Goal: Task Accomplishment & Management: Use online tool/utility

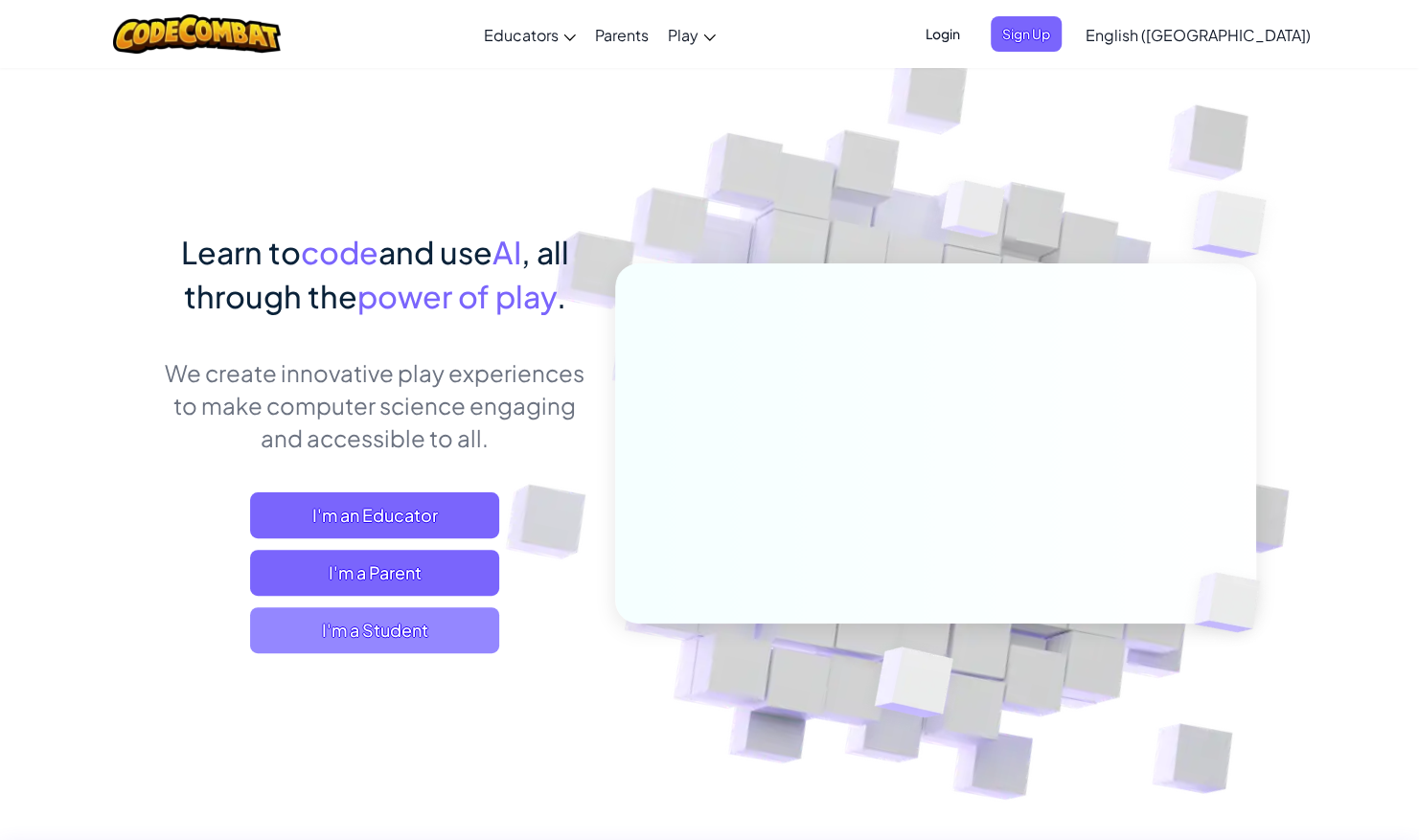
click at [389, 629] on span "I'm a Student" at bounding box center [375, 630] width 249 height 46
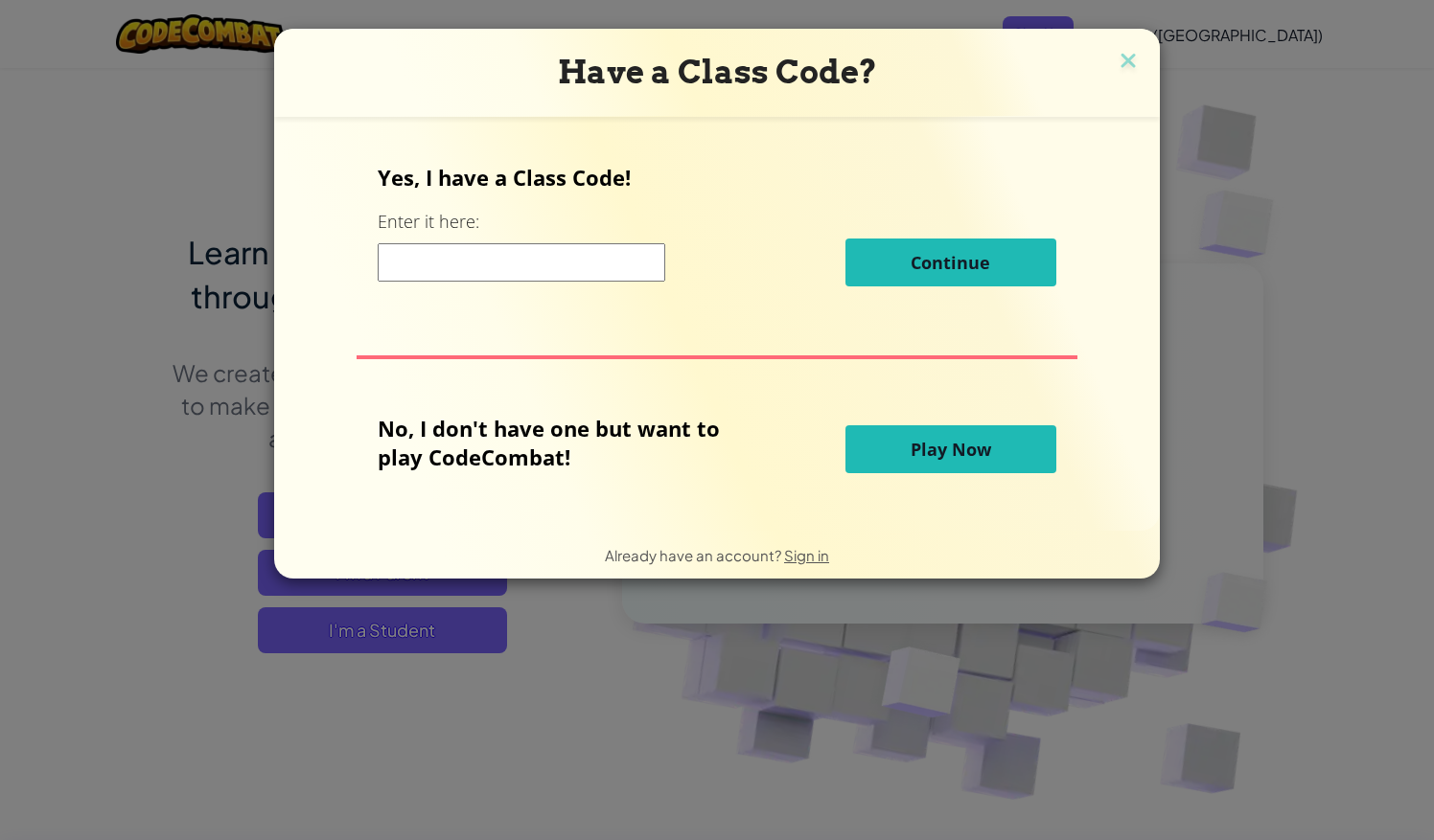
click at [522, 276] on input at bounding box center [521, 262] width 287 height 38
click at [980, 436] on button "Play Now" at bounding box center [950, 449] width 211 height 48
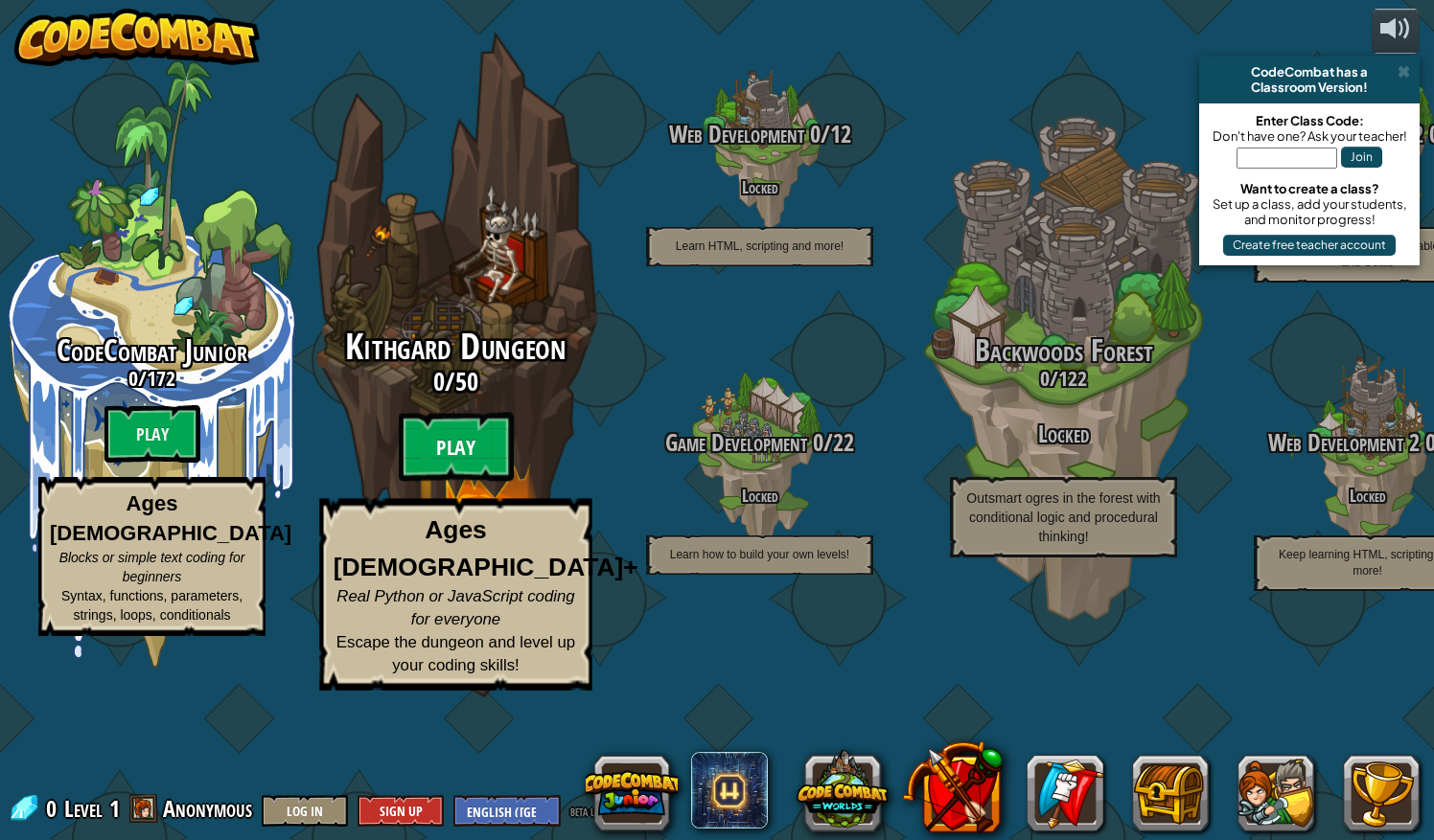
click at [481, 482] on btn "Play" at bounding box center [457, 447] width 115 height 69
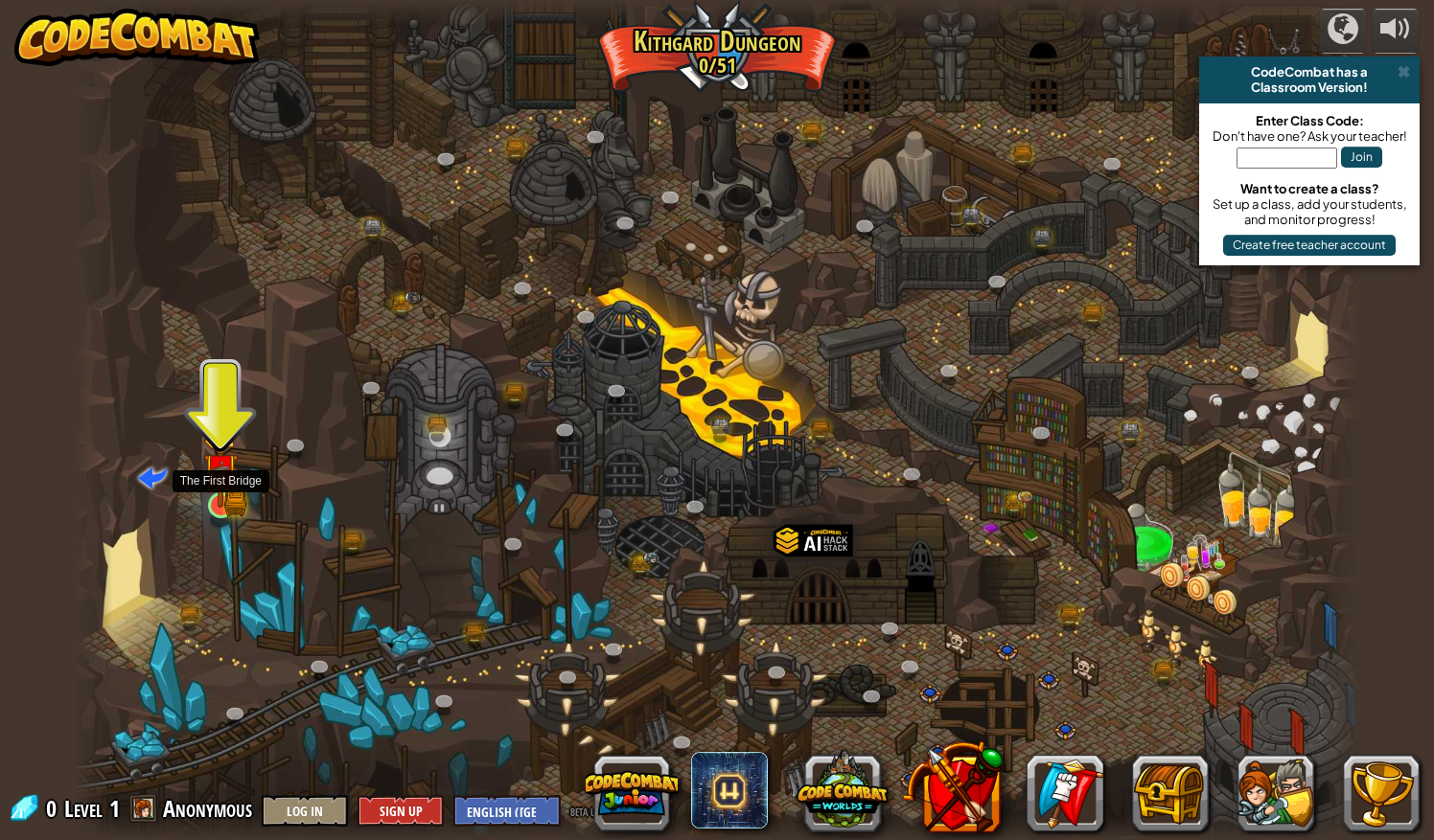
click at [221, 481] on img at bounding box center [221, 471] width 20 height 20
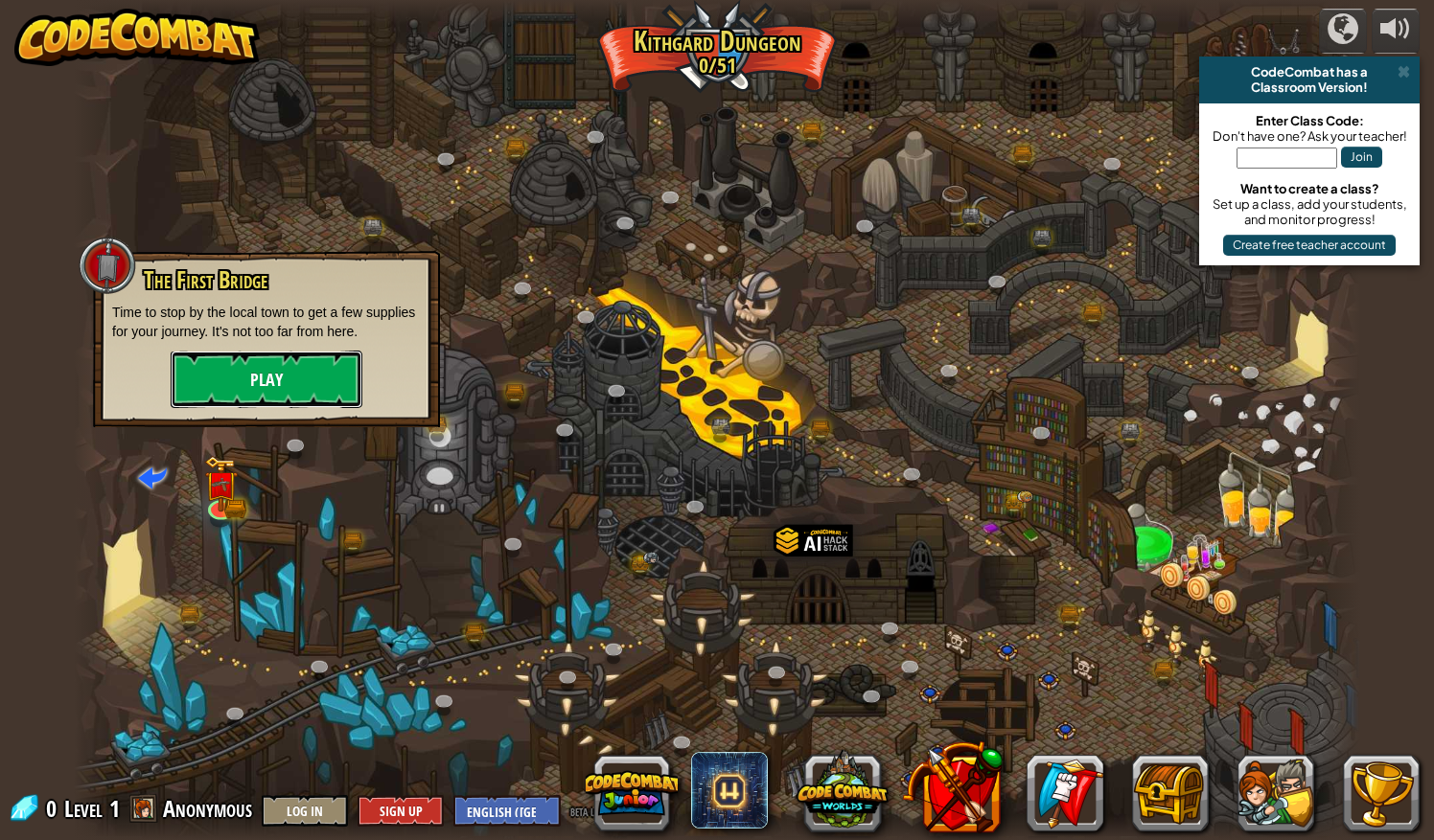
click at [294, 366] on button "Play" at bounding box center [266, 379] width 192 height 57
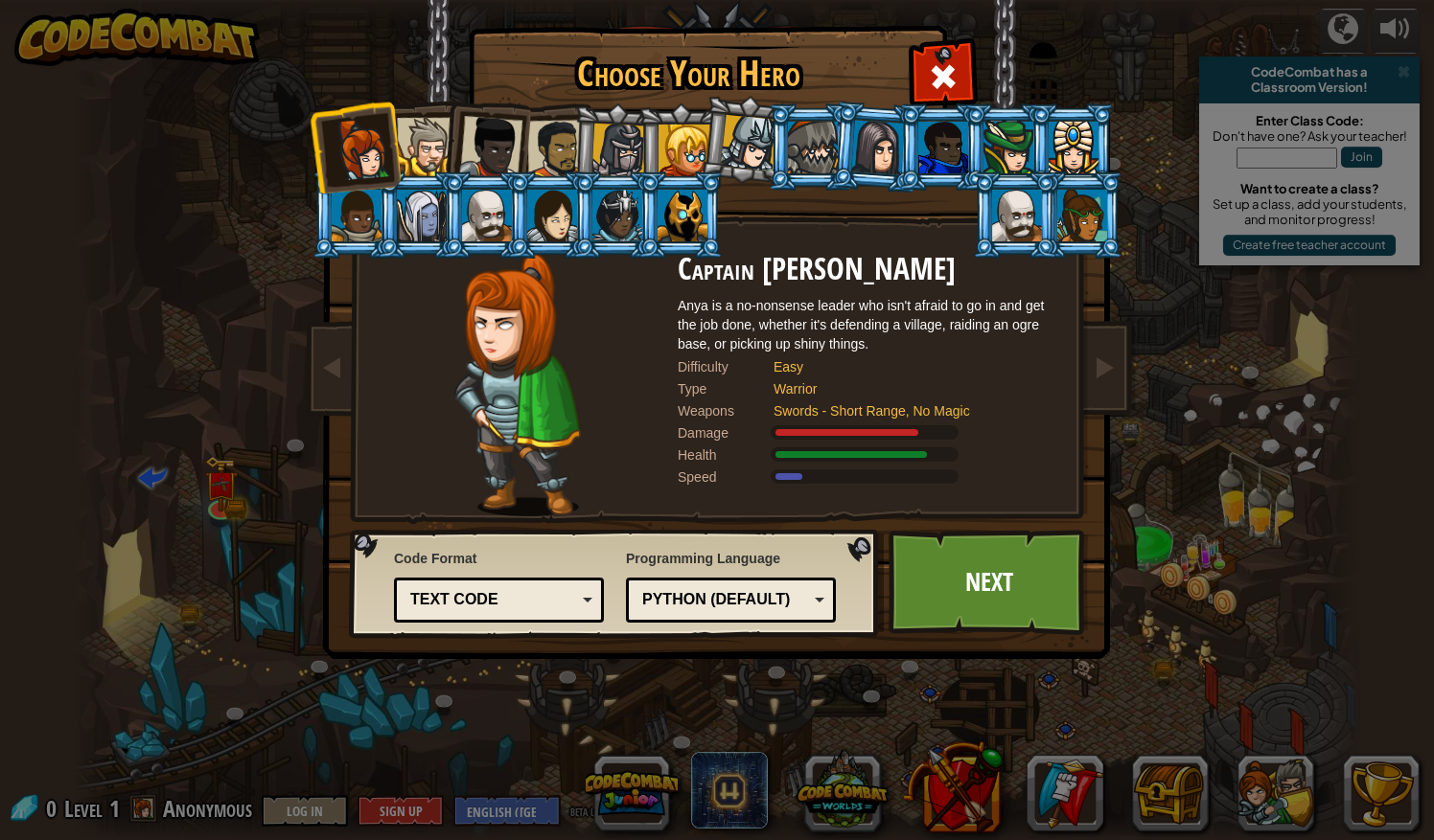
click at [439, 157] on div at bounding box center [426, 147] width 58 height 58
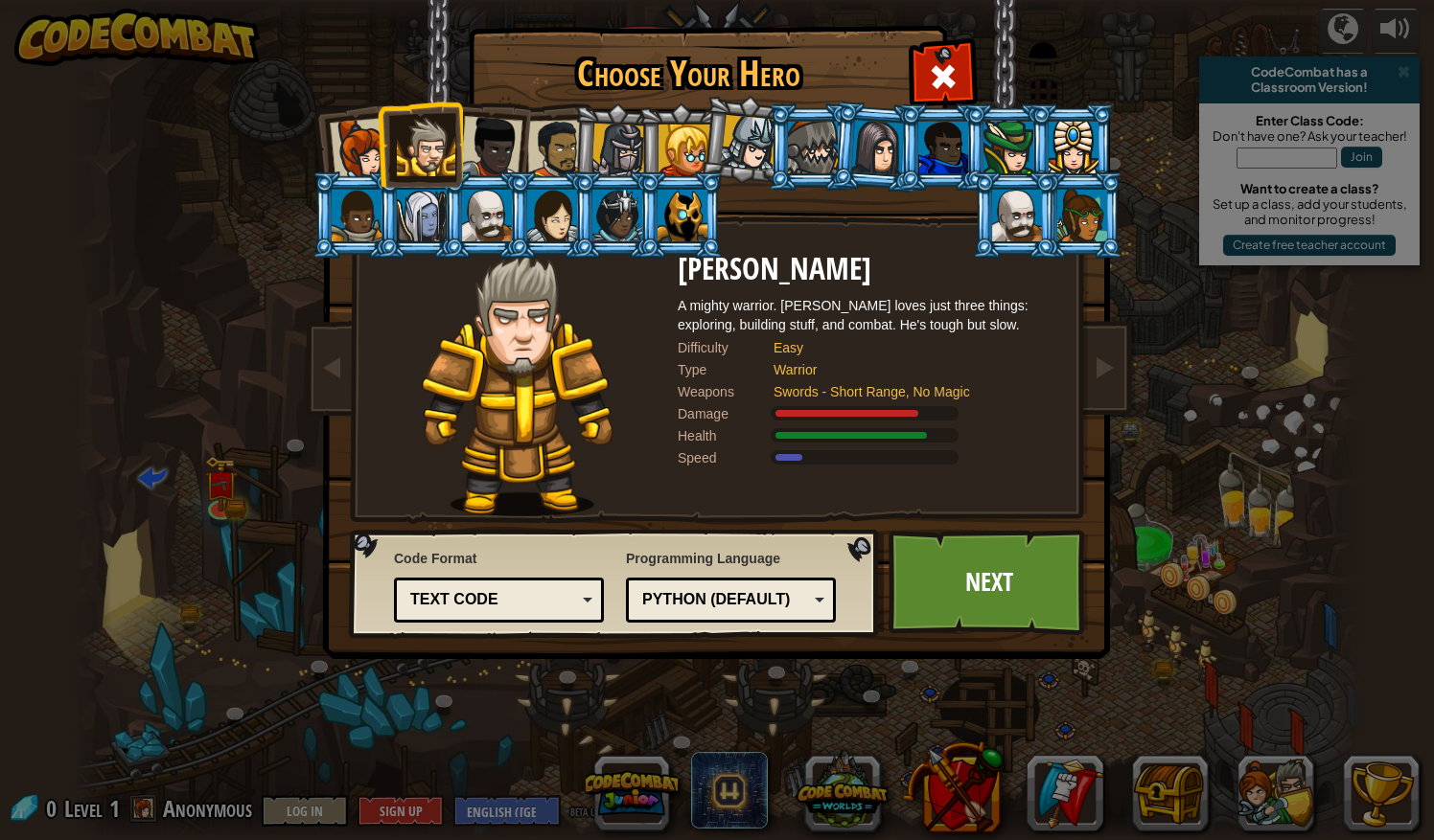
click at [489, 155] on div at bounding box center [491, 147] width 63 height 63
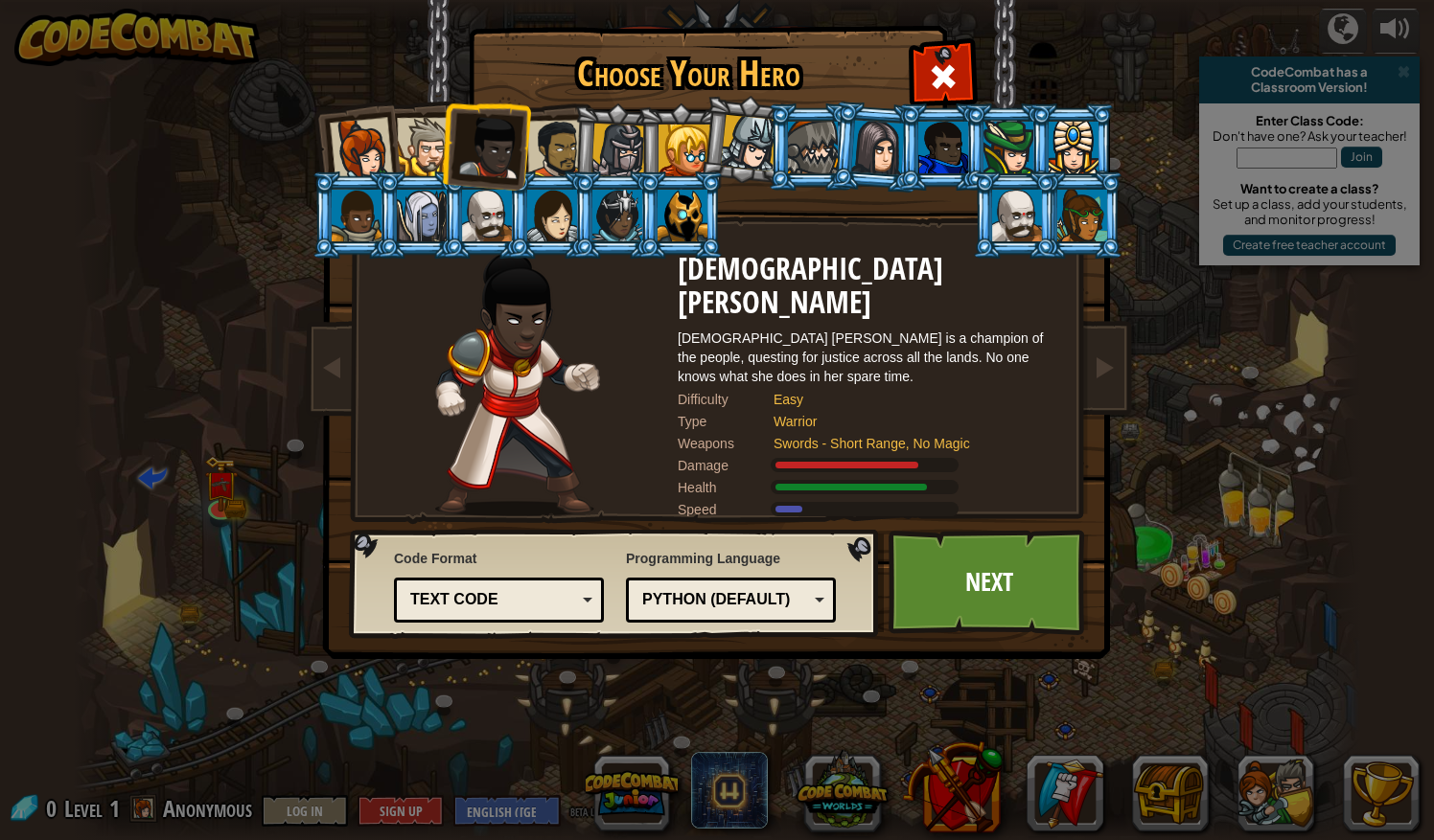
click at [817, 164] on div at bounding box center [812, 147] width 50 height 52
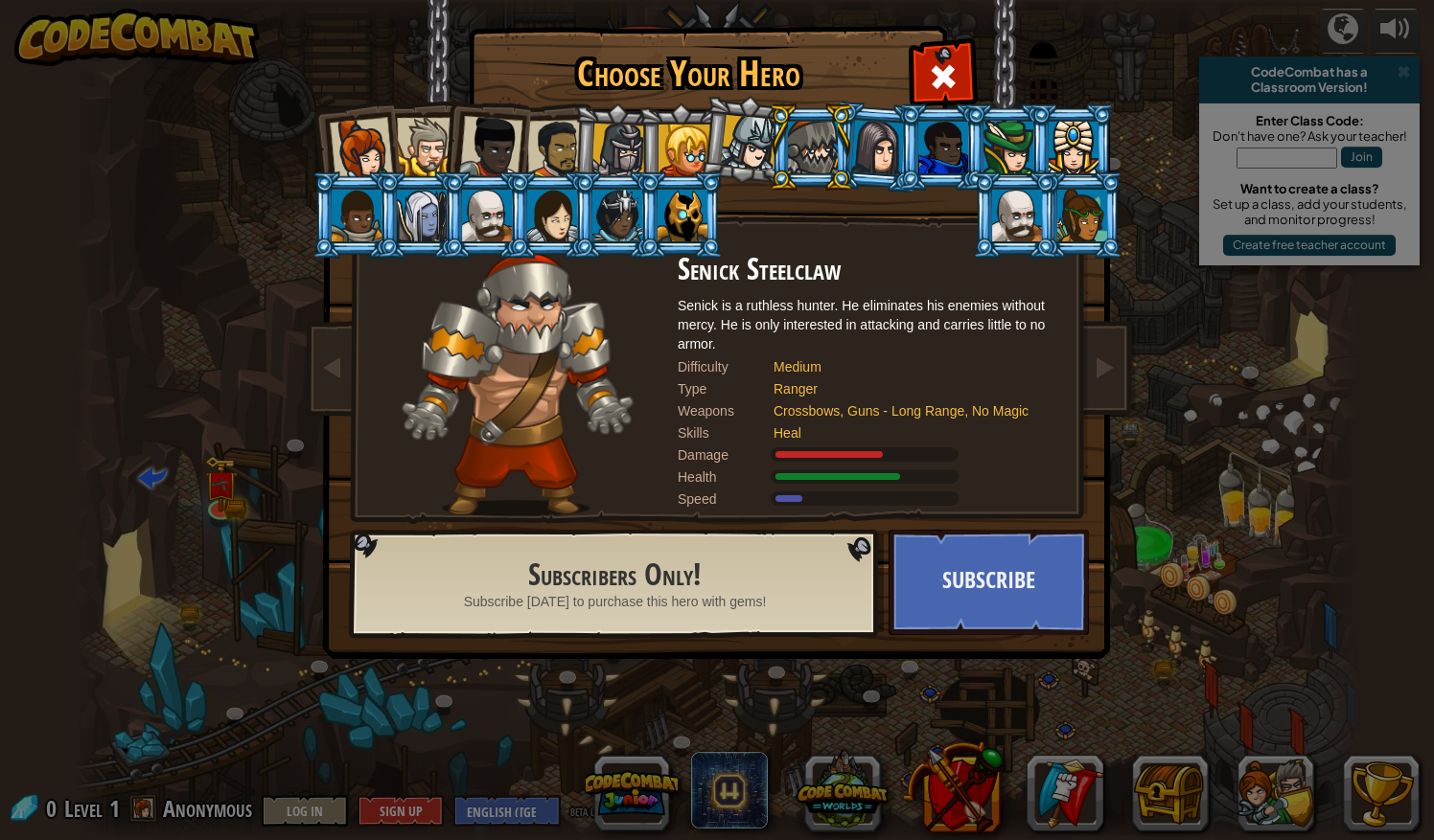
click at [683, 161] on div at bounding box center [683, 150] width 52 height 52
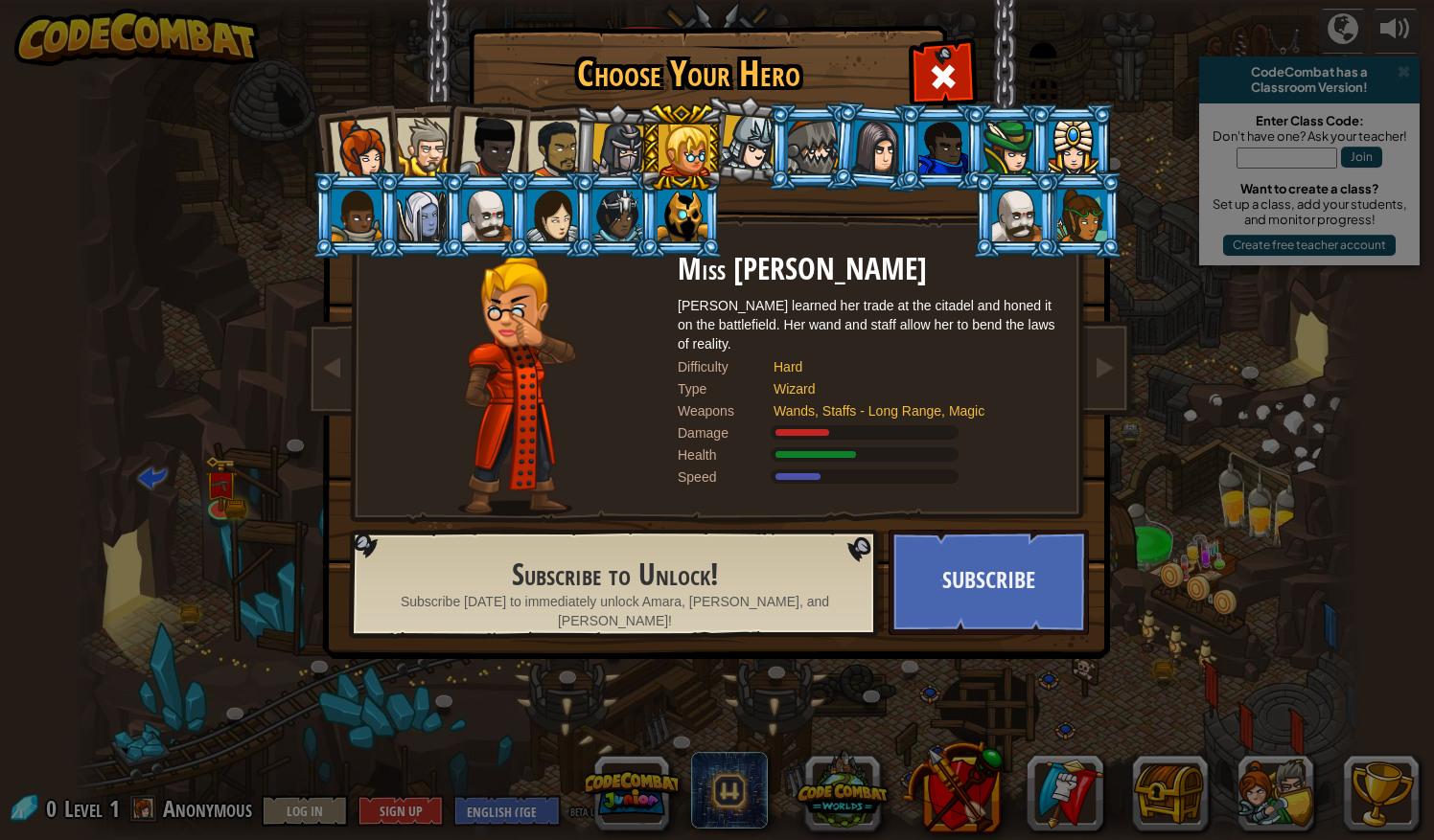
click at [686, 204] on div at bounding box center [681, 215] width 50 height 52
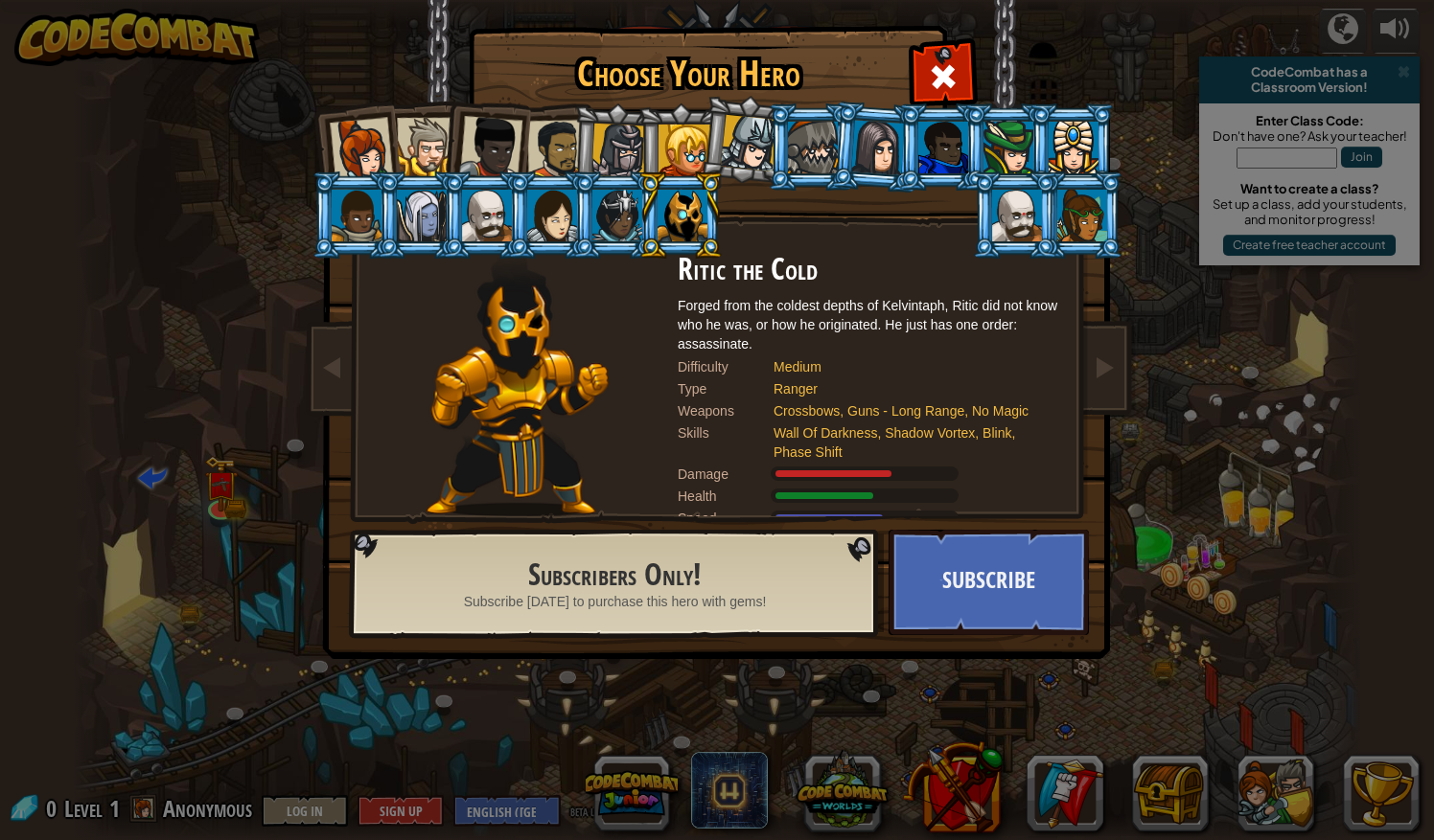
click at [797, 164] on div at bounding box center [812, 147] width 50 height 52
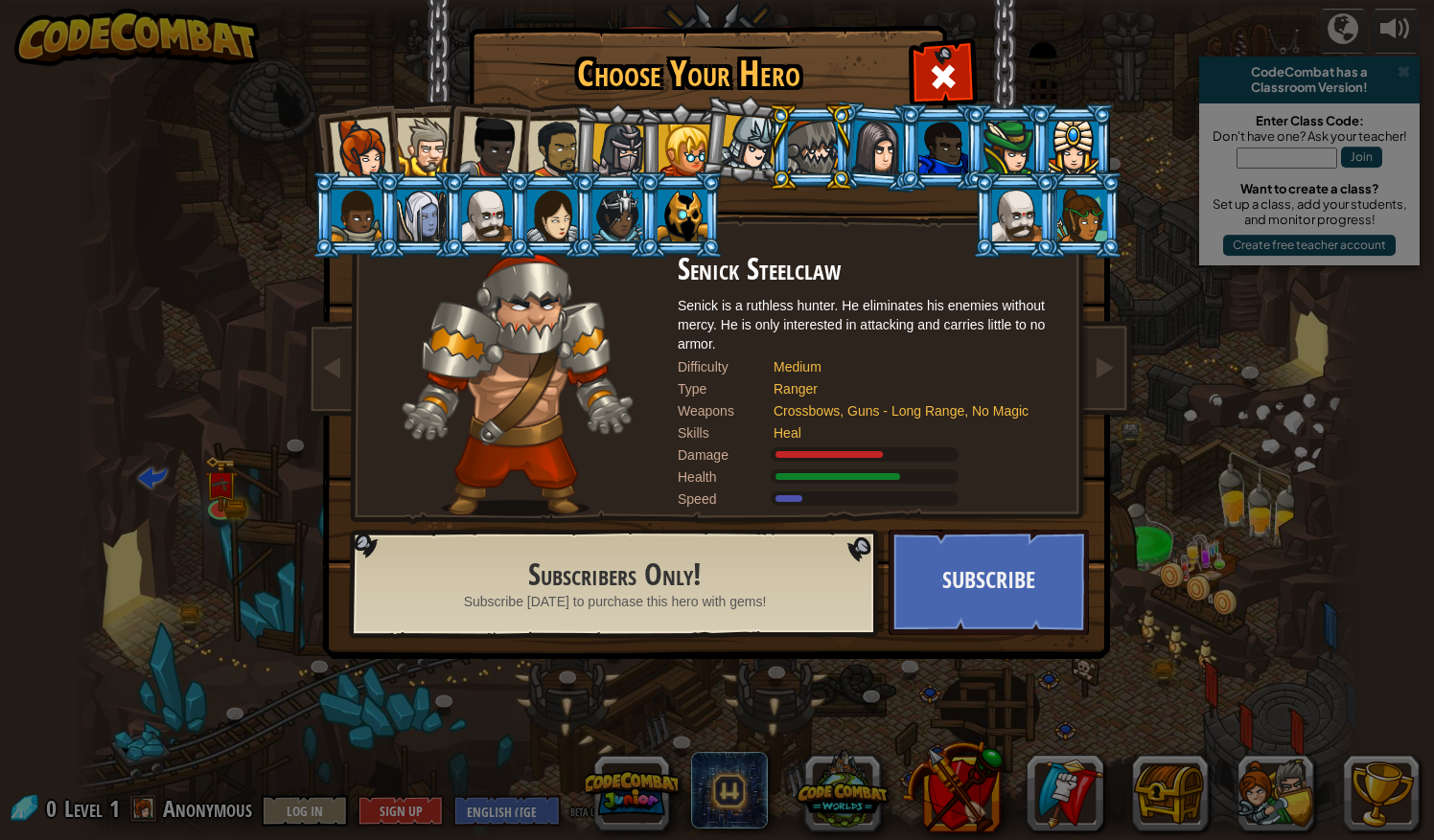
click at [694, 173] on li at bounding box center [680, 215] width 87 height 88
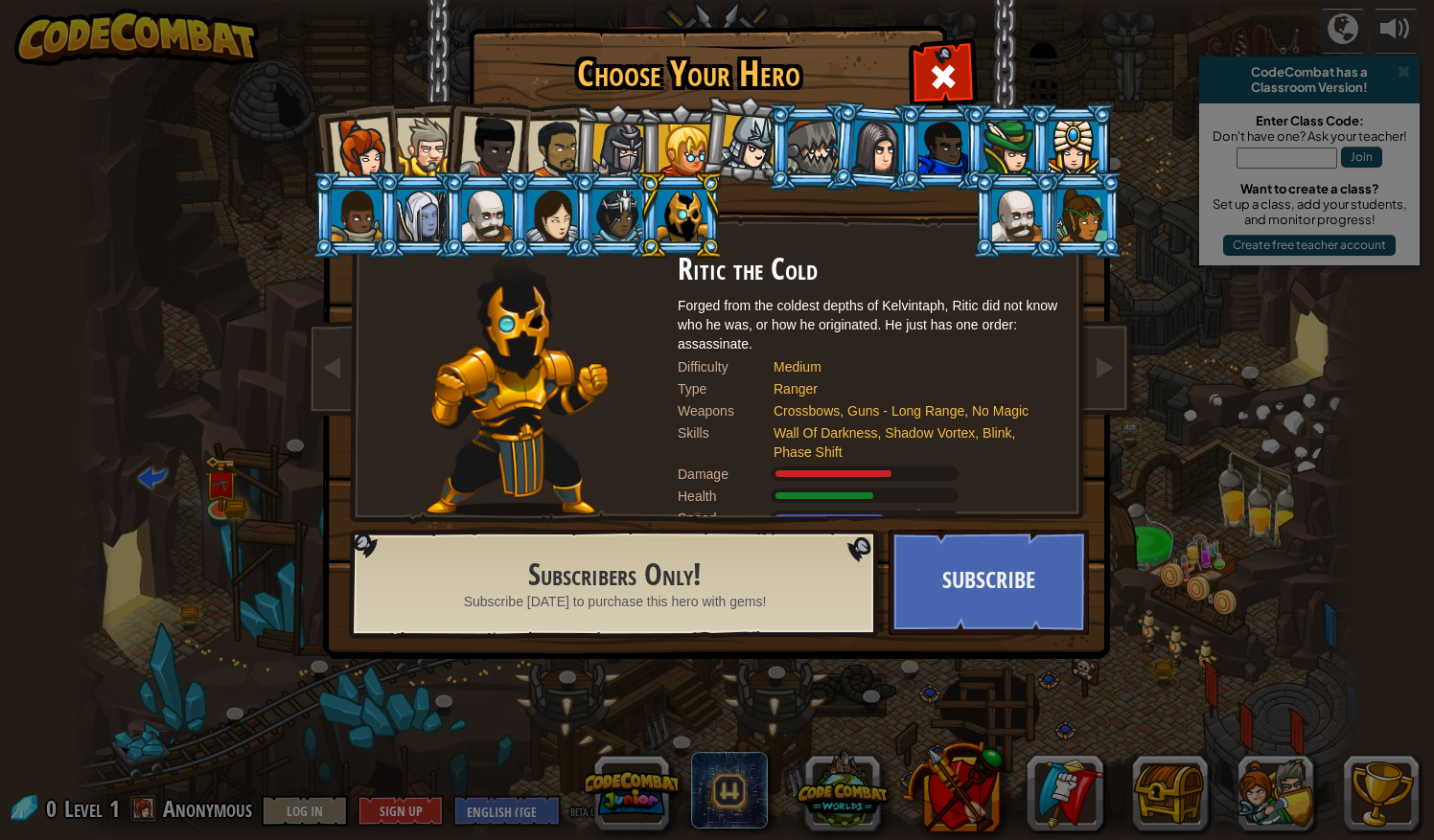
click at [682, 153] on div at bounding box center [683, 150] width 52 height 52
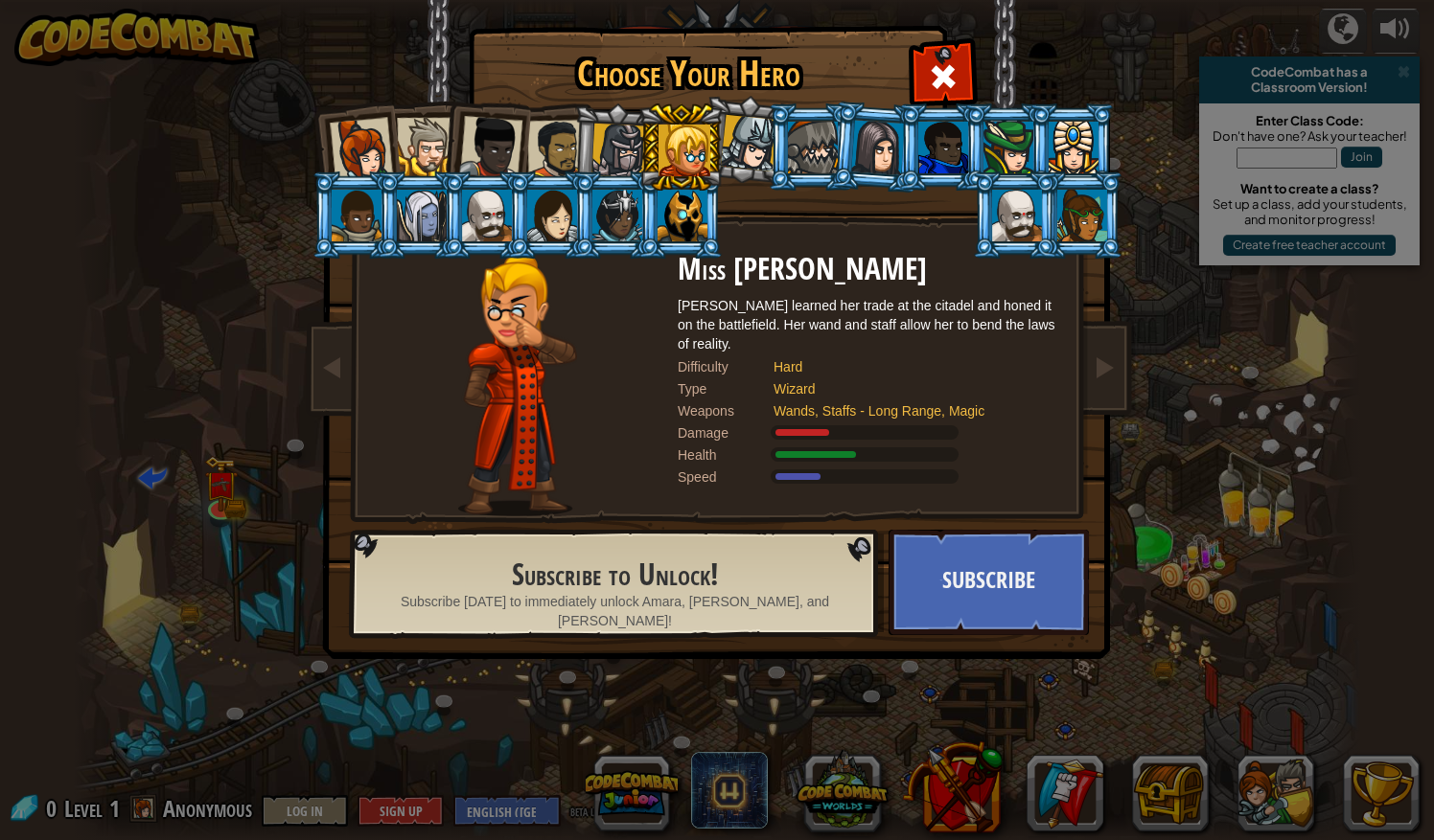
click at [611, 152] on div at bounding box center [618, 151] width 55 height 55
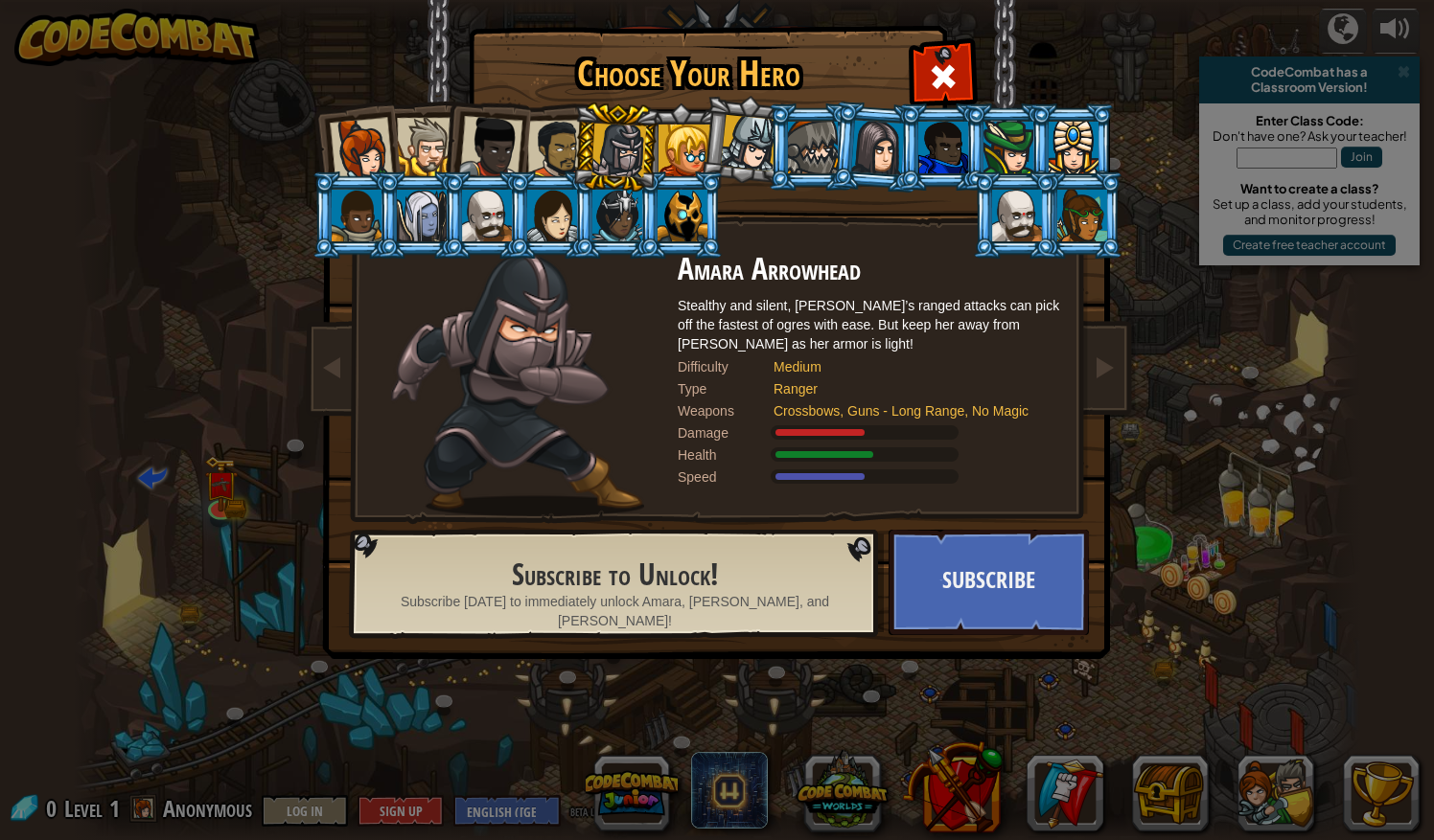
click at [563, 153] on div at bounding box center [556, 149] width 59 height 59
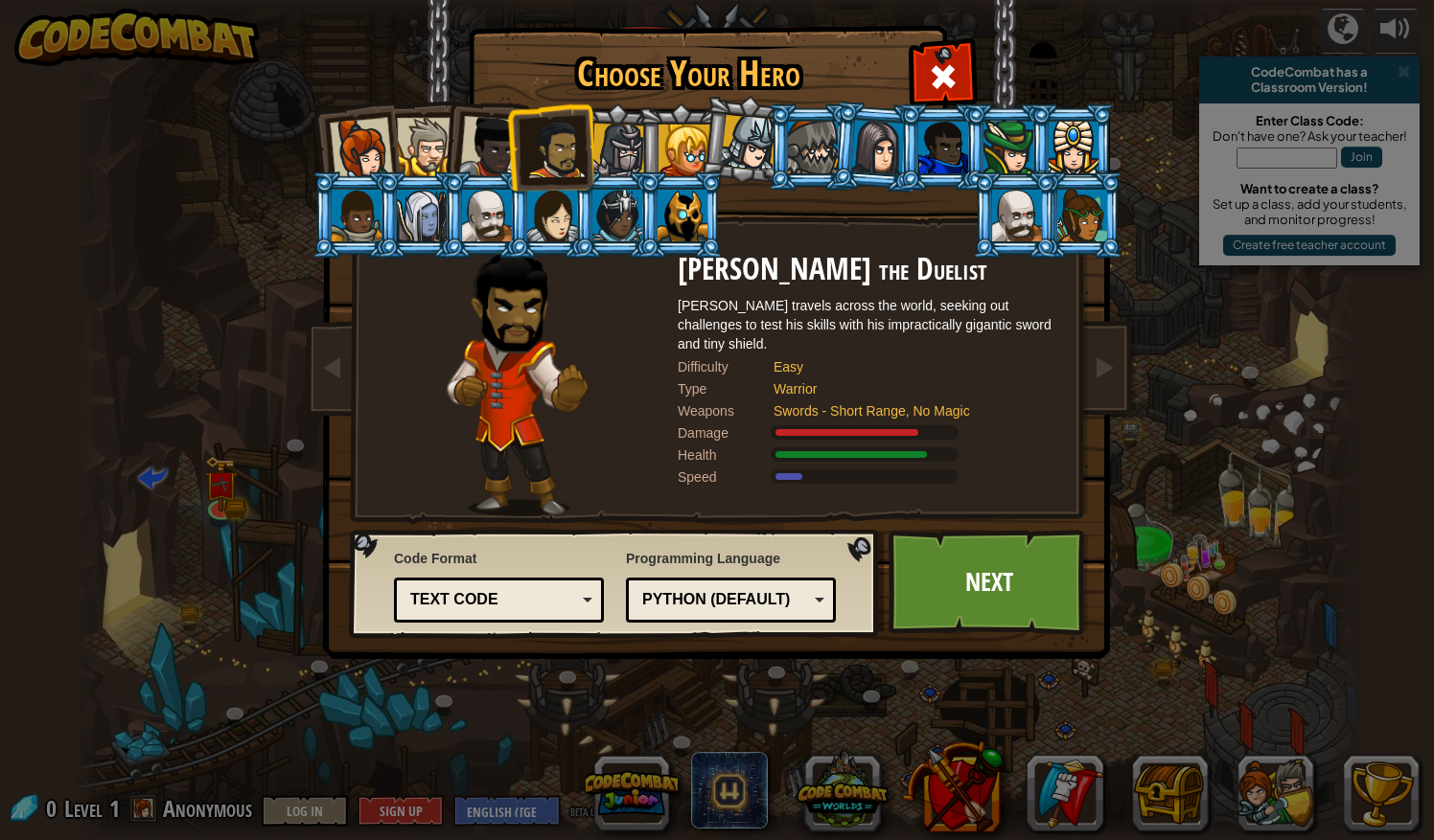
click at [483, 144] on div at bounding box center [491, 147] width 63 height 63
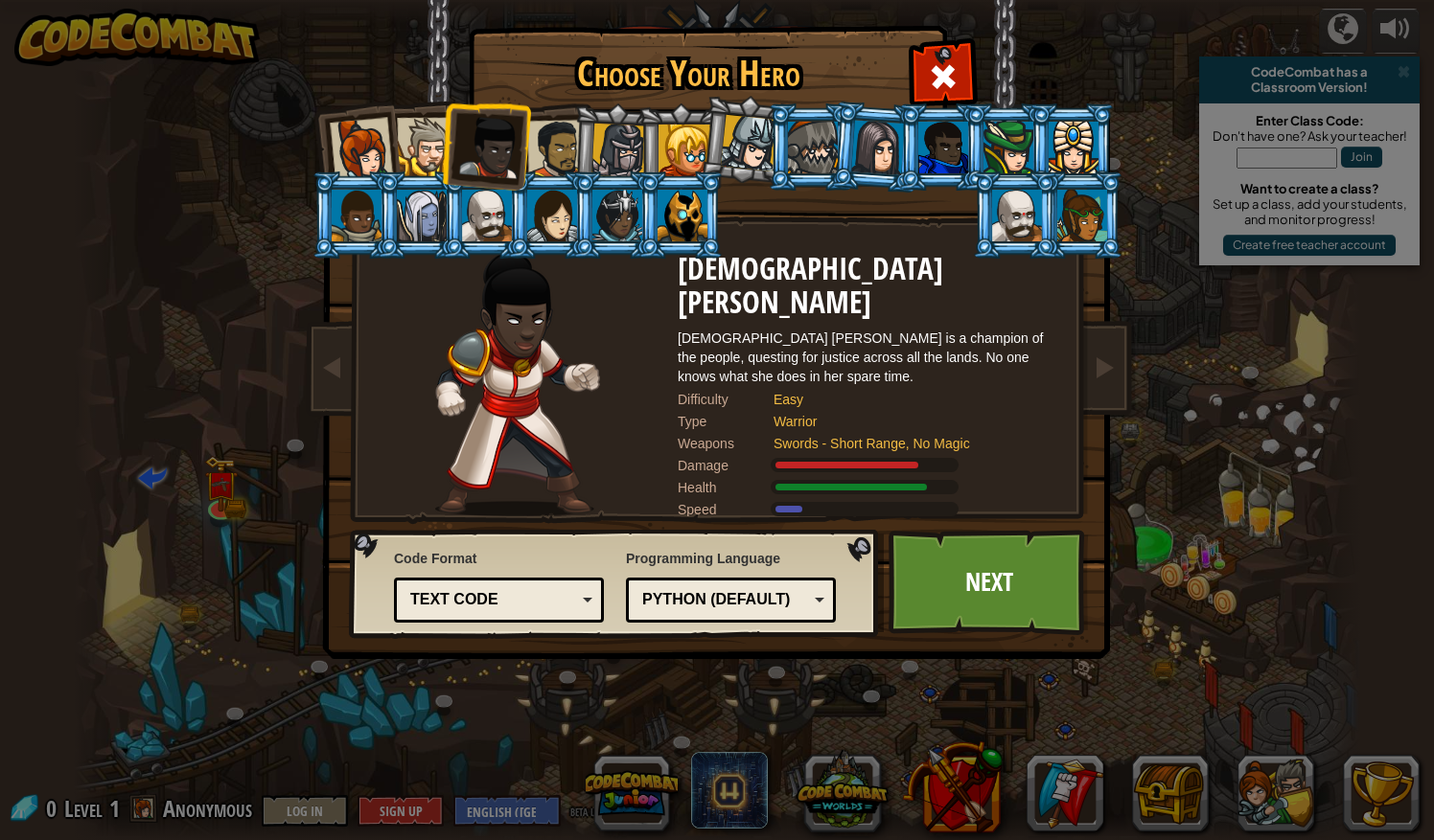
click at [437, 148] on div at bounding box center [426, 147] width 58 height 58
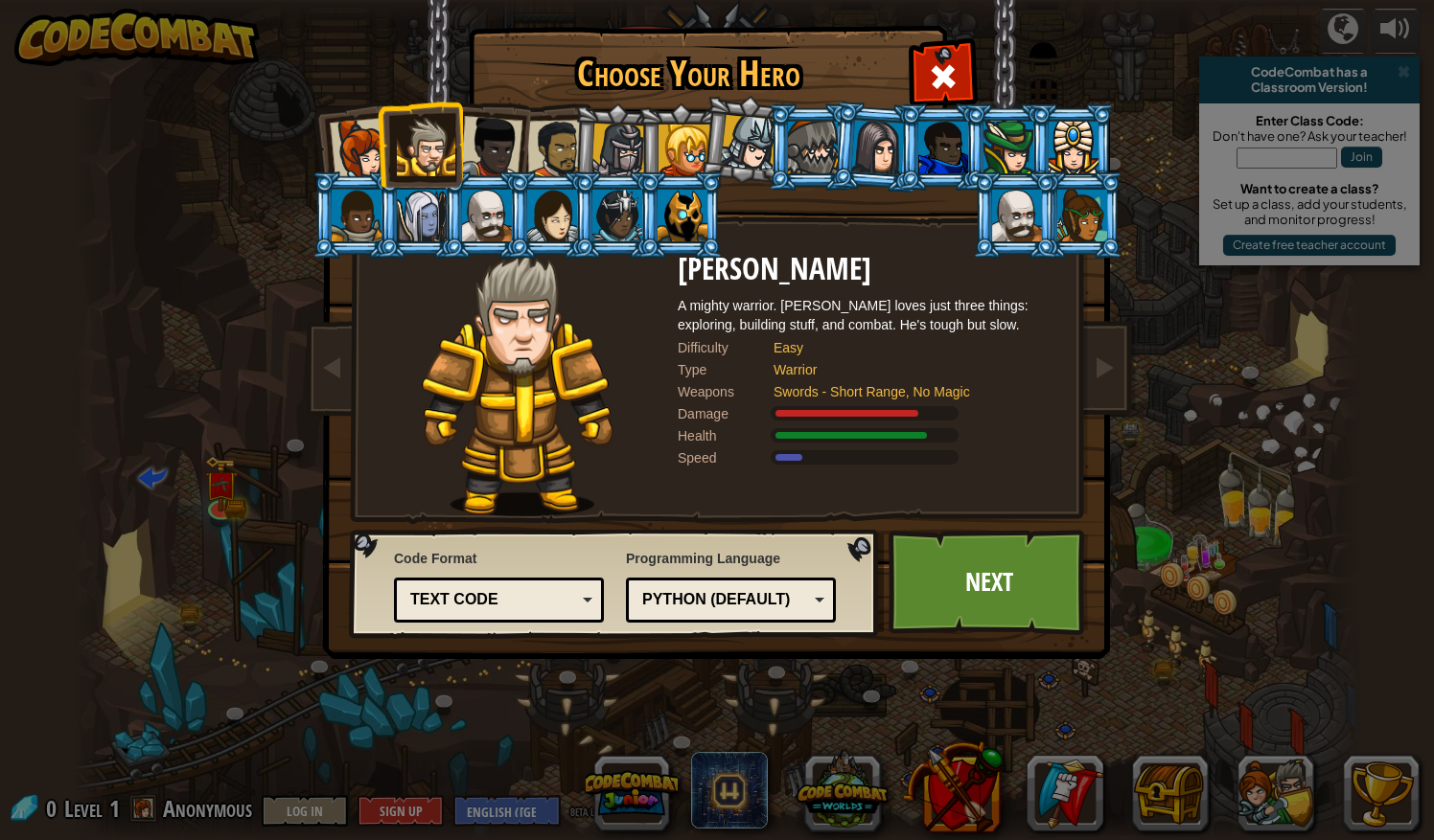
click at [380, 153] on li at bounding box center [420, 144] width 87 height 88
click at [360, 151] on div at bounding box center [361, 149] width 63 height 63
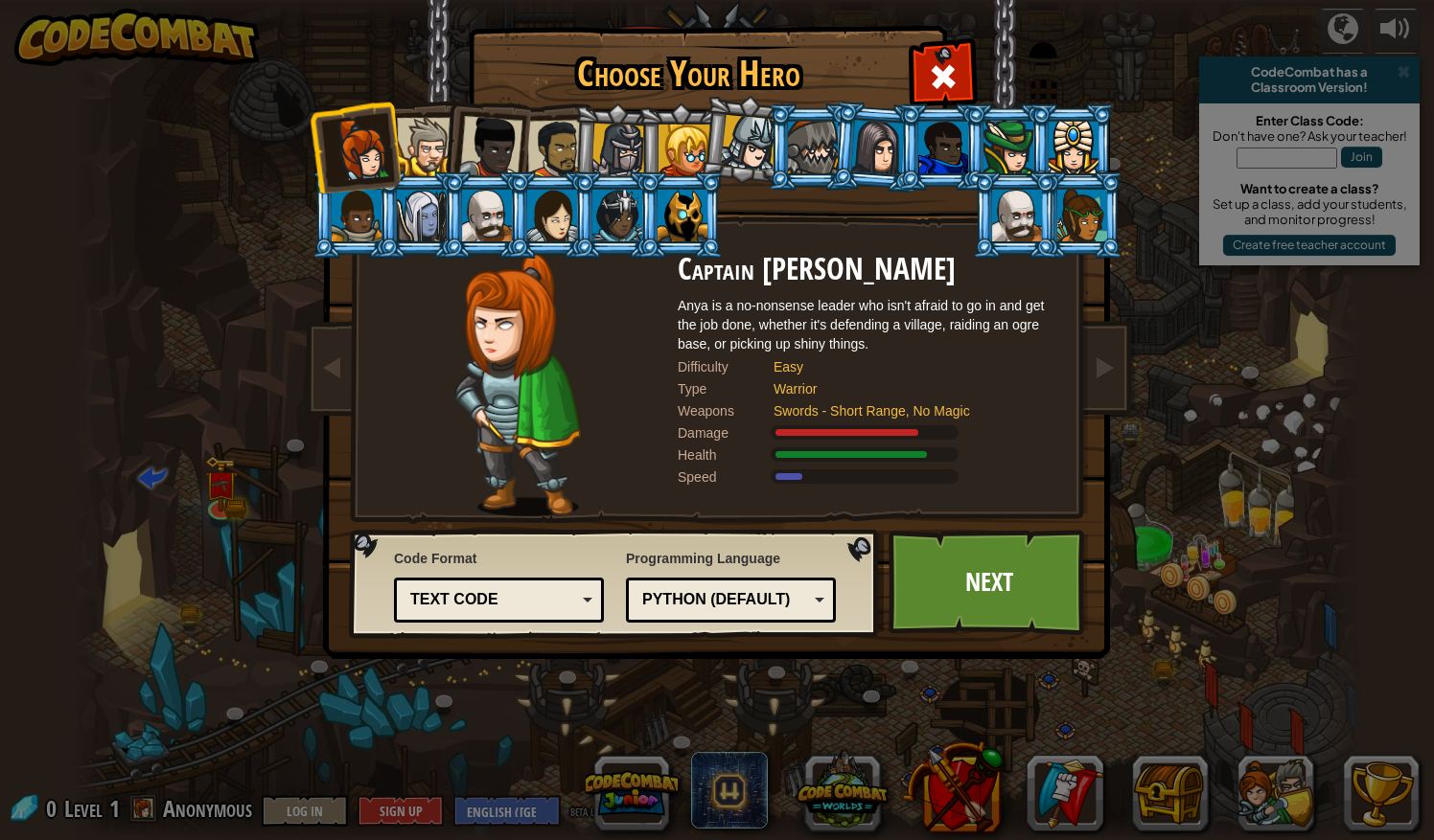
click at [419, 154] on div at bounding box center [426, 147] width 58 height 58
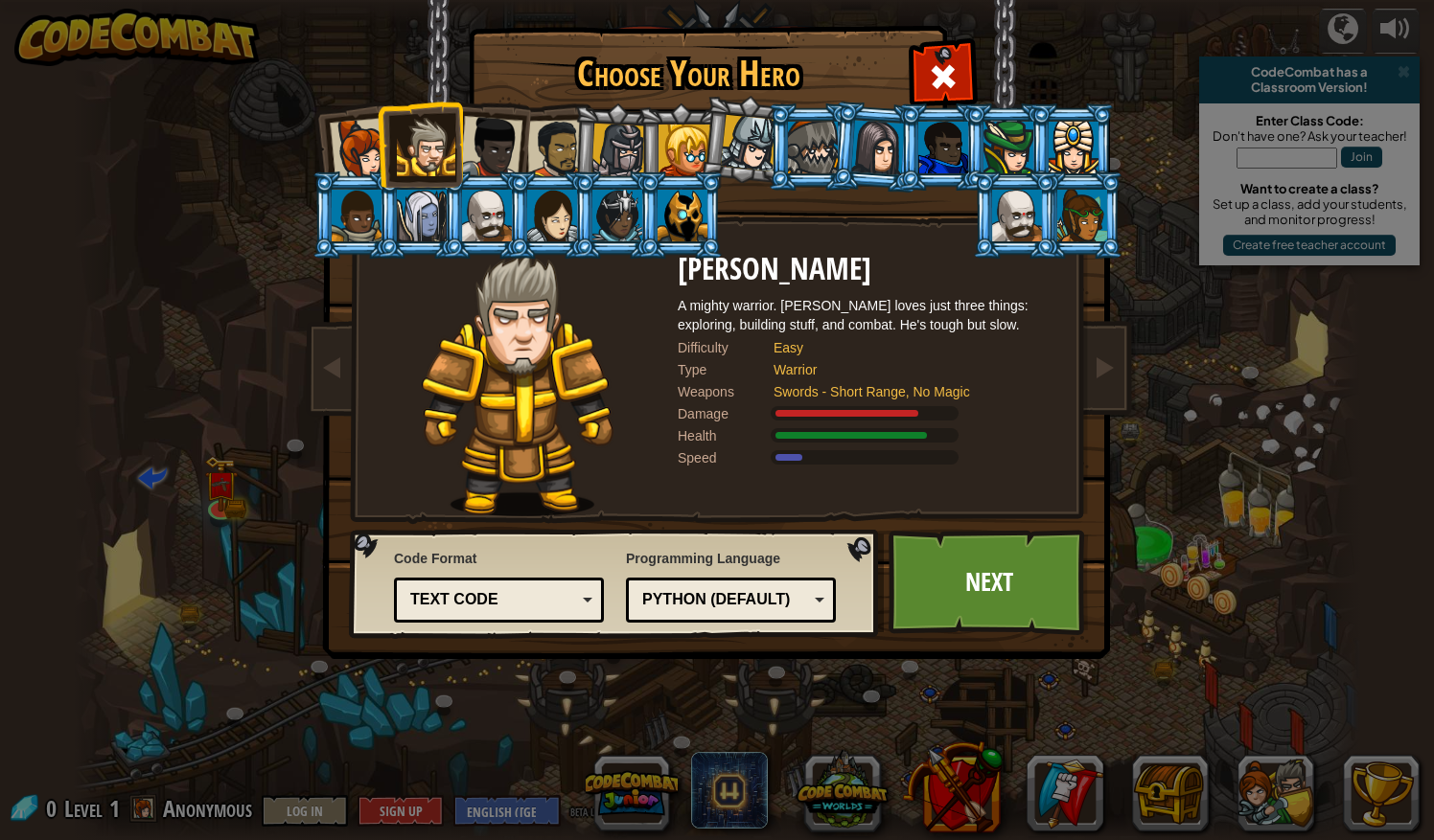
click at [673, 215] on div at bounding box center [681, 215] width 50 height 52
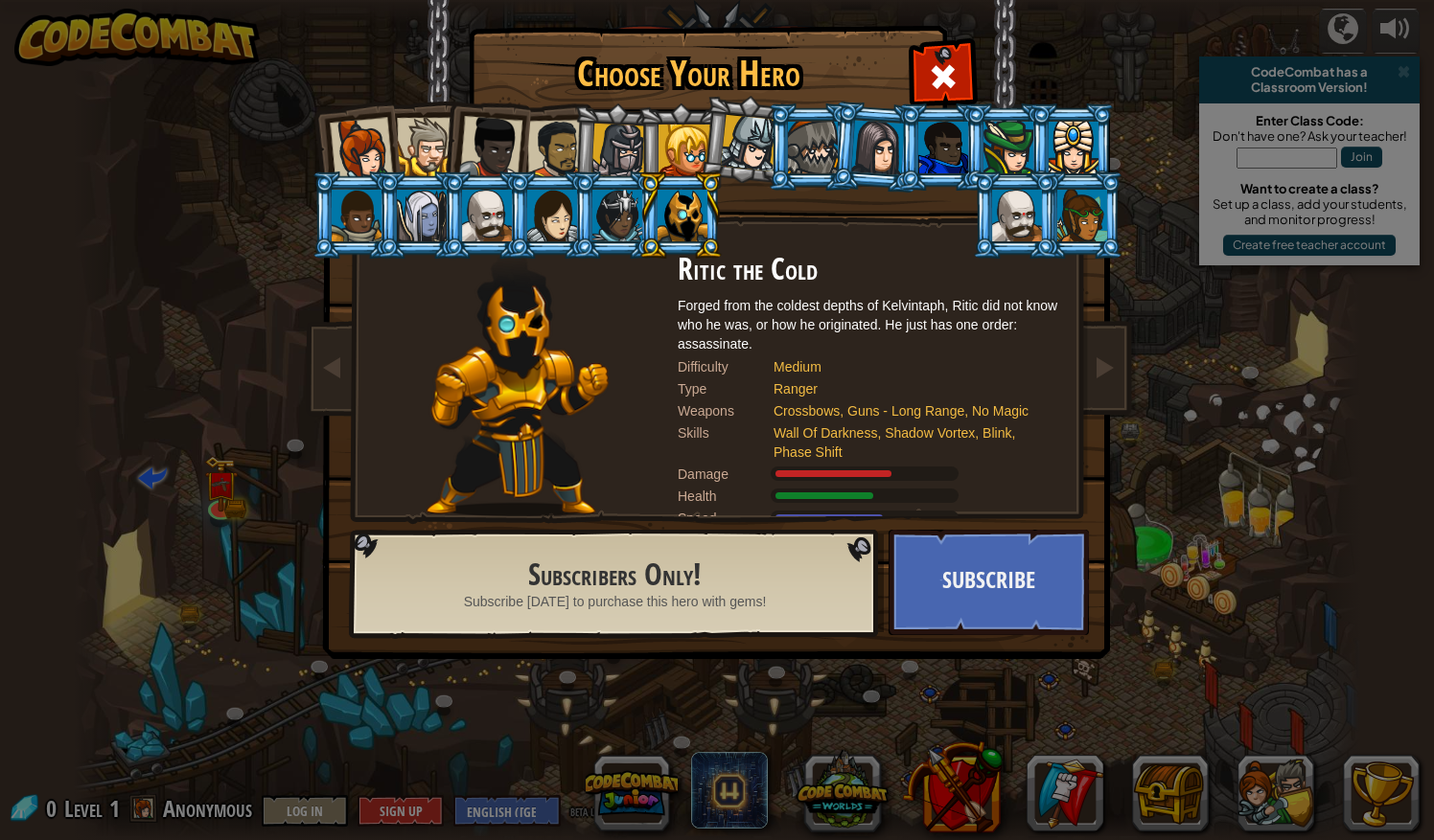
click at [487, 152] on div at bounding box center [491, 147] width 63 height 63
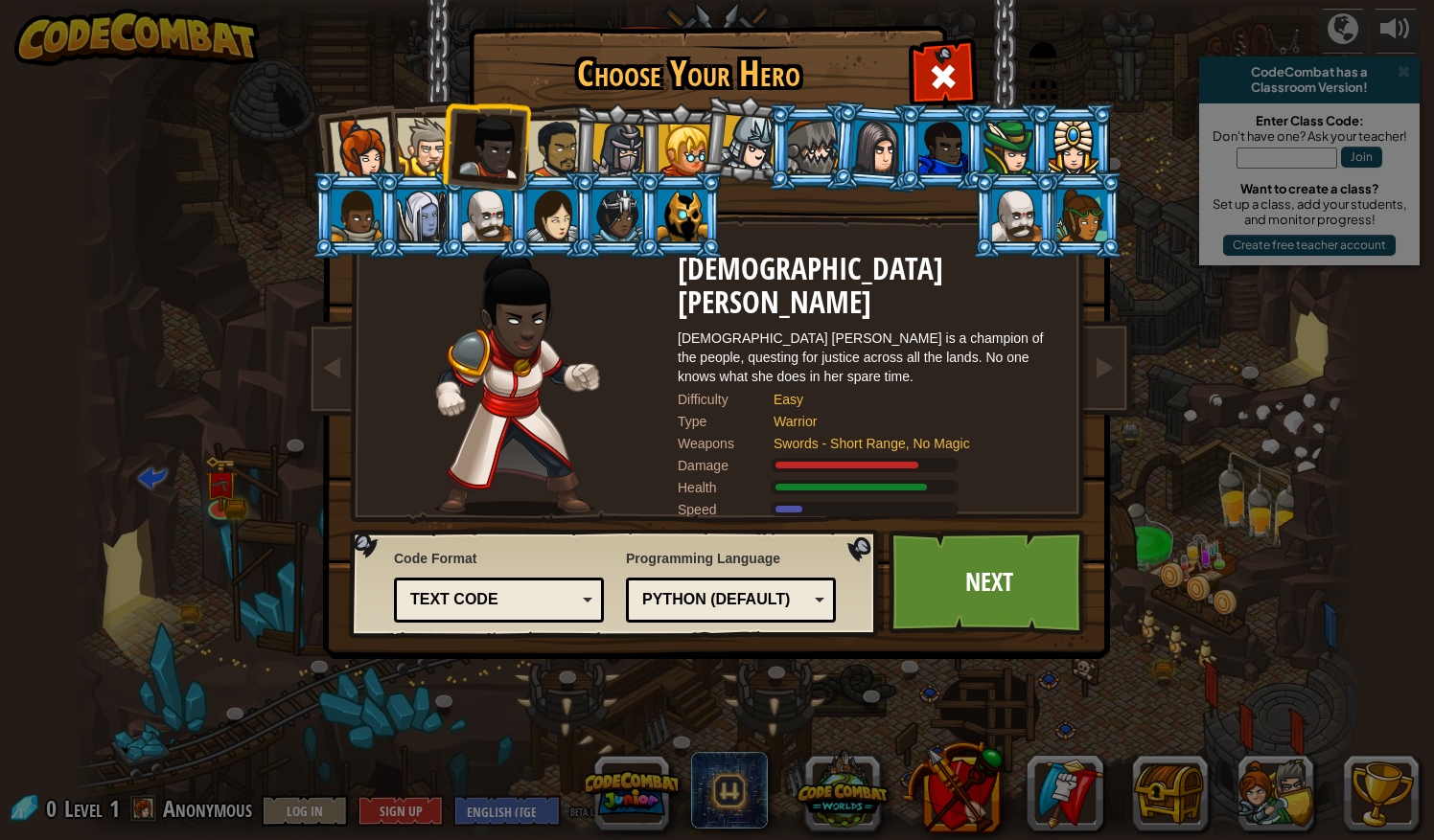
click at [550, 153] on div at bounding box center [556, 149] width 59 height 59
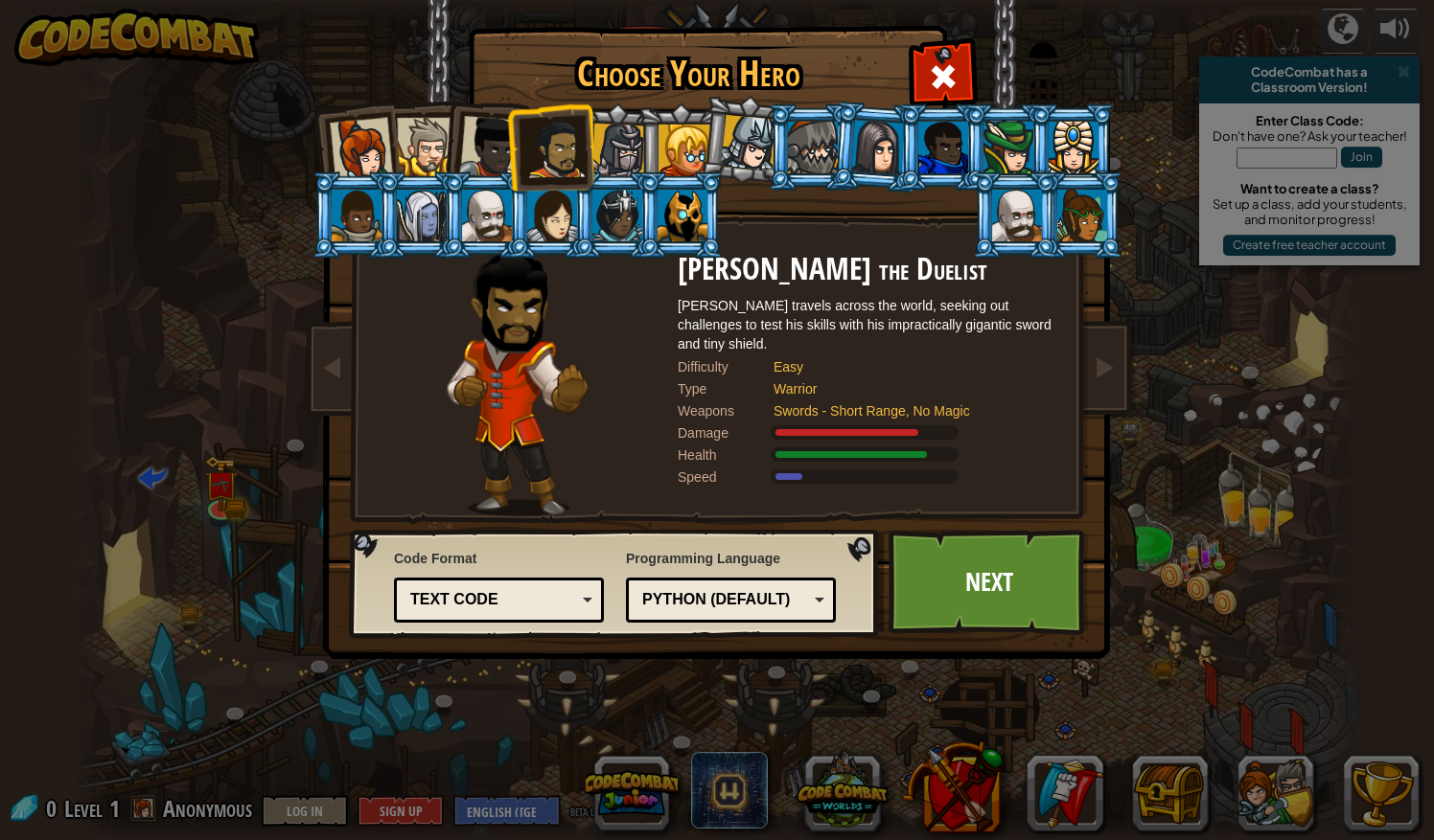
click at [683, 149] on div at bounding box center [683, 150] width 52 height 52
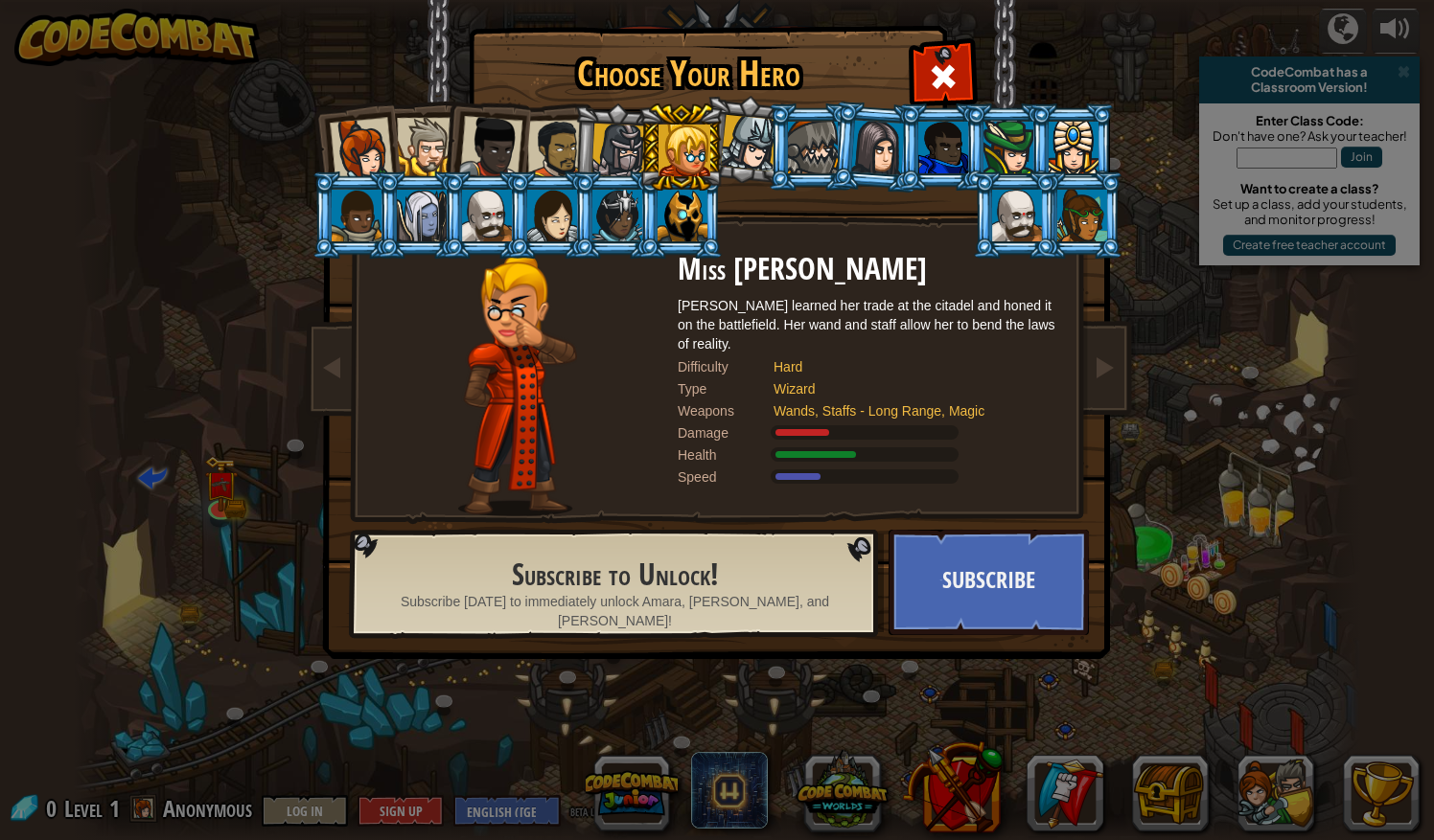
click at [1071, 212] on div at bounding box center [1082, 215] width 50 height 52
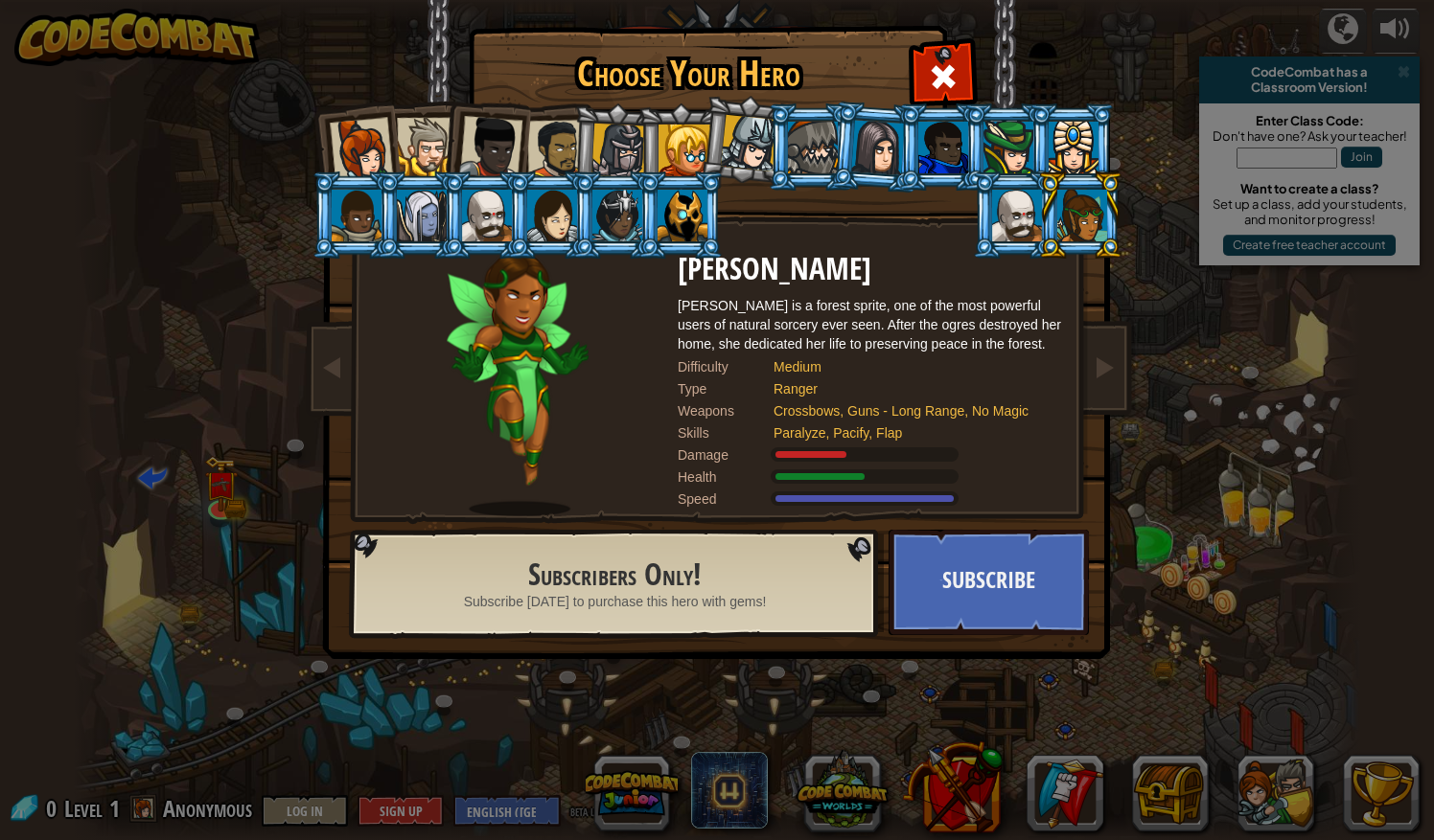
click at [552, 168] on div at bounding box center [556, 149] width 59 height 59
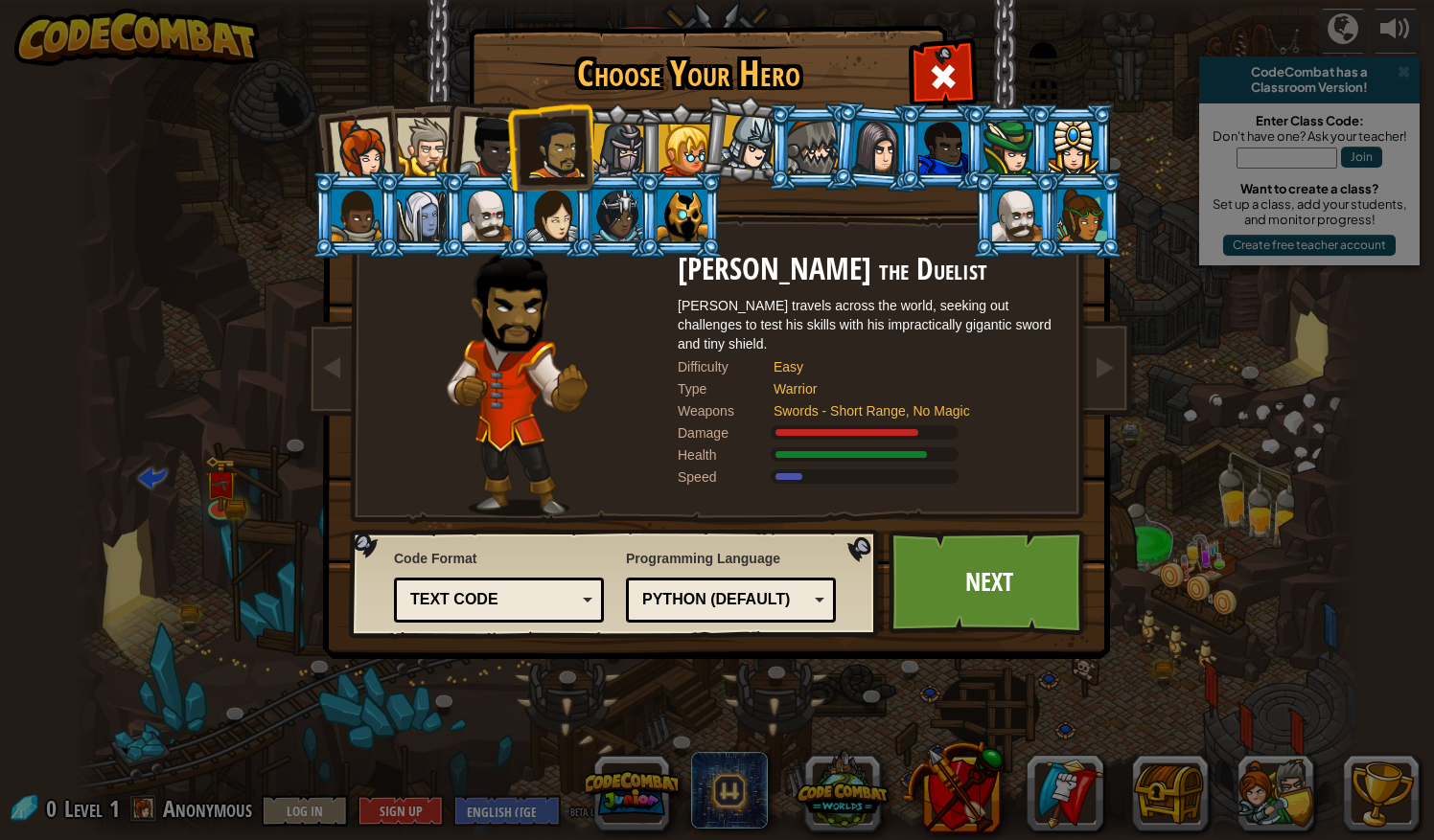
click at [493, 155] on div at bounding box center [491, 147] width 63 height 63
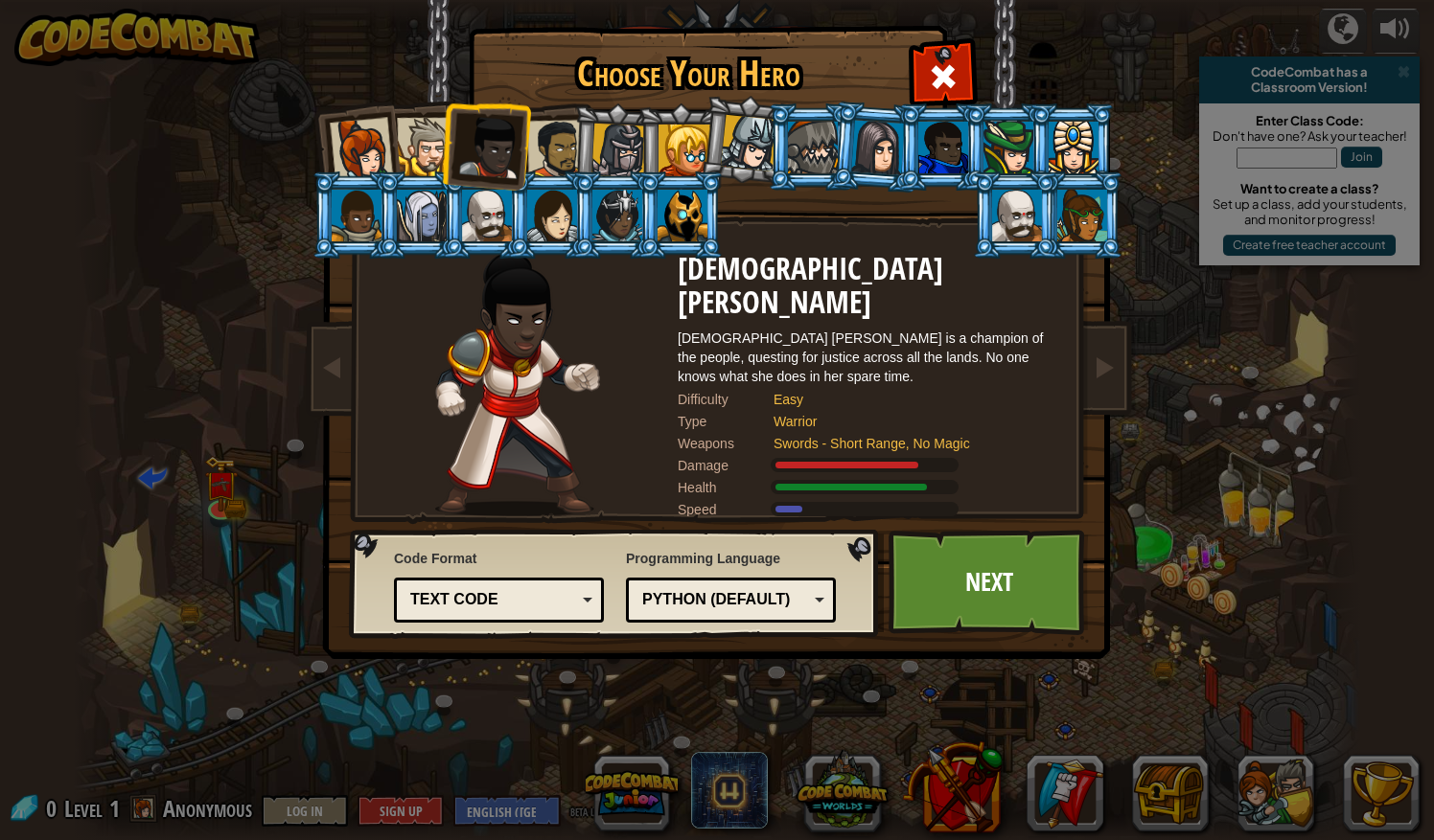
click at [436, 149] on div at bounding box center [426, 147] width 58 height 58
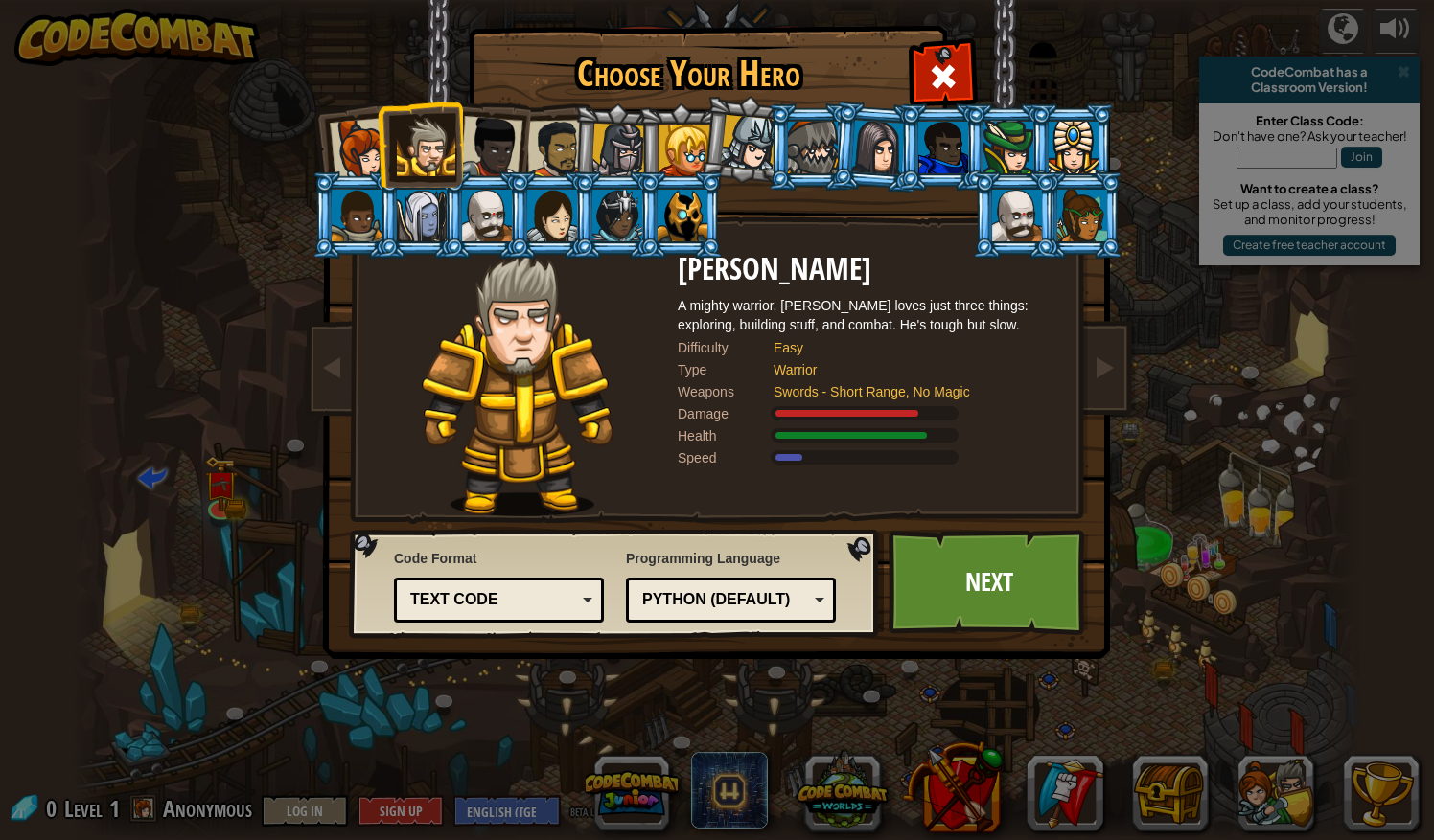
click at [352, 144] on div at bounding box center [361, 149] width 63 height 63
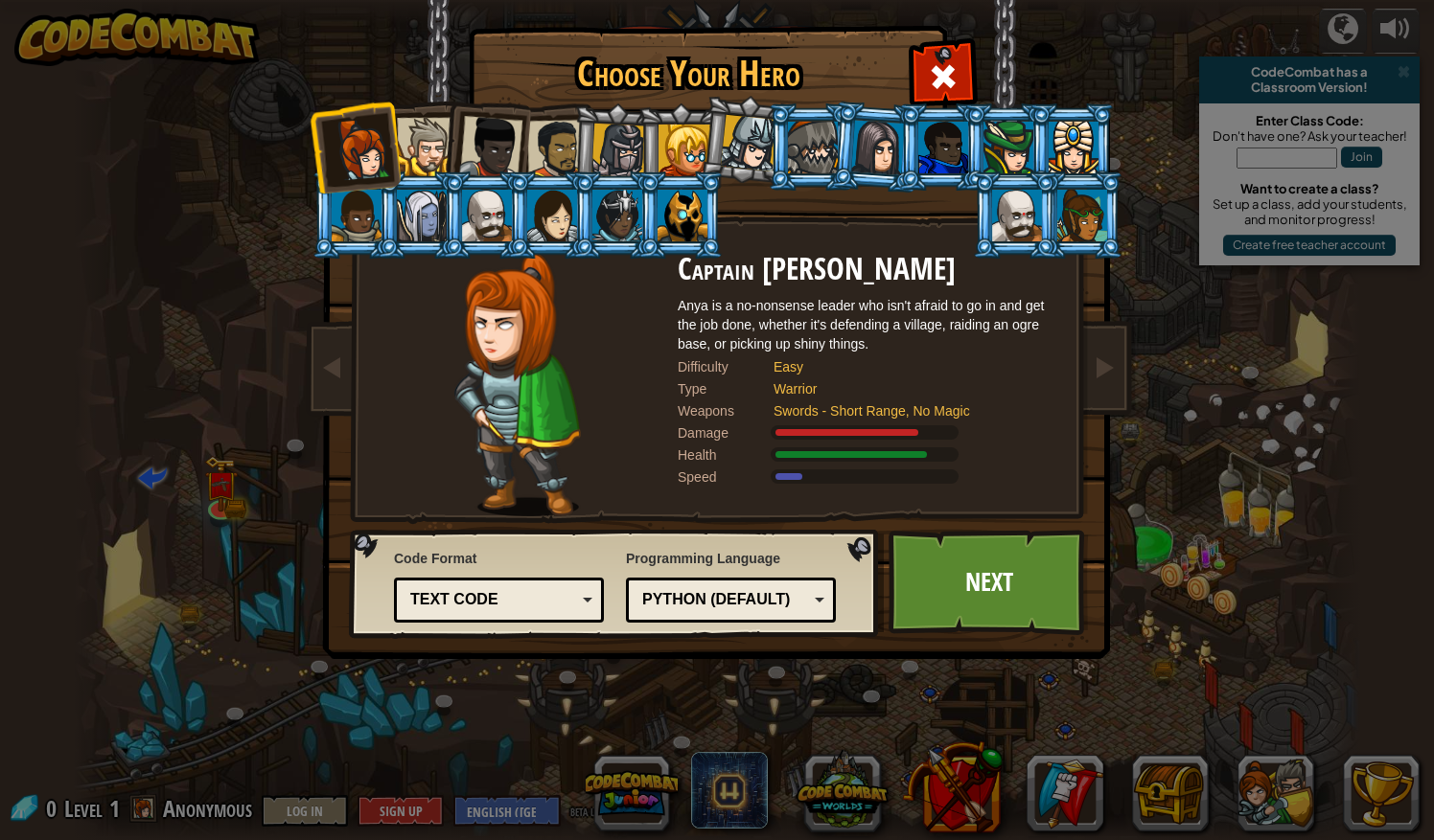
click at [491, 148] on div at bounding box center [491, 147] width 63 height 63
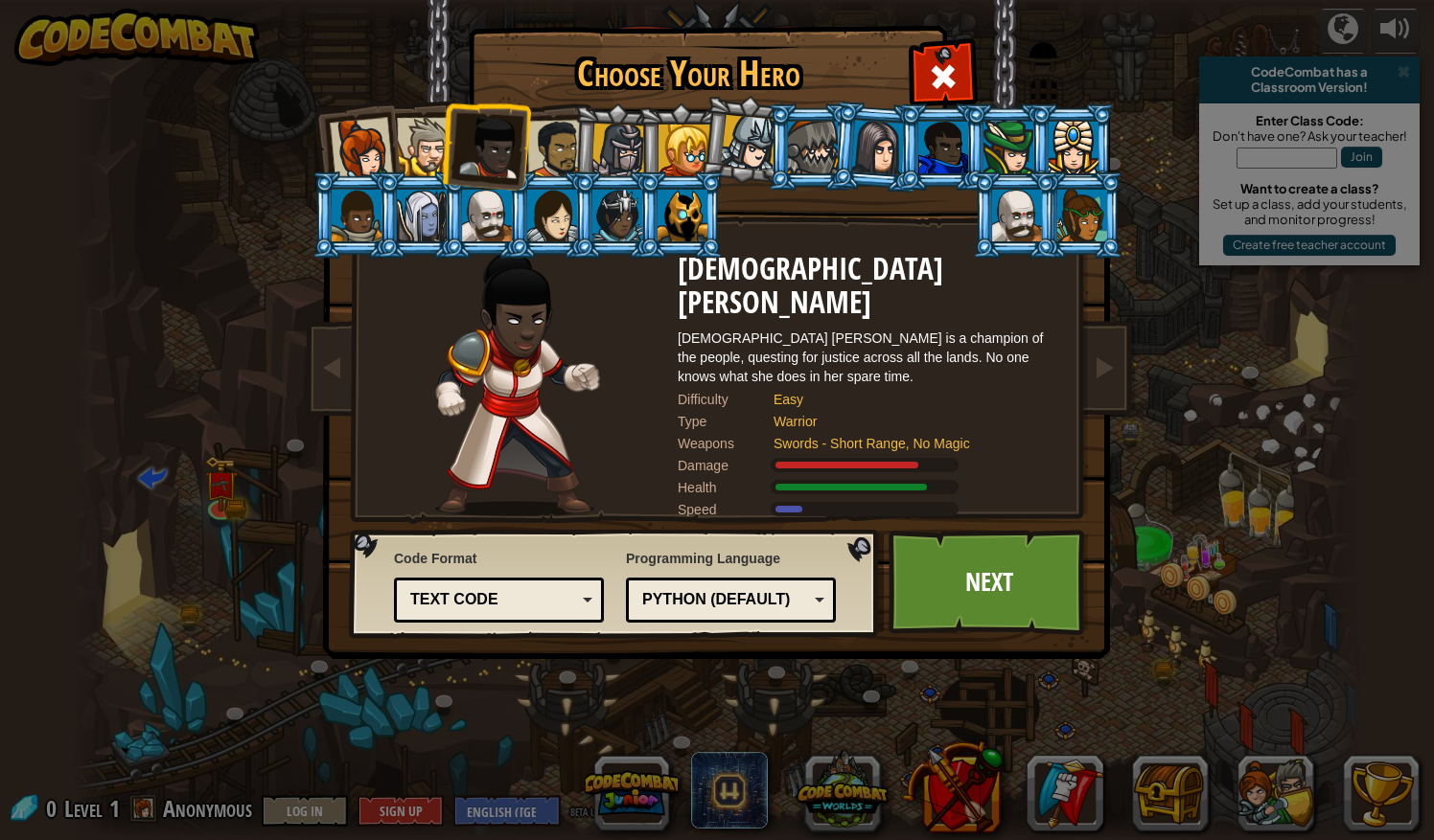
click at [496, 213] on div at bounding box center [486, 215] width 50 height 52
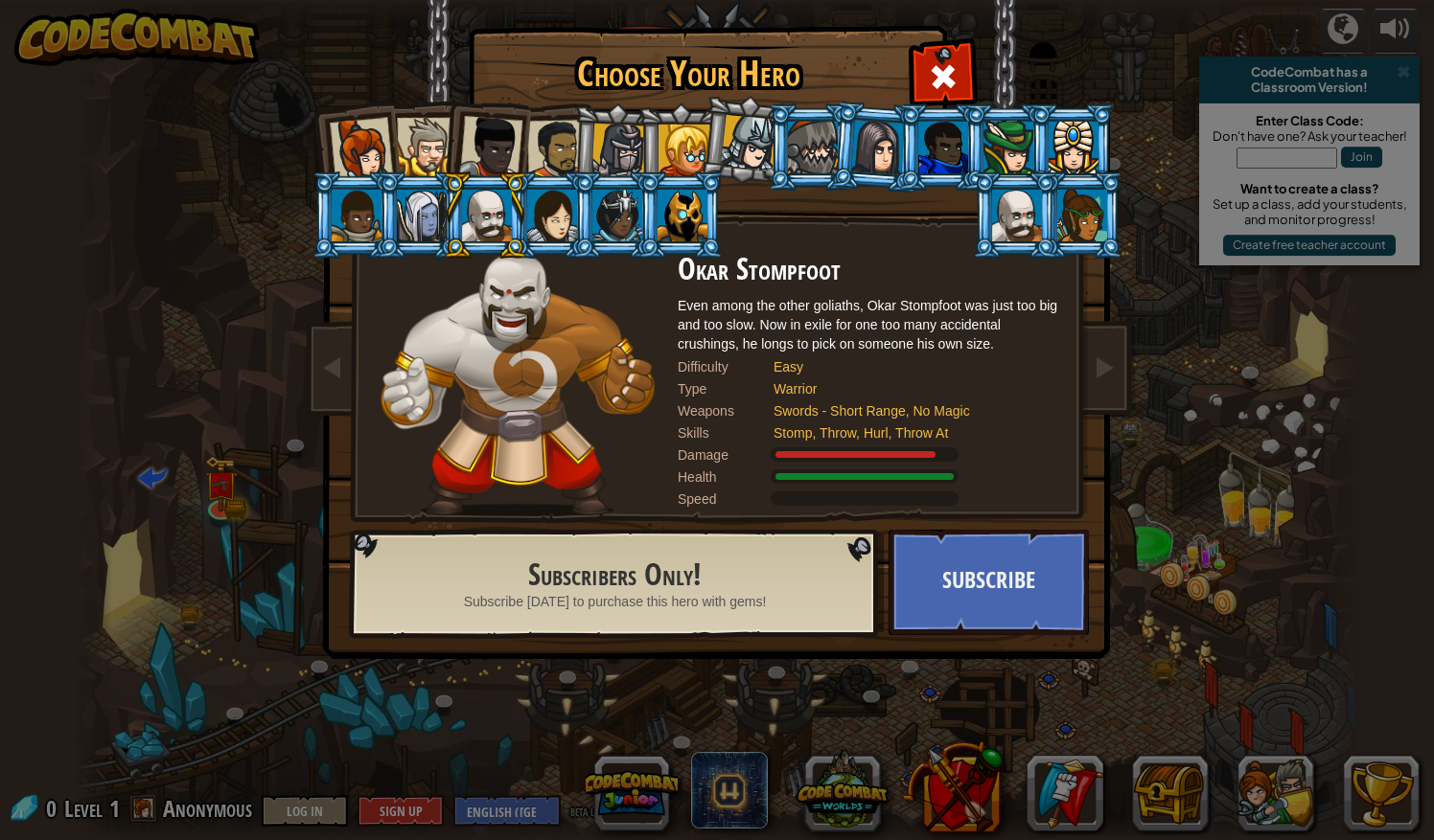
click at [490, 167] on div at bounding box center [491, 147] width 63 height 63
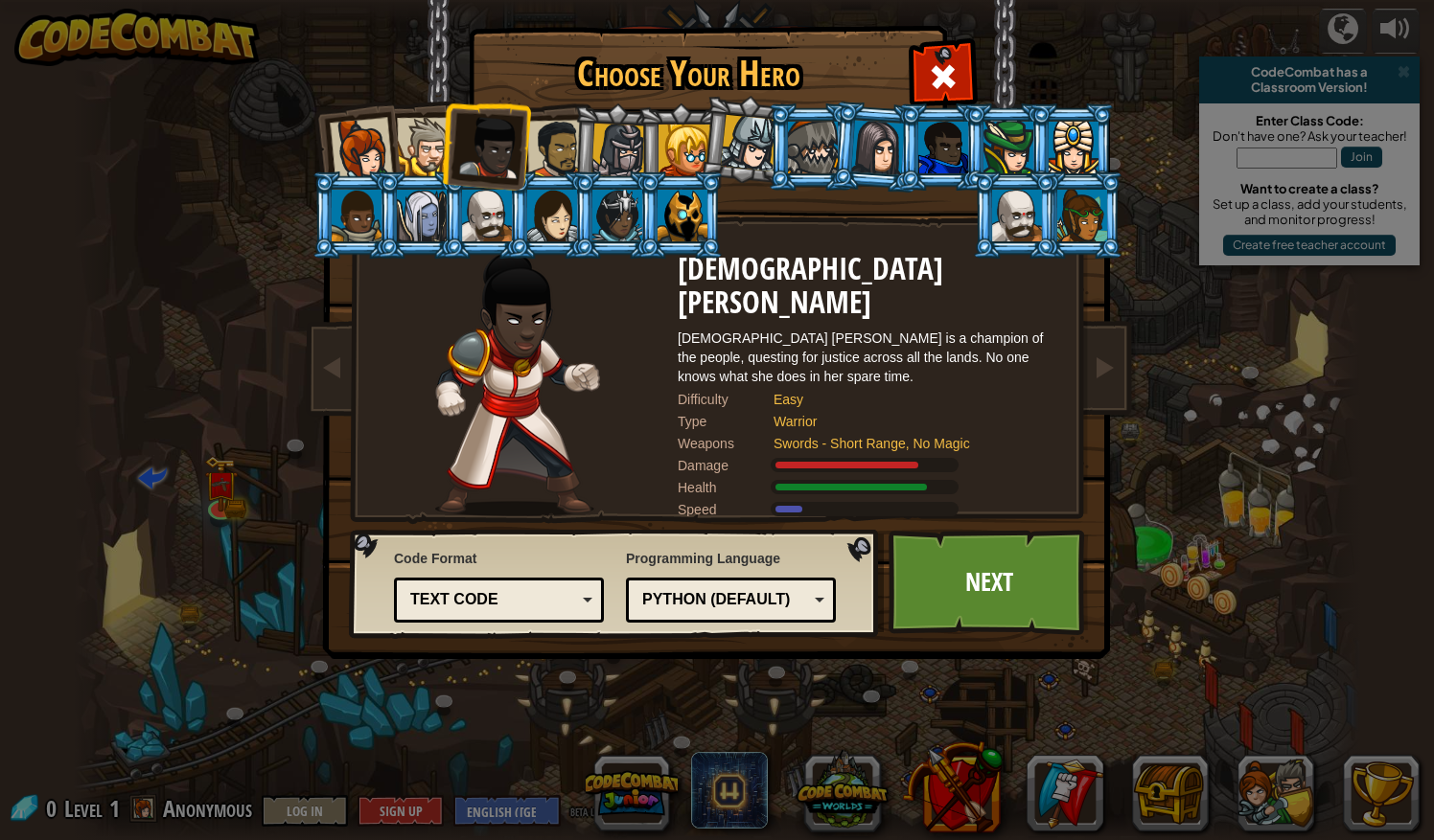
click at [536, 166] on div at bounding box center [556, 149] width 59 height 59
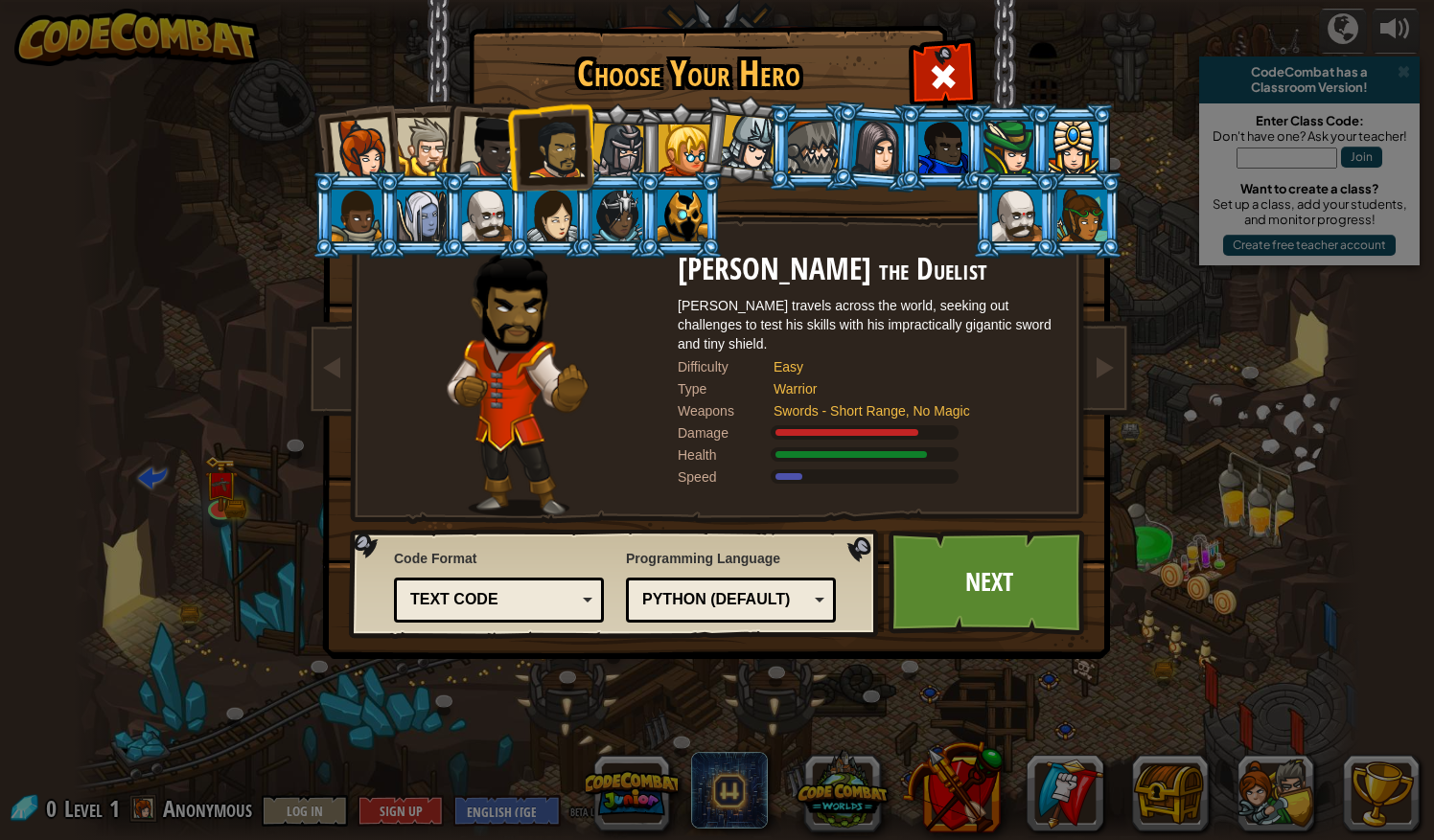
click at [435, 156] on div at bounding box center [426, 147] width 58 height 58
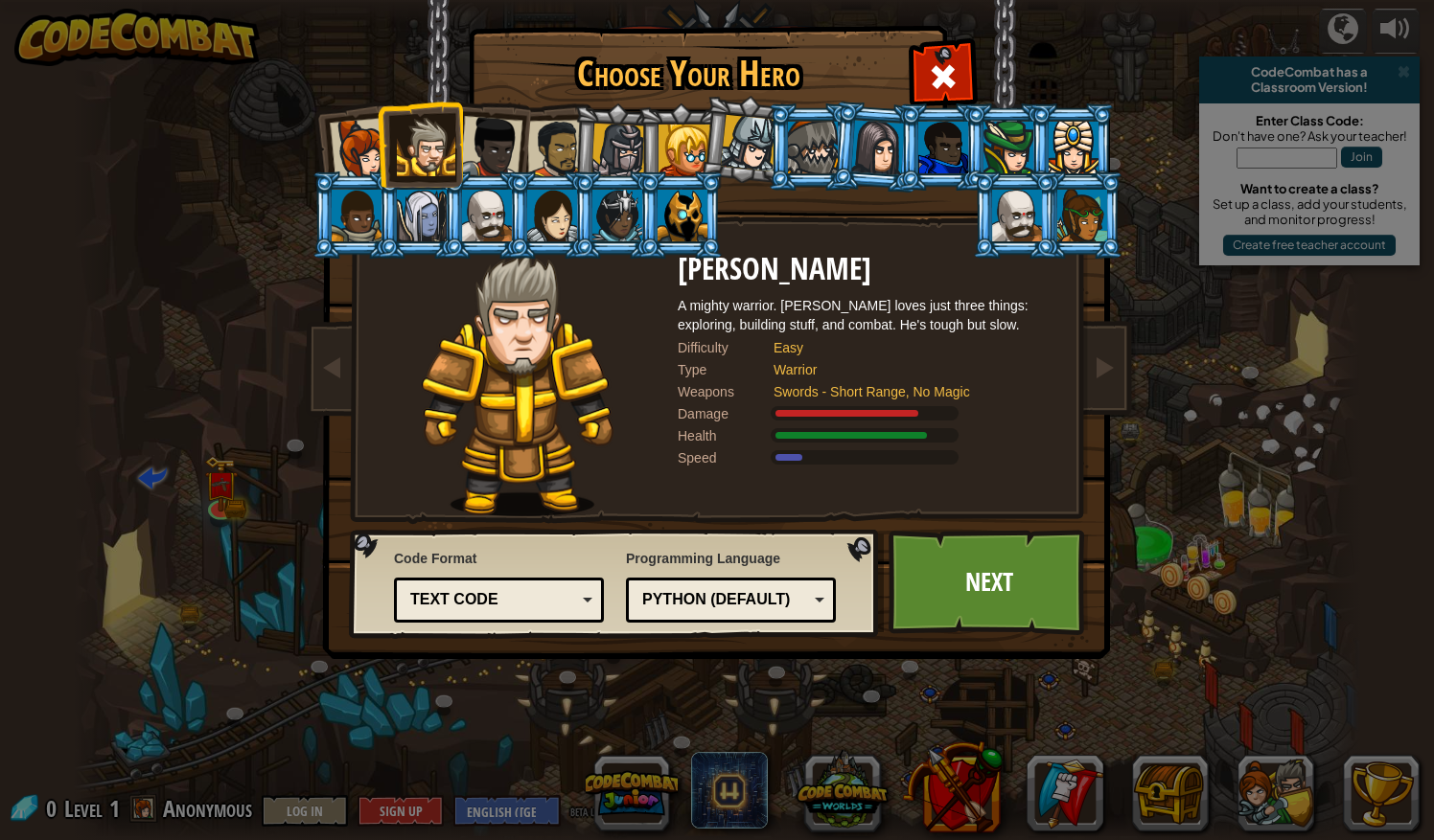
click at [548, 150] on div at bounding box center [556, 149] width 59 height 59
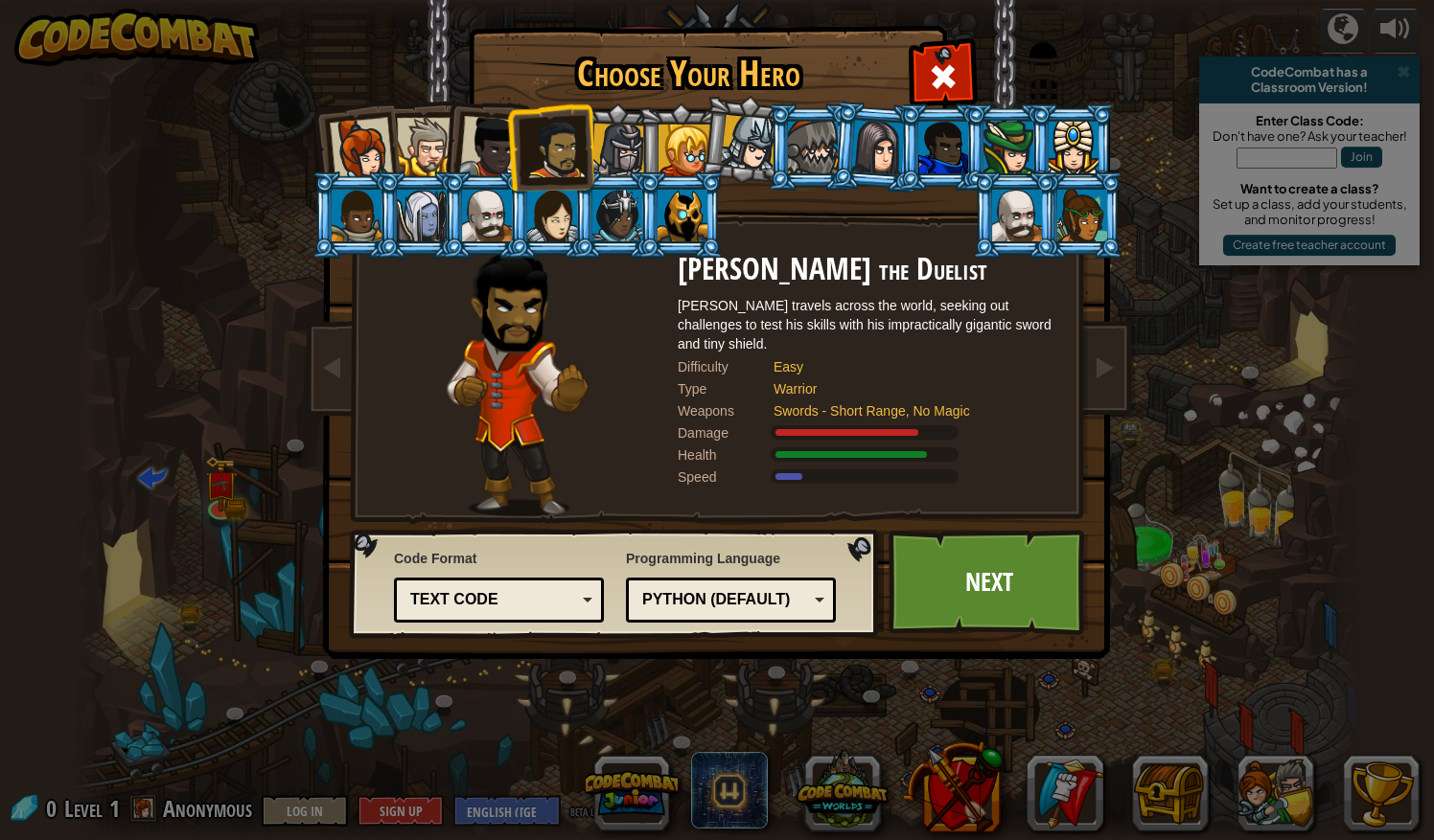
click at [484, 594] on div "Text code" at bounding box center [493, 600] width 165 height 22
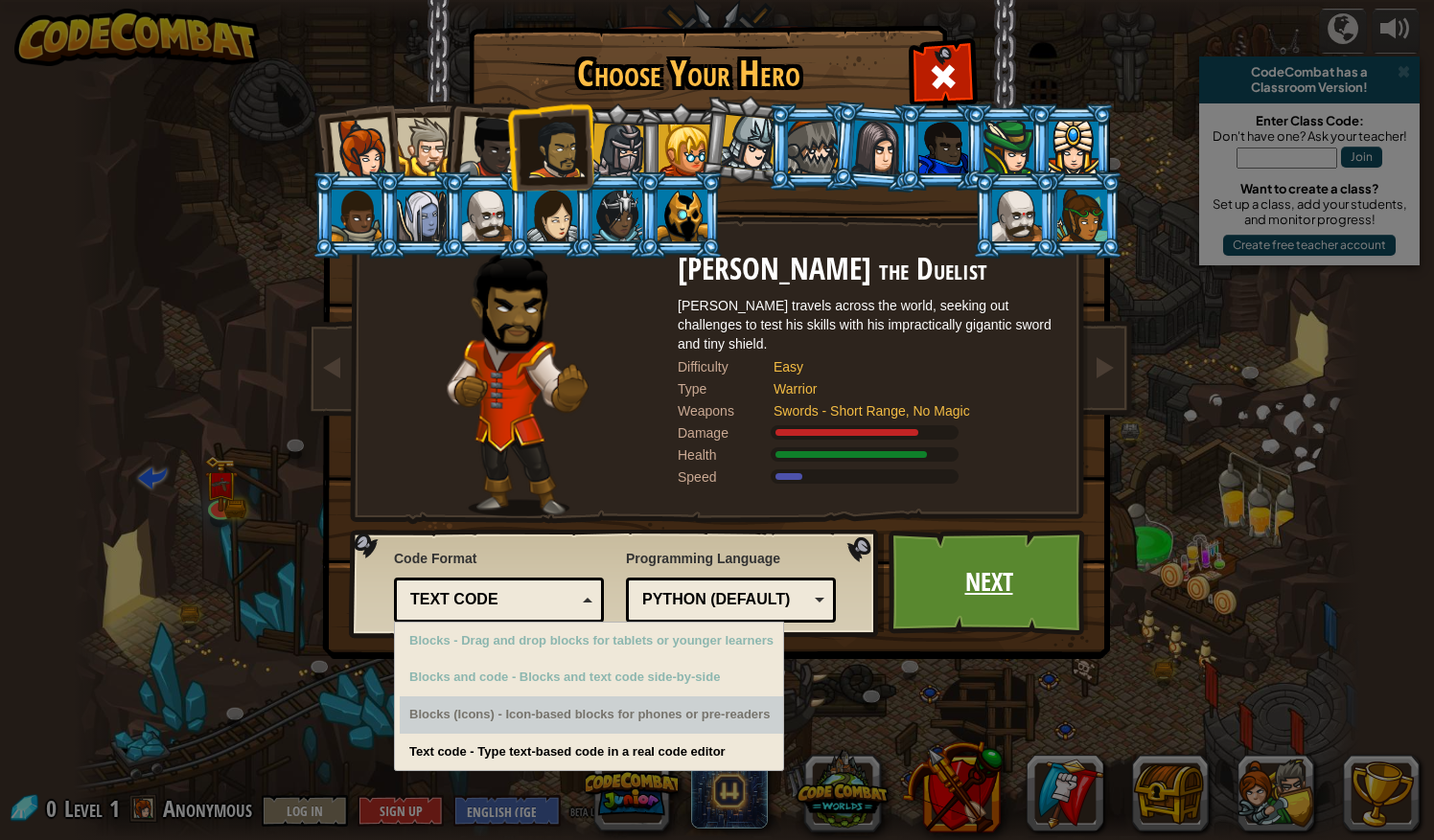
click at [943, 610] on link "Next" at bounding box center [989, 582] width 201 height 105
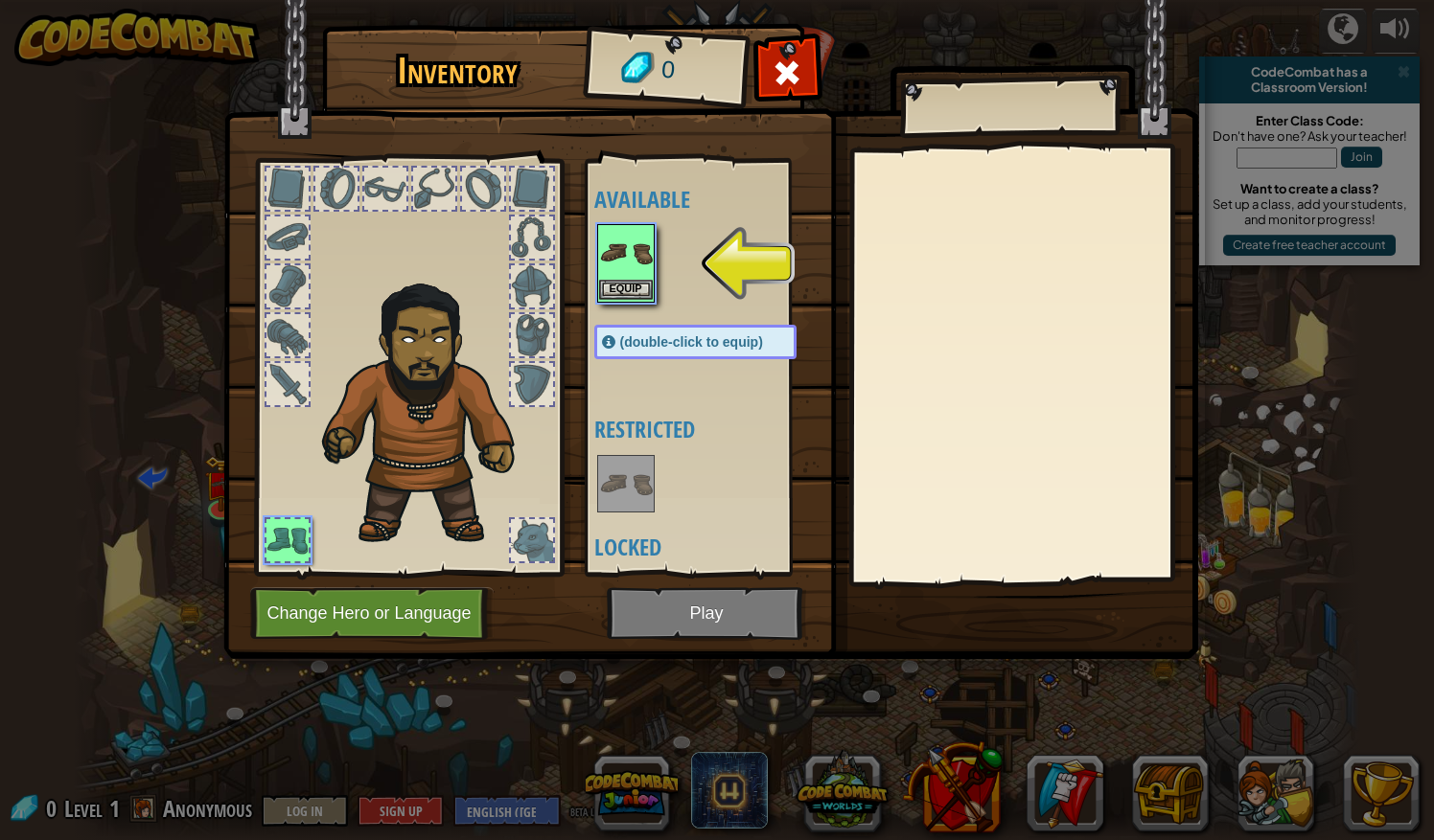
click at [629, 271] on img at bounding box center [625, 252] width 54 height 54
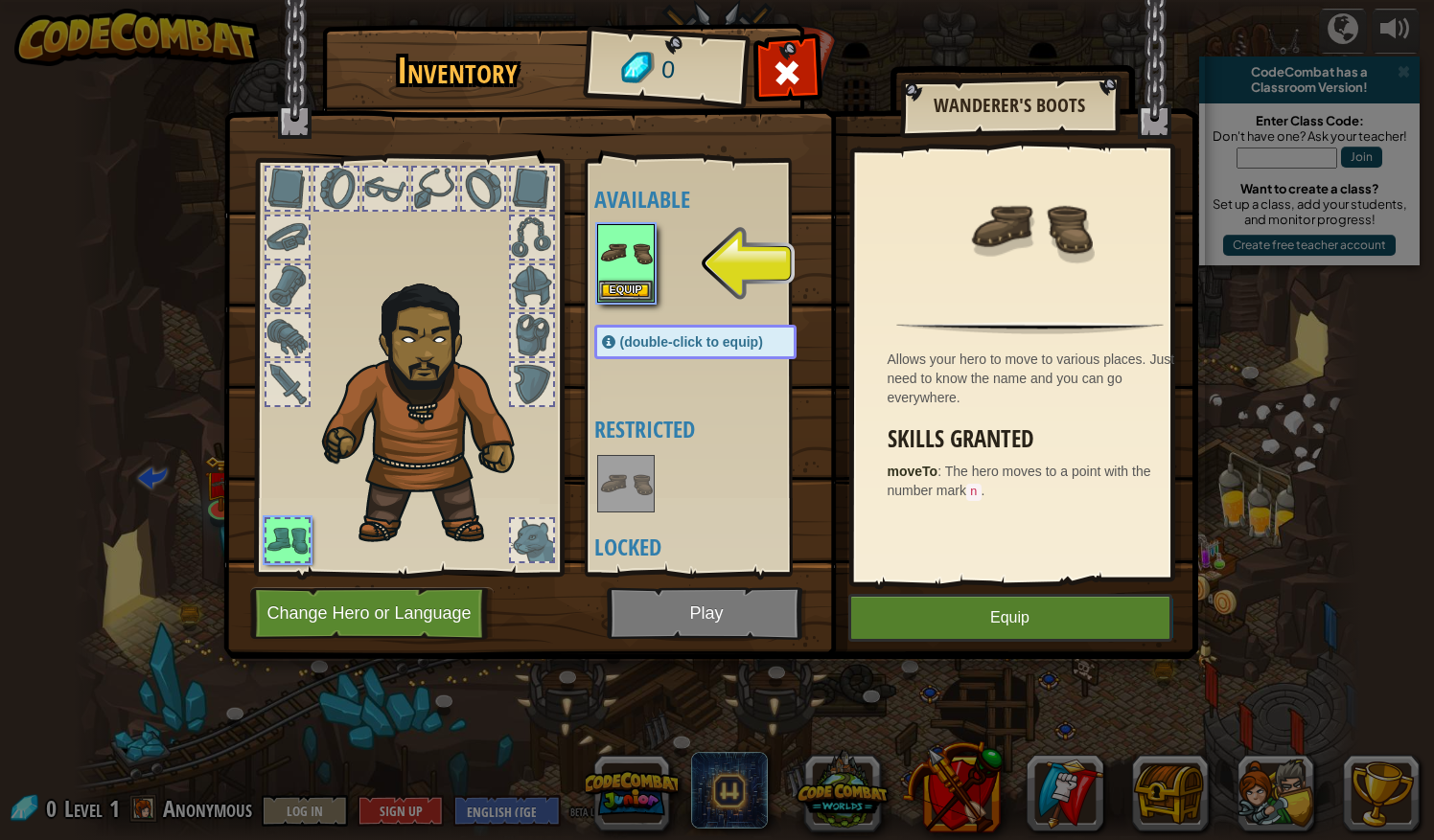
click at [1041, 671] on div "Inventory 0 Available Equip (double-click to equip) Restricted Locked Wanderer'…" at bounding box center [717, 420] width 1434 height 840
click at [999, 616] on button "Equip" at bounding box center [1010, 617] width 324 height 48
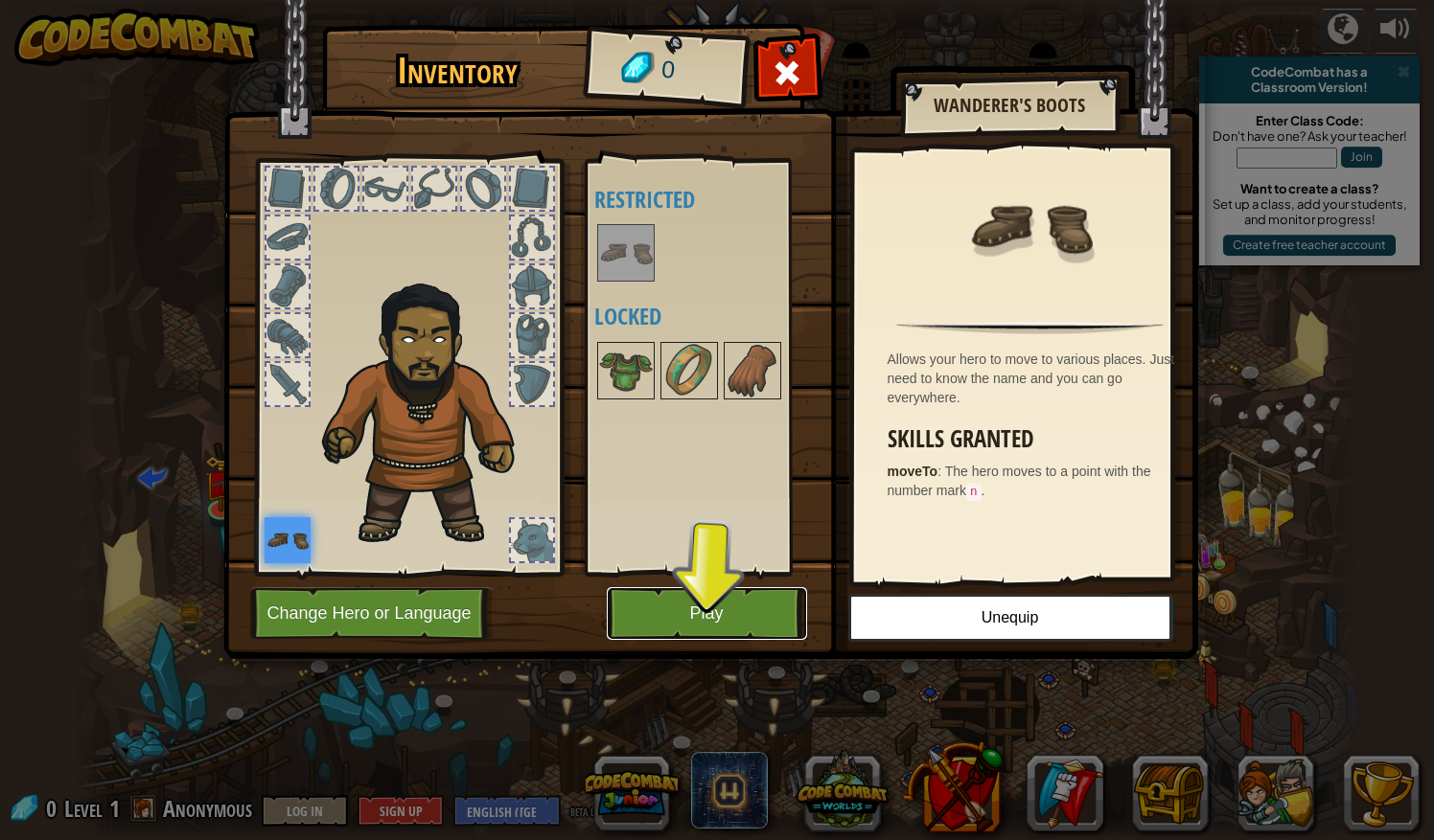
click at [740, 602] on button "Play" at bounding box center [707, 613] width 201 height 53
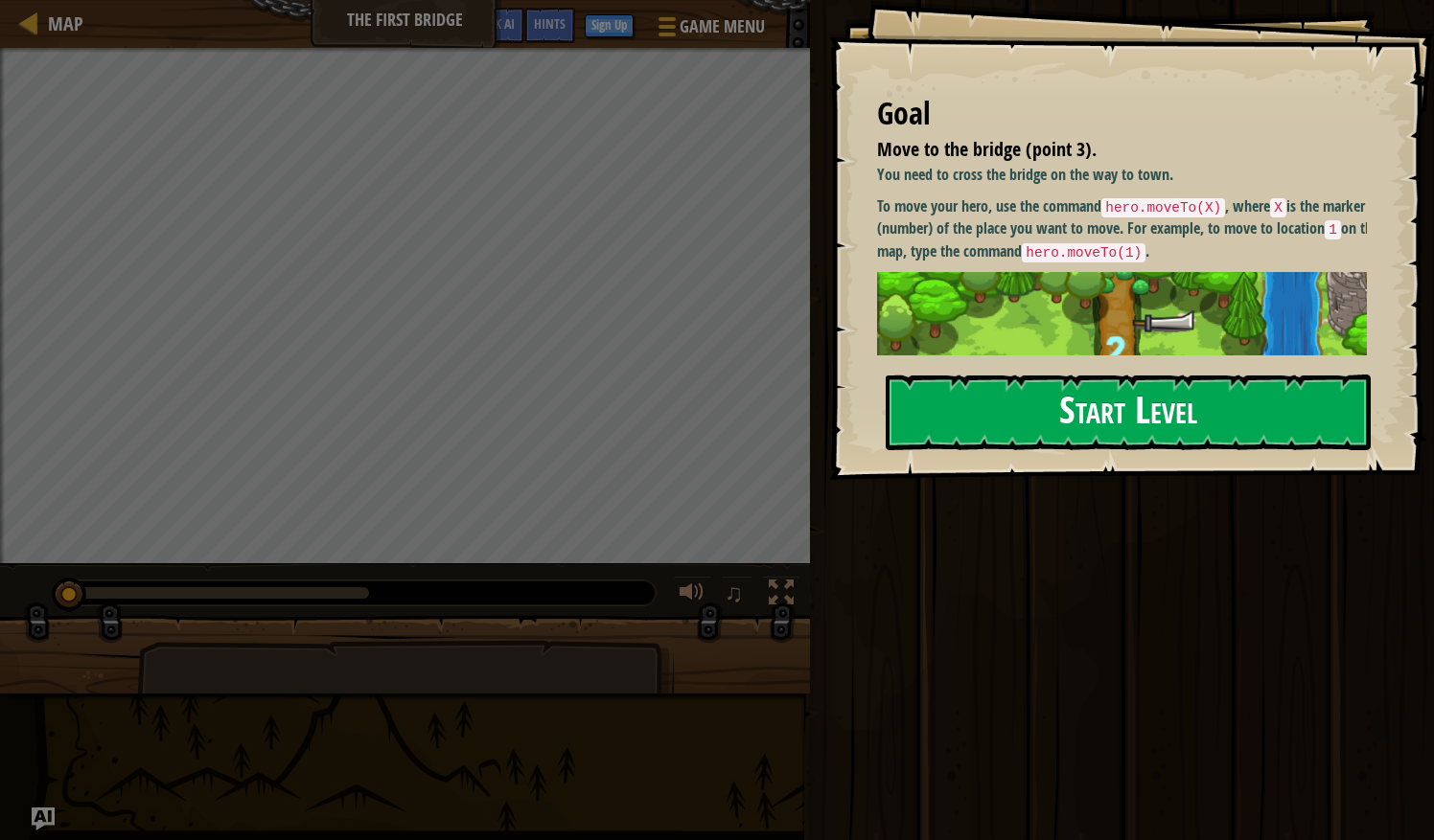
click at [1074, 416] on button "Start Level" at bounding box center [1128, 413] width 485 height 76
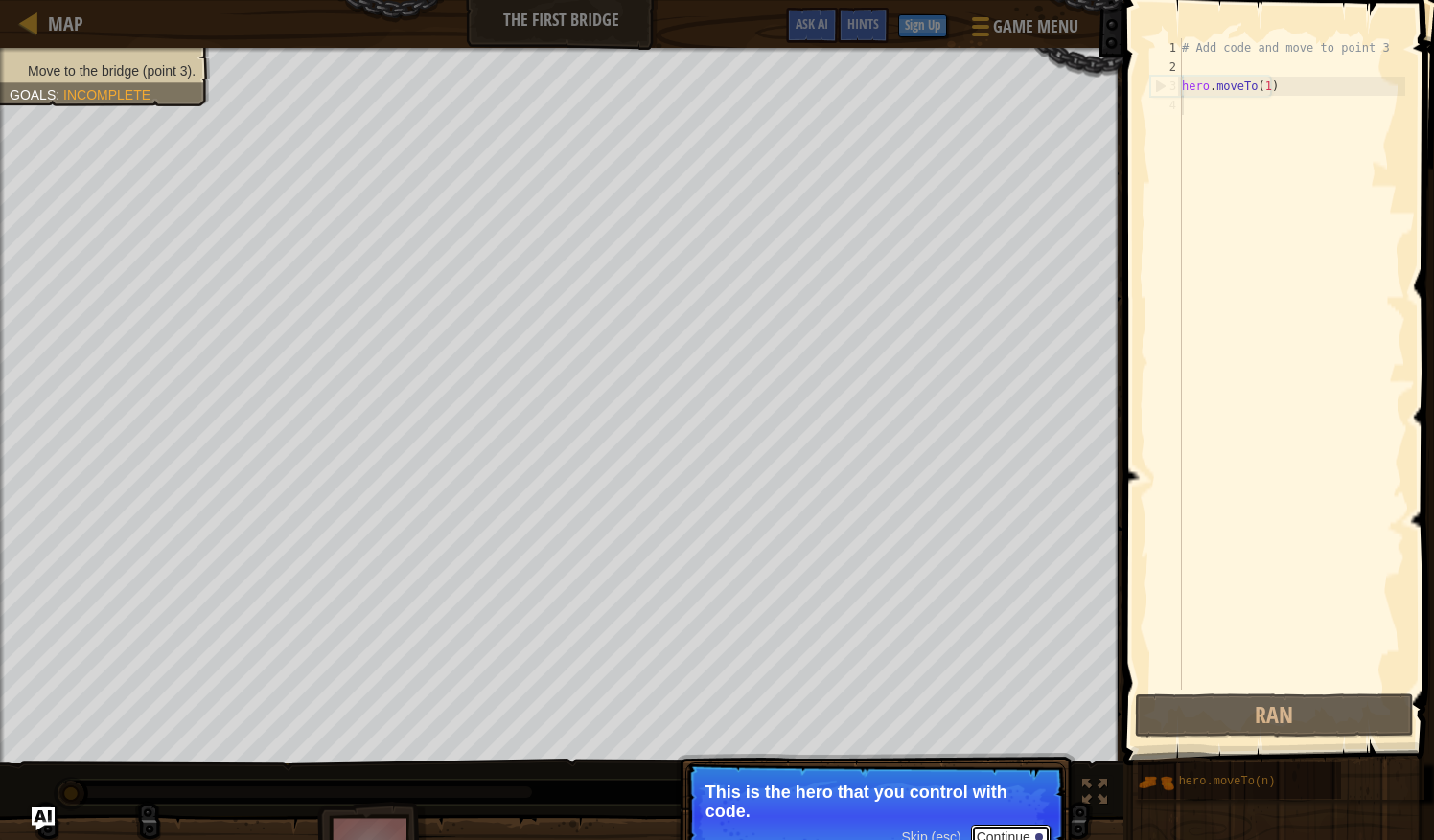
click at [1021, 833] on button "Continue" at bounding box center [1011, 838] width 80 height 25
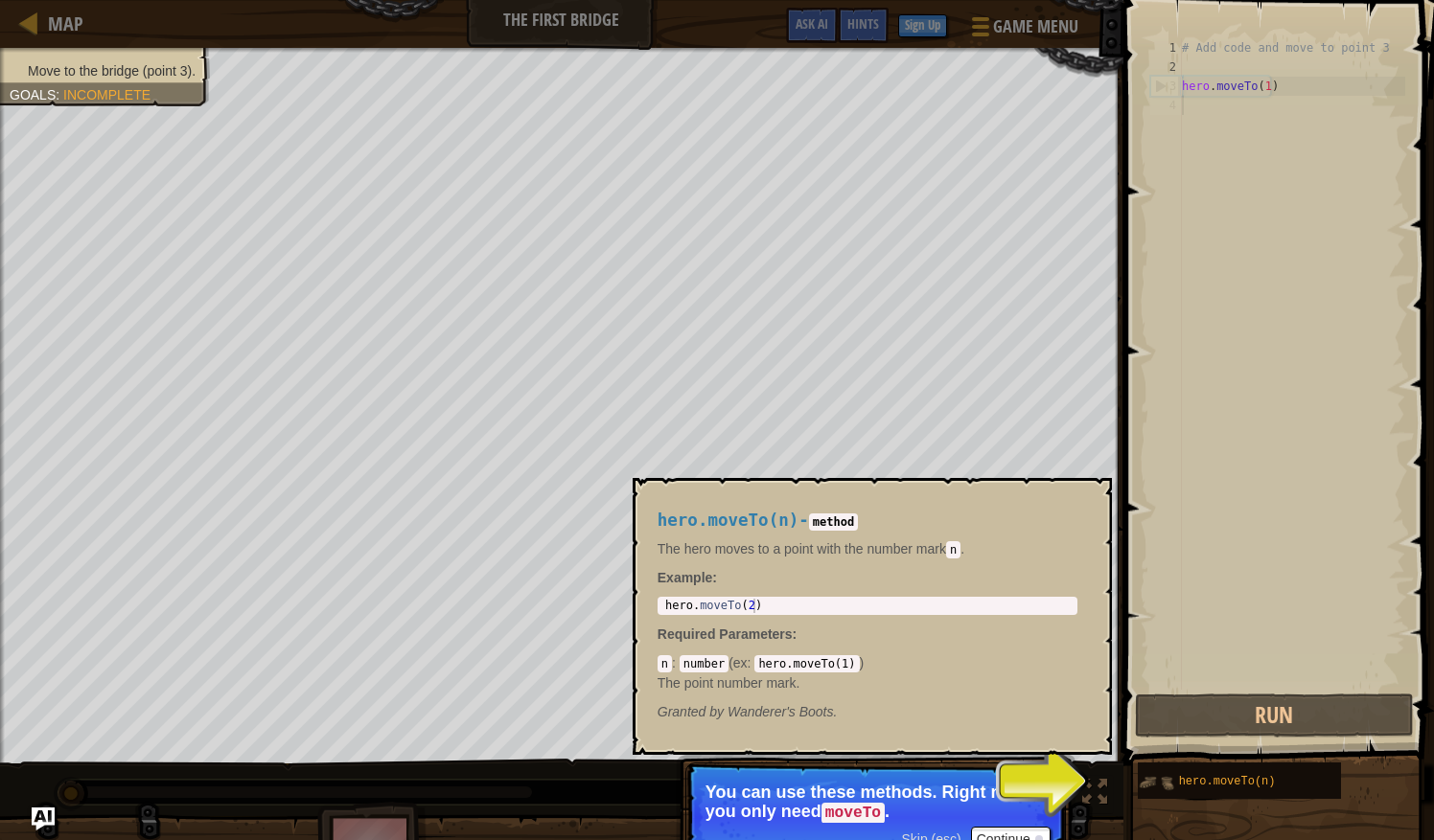
click at [1170, 789] on img at bounding box center [1155, 783] width 36 height 36
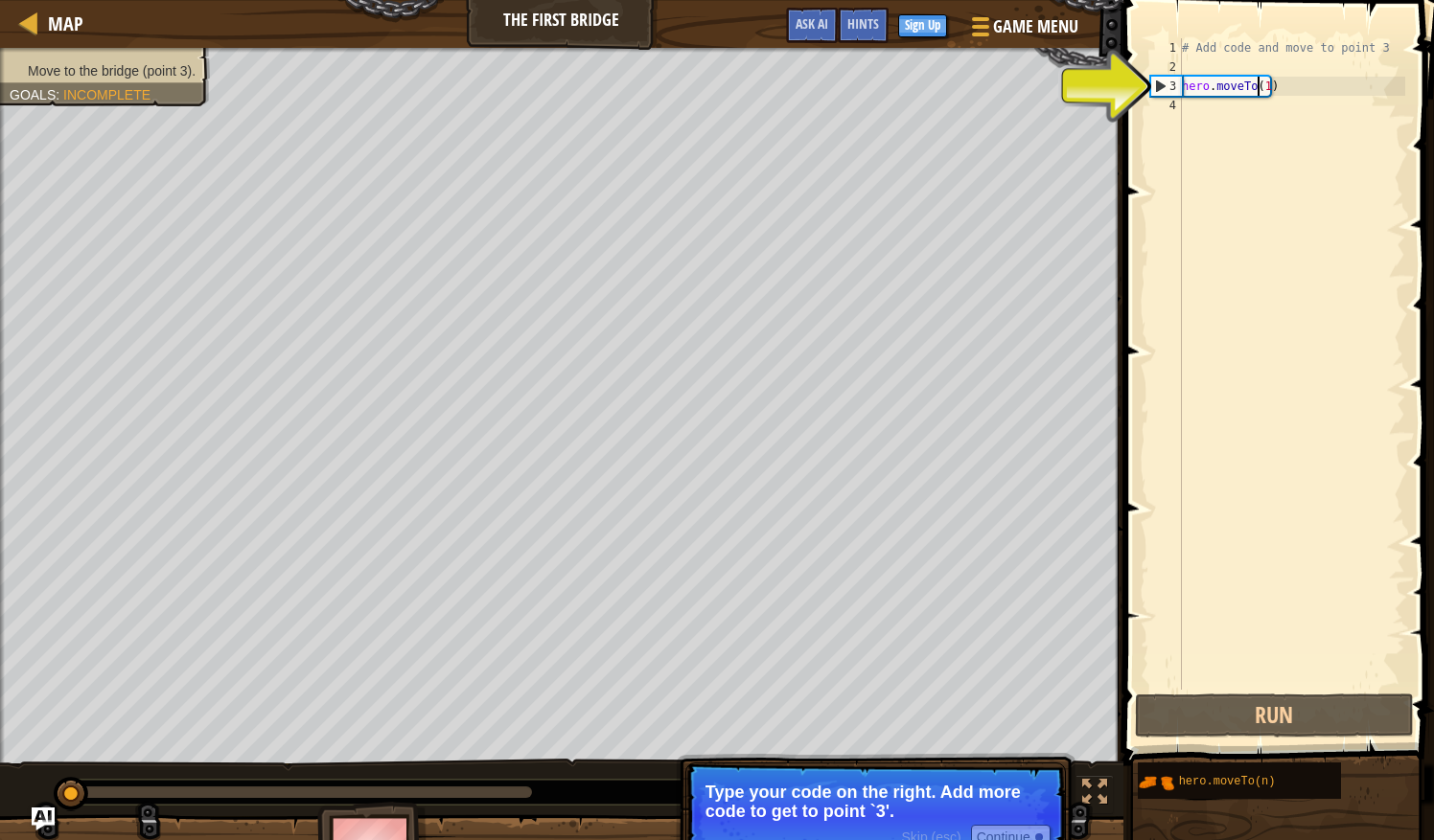
click at [1259, 87] on div "# Add code and move to point 3 hero . moveTo ( 1 )" at bounding box center [1291, 383] width 227 height 690
click at [1263, 89] on div "# Add code and move to point 3 hero . moveTo ( 1 )" at bounding box center [1291, 383] width 227 height 690
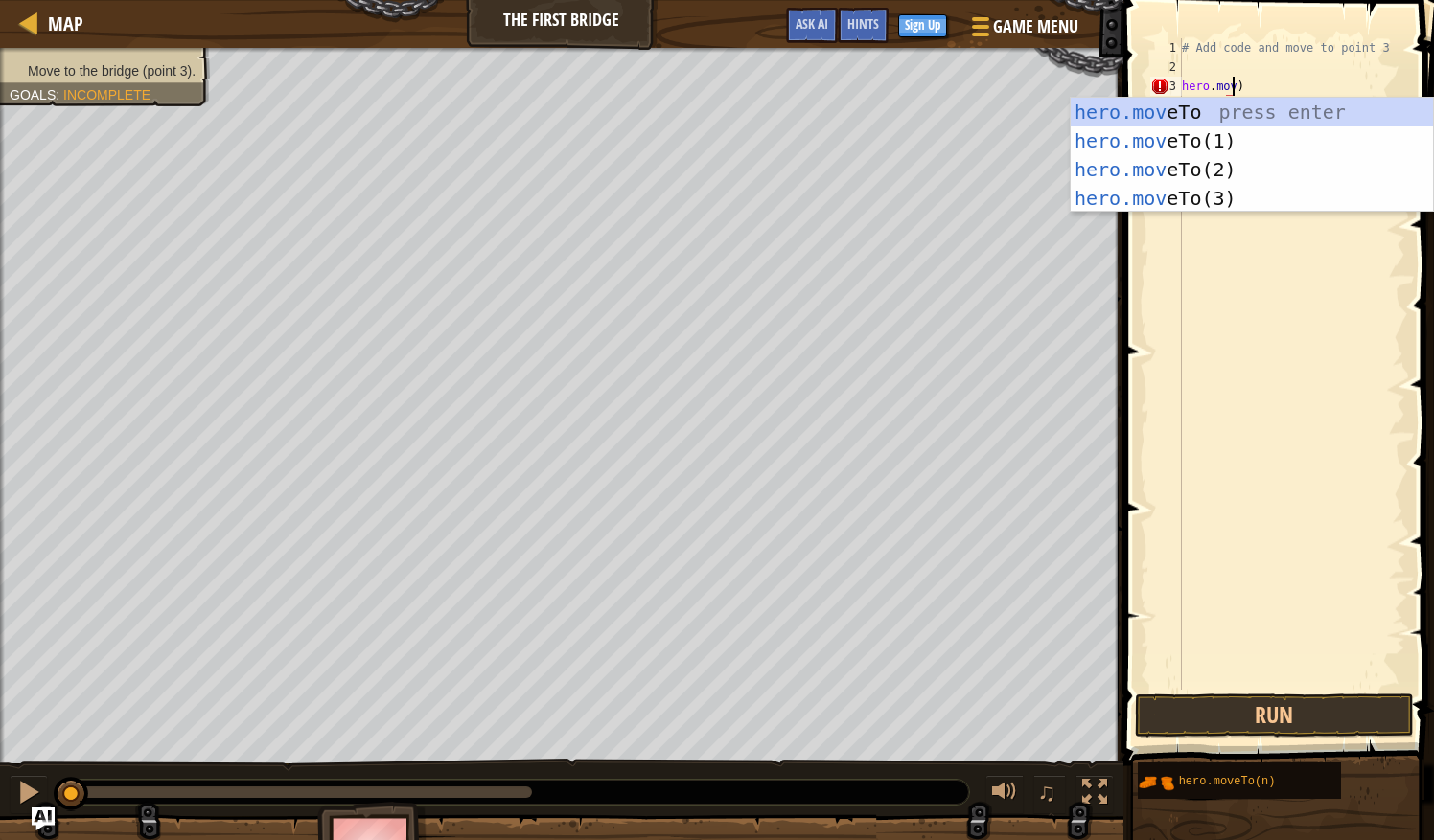
scroll to position [9, 4]
click at [1287, 113] on div "hero.move To press enter hero.move To(1) press enter hero.move To(2) press ente…" at bounding box center [1252, 183] width 363 height 172
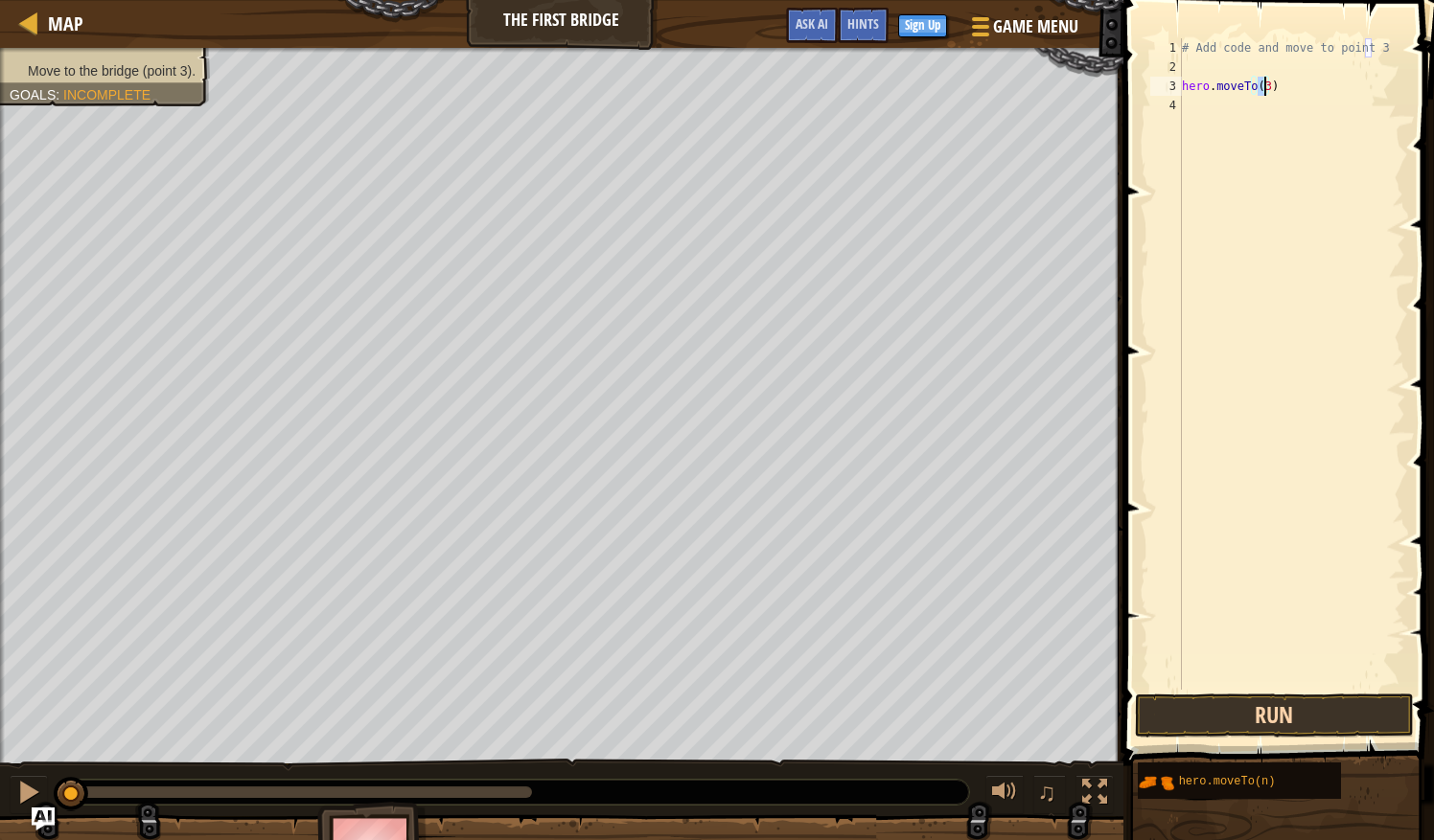
type textarea "hero.moveTo(3)"
click at [1269, 716] on button "Run" at bounding box center [1274, 715] width 278 height 44
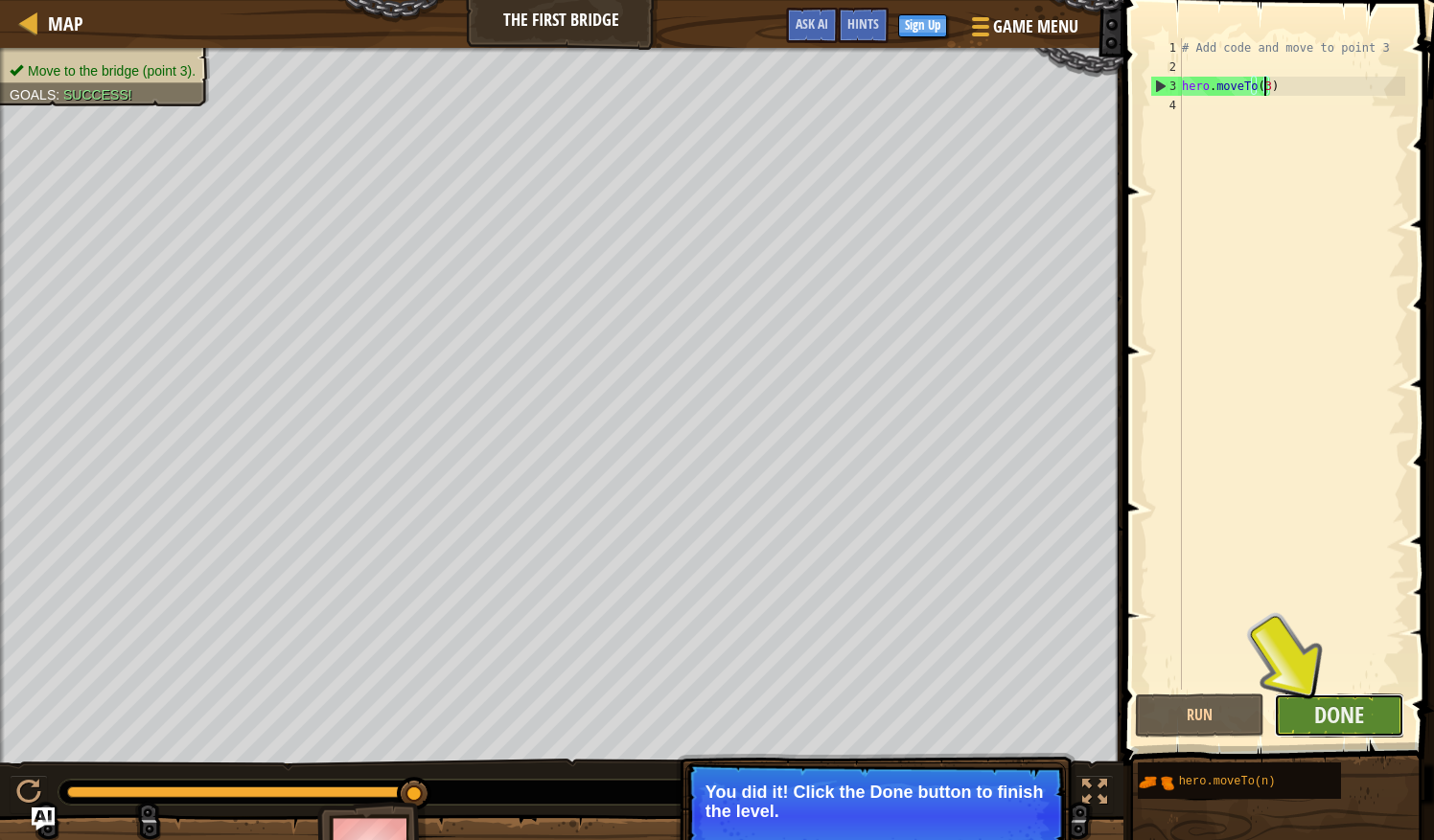
click at [1307, 722] on button "Done" at bounding box center [1339, 715] width 130 height 44
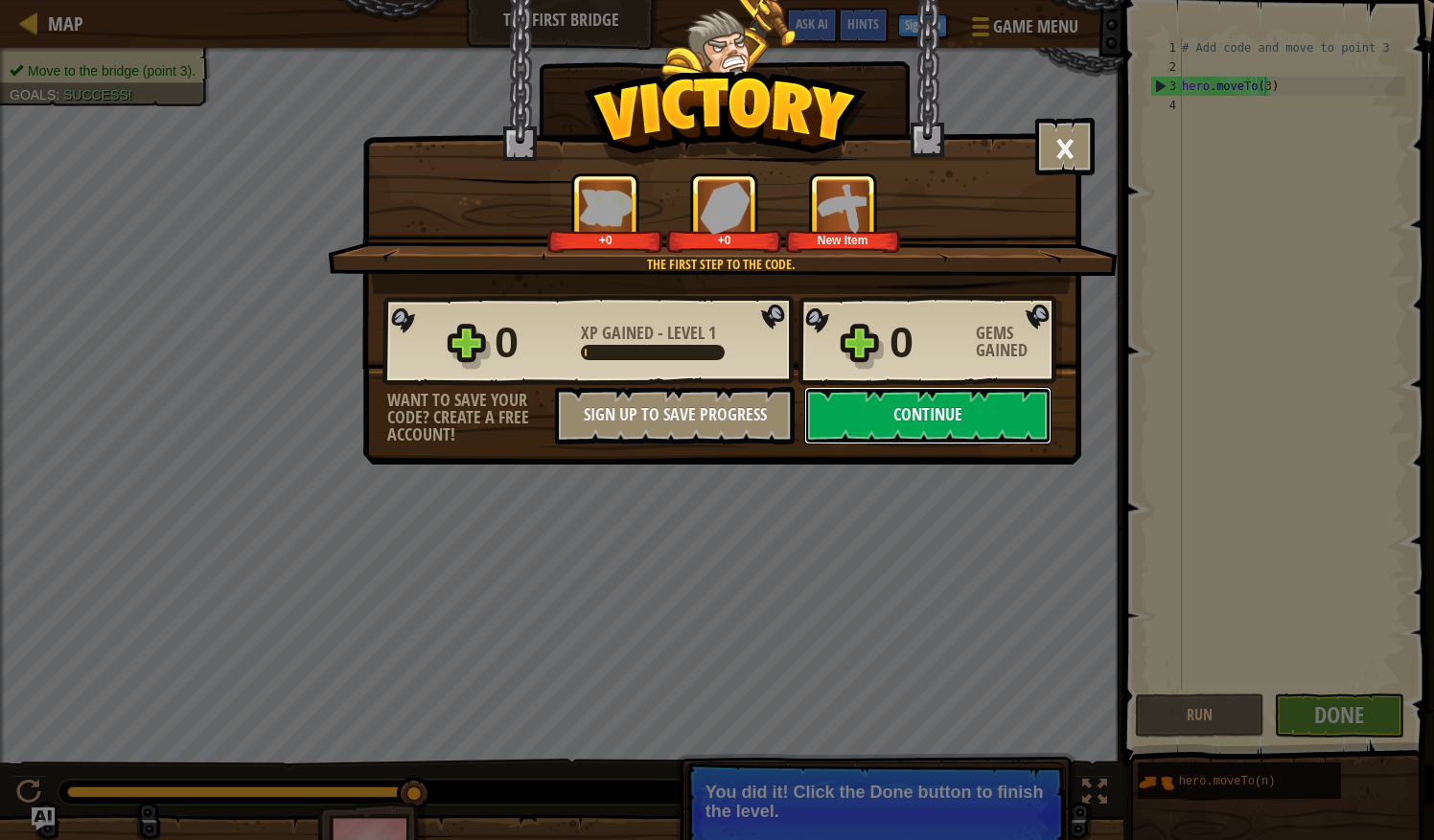
click at [945, 415] on button "Continue" at bounding box center [928, 416] width 247 height 57
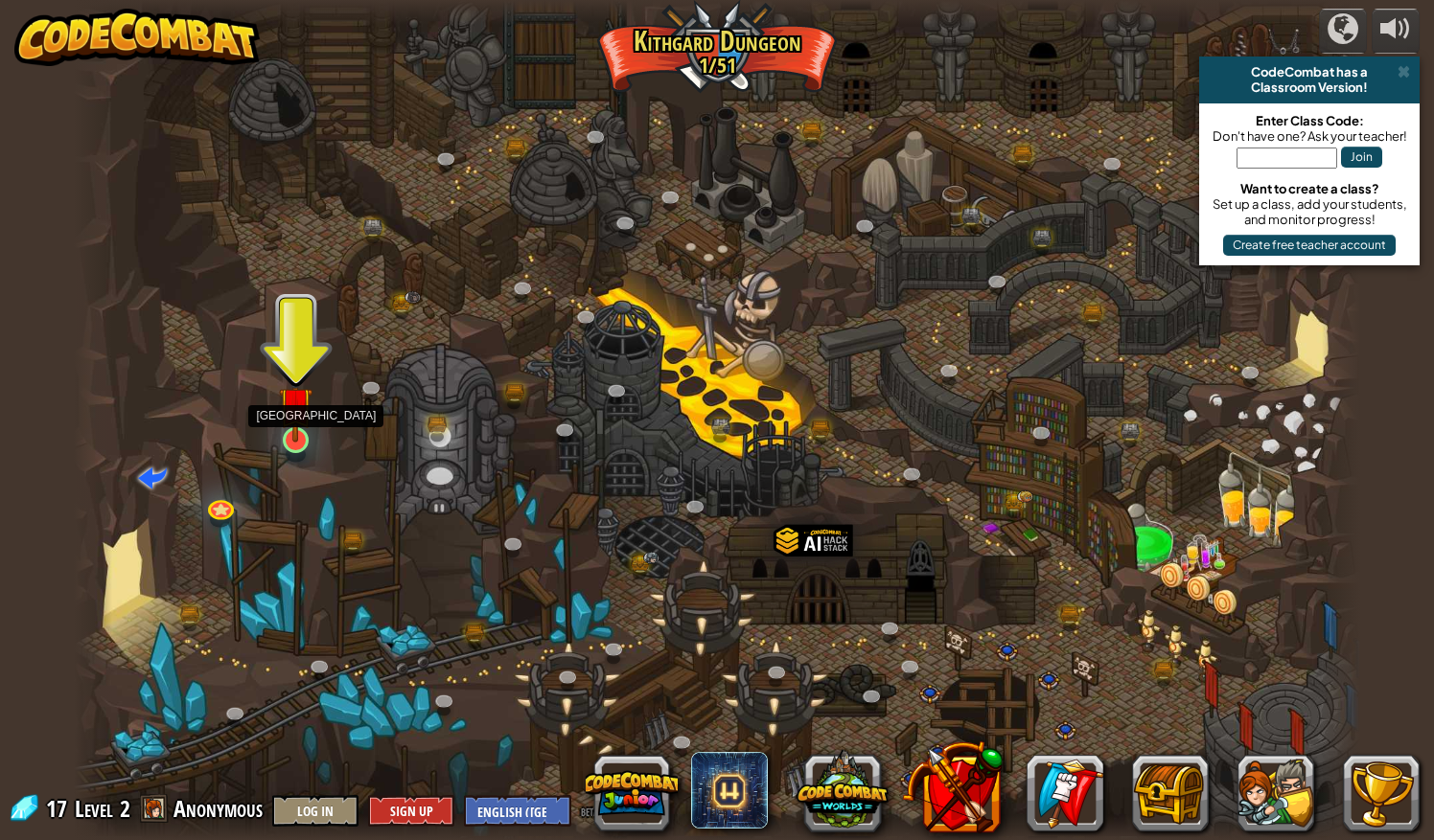
click at [295, 440] on img at bounding box center [295, 404] width 33 height 78
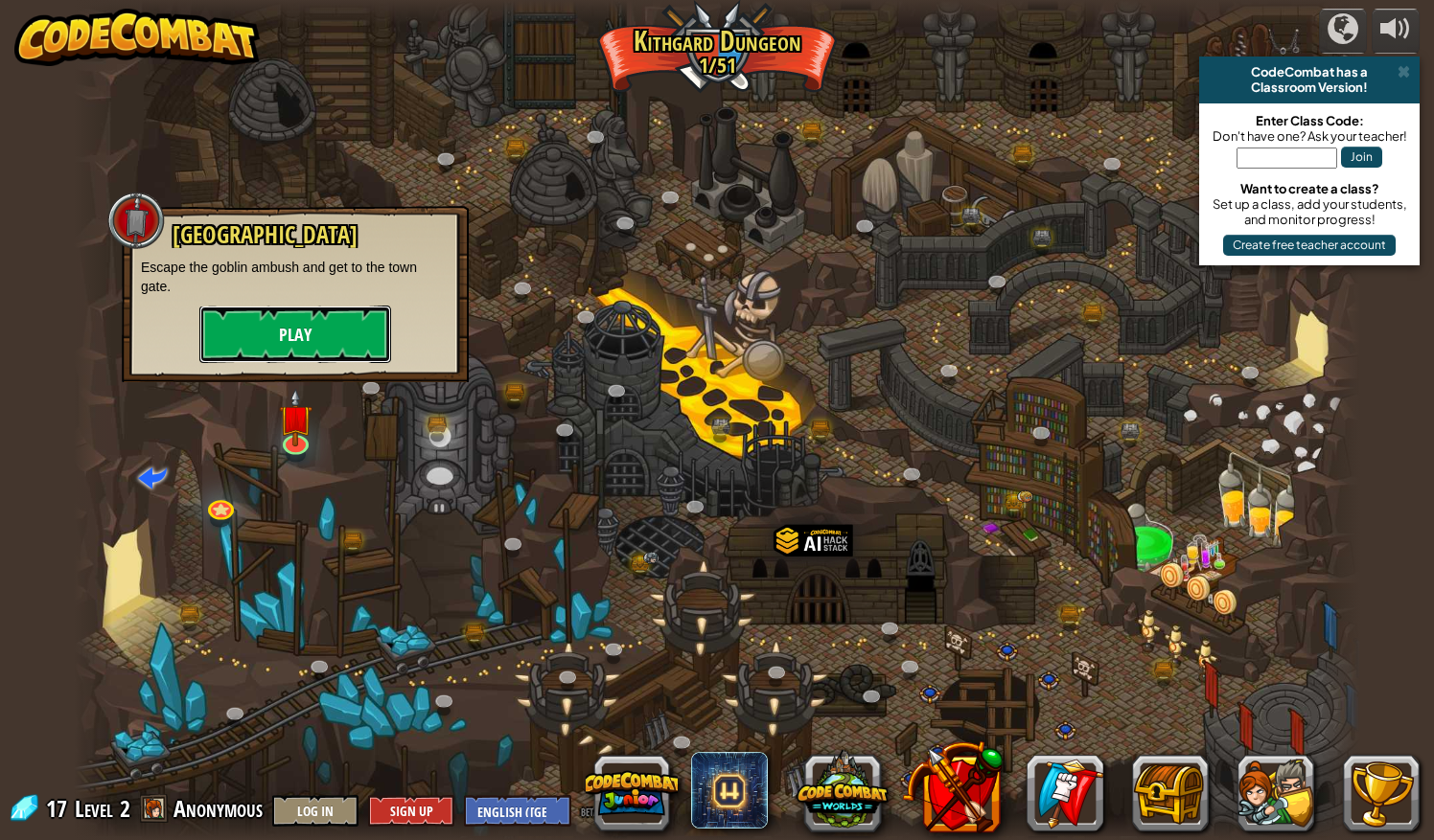
click at [340, 338] on button "Play" at bounding box center [295, 334] width 192 height 57
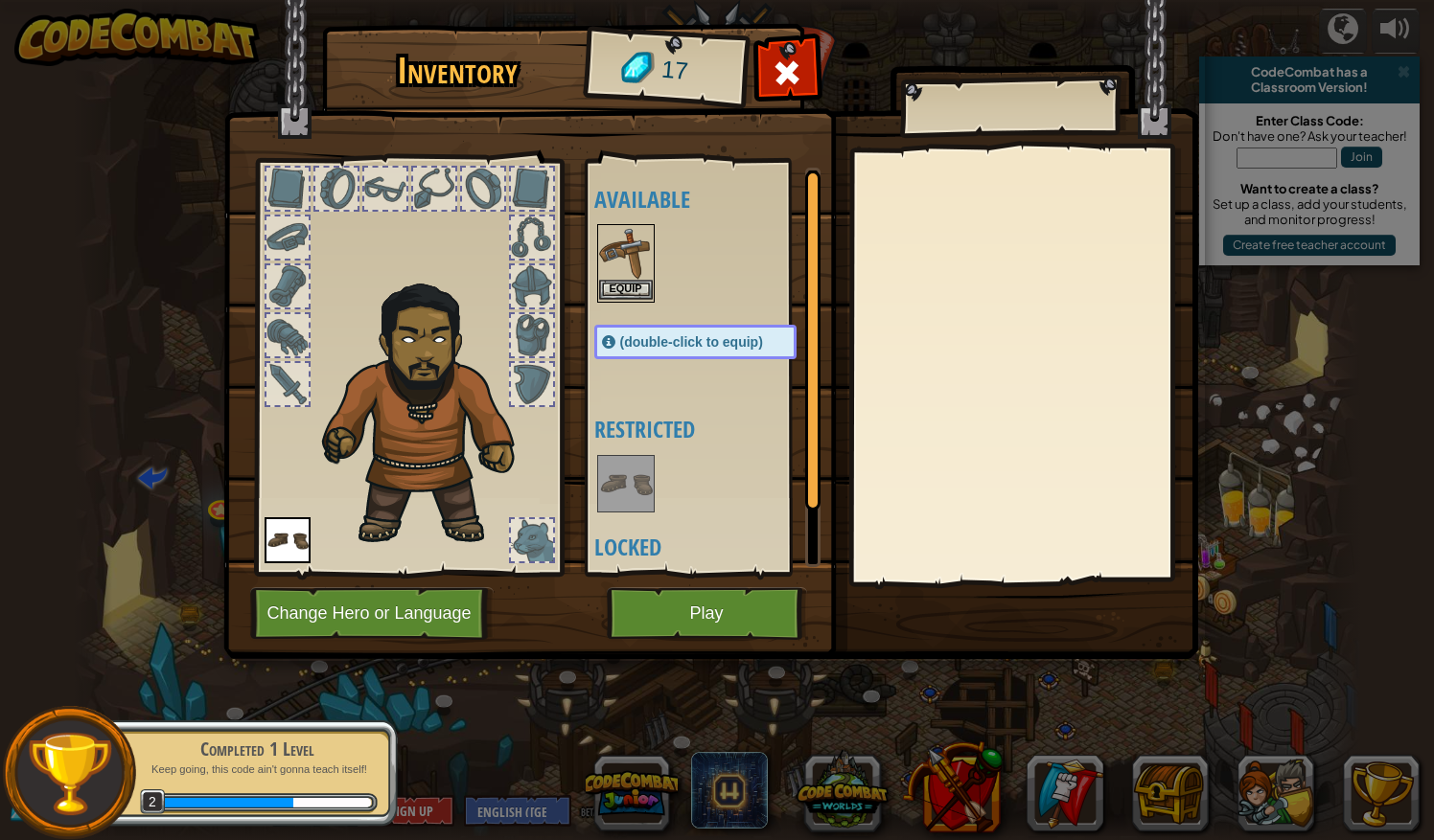
click at [643, 262] on img at bounding box center [625, 252] width 54 height 54
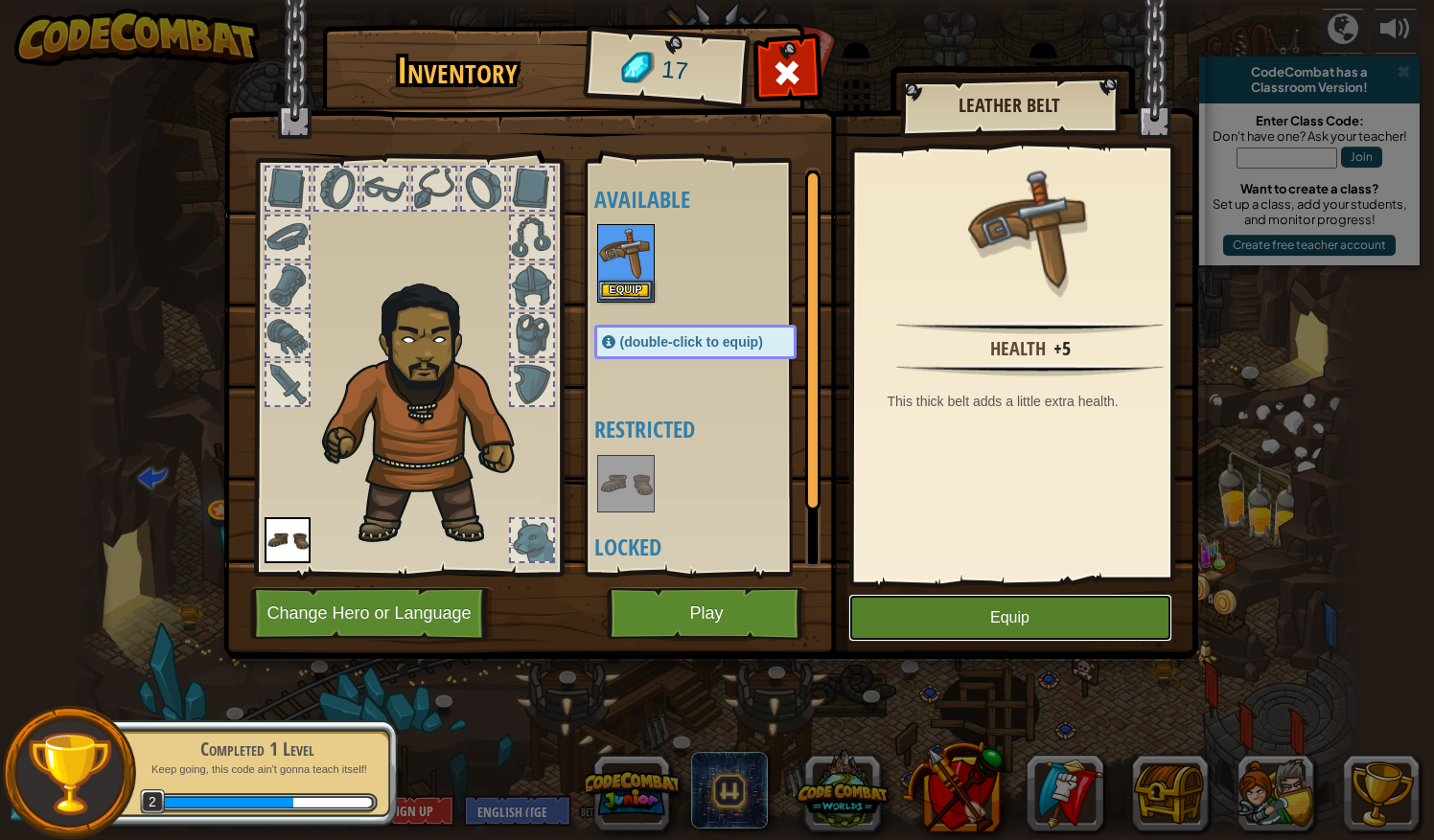
click at [949, 628] on button "Equip" at bounding box center [1010, 617] width 324 height 48
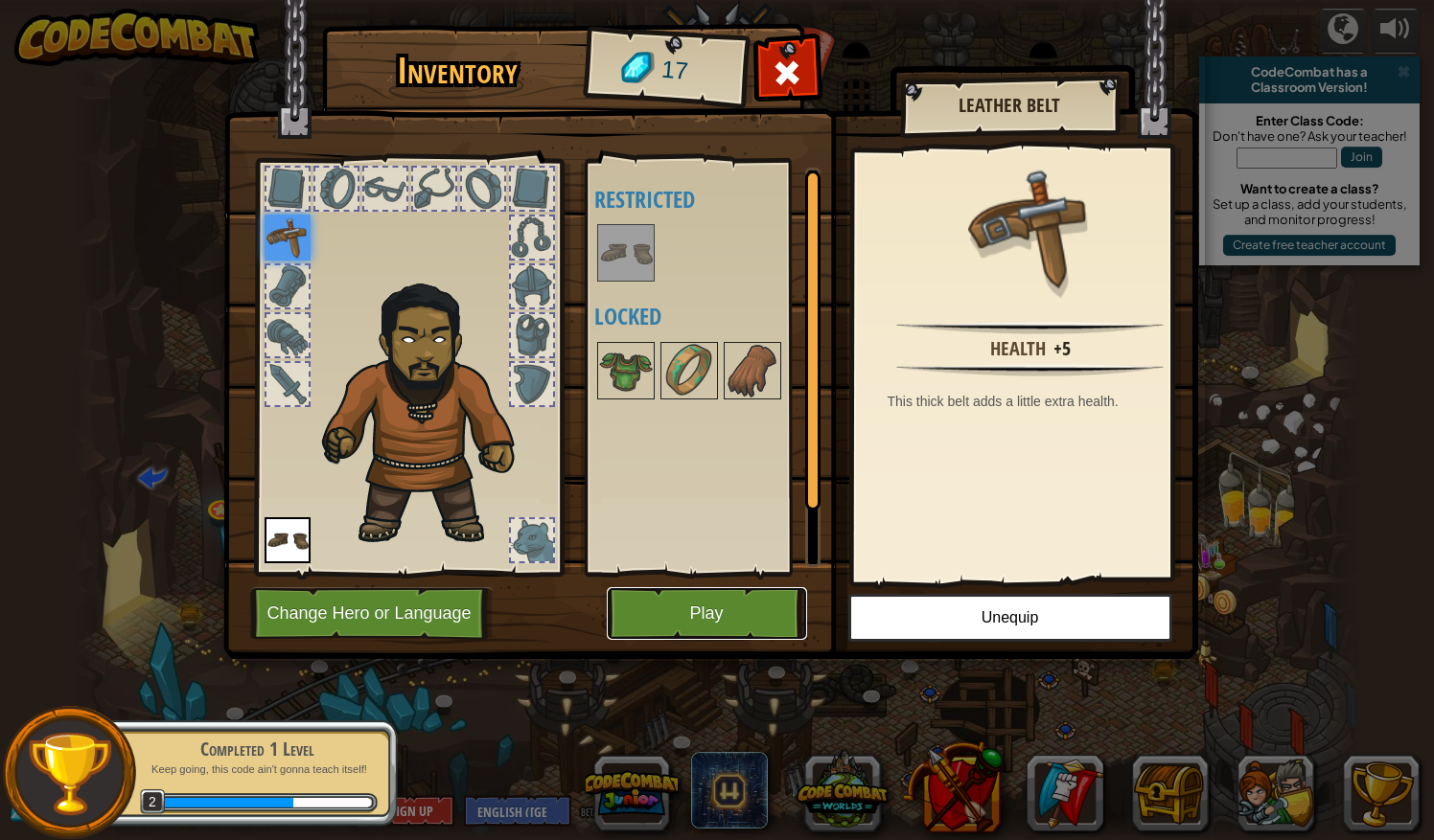
click at [702, 603] on button "Play" at bounding box center [707, 613] width 201 height 53
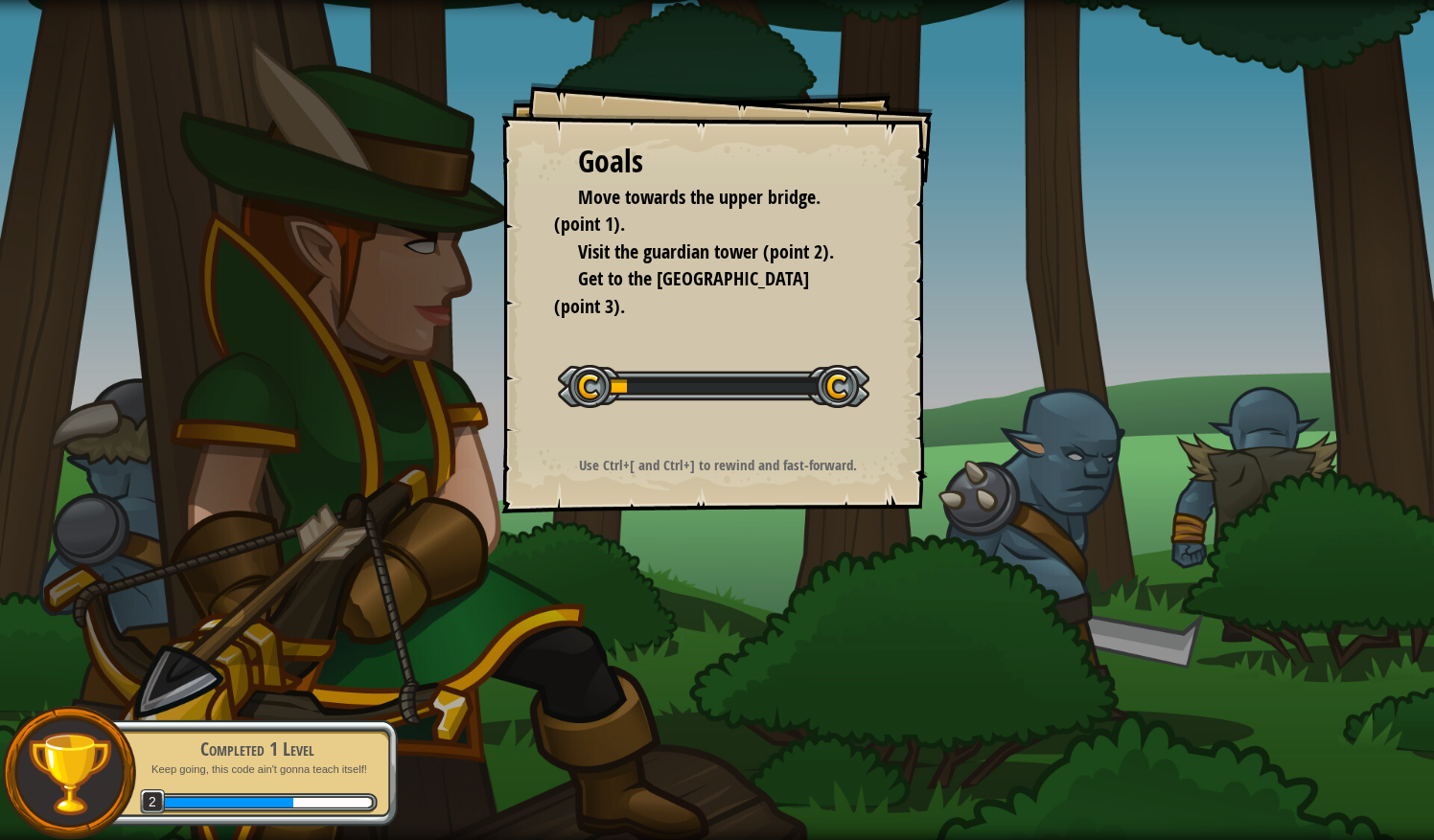
click at [744, 615] on div "Goals Move towards the upper bridge. (point 1). Visit the [GEOGRAPHIC_DATA] (po…" at bounding box center [717, 420] width 1434 height 840
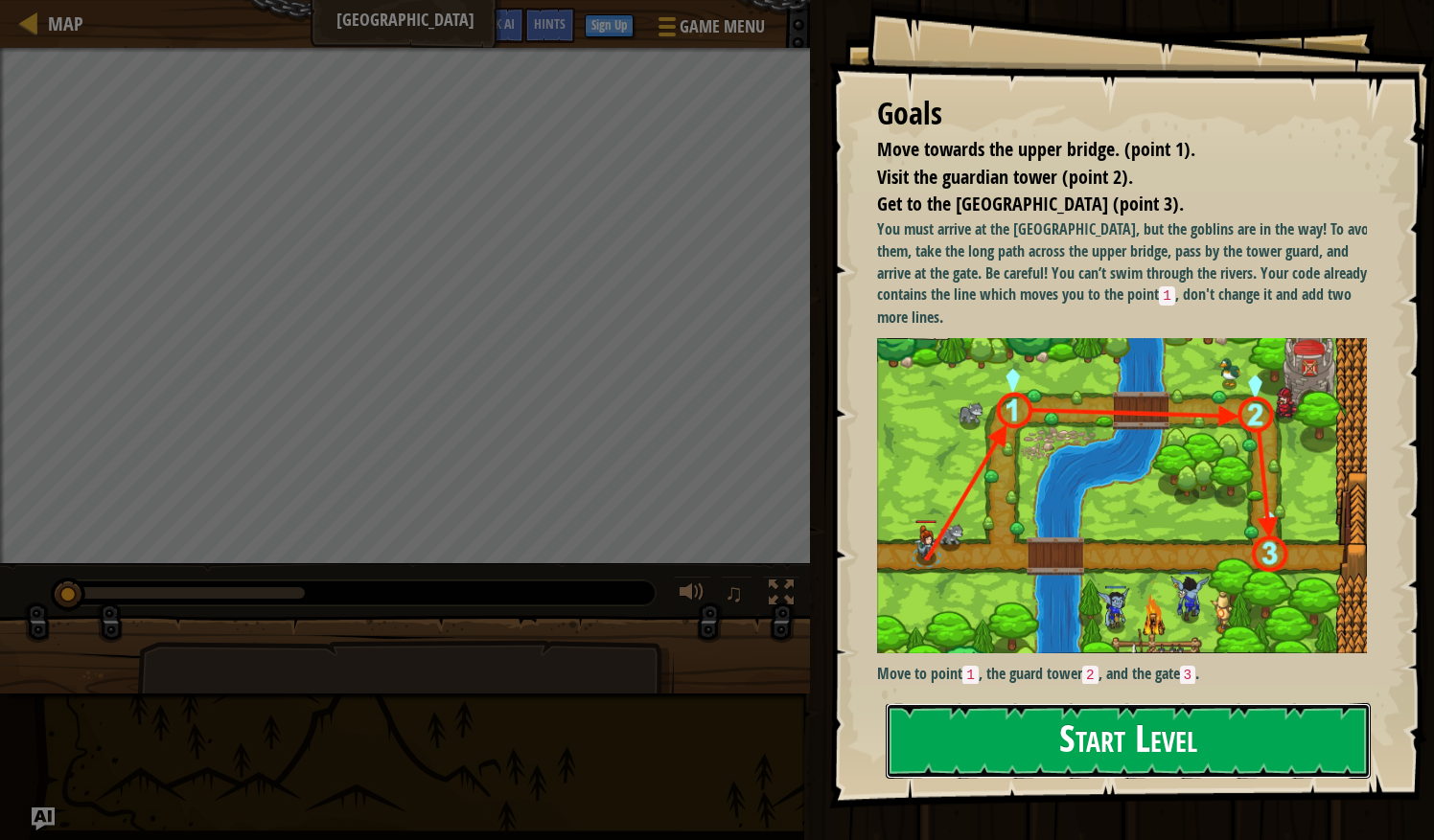
click at [1021, 754] on button "Start Level" at bounding box center [1128, 742] width 485 height 76
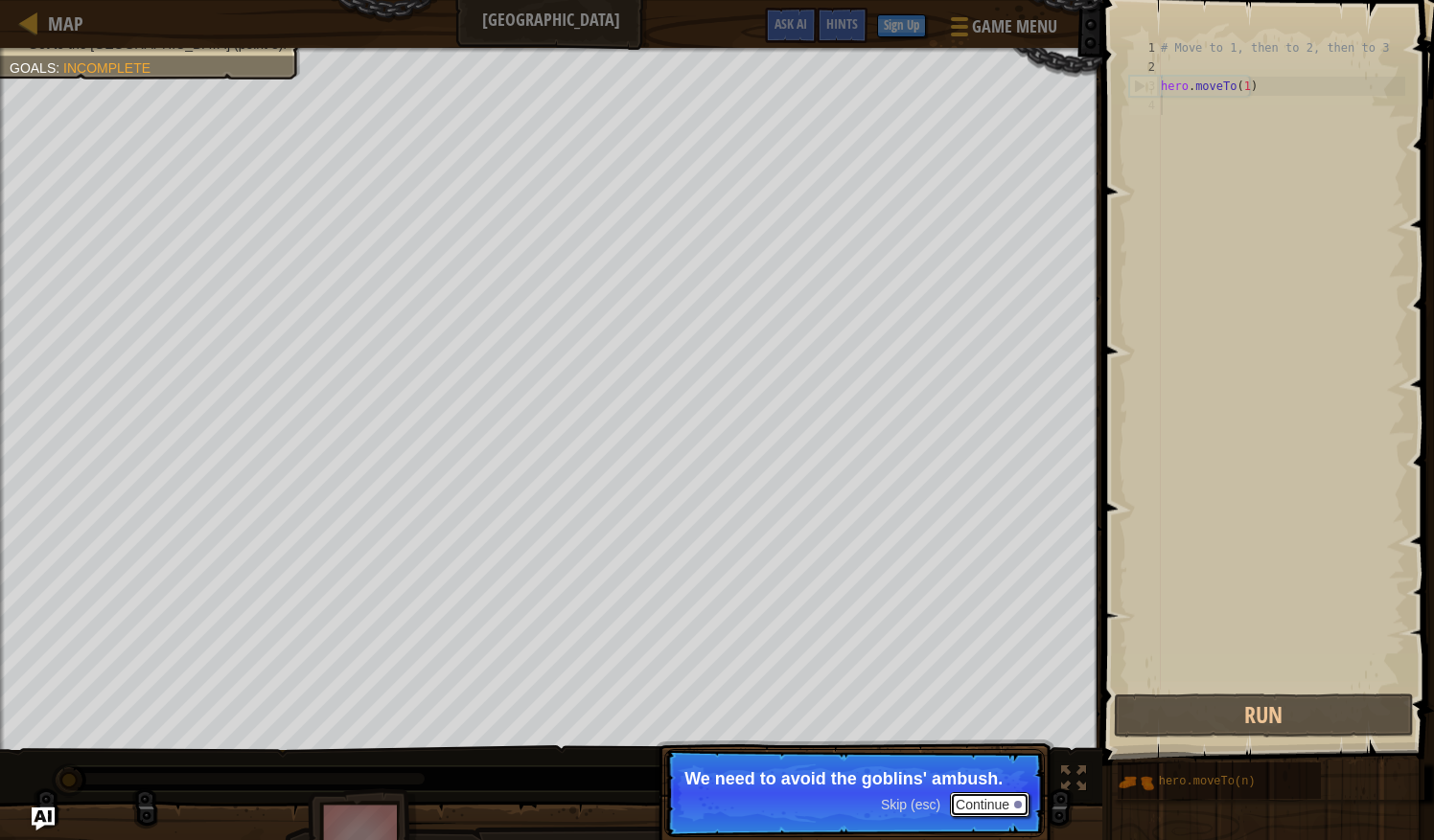
click at [953, 808] on button "Continue" at bounding box center [990, 805] width 80 height 25
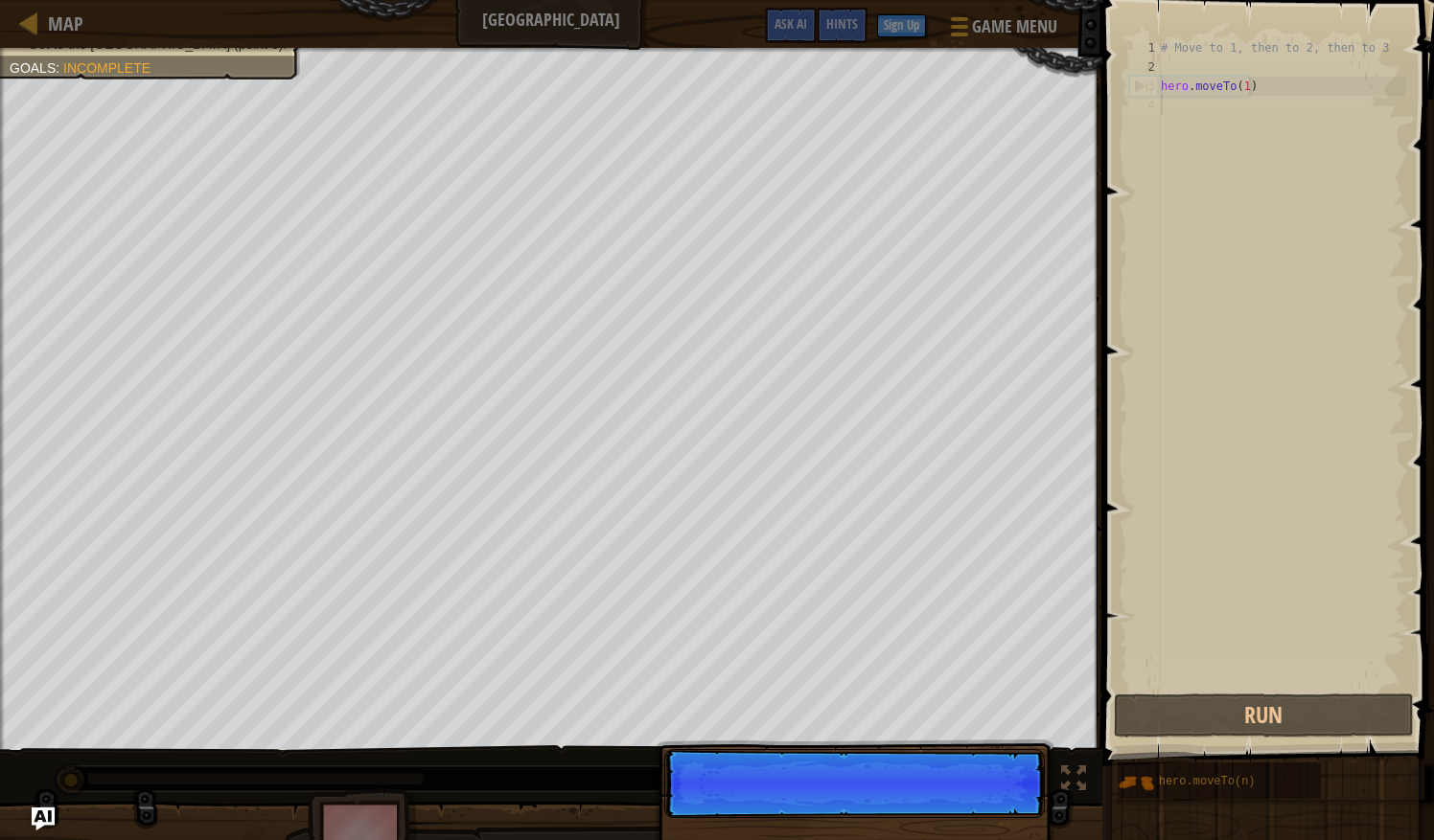
scroll to position [9, 0]
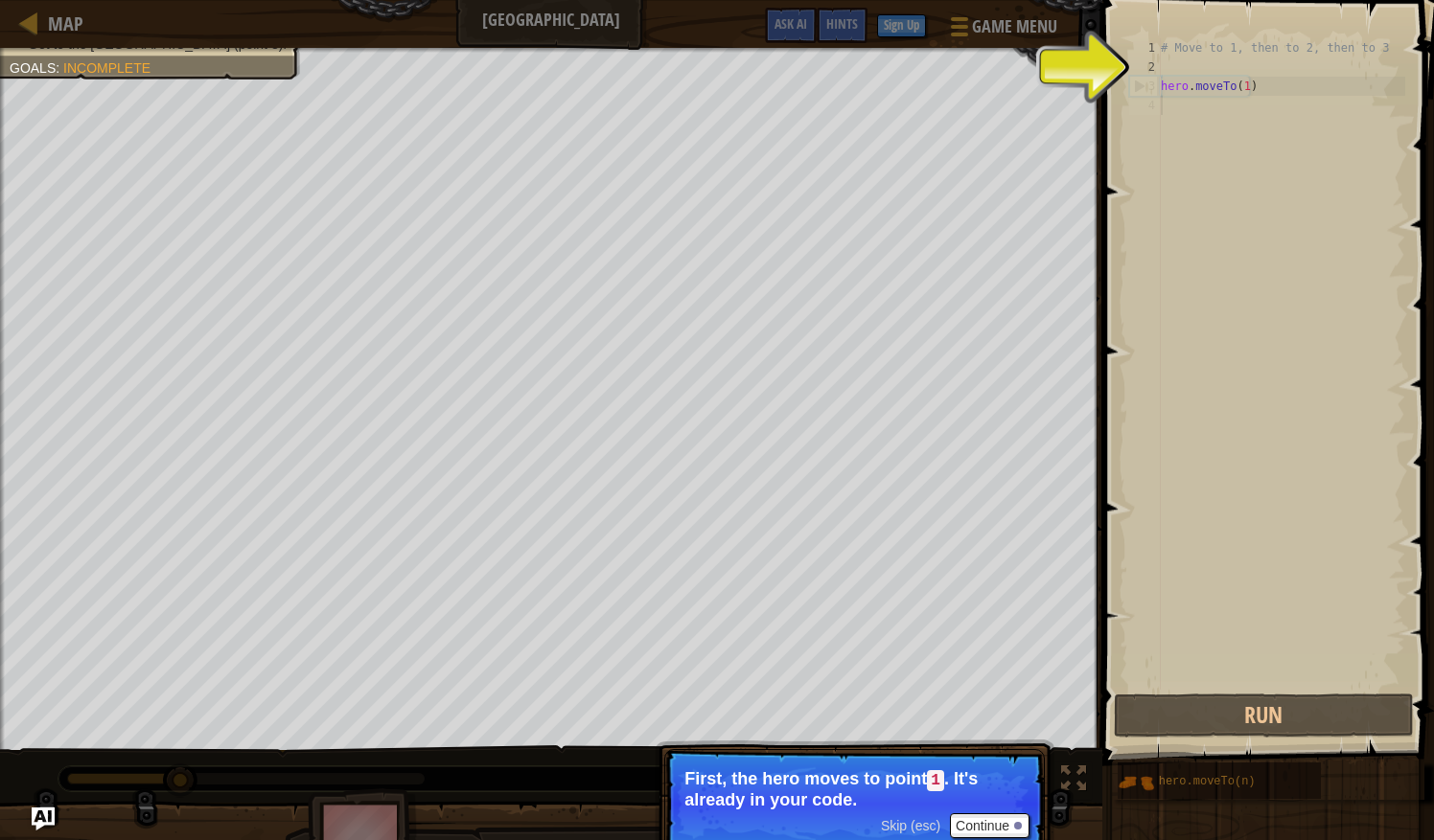
click at [941, 812] on p "Skip (esc) Continue First, the hero moves to point 1 . It's already in your cod…" at bounding box center [854, 804] width 381 height 109
click at [999, 819] on button "Continue" at bounding box center [990, 826] width 80 height 25
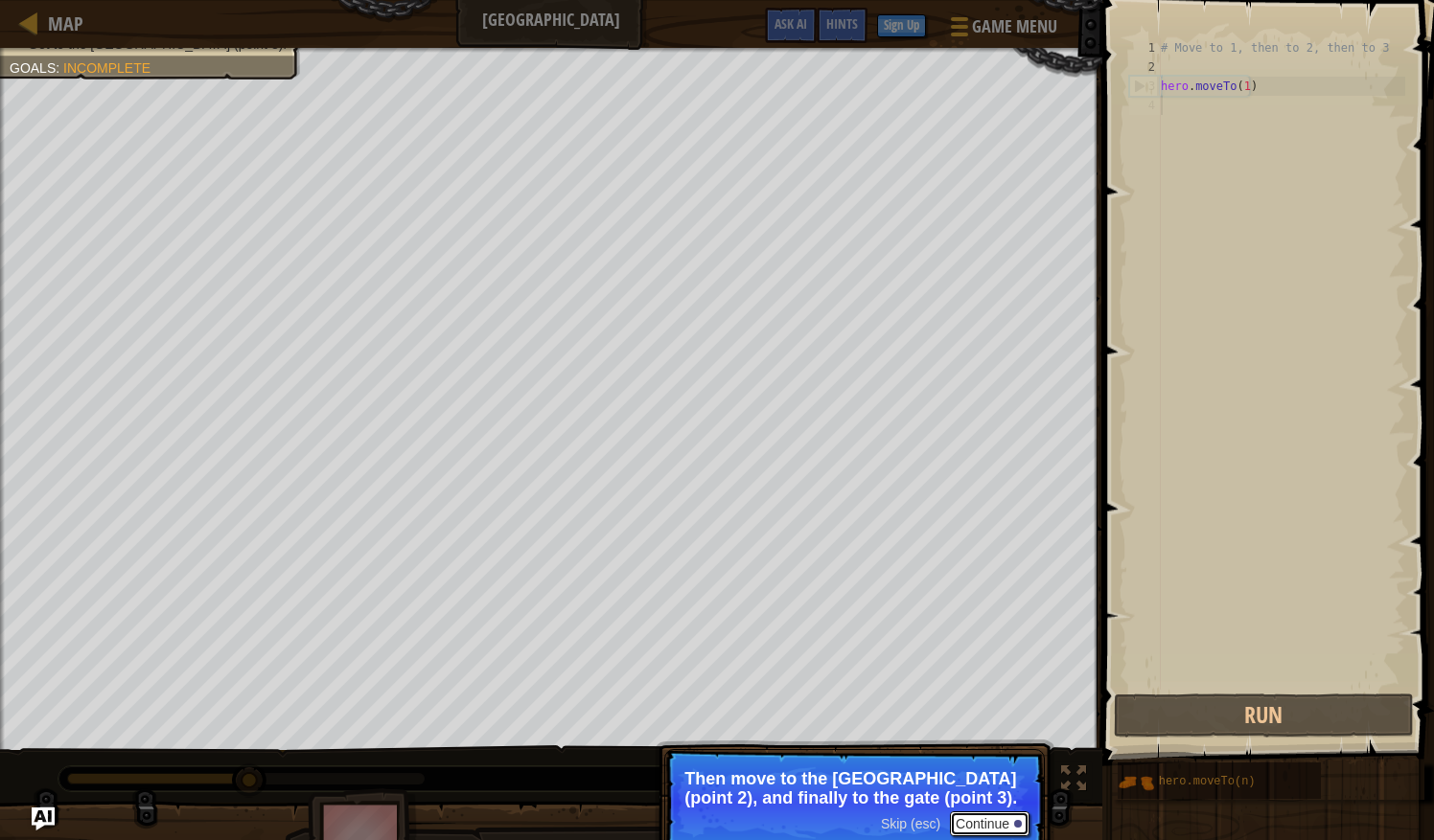
click at [1000, 821] on button "Continue" at bounding box center [990, 824] width 80 height 25
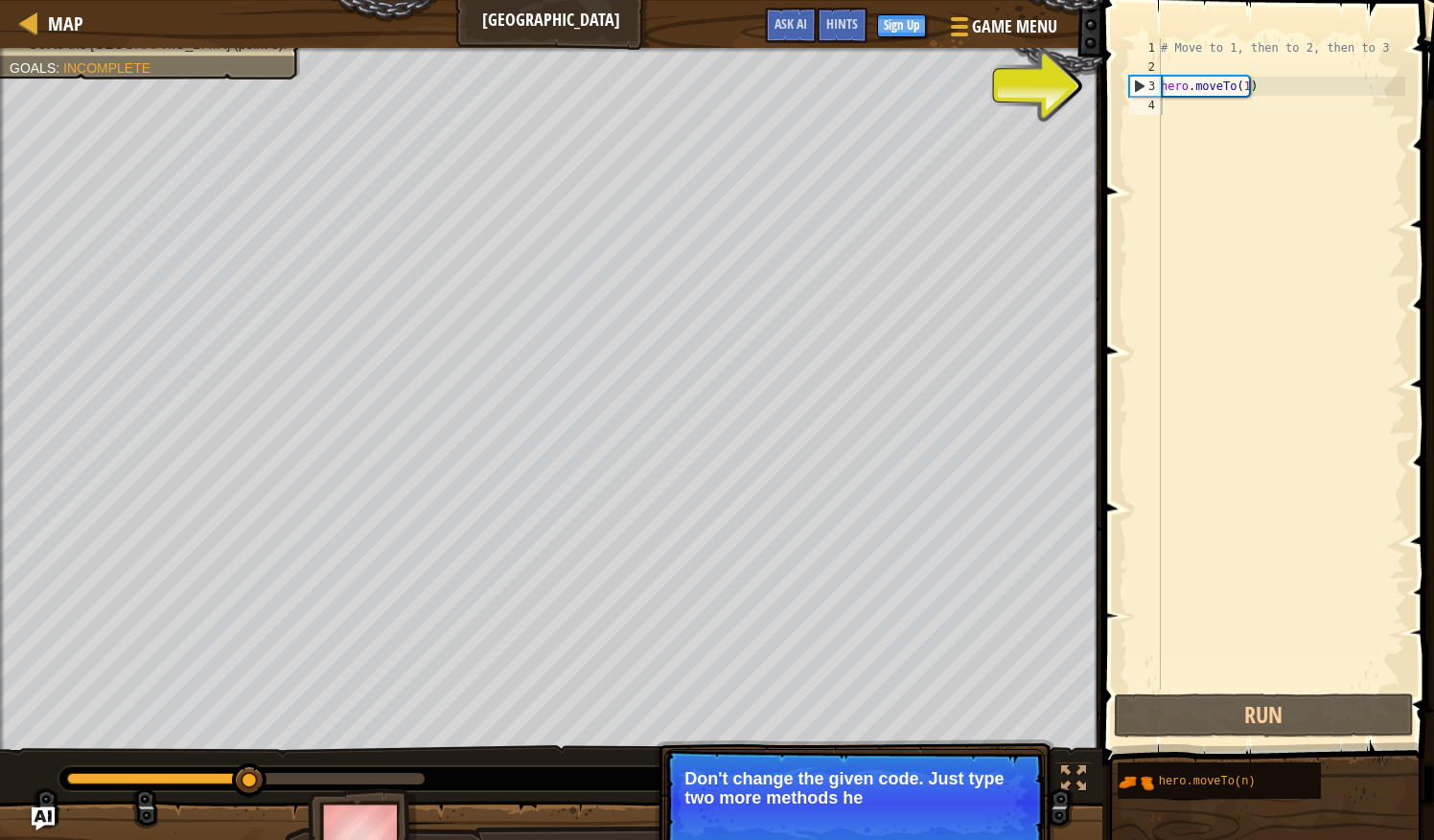
click at [1008, 814] on p "Skip (esc) Continue Don't change the given code. Just type two more methods he" at bounding box center [854, 803] width 381 height 107
click at [1008, 814] on button "Continue" at bounding box center [990, 824] width 80 height 25
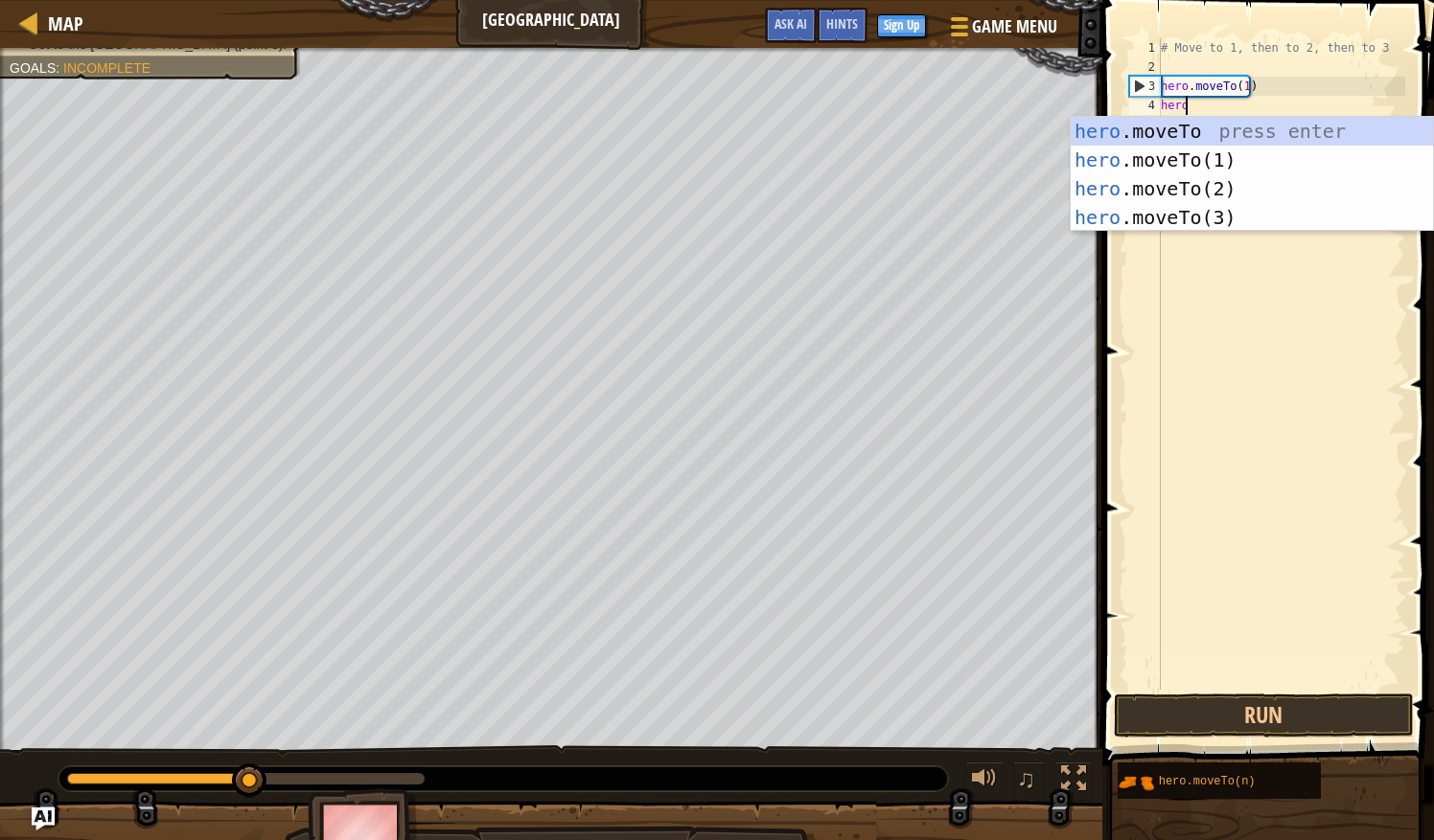
scroll to position [9, 1]
click at [1217, 124] on div "hero .moveTo press enter hero .moveTo(1) press enter hero .moveTo(2) press ente…" at bounding box center [1252, 202] width 363 height 172
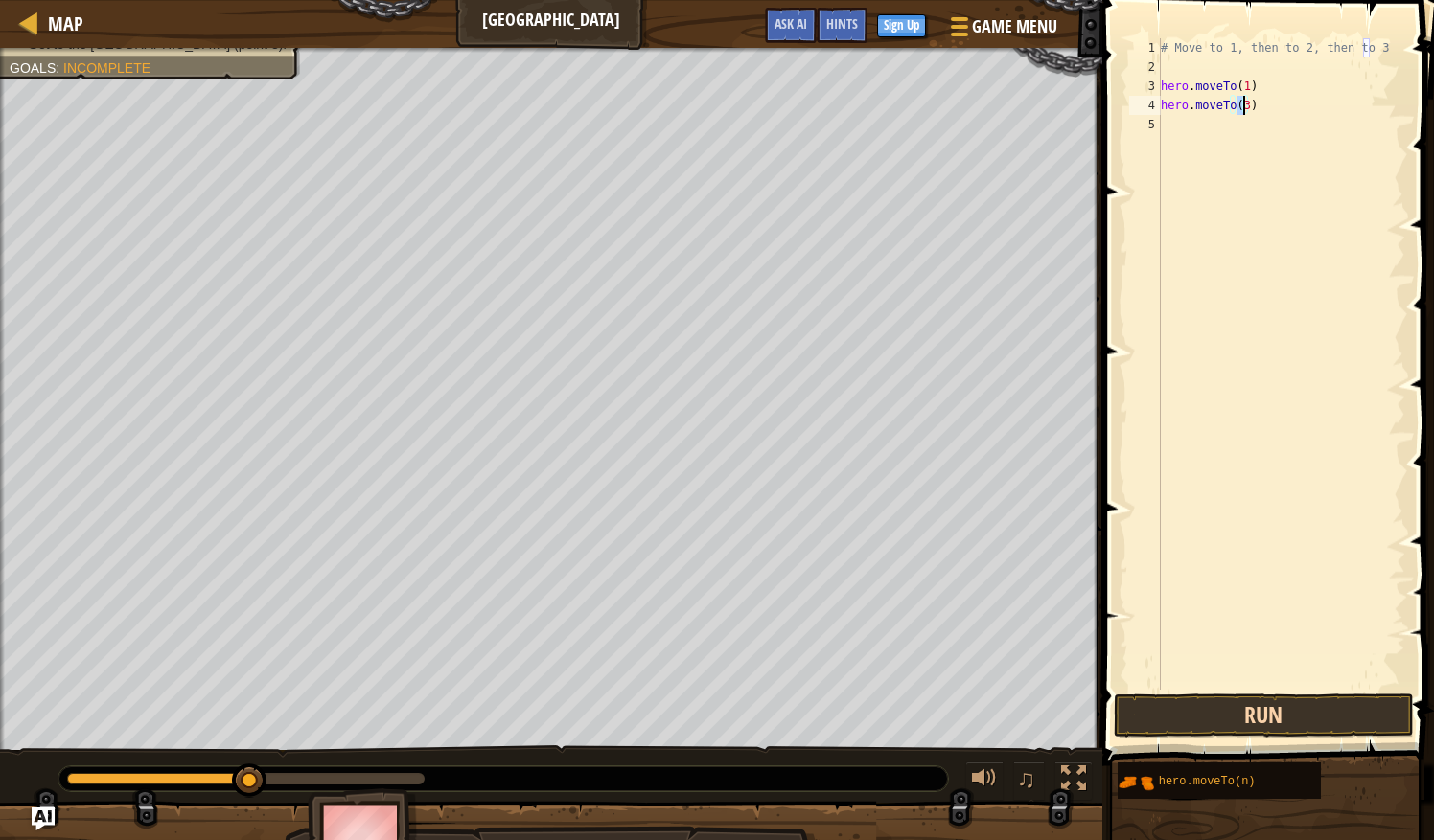
type textarea "hero.moveTo(3)"
click at [1234, 716] on button "Run" at bounding box center [1263, 715] width 299 height 44
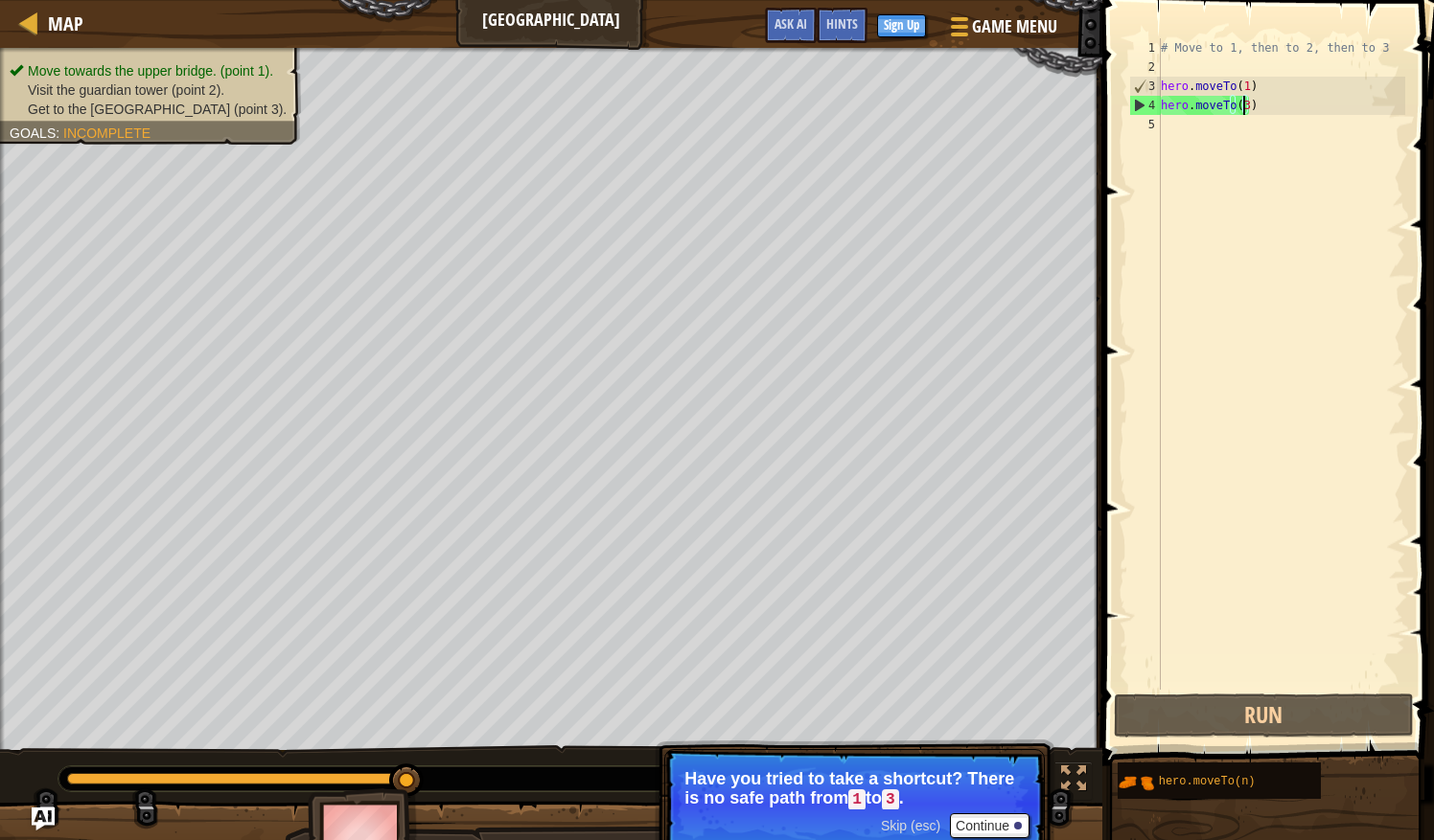
click at [1202, 59] on div "# Move to 1, then to 2, then to 3 hero . moveTo ( 1 ) hero . moveTo ( 3 )" at bounding box center [1280, 383] width 248 height 690
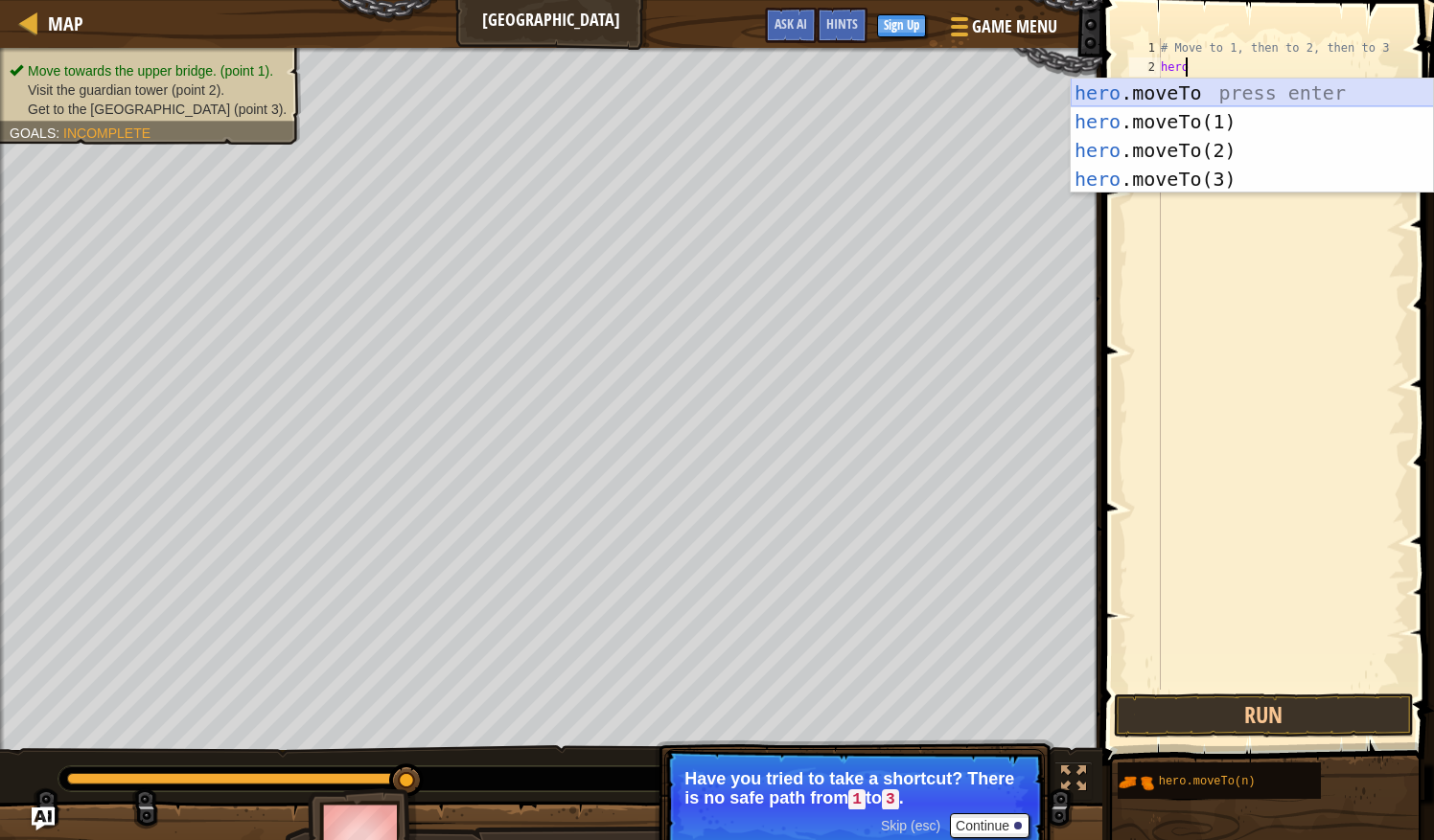
click at [1217, 91] on div "hero .moveTo press enter hero .moveTo(1) press enter hero .moveTo(2) press ente…" at bounding box center [1252, 164] width 363 height 172
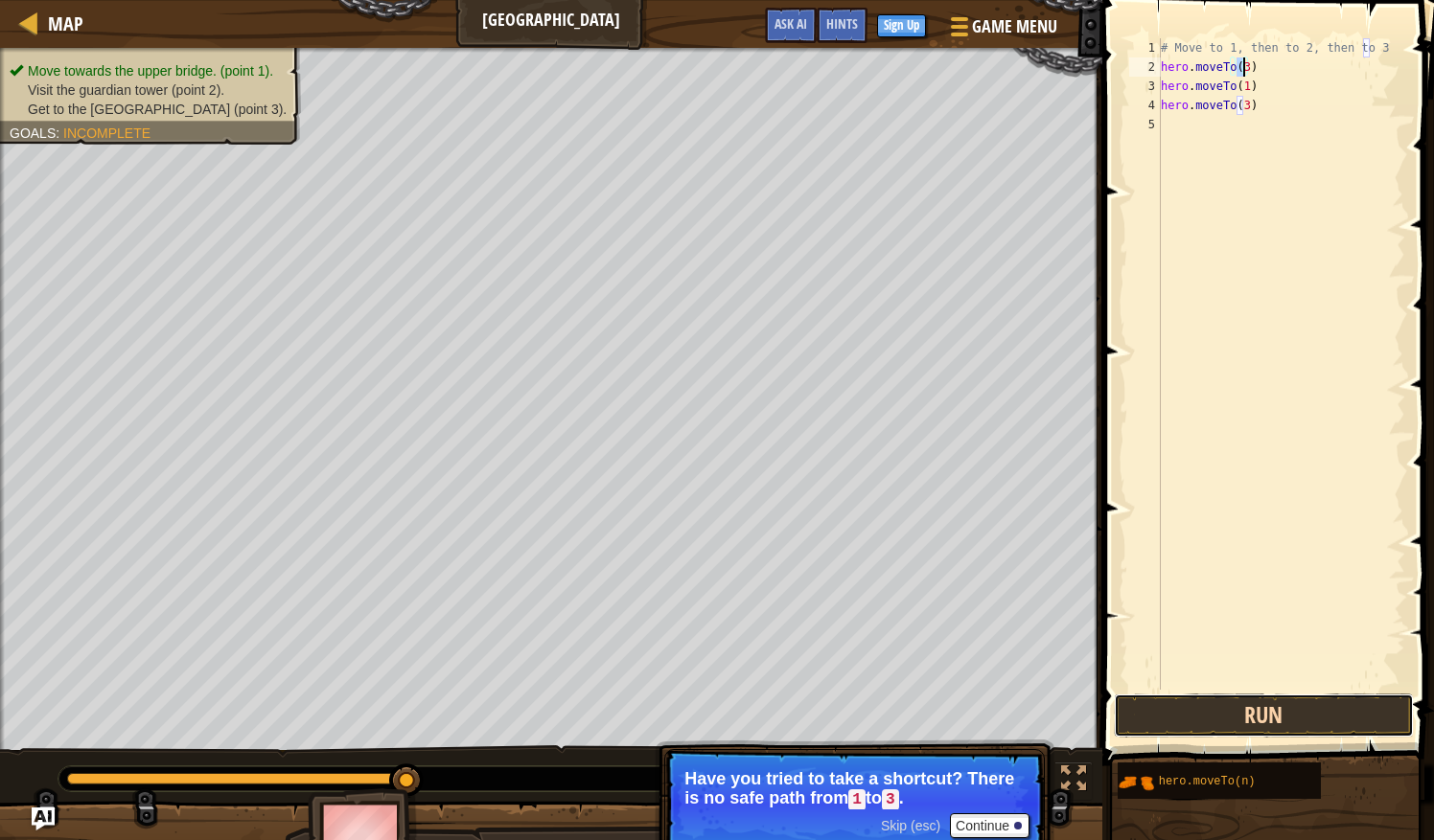
click at [1239, 707] on button "Run" at bounding box center [1263, 715] width 299 height 44
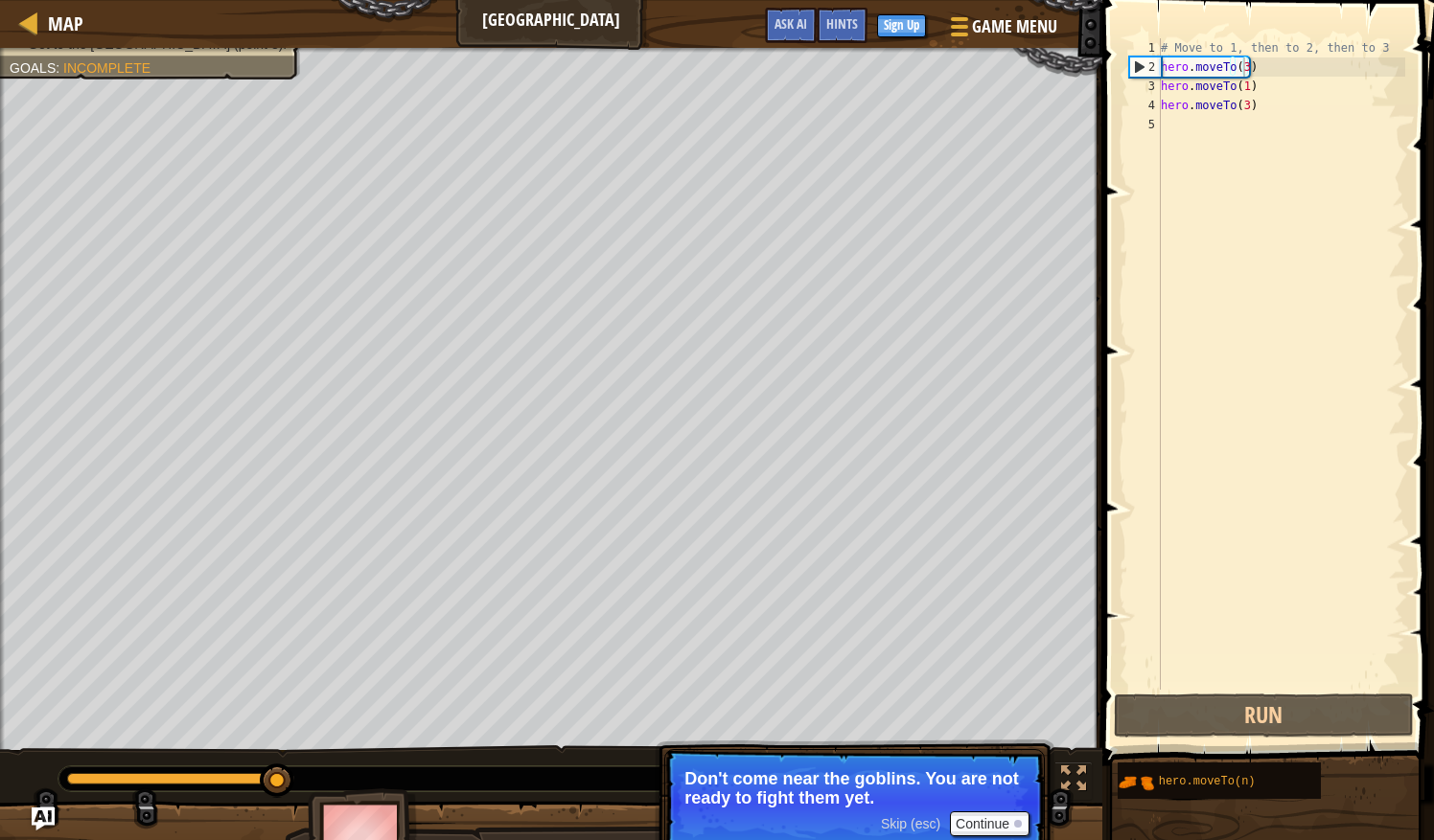
click at [853, 795] on p "Don't come near the goblins. You are not ready to fight them yet." at bounding box center [854, 787] width 340 height 38
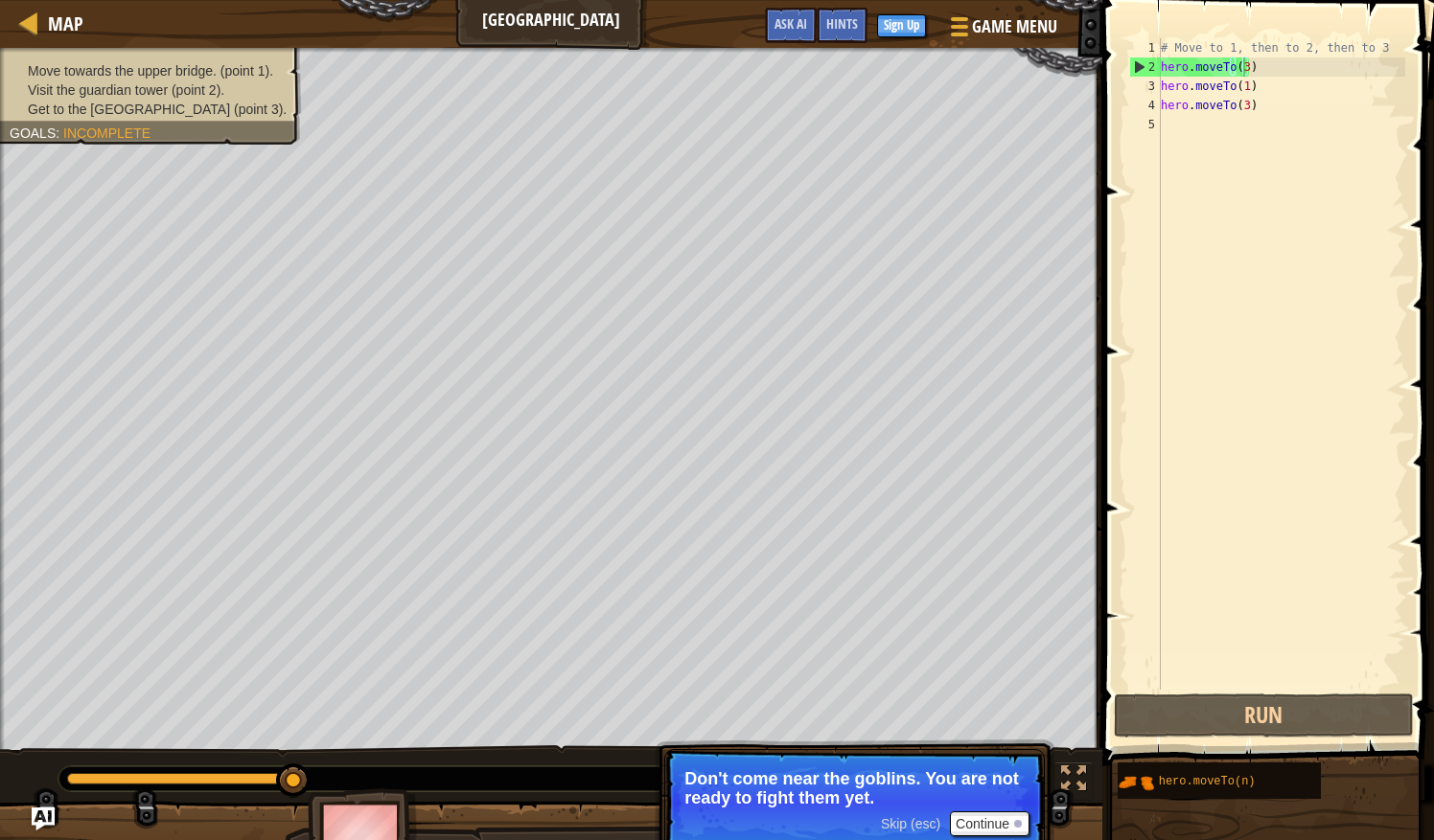
click at [1330, 55] on div "# Move to 1, then to 2, then to 3 hero . moveTo ( 3 ) hero . moveTo ( 1 ) hero …" at bounding box center [1280, 383] width 248 height 690
click at [1274, 77] on div "# Move to 1, then to 2, then to 3 hero . moveTo ( 3 ) hero . moveTo ( 1 ) hero …" at bounding box center [1280, 383] width 248 height 690
click at [1270, 71] on div "# Move to 1, then to 2, then to 3 hero . moveTo ( 3 ) hero . moveTo ( 1 ) hero …" at bounding box center [1280, 383] width 248 height 690
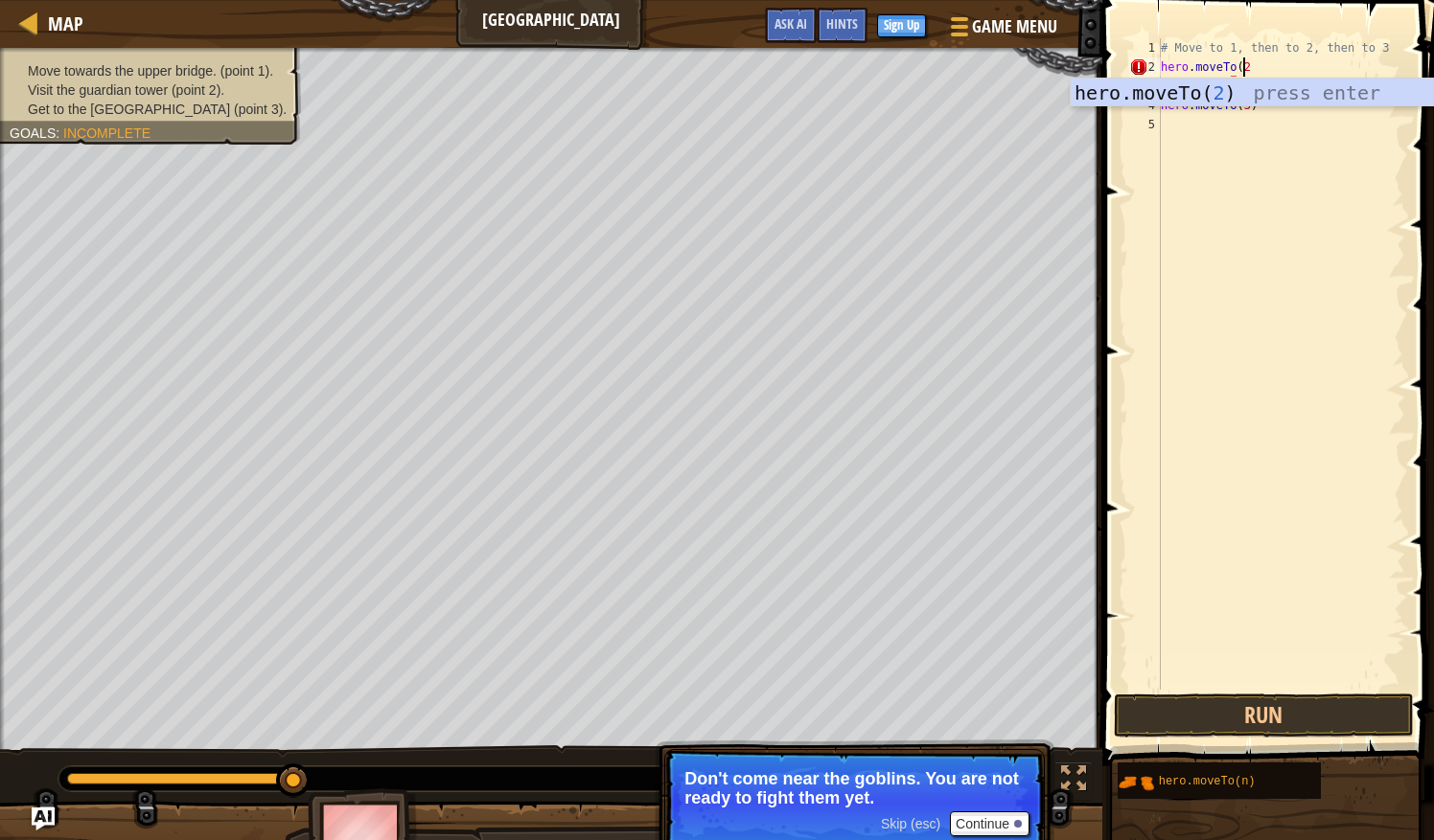
scroll to position [9, 6]
click at [1284, 704] on button "Run" at bounding box center [1263, 715] width 299 height 44
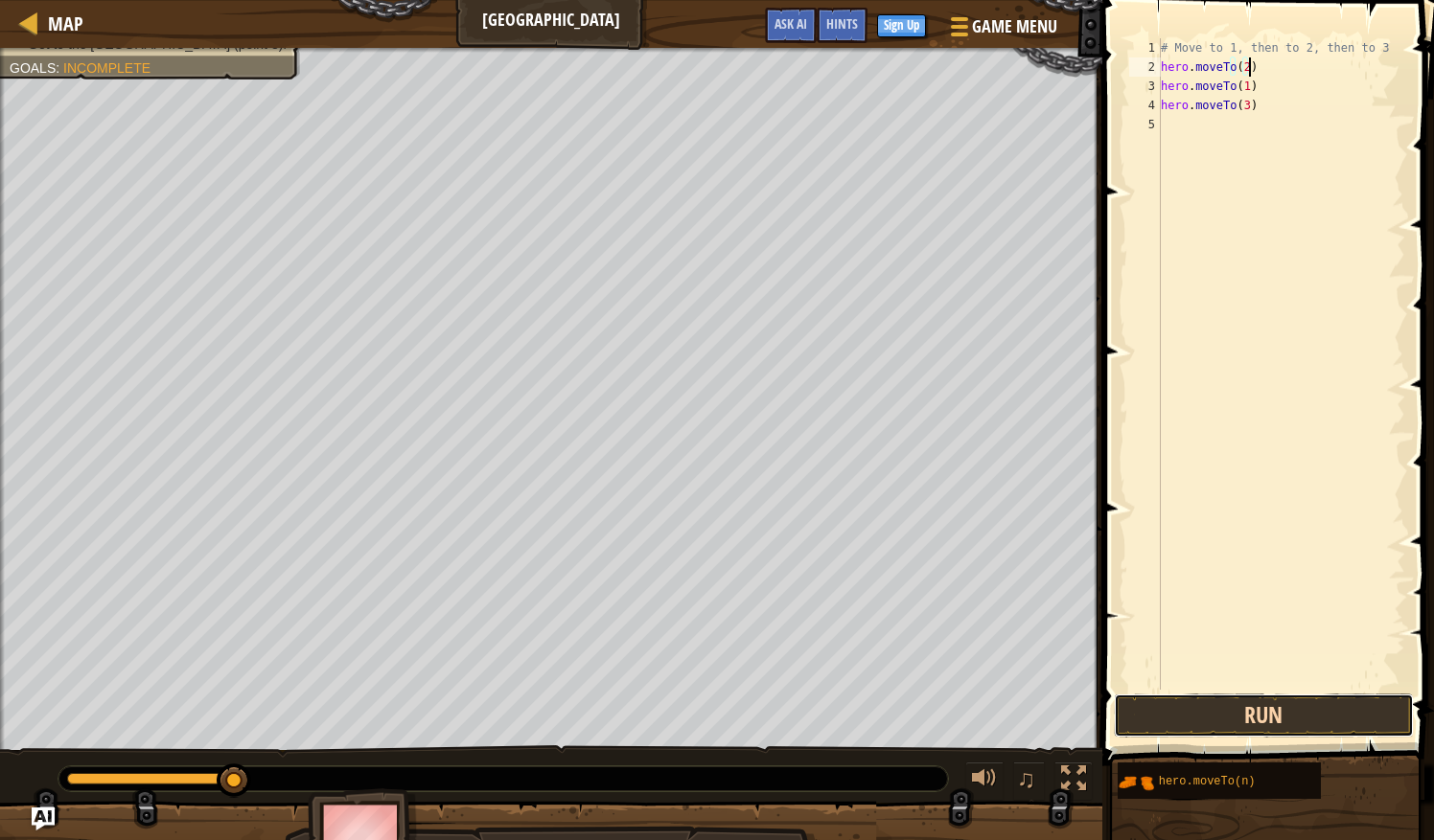
click at [1214, 720] on button "Run" at bounding box center [1263, 715] width 299 height 44
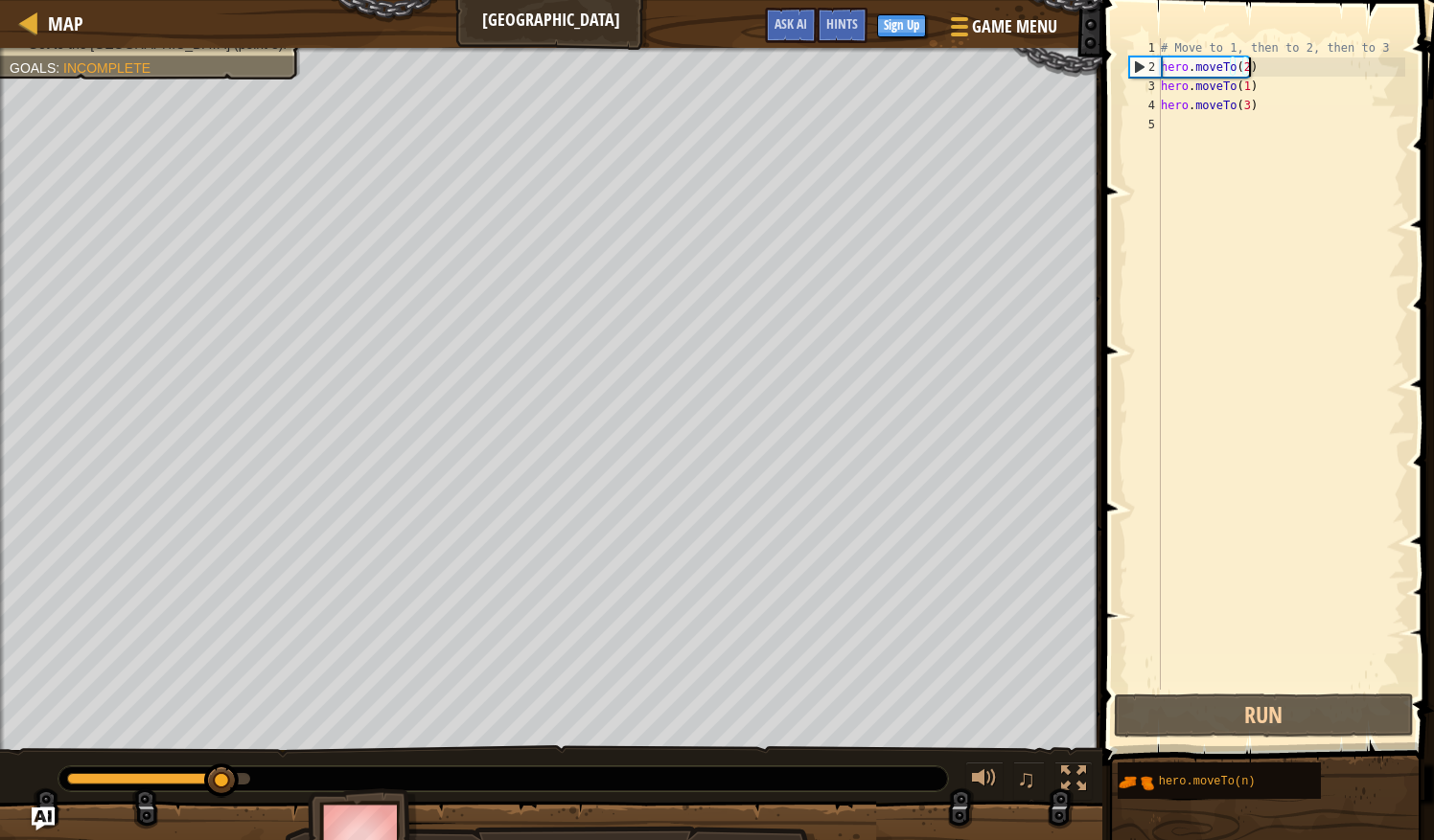
click at [1258, 73] on div "# Move to 1, then to 2, then to 3 hero . moveTo ( 2 ) hero . moveTo ( 1 ) hero …" at bounding box center [1280, 383] width 248 height 690
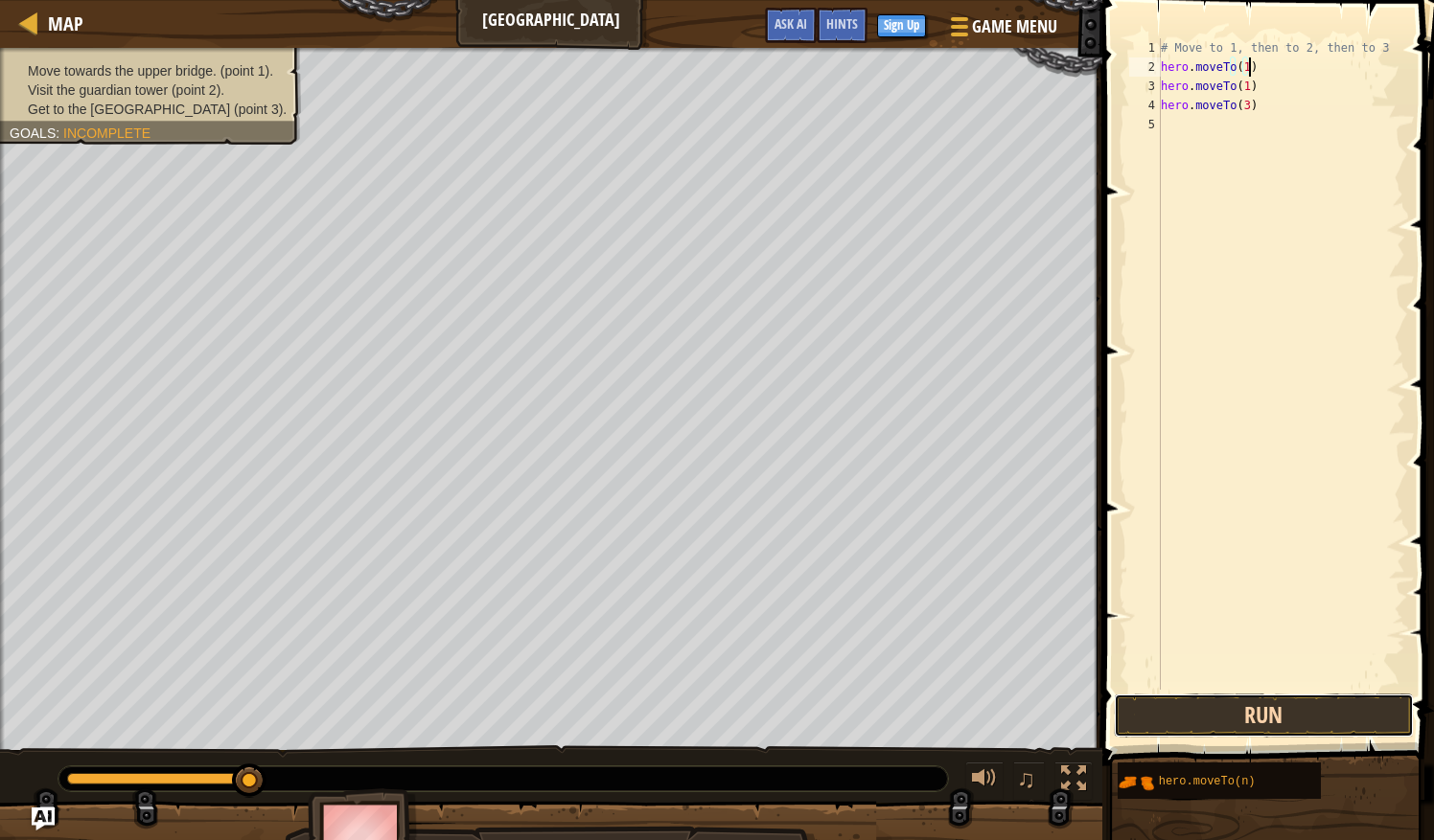
click at [1265, 712] on button "Run" at bounding box center [1263, 715] width 299 height 44
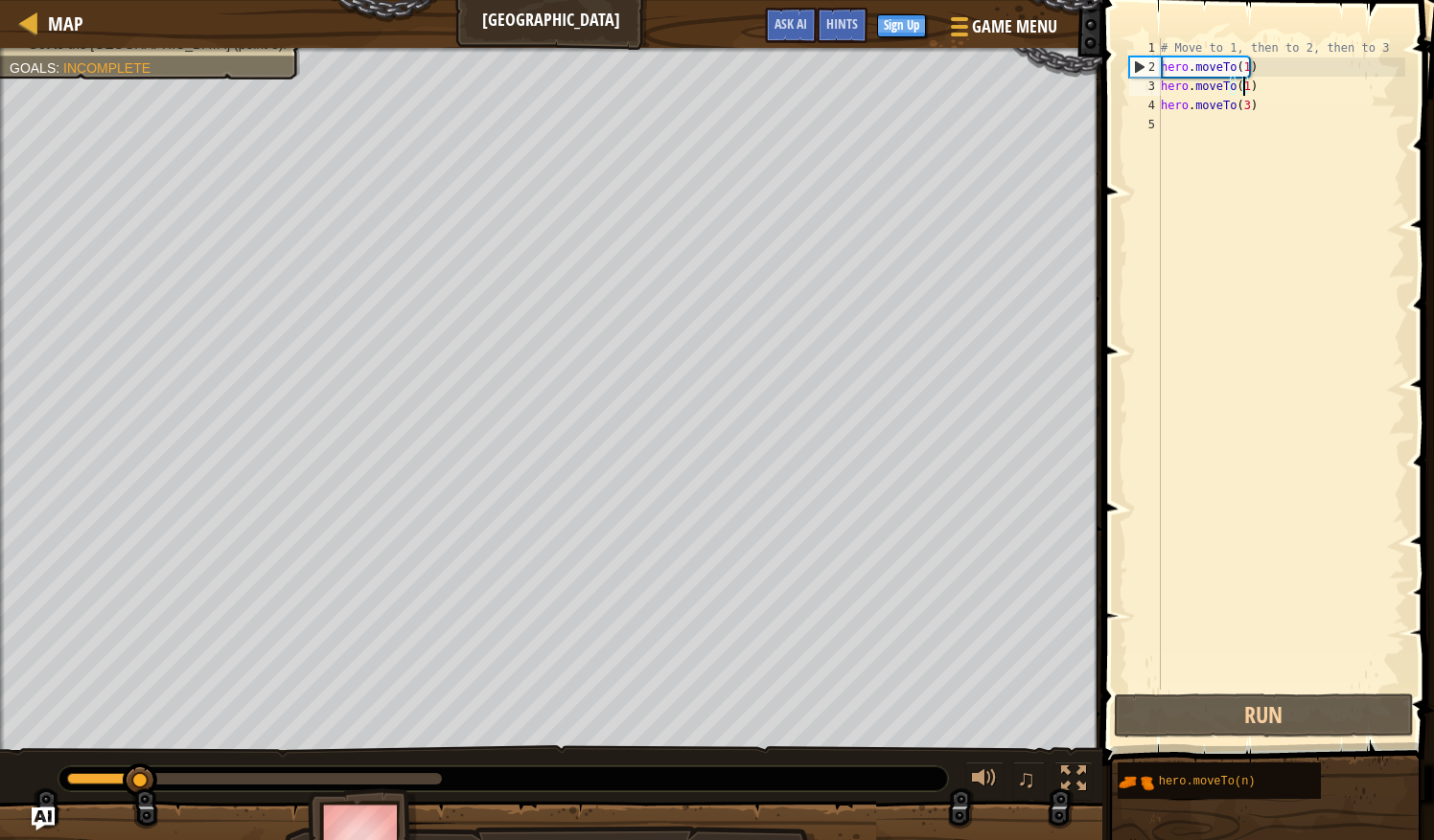
click at [1241, 87] on div "# Move to 1, then to 2, then to 3 hero . moveTo ( 1 ) hero . moveTo ( 1 ) hero …" at bounding box center [1280, 383] width 248 height 690
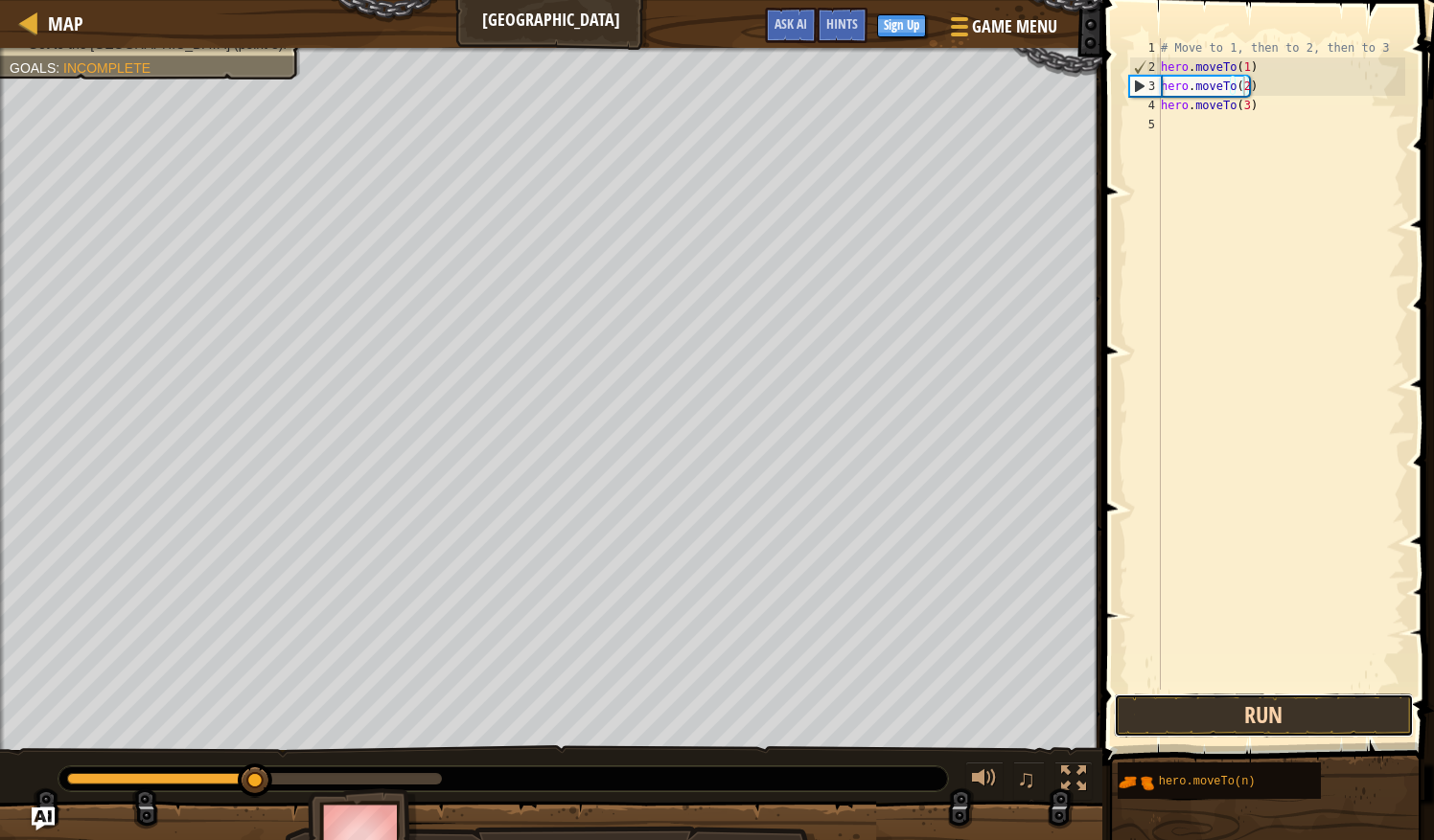
click at [1221, 709] on button "Run" at bounding box center [1263, 715] width 299 height 44
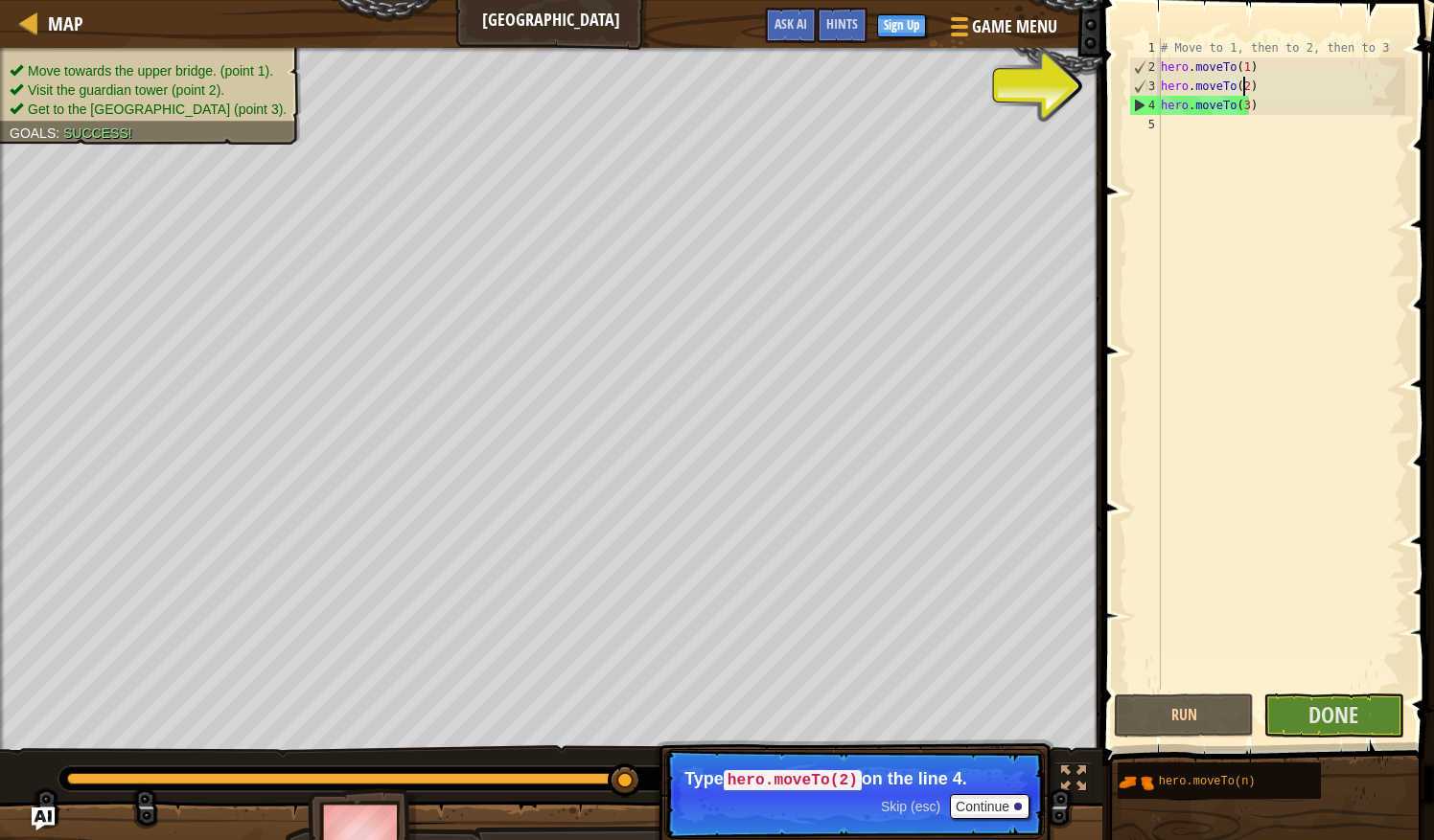
click at [1193, 113] on div "# Move to 1, then to 2, then to 3 hero . moveTo ( 1 ) hero . moveTo ( 2 ) hero …" at bounding box center [1280, 383] width 248 height 690
type textarea "hero.moveTo(3)"
click at [1123, 94] on span at bounding box center [1269, 355] width 347 height 822
click at [1308, 708] on button "Done" at bounding box center [1333, 715] width 140 height 44
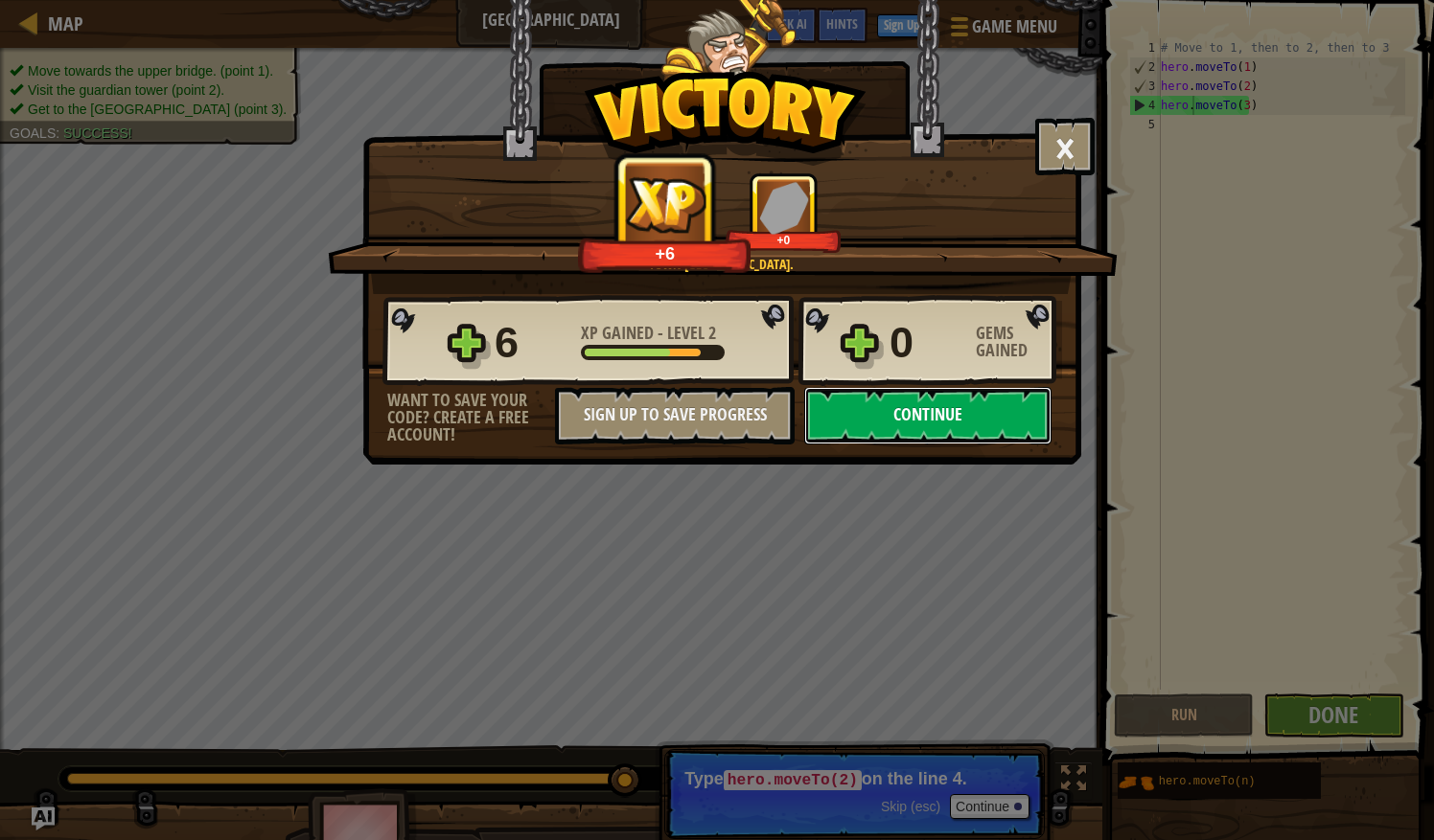
click at [930, 421] on button "Continue" at bounding box center [928, 416] width 247 height 57
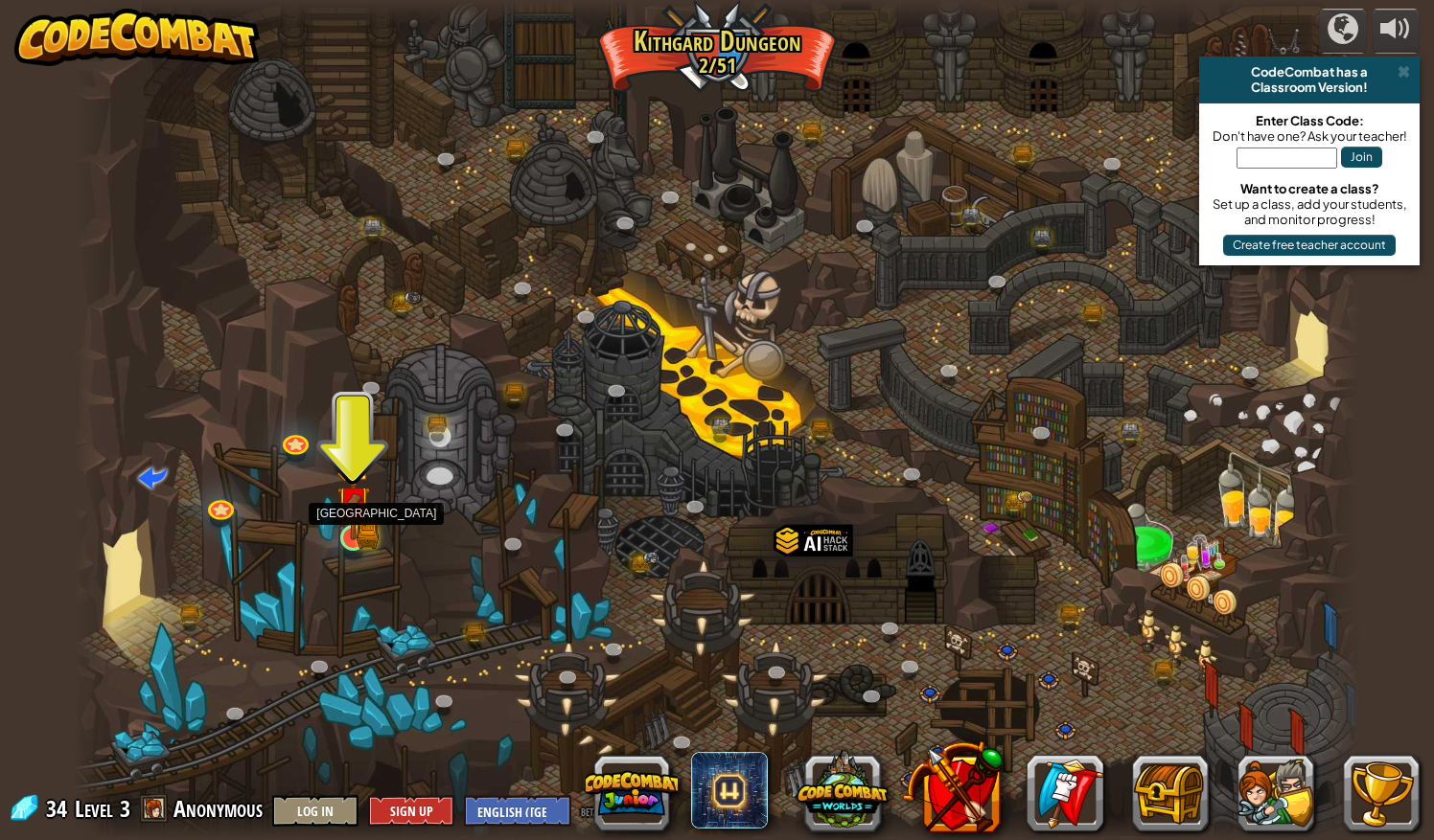
click at [359, 531] on img at bounding box center [353, 502] width 33 height 75
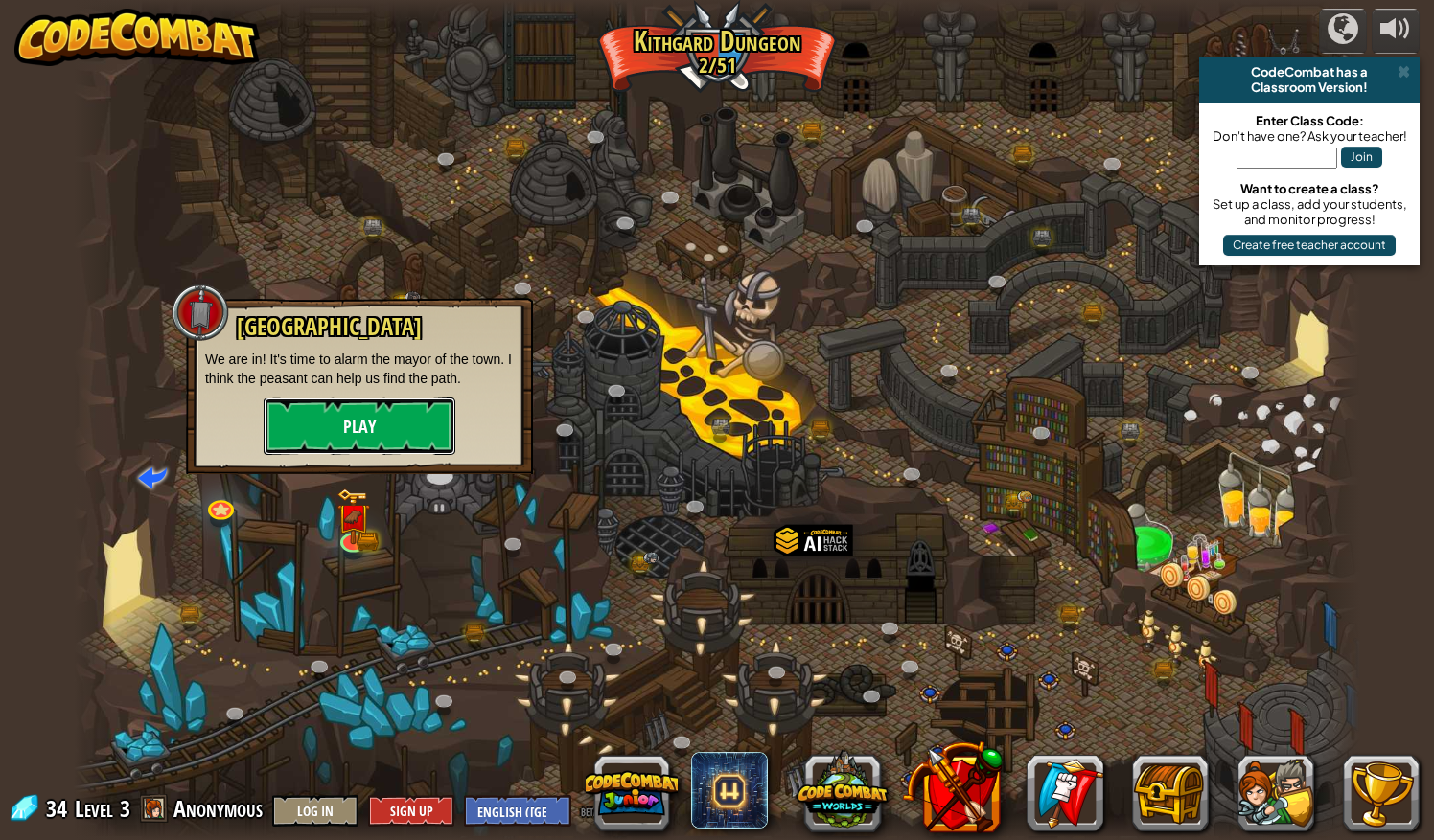
click at [354, 441] on button "Play" at bounding box center [359, 426] width 192 height 57
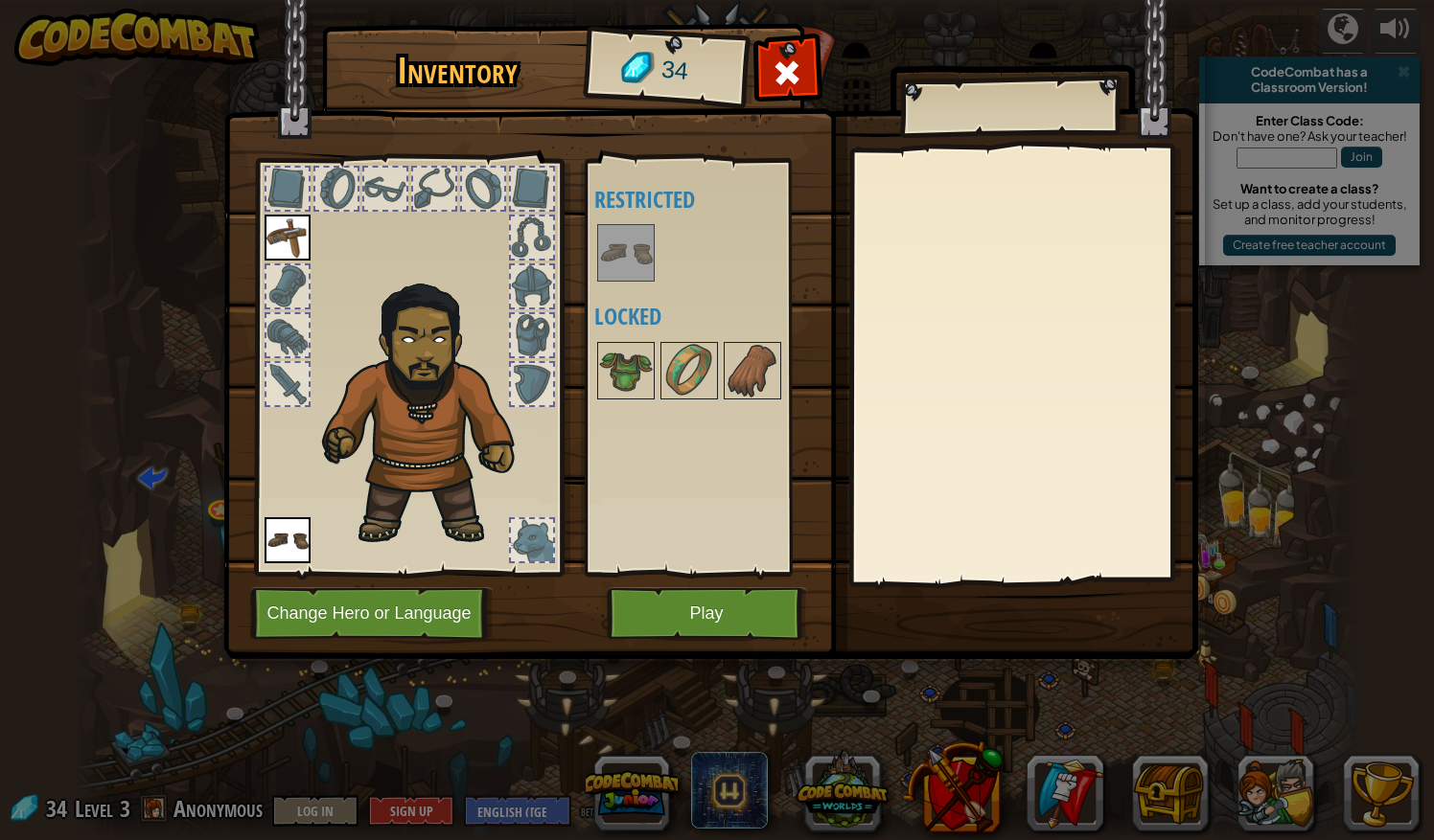
click at [658, 279] on div at bounding box center [714, 252] width 240 height 63
click at [658, 281] on div at bounding box center [714, 252] width 240 height 63
drag, startPoint x: 658, startPoint y: 281, endPoint x: 702, endPoint y: 623, distance: 344.8
click at [702, 623] on div "Inventory 34 Available Equip (double-click to equip) Restricted Locked Equip Un…" at bounding box center [717, 346] width 974 height 633
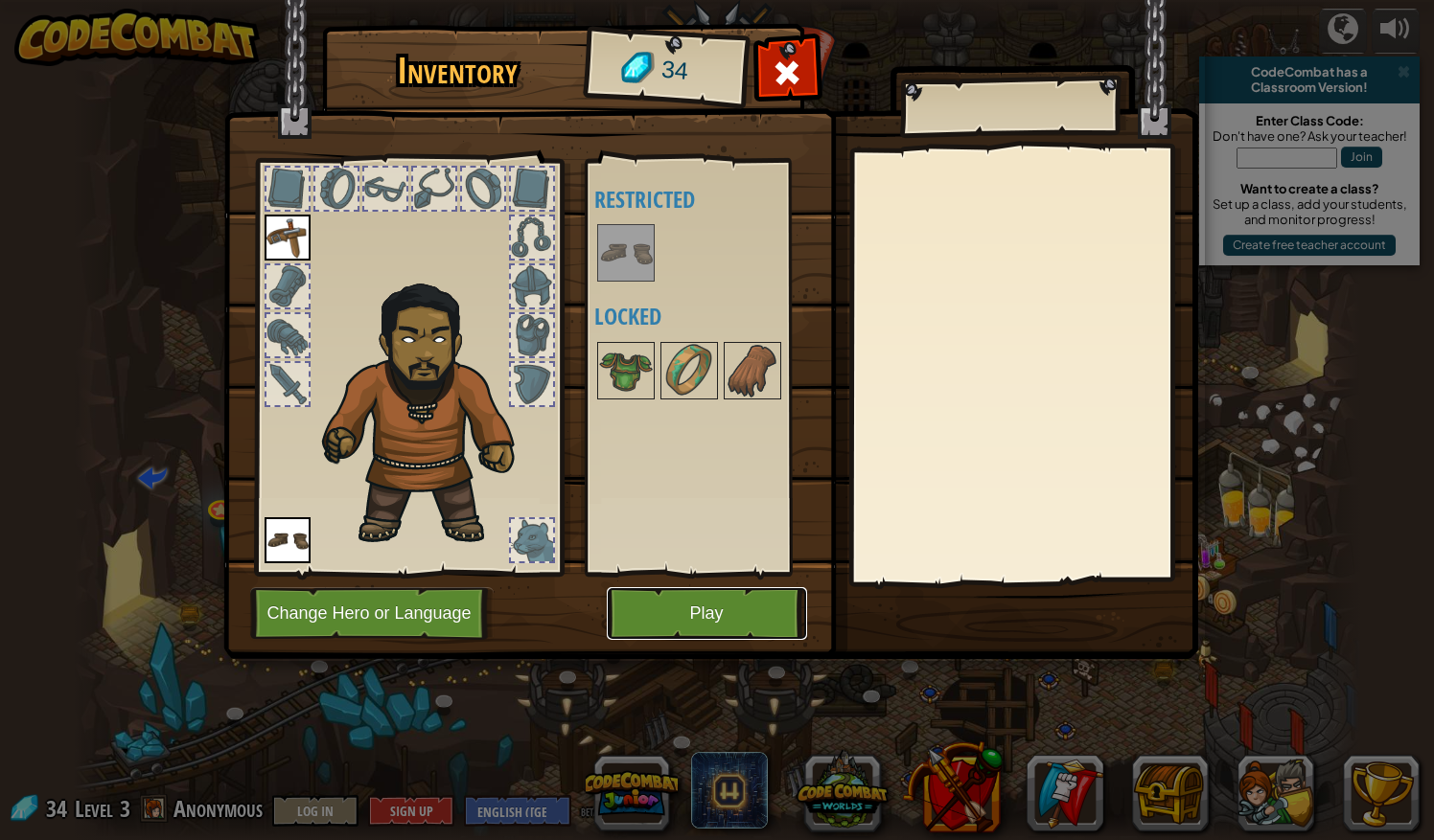
click at [706, 615] on button "Play" at bounding box center [707, 613] width 201 height 53
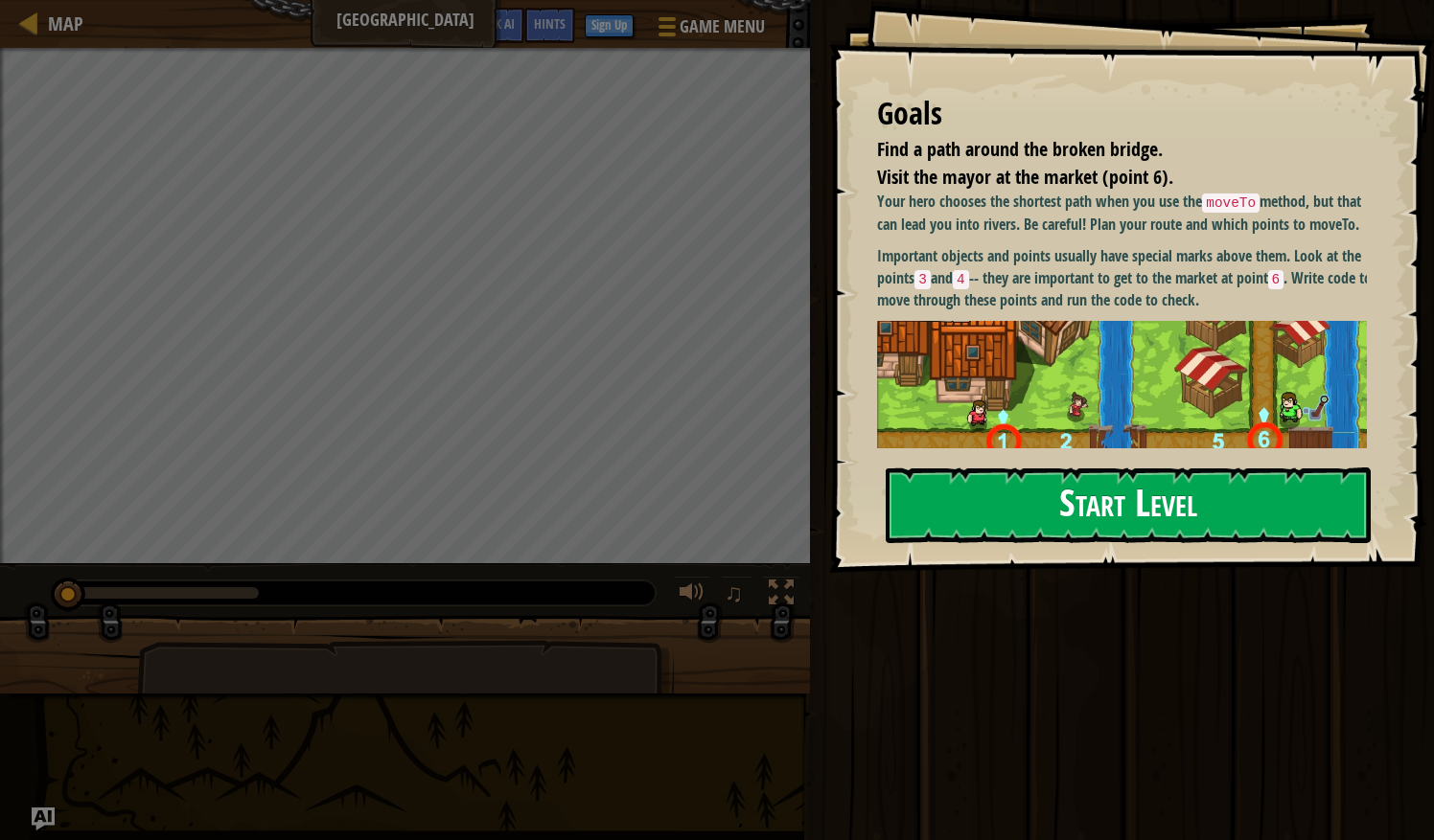
click at [1019, 489] on button "Start Level" at bounding box center [1128, 505] width 485 height 76
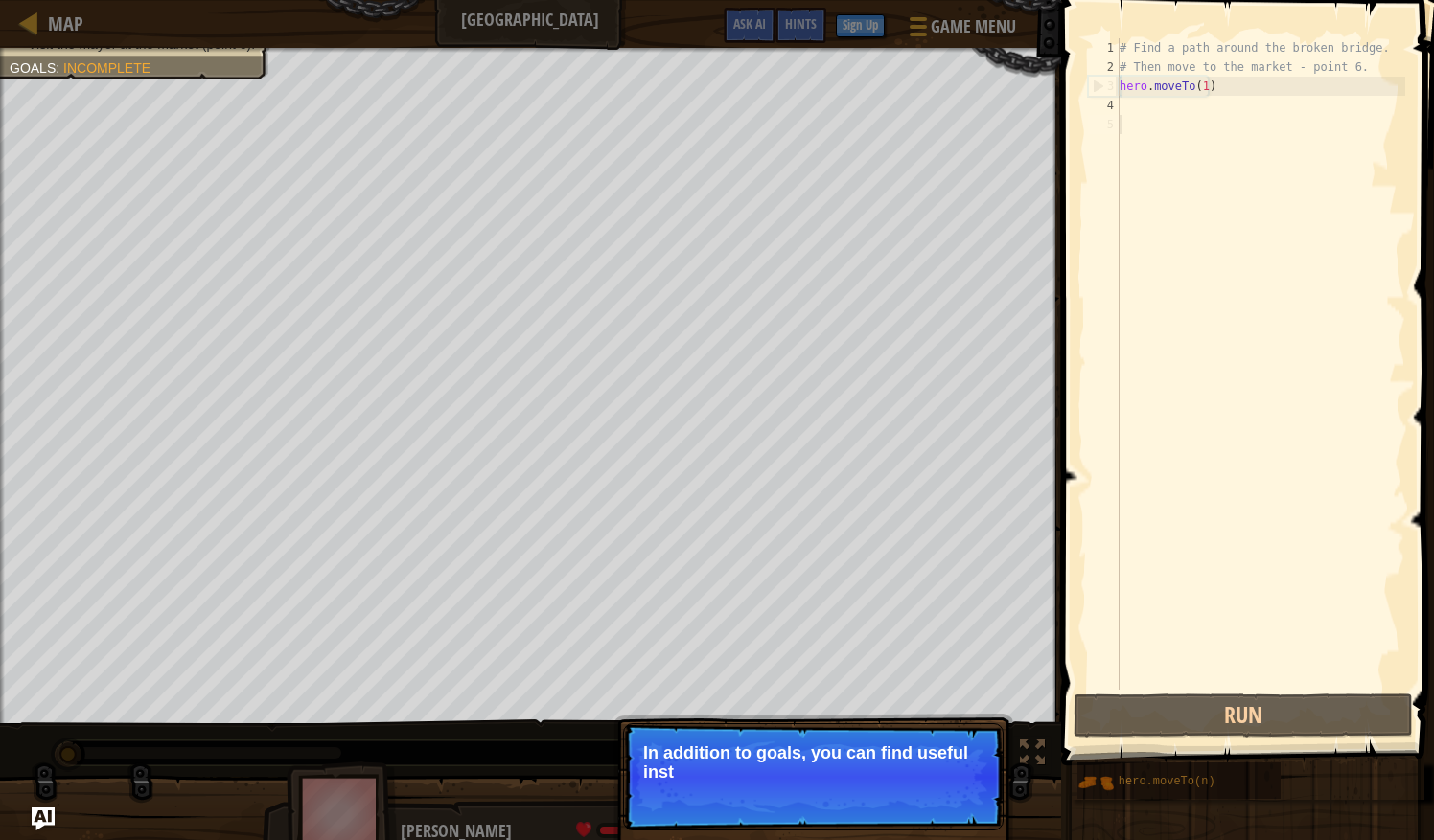
click at [848, 740] on p "Skip (esc) Continue In addition to goals, you can find useful inst" at bounding box center [813, 777] width 381 height 107
click at [863, 771] on p "In addition to goals, you can find useful instructions in the comments." at bounding box center [813, 762] width 340 height 38
click at [938, 799] on button "Continue" at bounding box center [948, 798] width 80 height 25
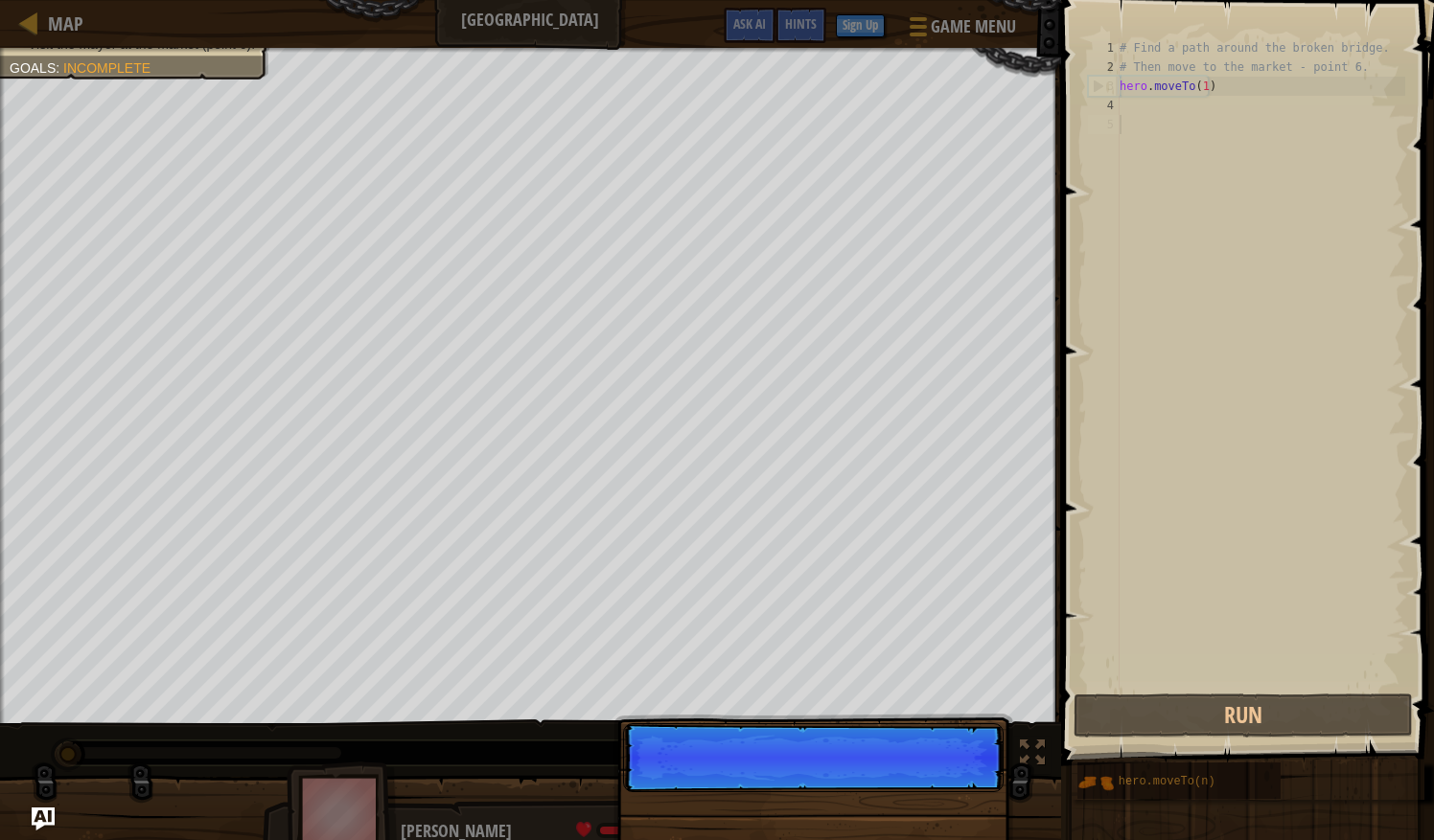
scroll to position [9, 0]
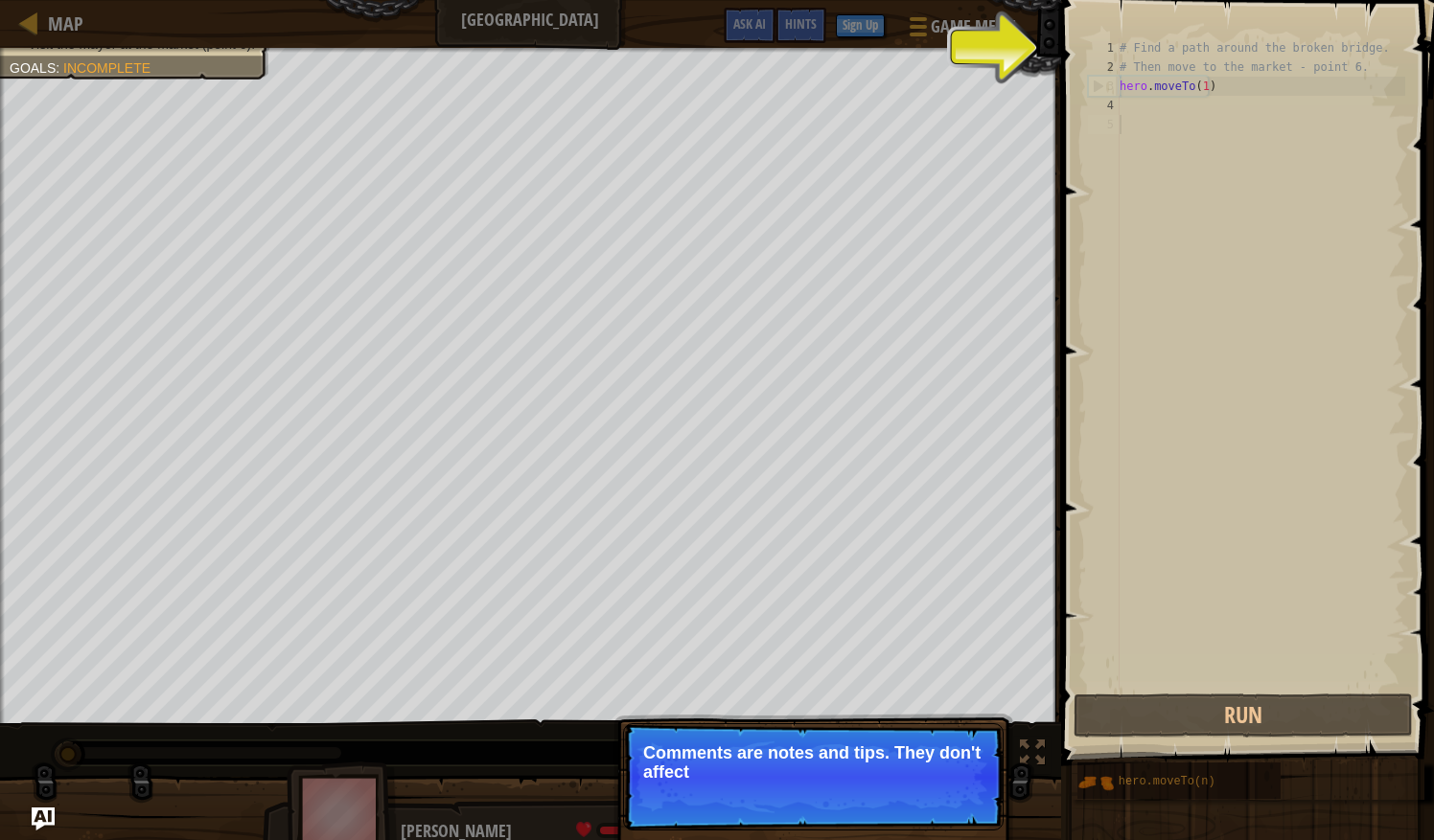
click at [863, 774] on p "Comments are notes and tips. They don't affect" at bounding box center [813, 762] width 340 height 38
click at [863, 774] on p "Comments are notes and tips. They don't affect your hero but" at bounding box center [813, 762] width 340 height 38
click at [863, 774] on p "Comments are notes and tips. They don't affect your hero but can he" at bounding box center [813, 762] width 340 height 38
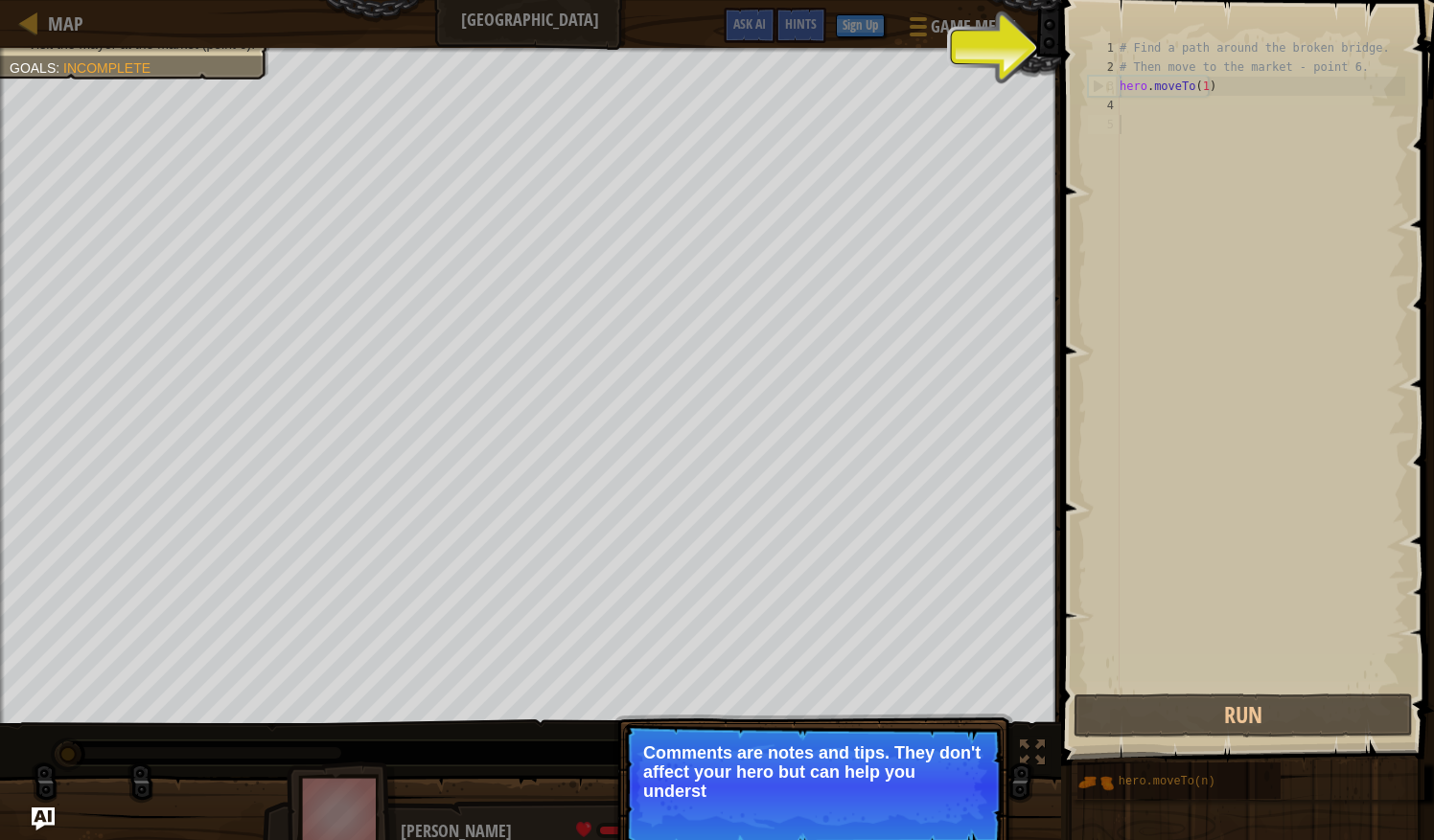
click at [863, 774] on p "Comments are notes and tips. They don't affect your hero but can help you under…" at bounding box center [813, 772] width 340 height 57
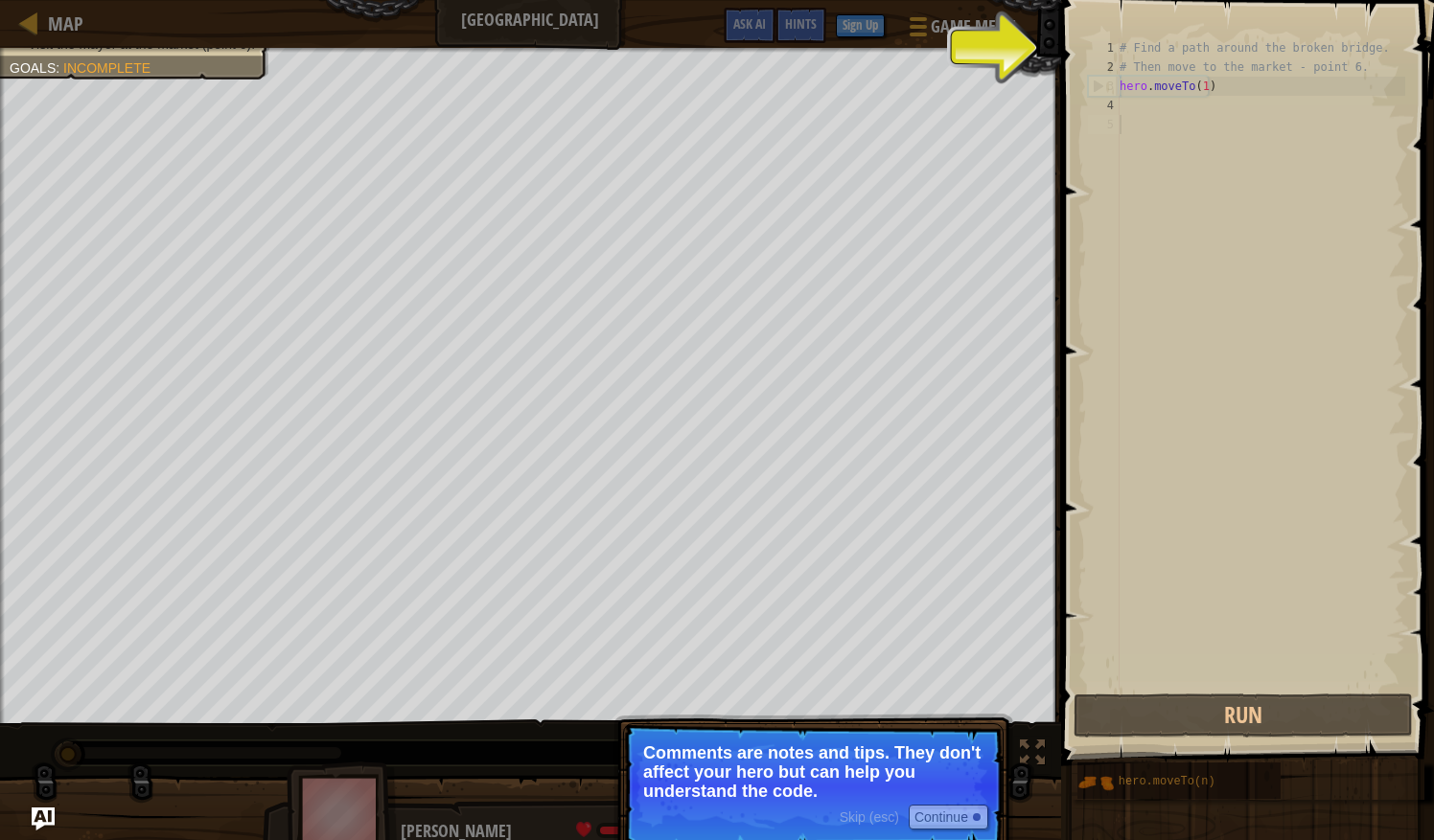
click at [863, 774] on p "Comments are notes and tips. They don't affect your hero but can help you under…" at bounding box center [813, 772] width 340 height 57
drag, startPoint x: 863, startPoint y: 774, endPoint x: 970, endPoint y: 817, distance: 115.3
click at [970, 817] on p "Skip (esc) Continue Comments are notes and tips. They don't affect your hero bu…" at bounding box center [813, 786] width 381 height 127
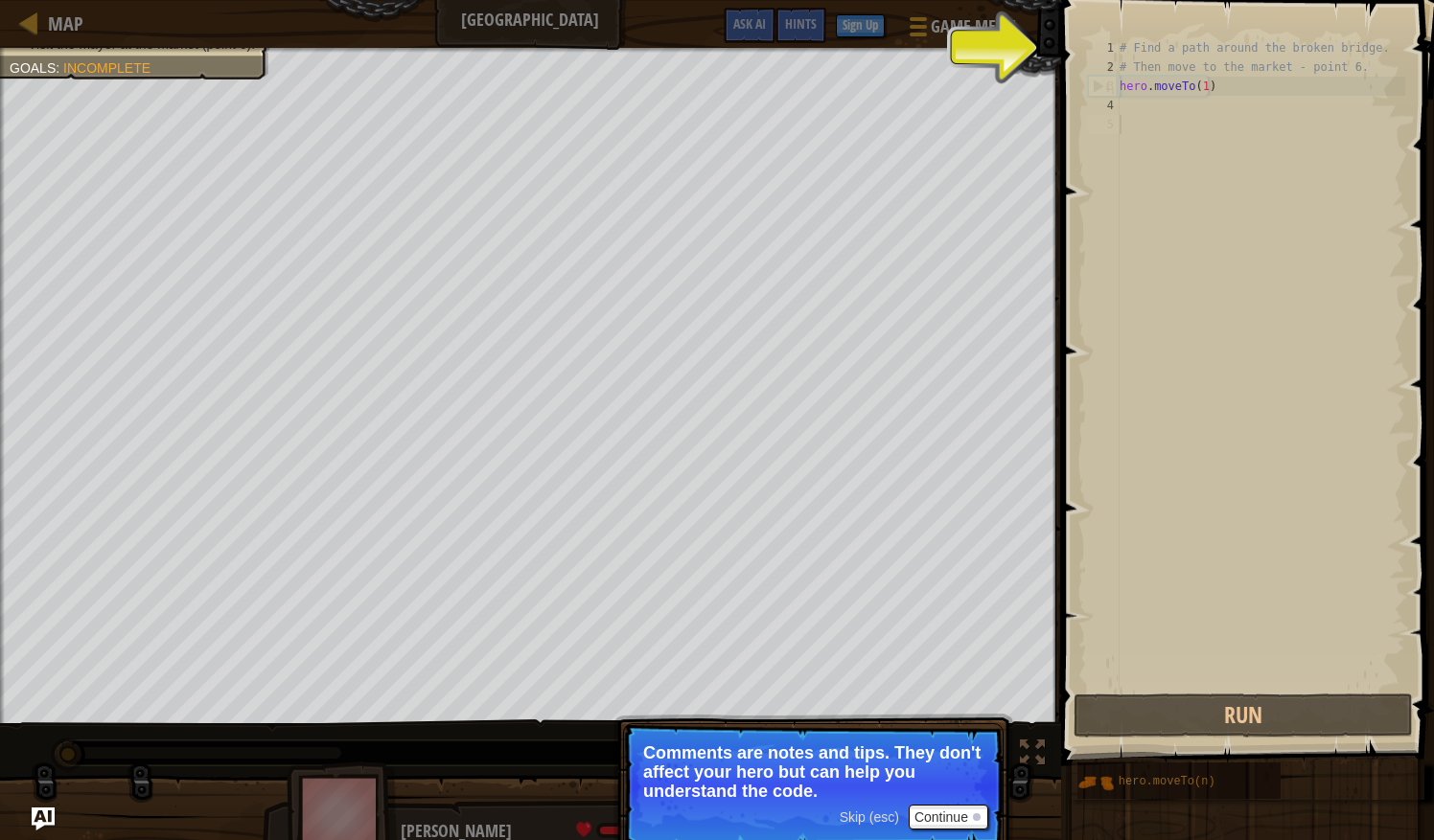
click at [884, 813] on span "Skip (esc)" at bounding box center [868, 818] width 59 height 16
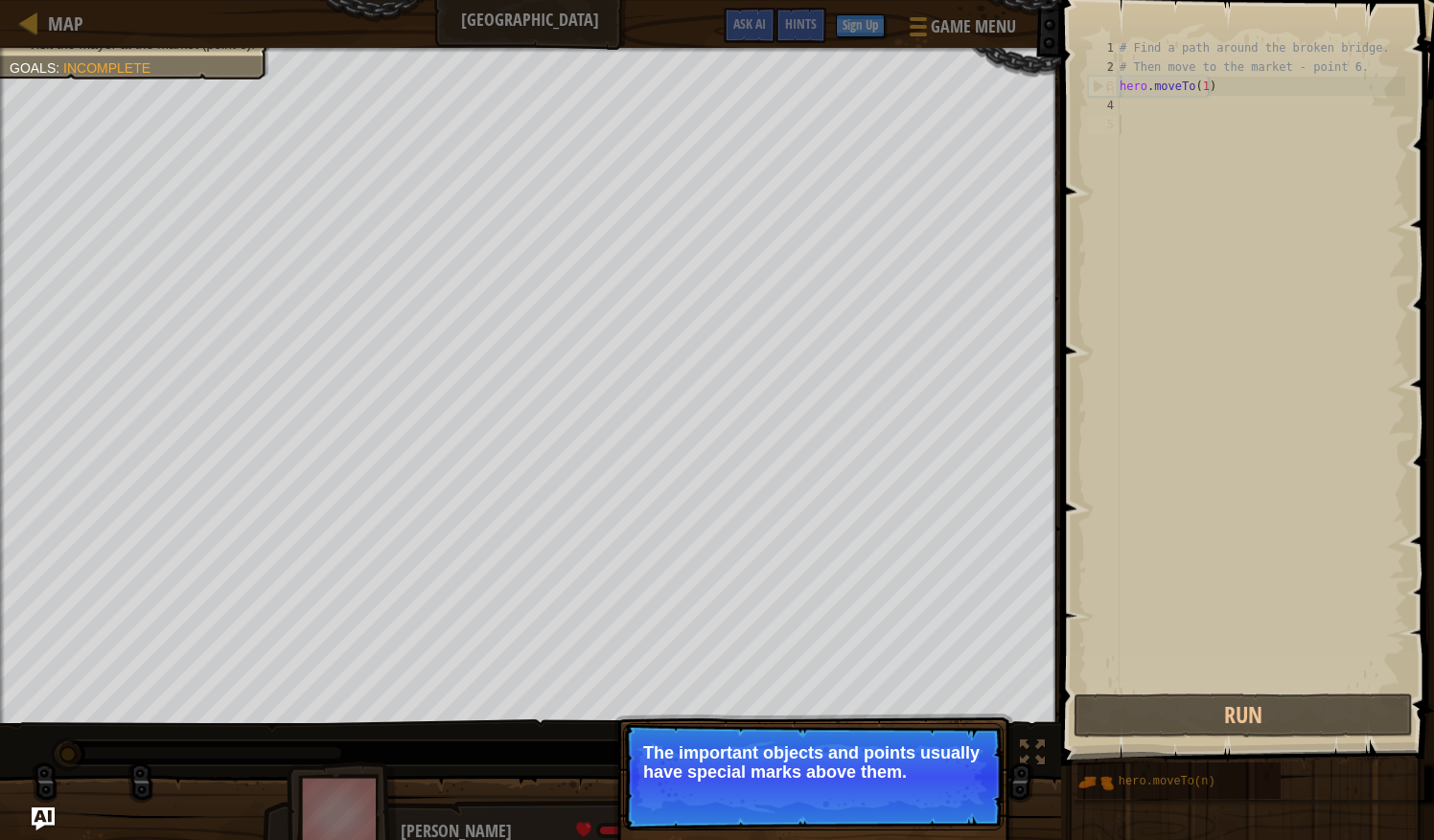
click at [918, 783] on p "Skip (esc) Continue The important objects and points usually have special marks…" at bounding box center [813, 777] width 381 height 107
click at [953, 801] on button "Continue" at bounding box center [948, 798] width 80 height 25
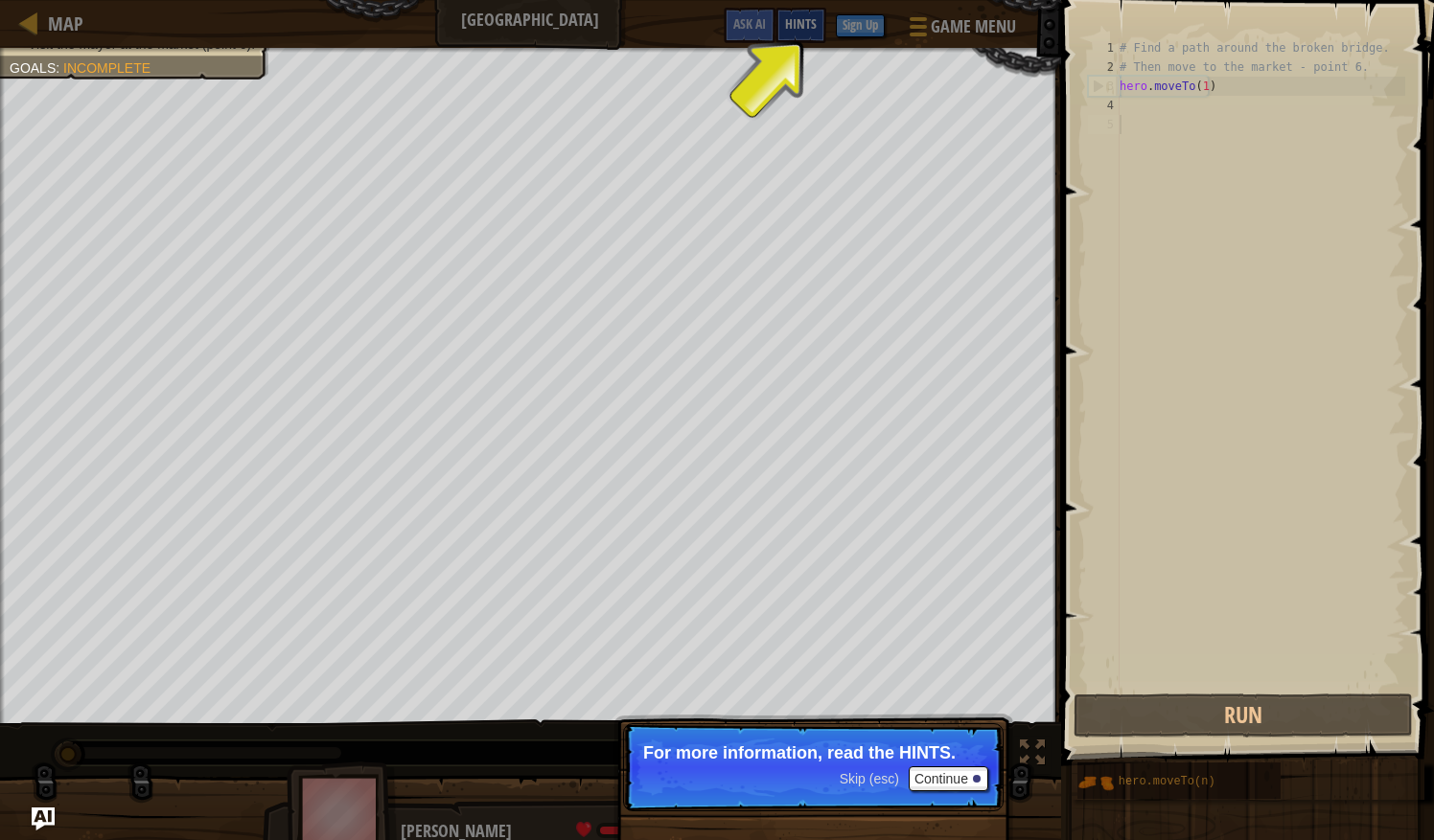
click at [801, 25] on span "Hints" at bounding box center [800, 23] width 31 height 18
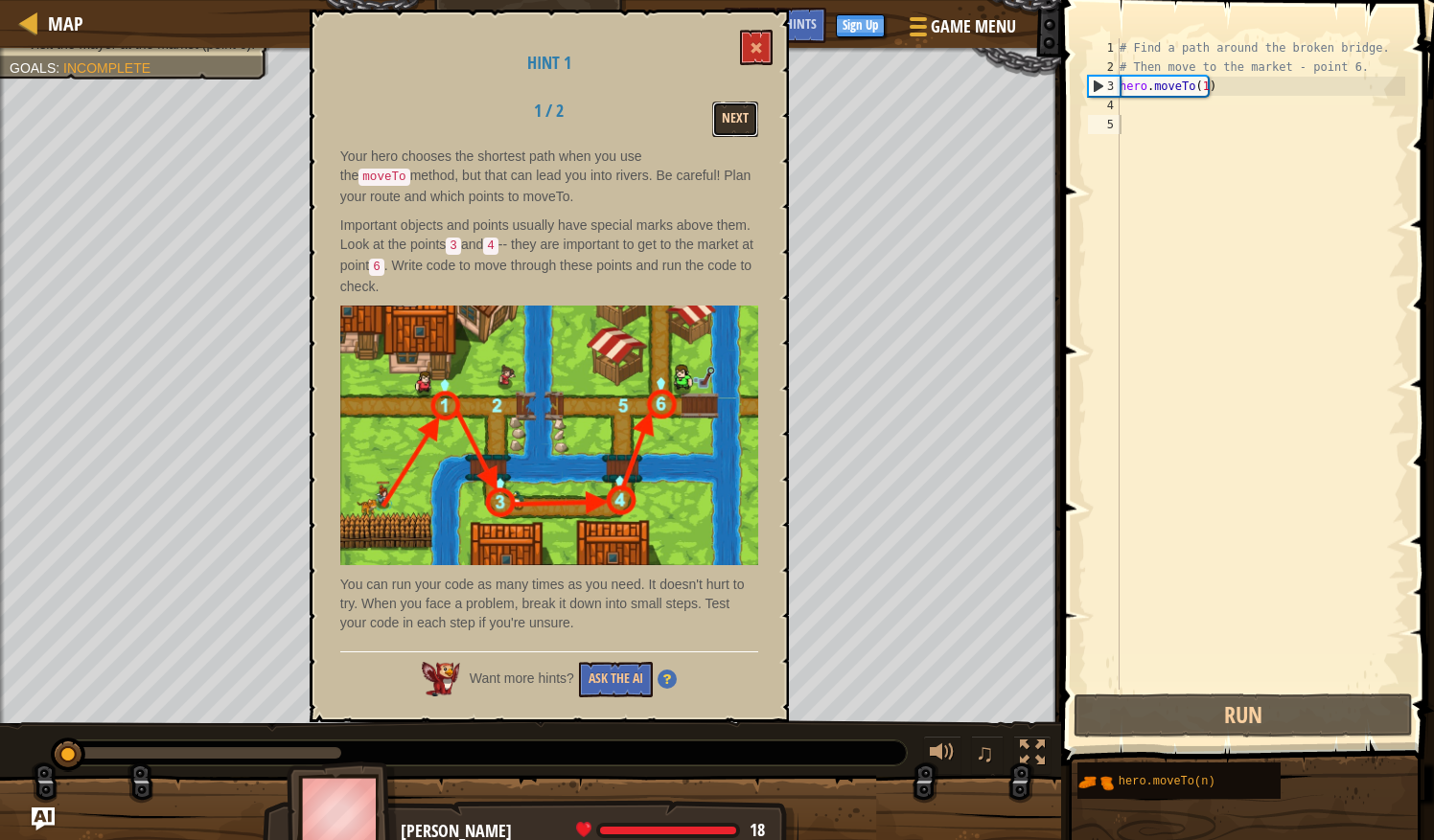
click at [723, 118] on button "Next" at bounding box center [734, 119] width 46 height 35
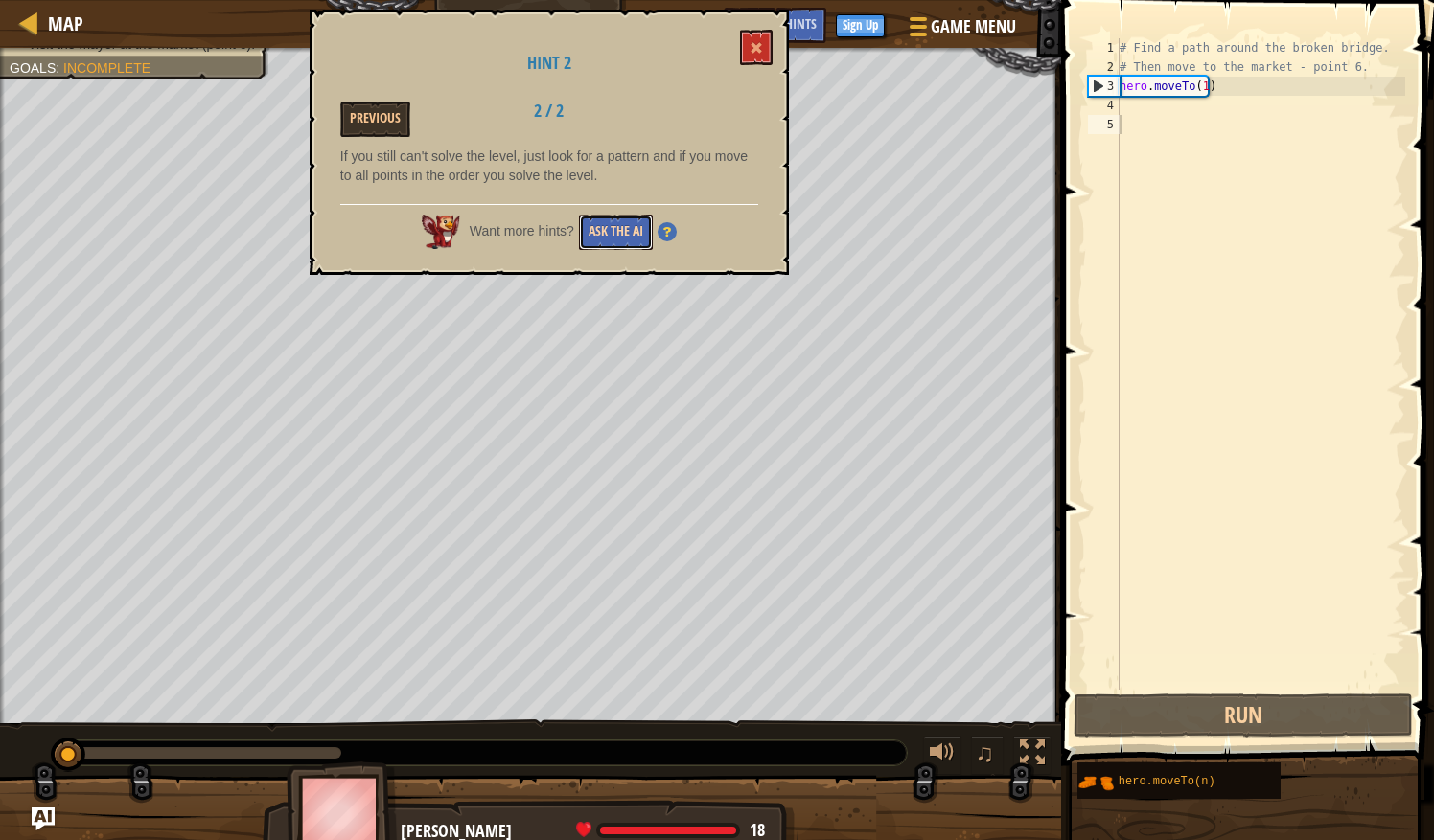
click at [604, 231] on button "Ask the AI" at bounding box center [616, 233] width 74 height 35
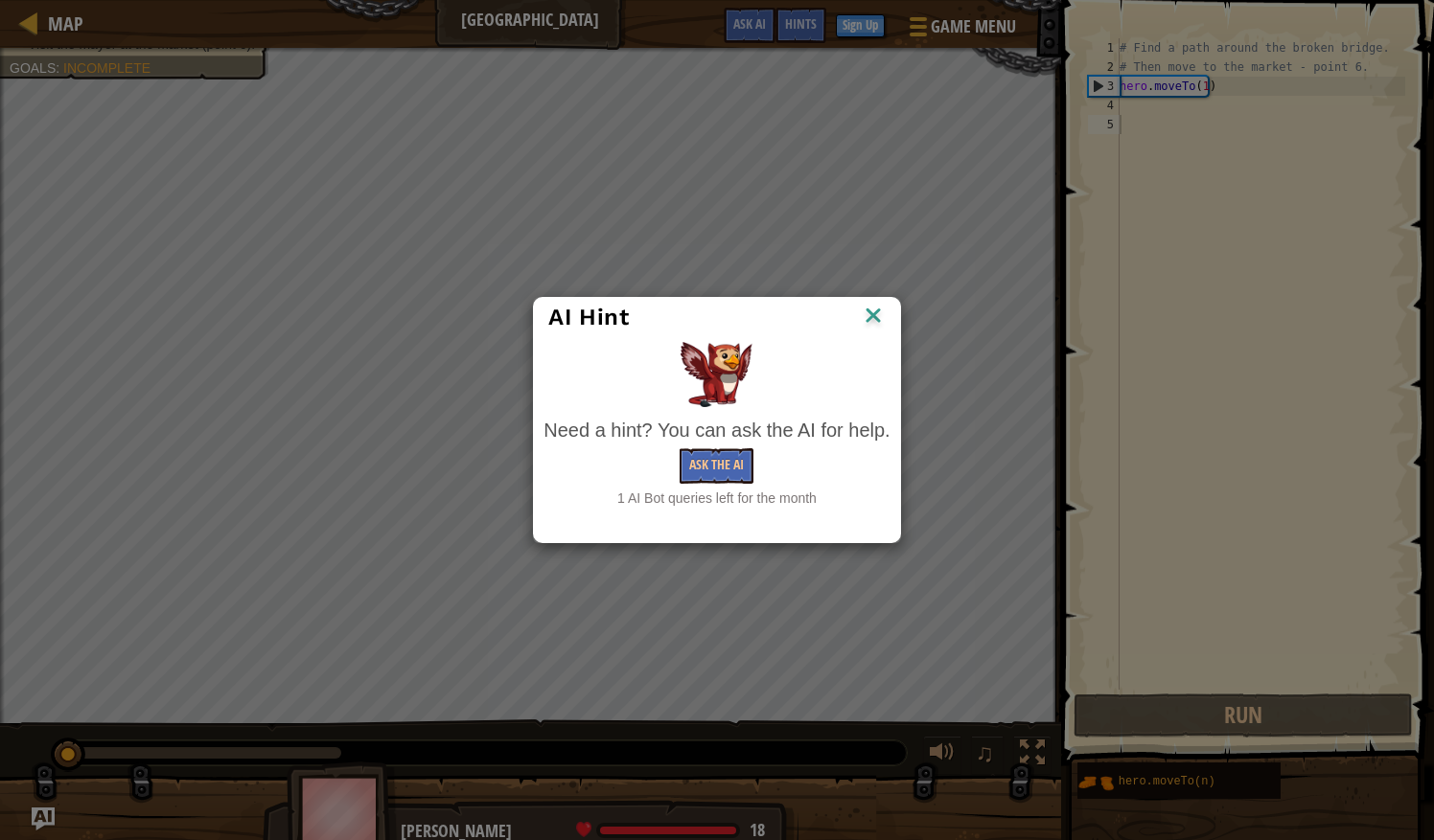
click at [864, 324] on img at bounding box center [873, 317] width 25 height 29
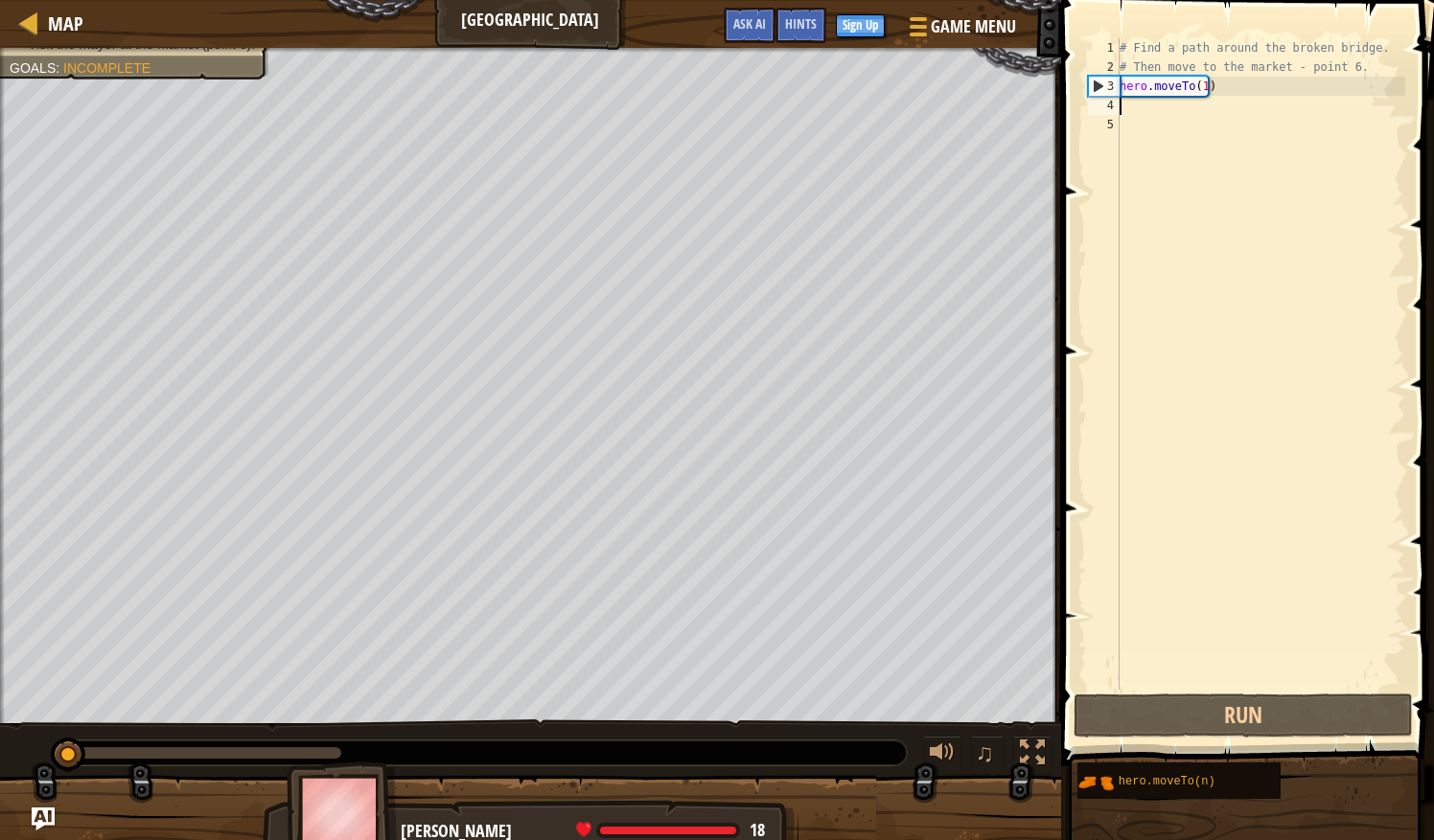
click at [1156, 106] on div "# Find a path around the broken bridge. # Then move to the market - point 6. he…" at bounding box center [1260, 383] width 289 height 690
click at [1199, 91] on div "# Find a path around the broken bridge. # Then move to the market - point 6. he…" at bounding box center [1260, 383] width 289 height 690
type textarea "hero.moveTo(1)"
click at [1210, 692] on span at bounding box center [1249, 355] width 388 height 822
click at [1215, 702] on button "Run" at bounding box center [1243, 715] width 339 height 44
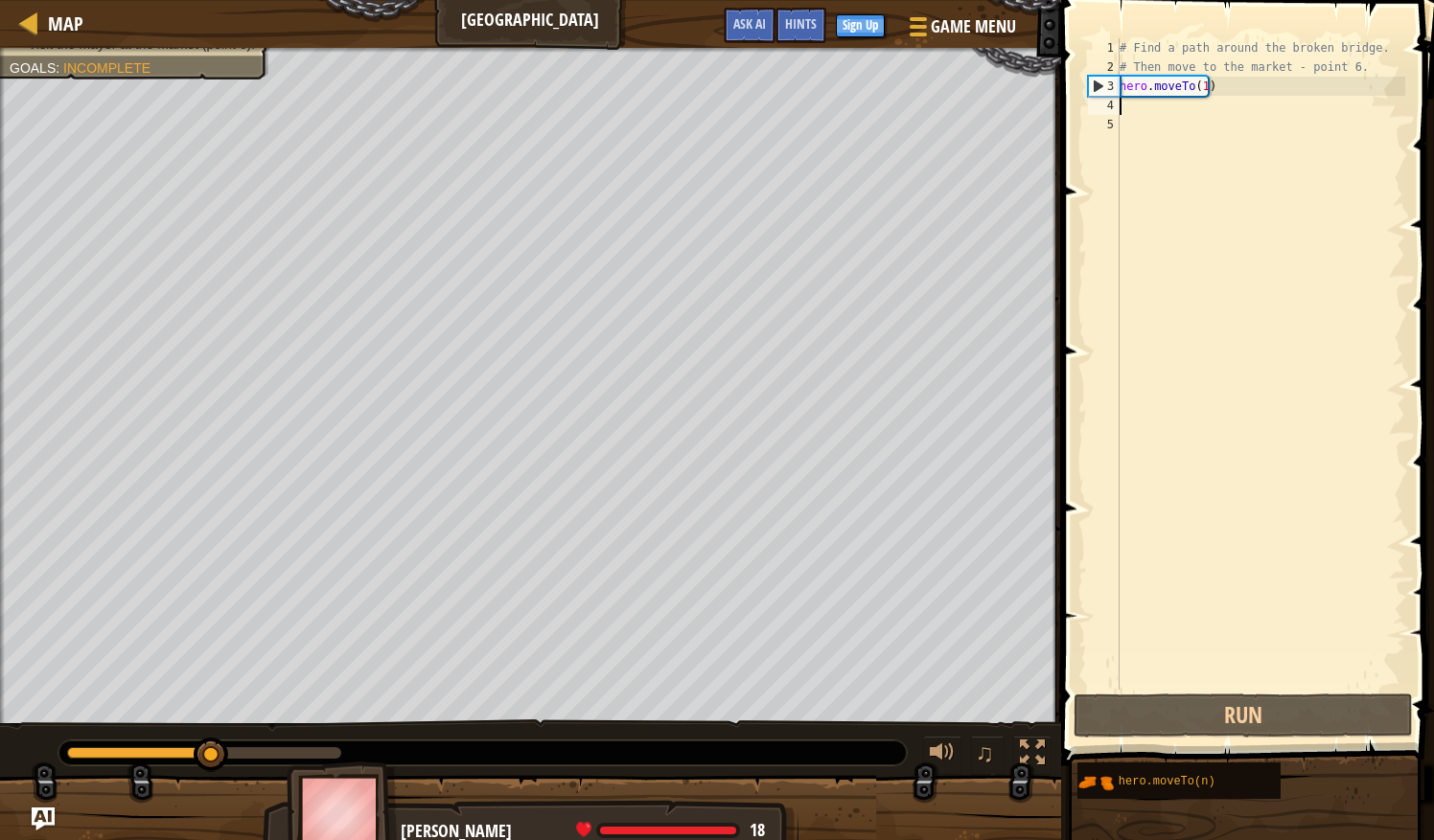
click at [1179, 104] on div "# Find a path around the broken bridge. # Then move to the market - point 6. he…" at bounding box center [1260, 383] width 289 height 690
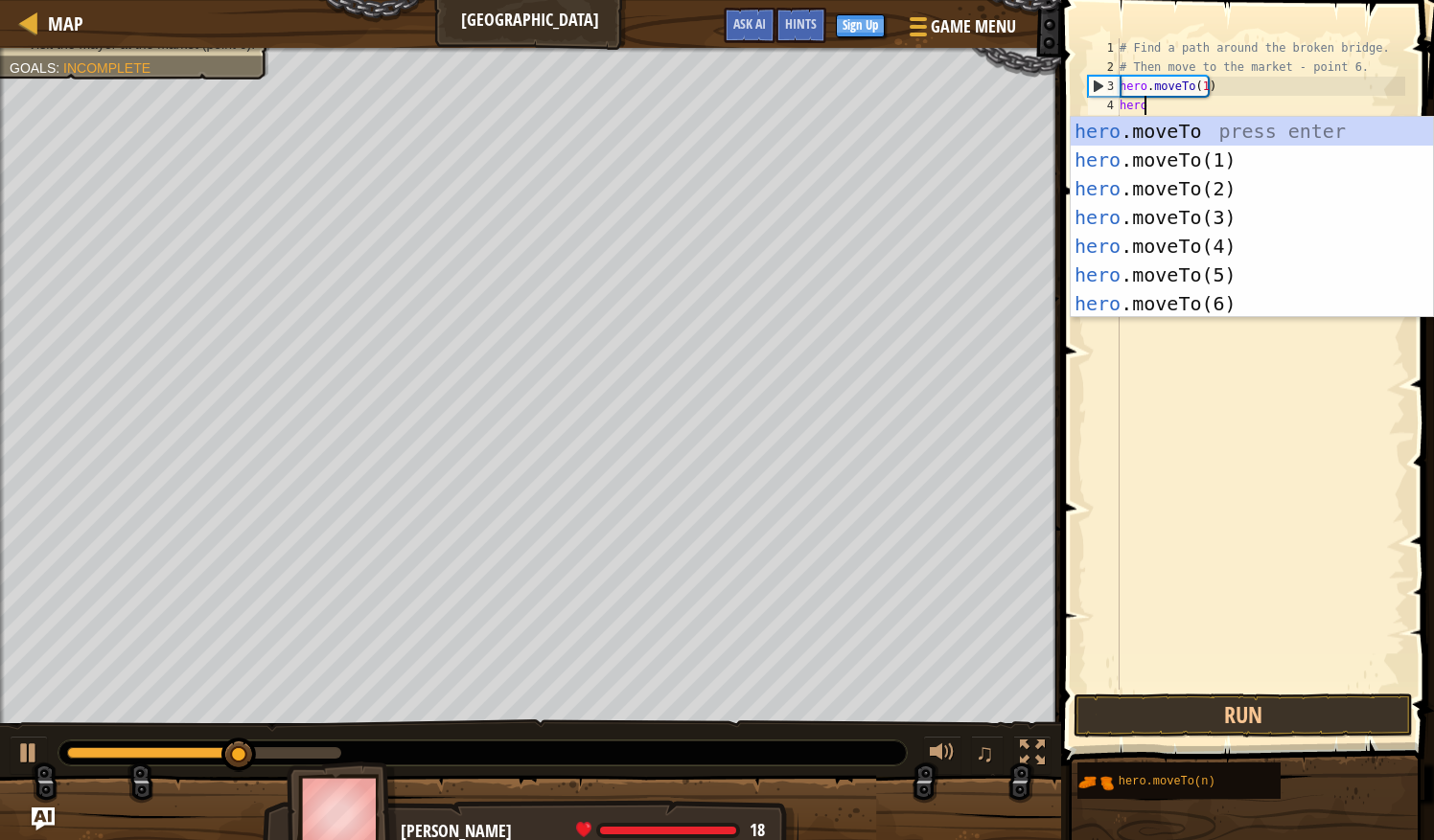
scroll to position [9, 1]
click at [1213, 186] on div "hero .moveTo press enter hero .moveTo(1) press enter hero .moveTo(2) press ente…" at bounding box center [1252, 246] width 363 height 259
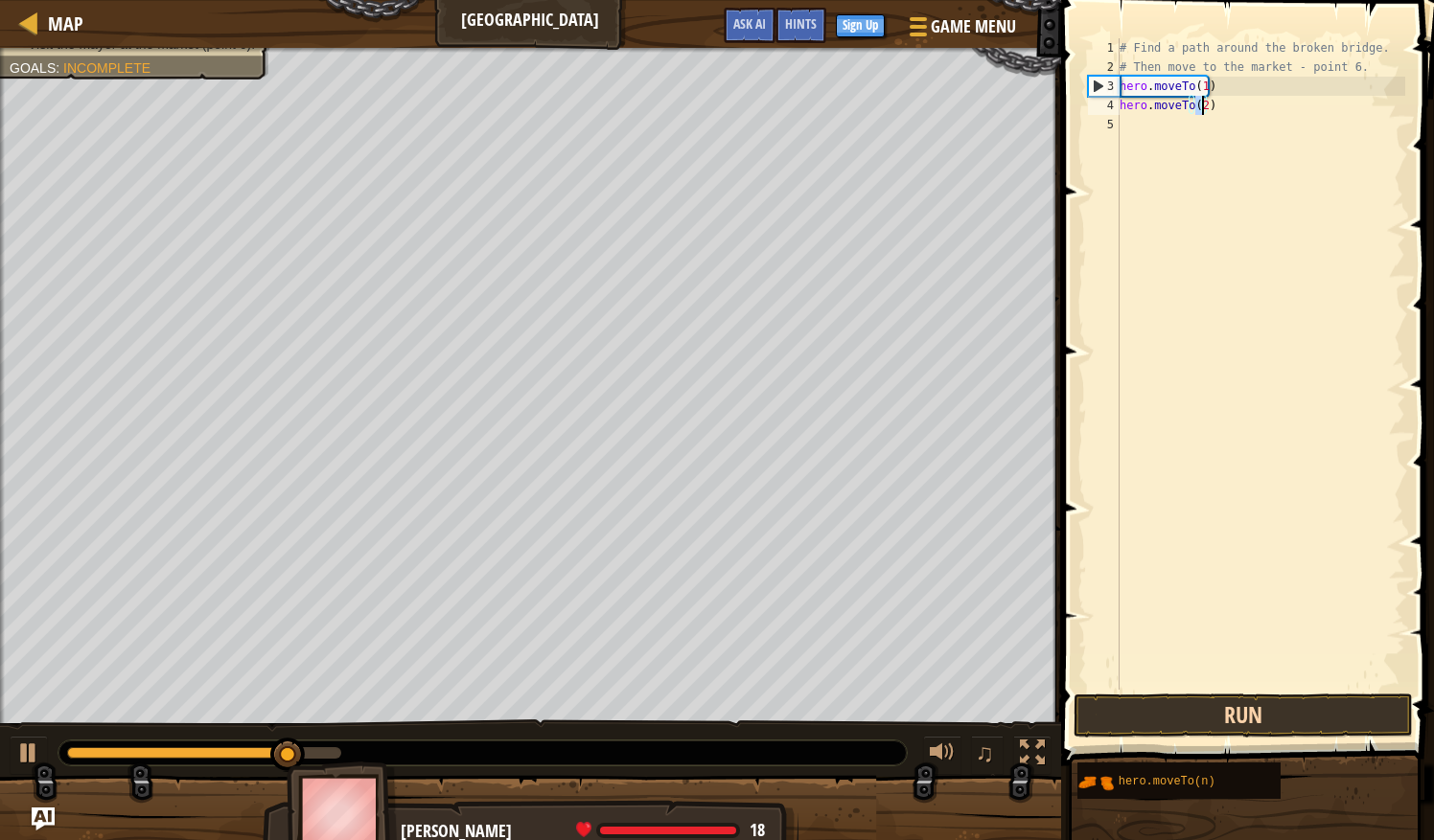
type textarea "hero.moveTo(2)"
click at [1232, 725] on button "Run" at bounding box center [1243, 715] width 339 height 44
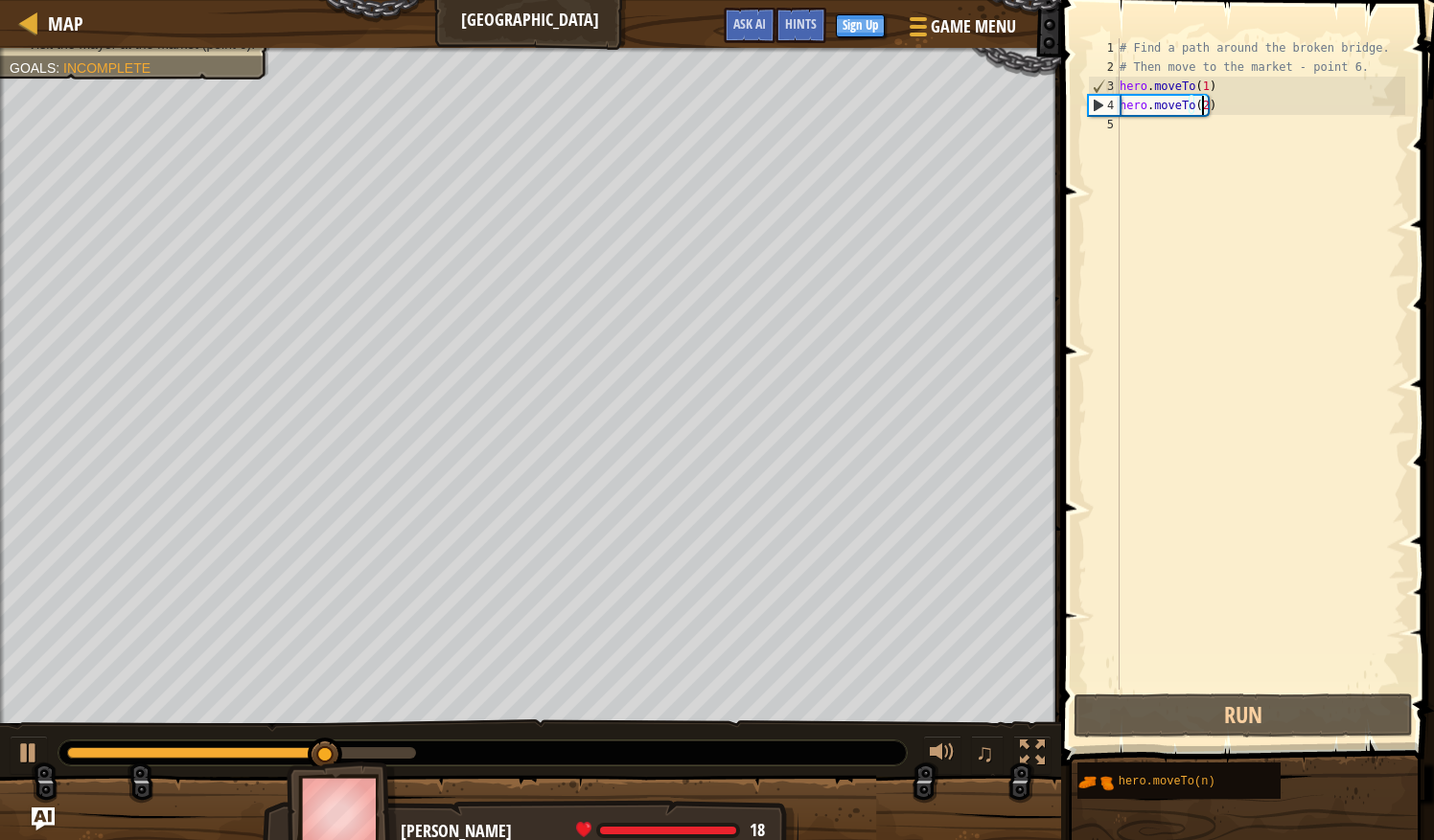
click at [1169, 134] on div "# Find a path around the broken bridge. # Then move to the market - point 6. he…" at bounding box center [1260, 383] width 289 height 690
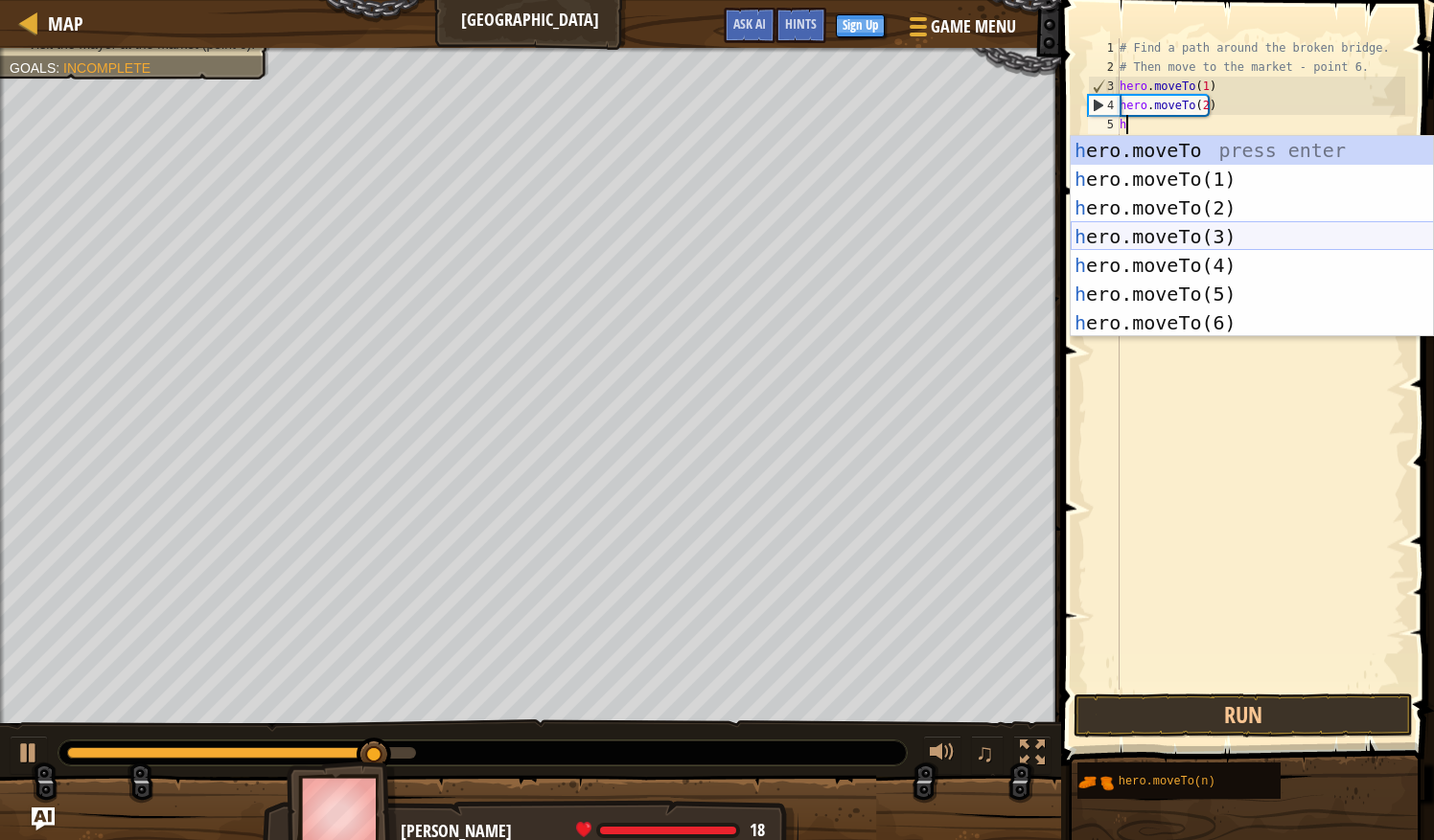
click at [1223, 234] on div "h ero.moveTo press enter h ero.moveTo(1) press enter h ero.moveTo(2) press ente…" at bounding box center [1252, 266] width 363 height 259
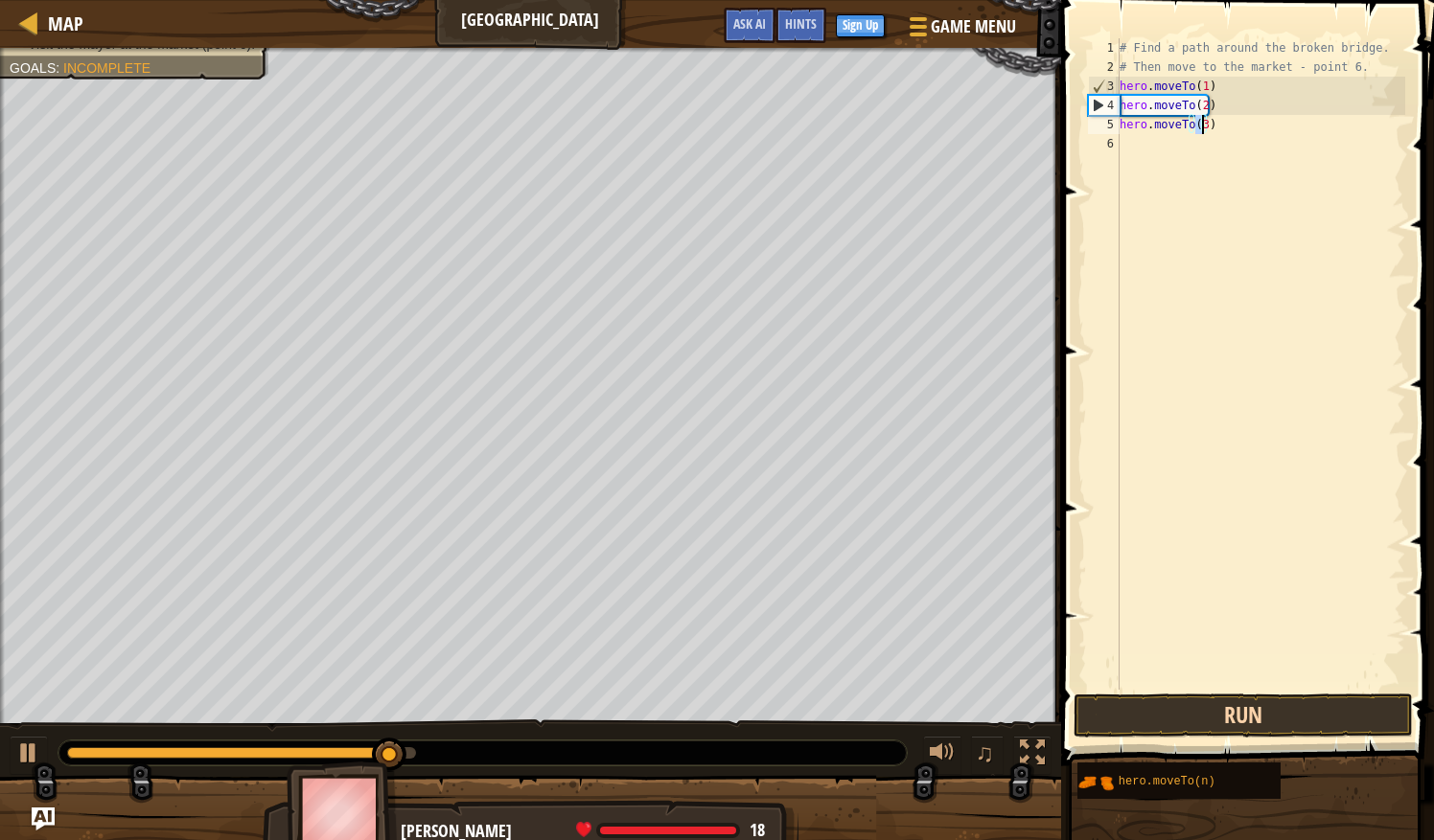
type textarea "hero.moveTo(3)"
click at [1226, 714] on button "Run" at bounding box center [1243, 715] width 339 height 44
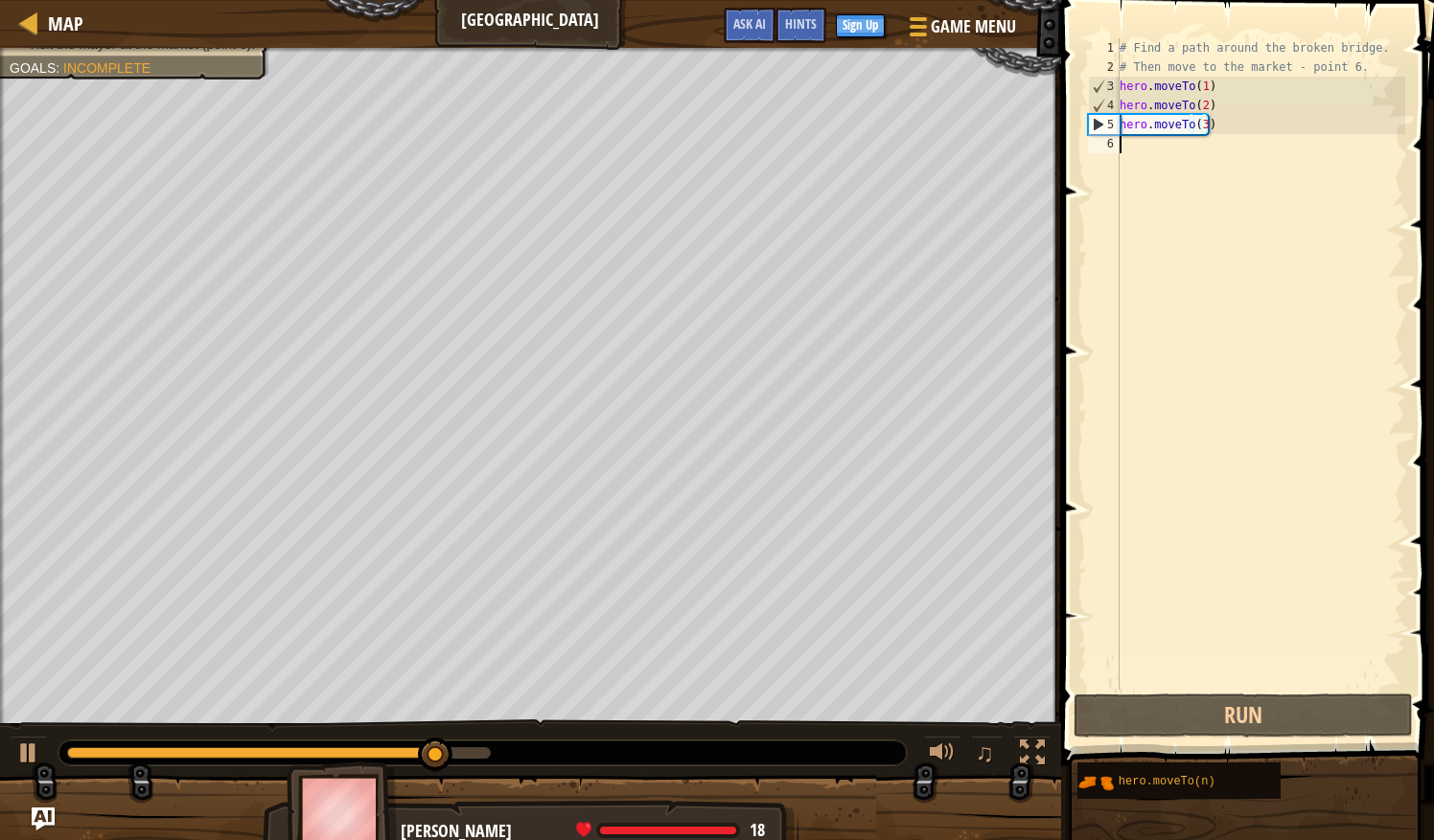
click at [1144, 150] on div "# Find a path around the broken bridge. # Then move to the market - point 6. he…" at bounding box center [1260, 383] width 289 height 690
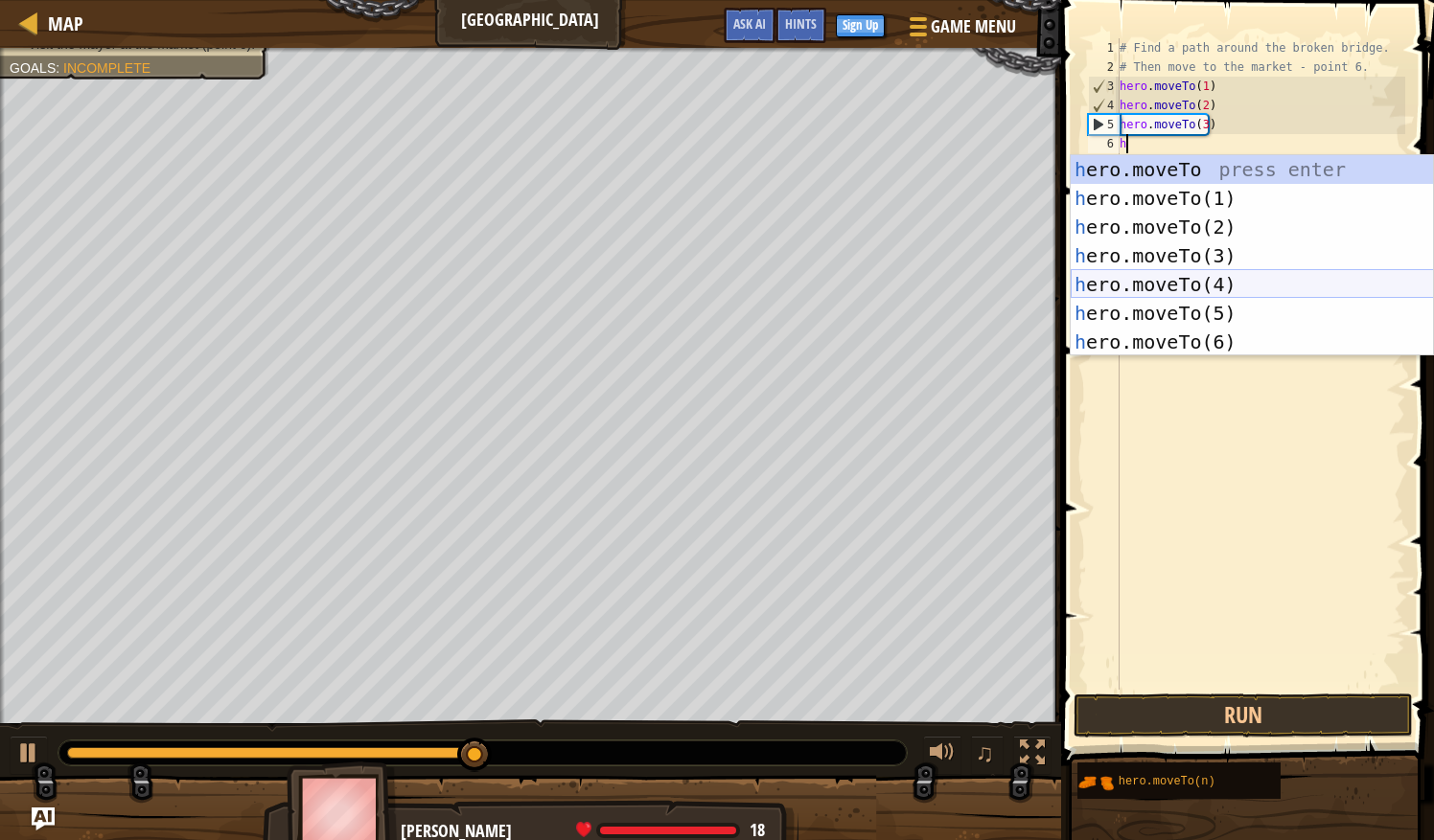
click at [1203, 282] on div "h ero.moveTo press enter h ero.moveTo(1) press enter h ero.moveTo(2) press ente…" at bounding box center [1252, 284] width 363 height 259
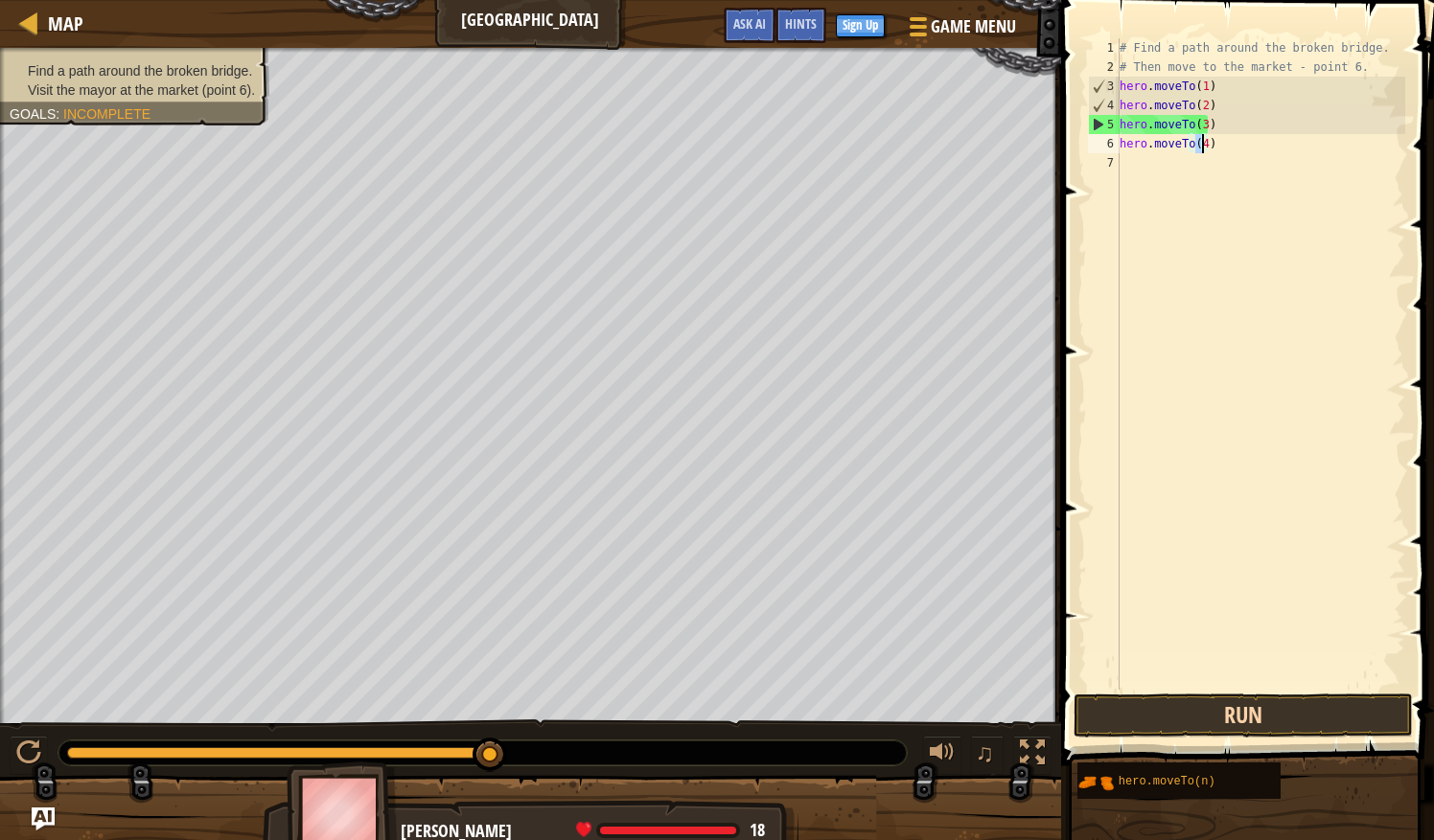
type textarea "hero.moveTo(4)"
click at [1232, 707] on button "Run" at bounding box center [1243, 715] width 339 height 44
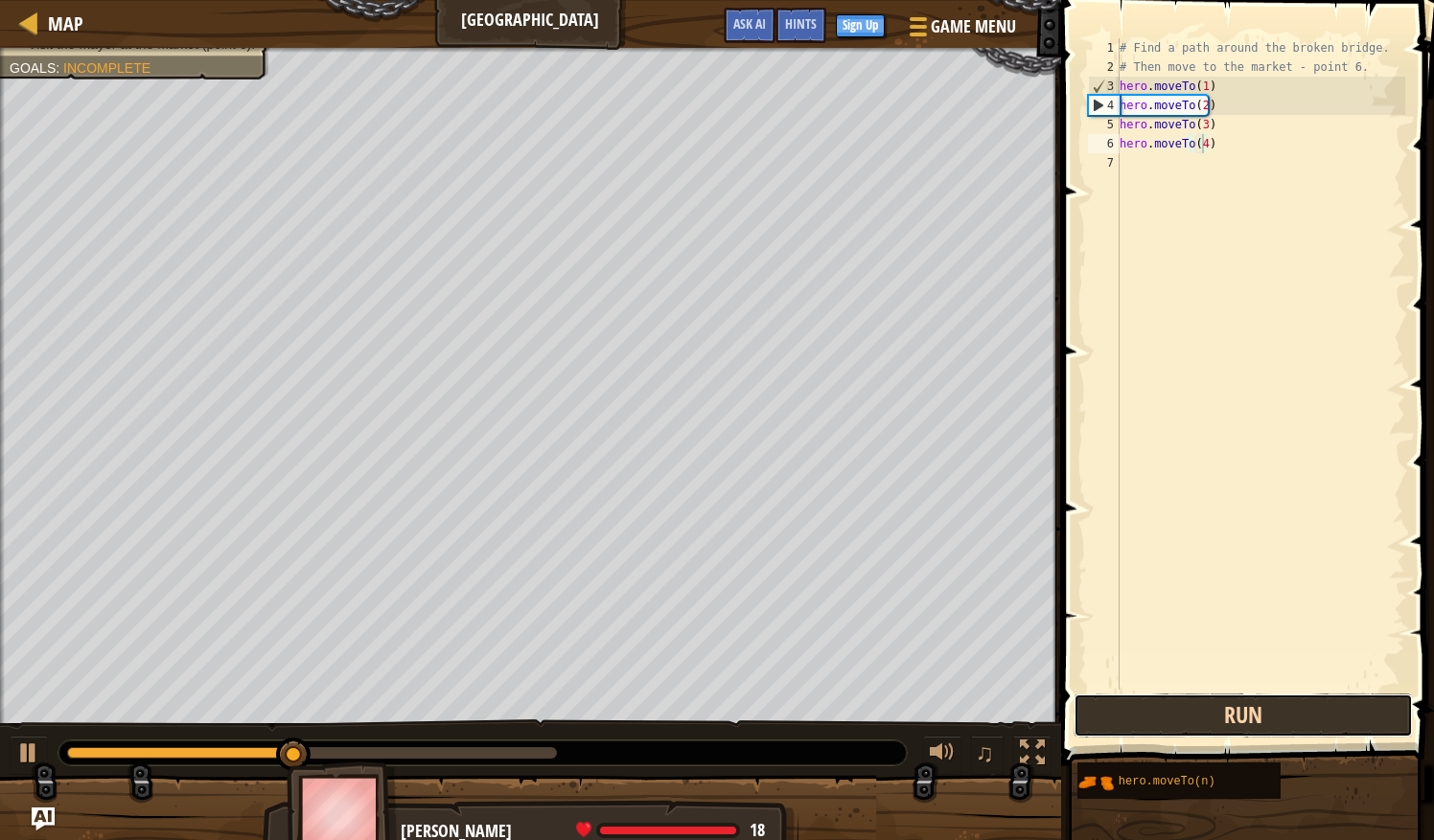
click at [1248, 720] on button "Run" at bounding box center [1243, 715] width 339 height 44
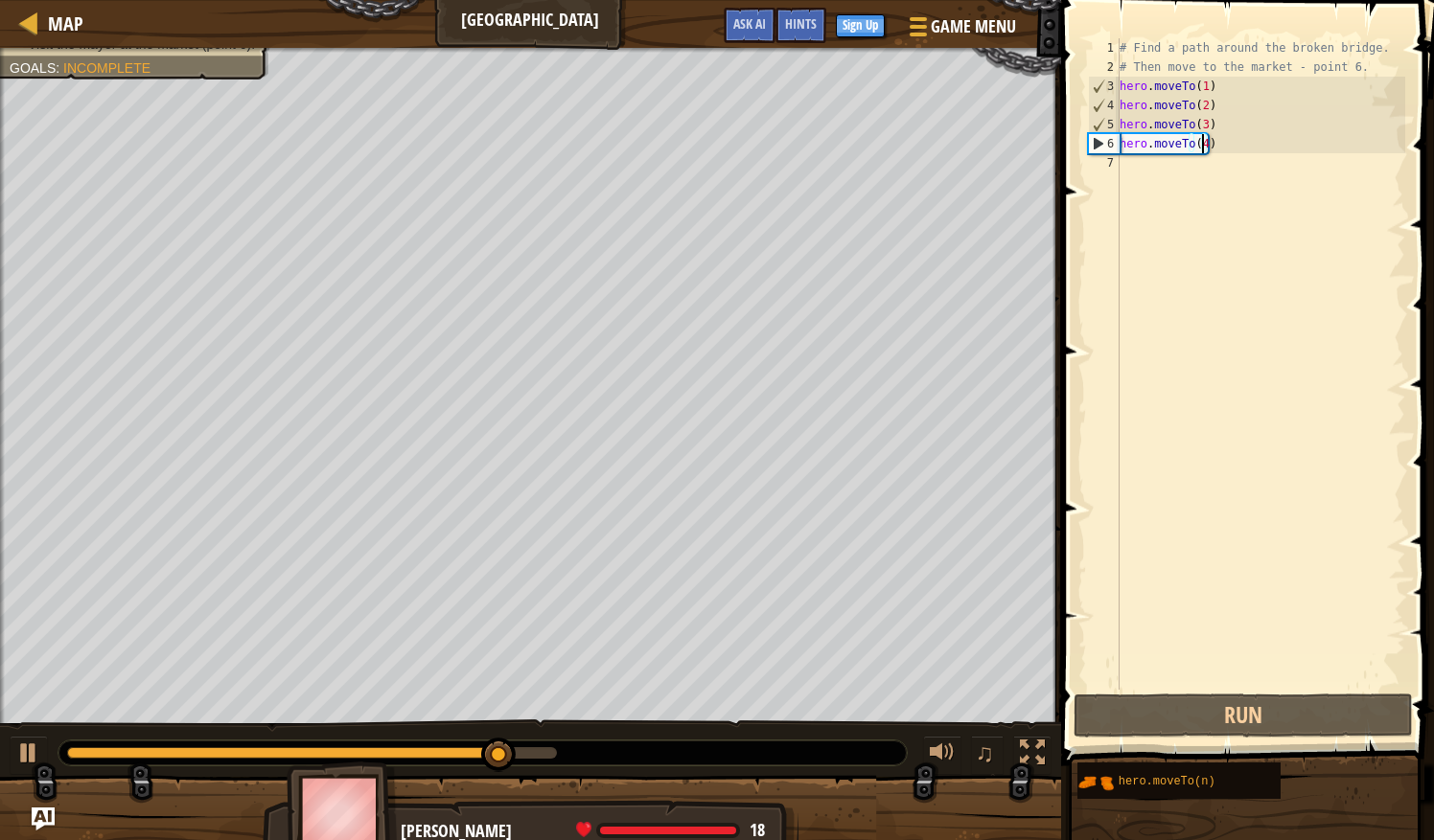
click at [1146, 170] on div "# Find a path around the broken bridge. # Then move to the market - point 6. he…" at bounding box center [1260, 383] width 289 height 690
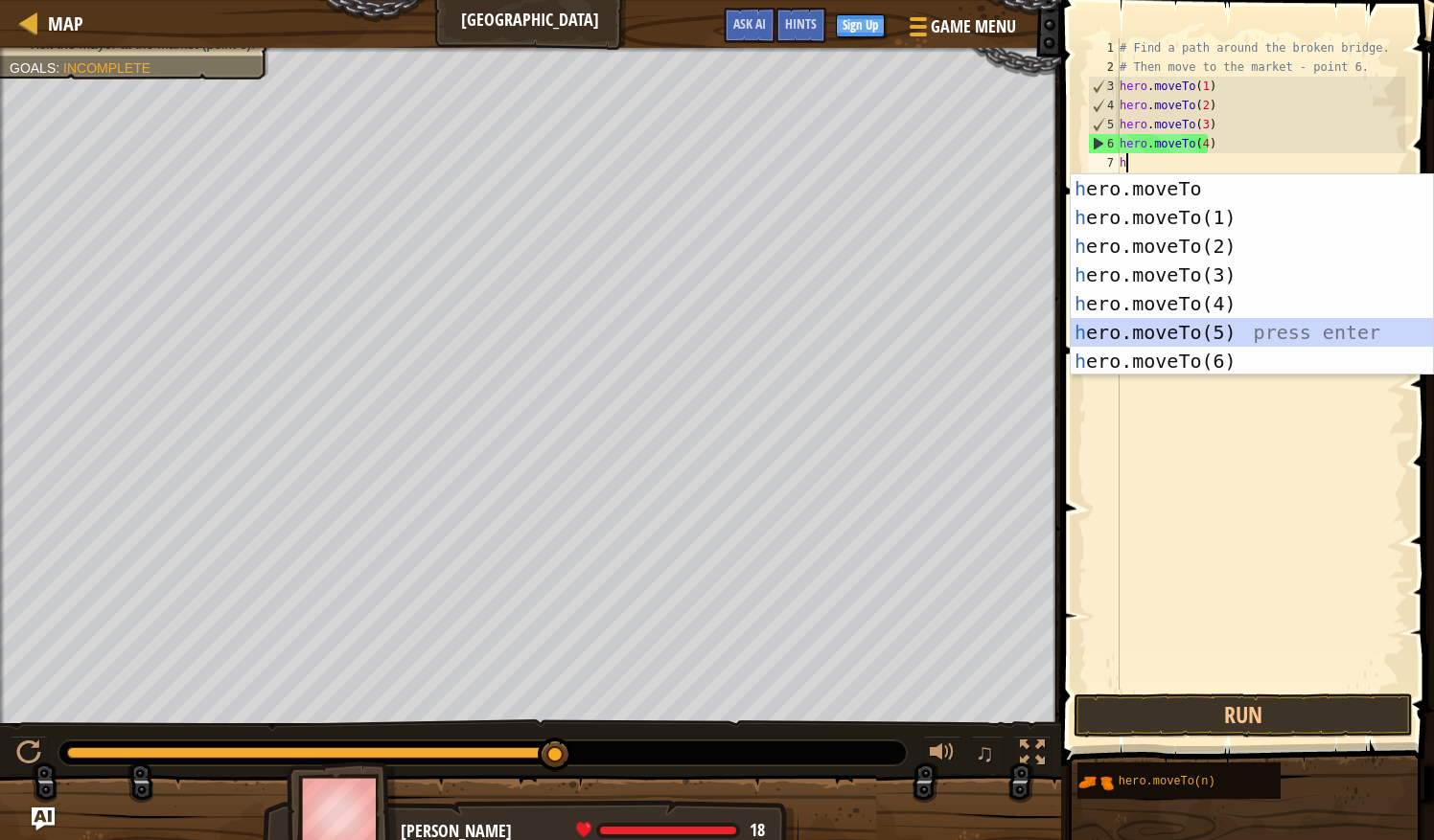
click at [1226, 336] on div "h ero.moveTo press enter h ero.moveTo(1) press enter h ero.moveTo(2) press ente…" at bounding box center [1252, 304] width 363 height 259
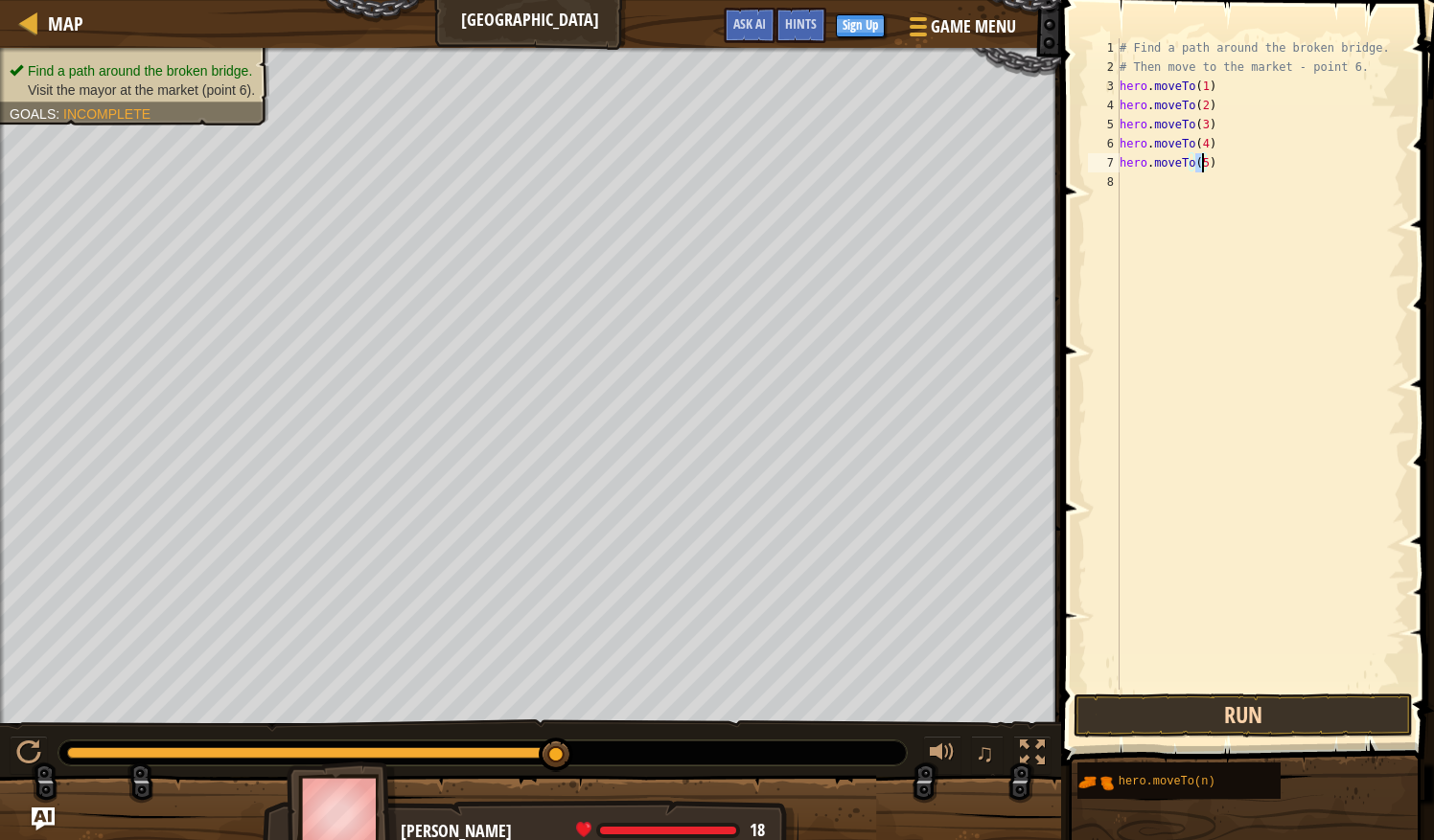
type textarea "hero.moveTo(5)"
click at [1176, 712] on button "Run" at bounding box center [1243, 715] width 339 height 44
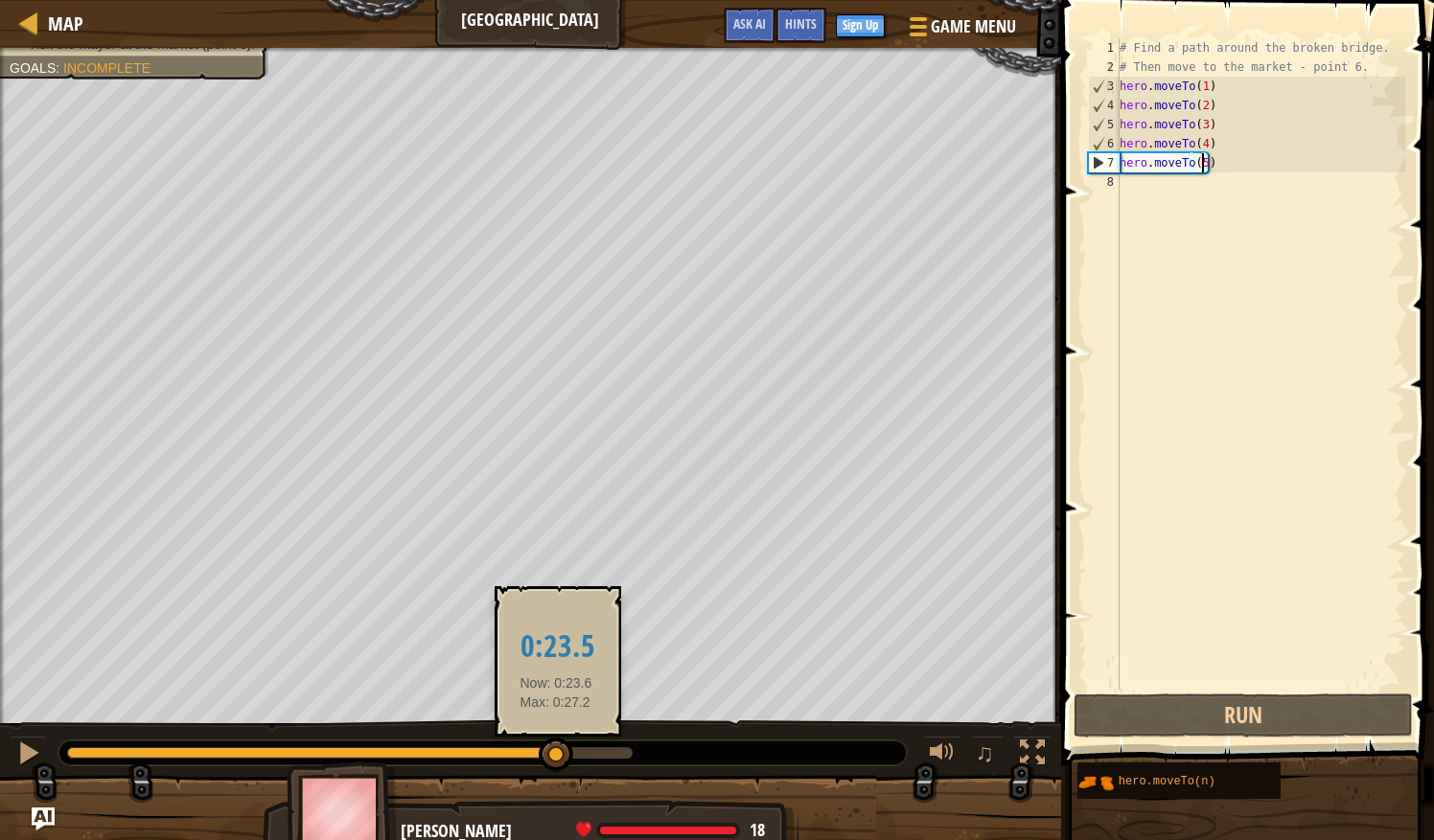
click at [556, 750] on div at bounding box center [349, 753] width 566 height 12
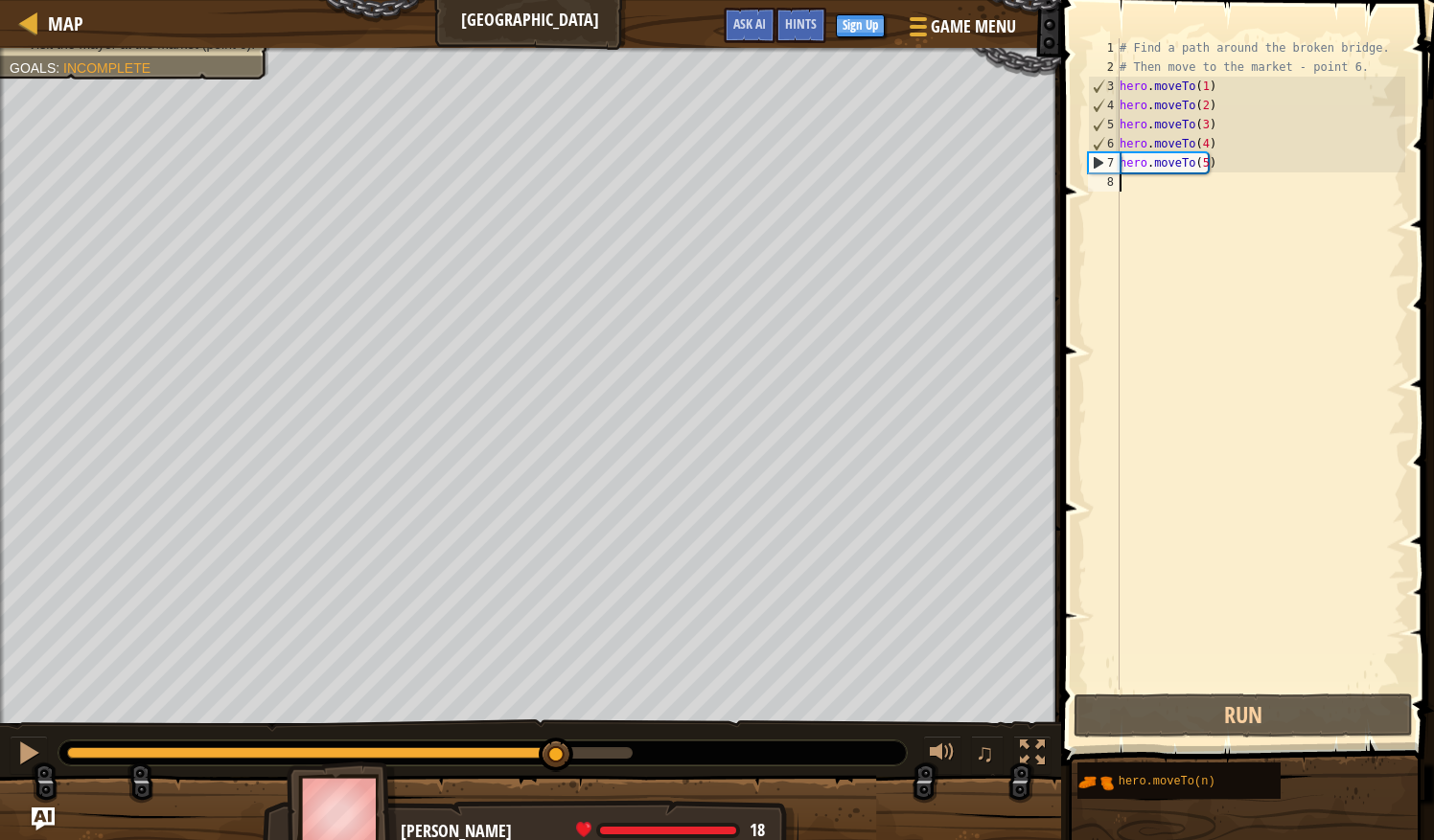
click at [1142, 190] on div "# Find a path around the broken bridge. # Then move to the market - point 6. he…" at bounding box center [1260, 383] width 289 height 690
click at [1129, 193] on div "# Find a path around the broken bridge. # Then move to the market - point 6. he…" at bounding box center [1260, 383] width 289 height 690
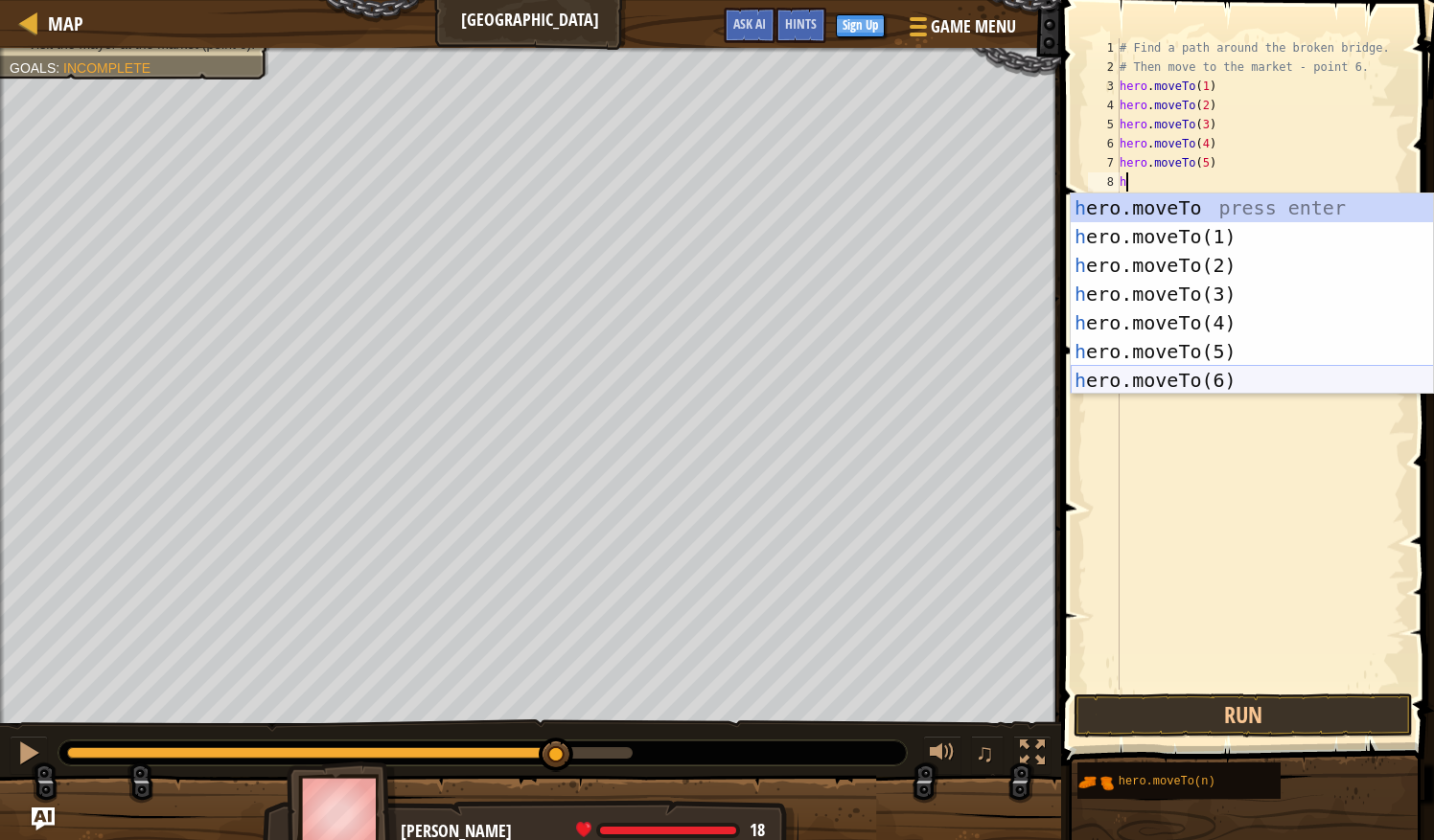
click at [1189, 377] on div "h ero.moveTo press enter h ero.moveTo(1) press enter h ero.moveTo(2) press ente…" at bounding box center [1252, 323] width 363 height 259
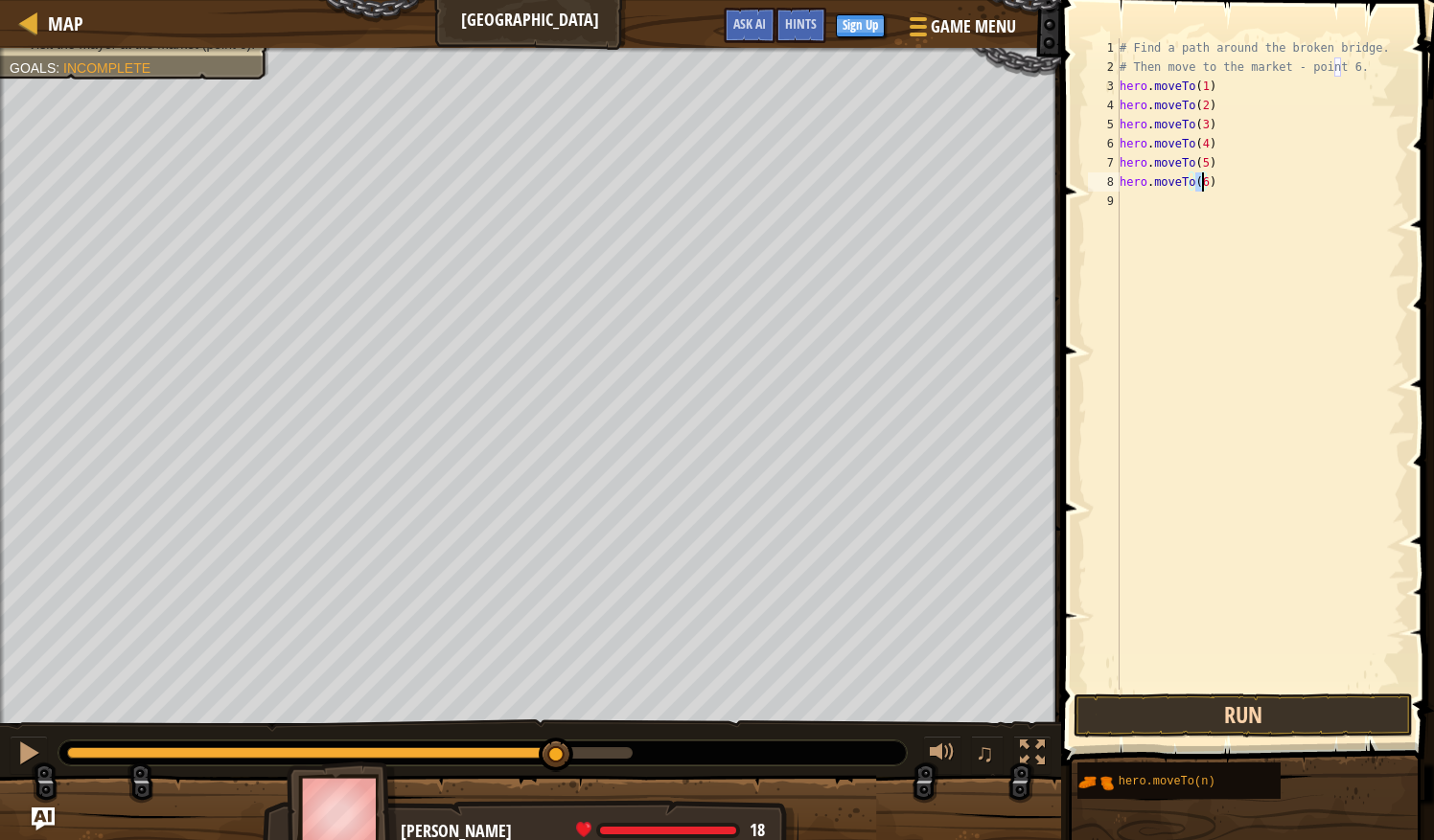
type textarea "hero.moveTo(6)"
click at [1259, 713] on button "Run" at bounding box center [1243, 715] width 339 height 44
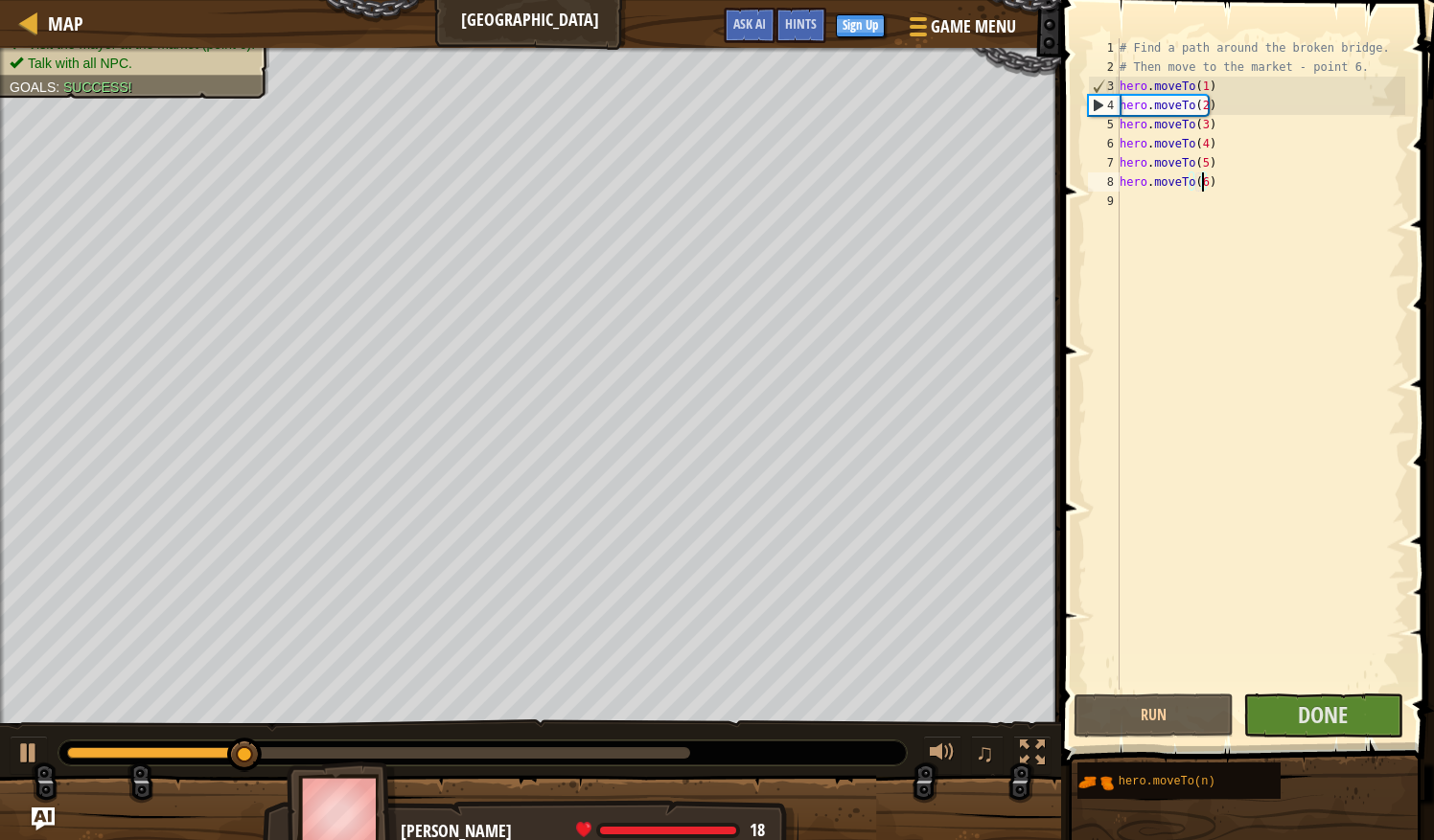
click at [637, 752] on div at bounding box center [379, 753] width 623 height 12
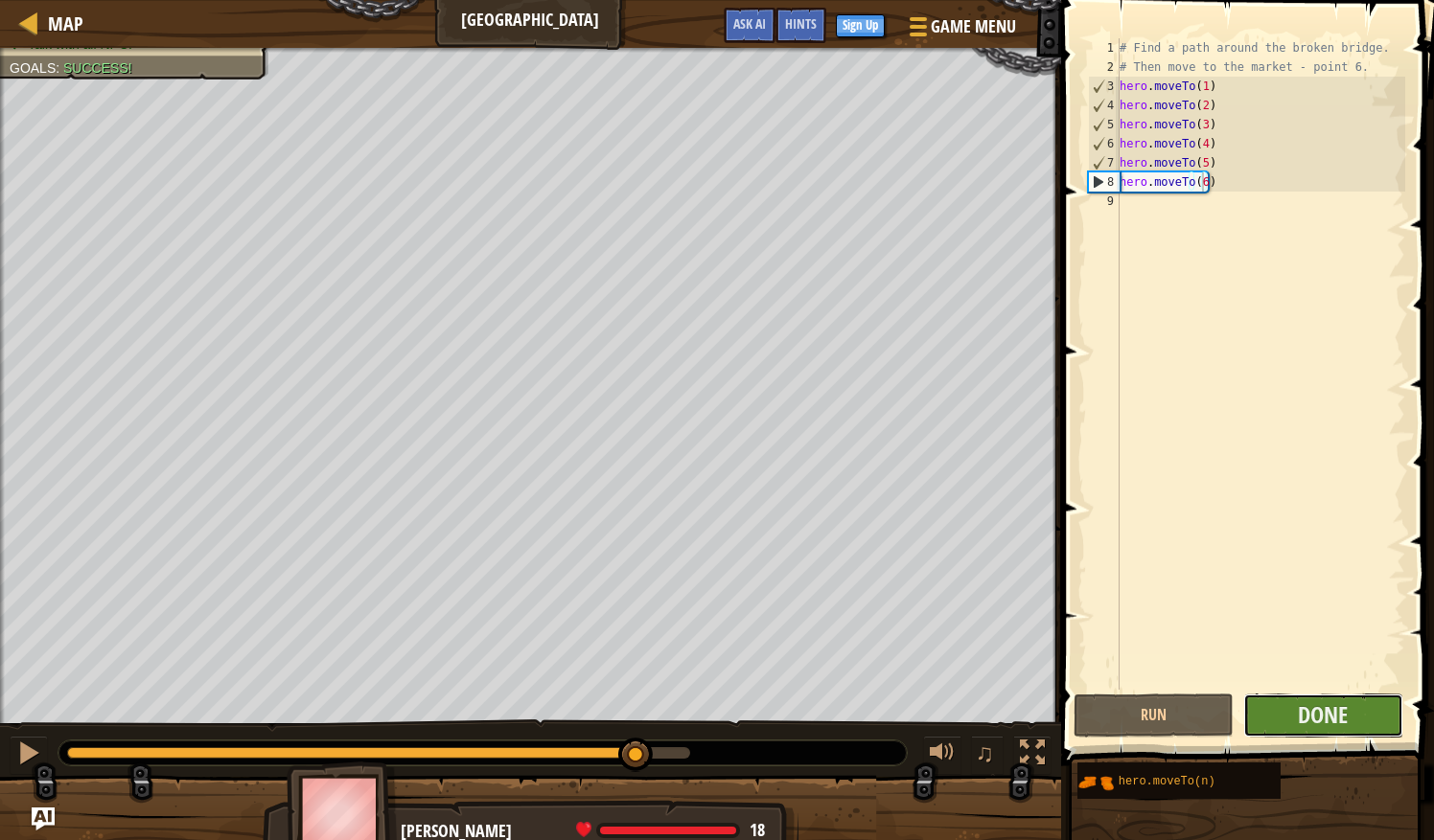
click at [1361, 724] on button "Done" at bounding box center [1323, 715] width 160 height 44
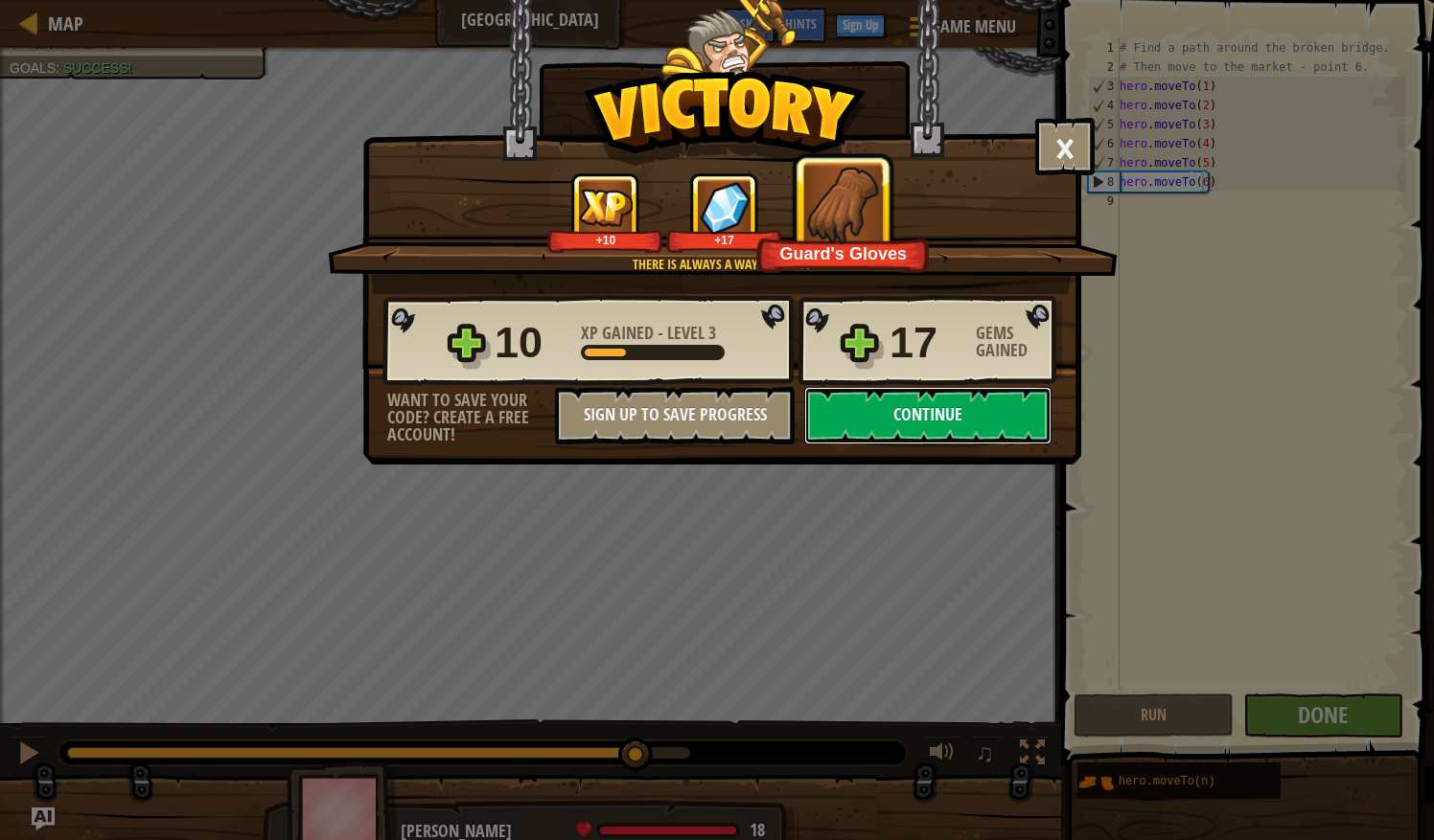
click at [919, 425] on button "Continue" at bounding box center [928, 416] width 247 height 57
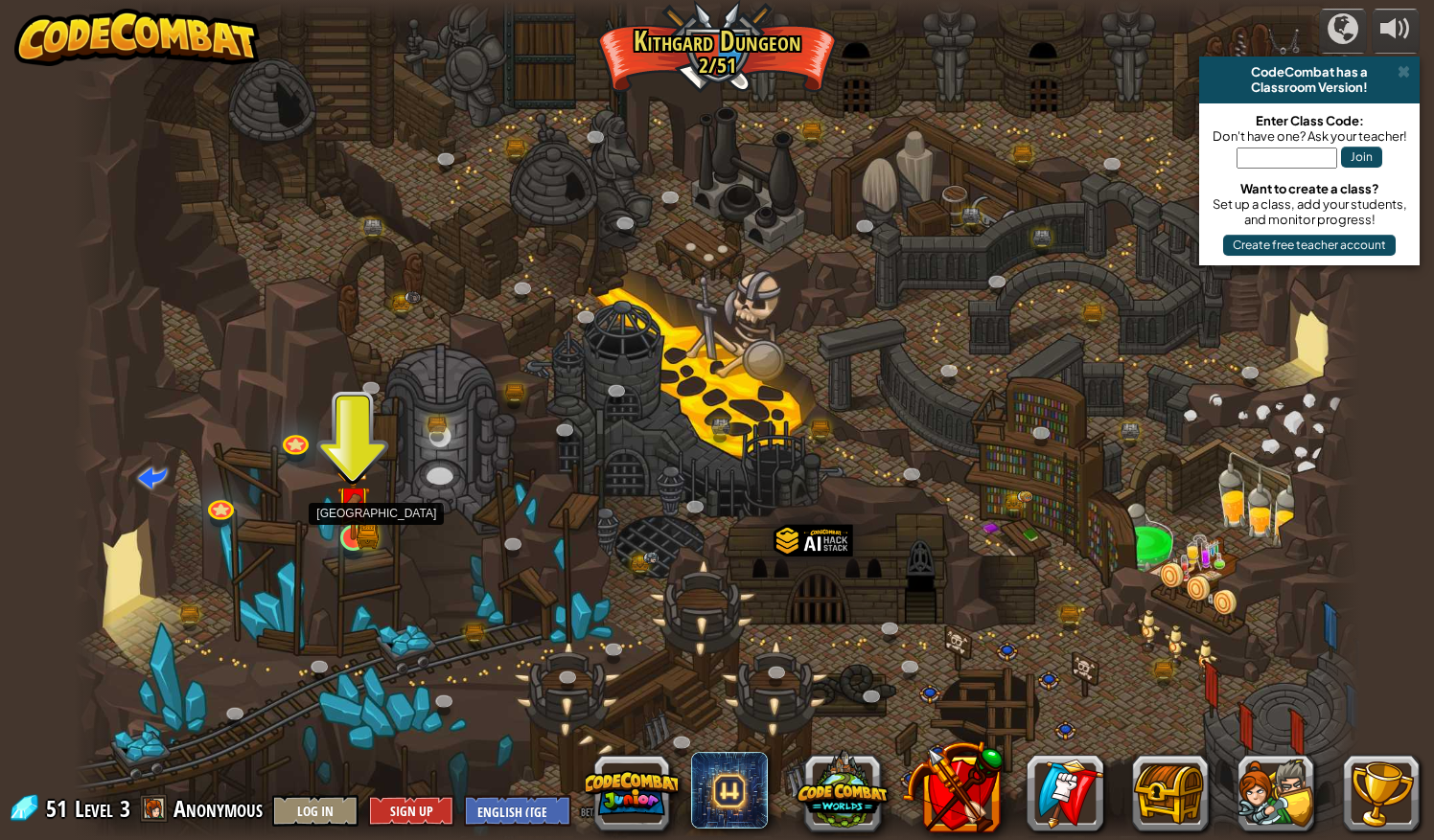
click at [354, 538] on img at bounding box center [353, 502] width 33 height 75
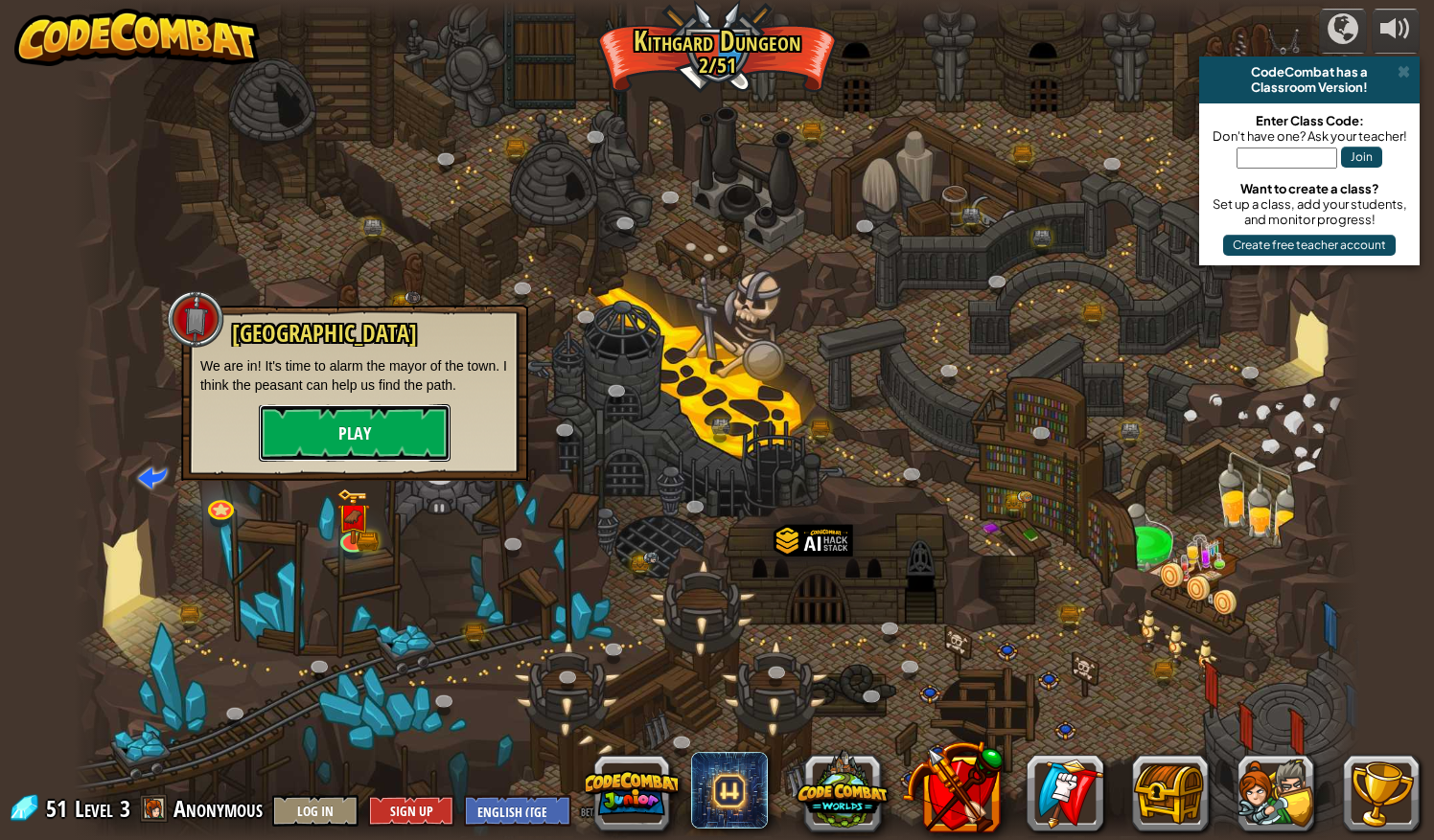
click at [423, 433] on button "Play" at bounding box center [354, 432] width 192 height 57
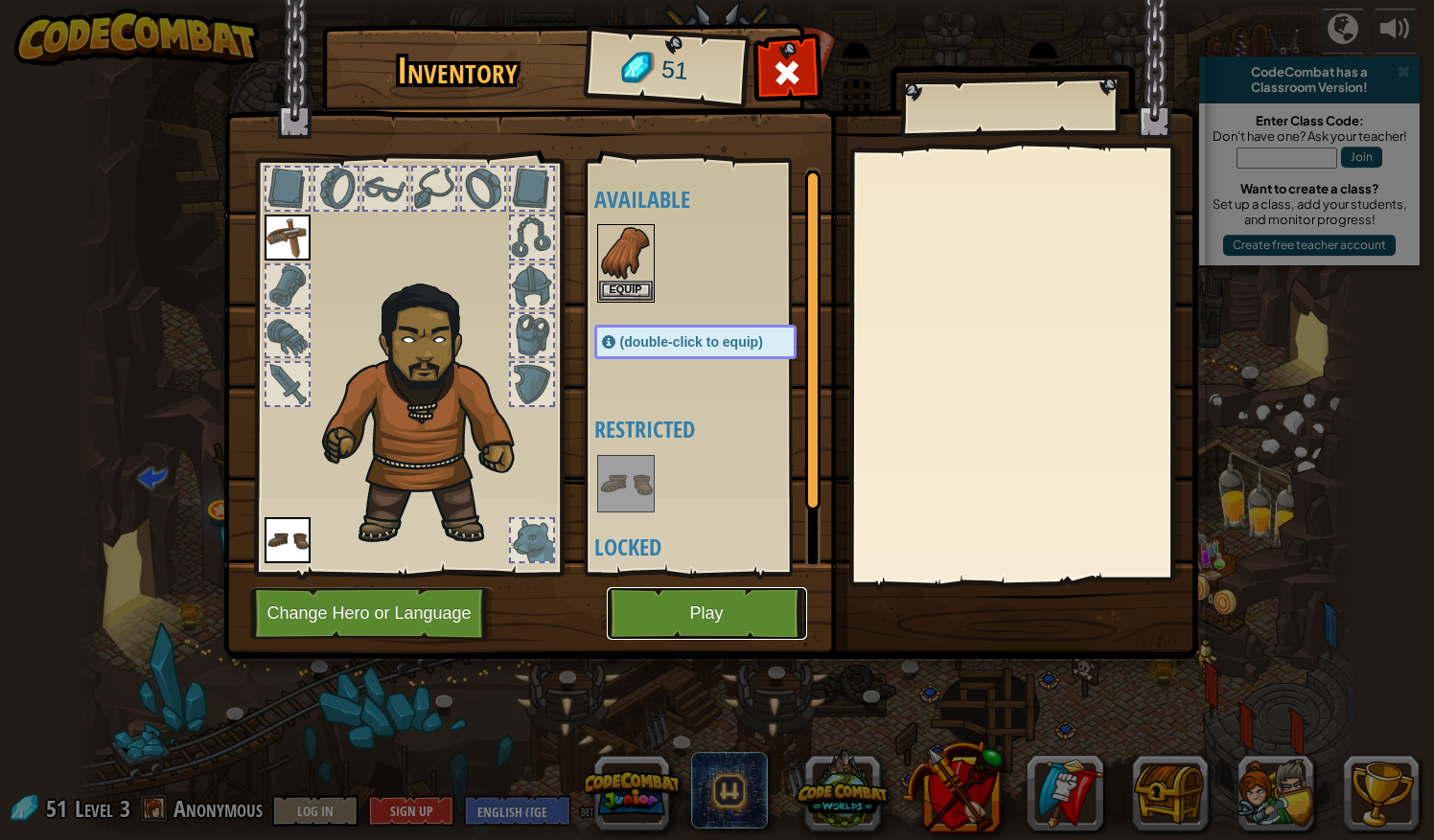
click at [729, 625] on button "Play" at bounding box center [707, 613] width 201 height 53
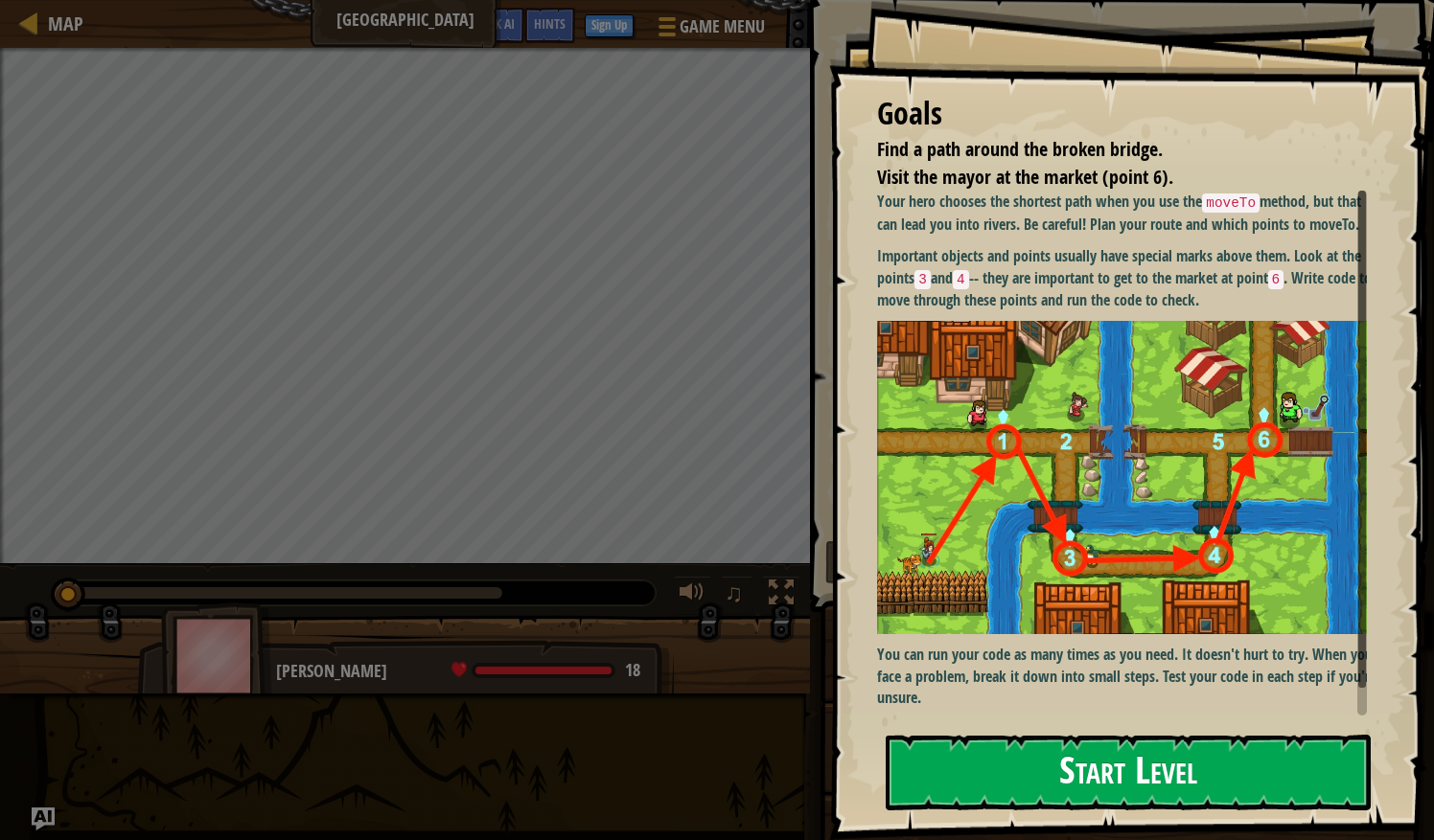
click at [1079, 785] on button "Start Level" at bounding box center [1128, 773] width 485 height 76
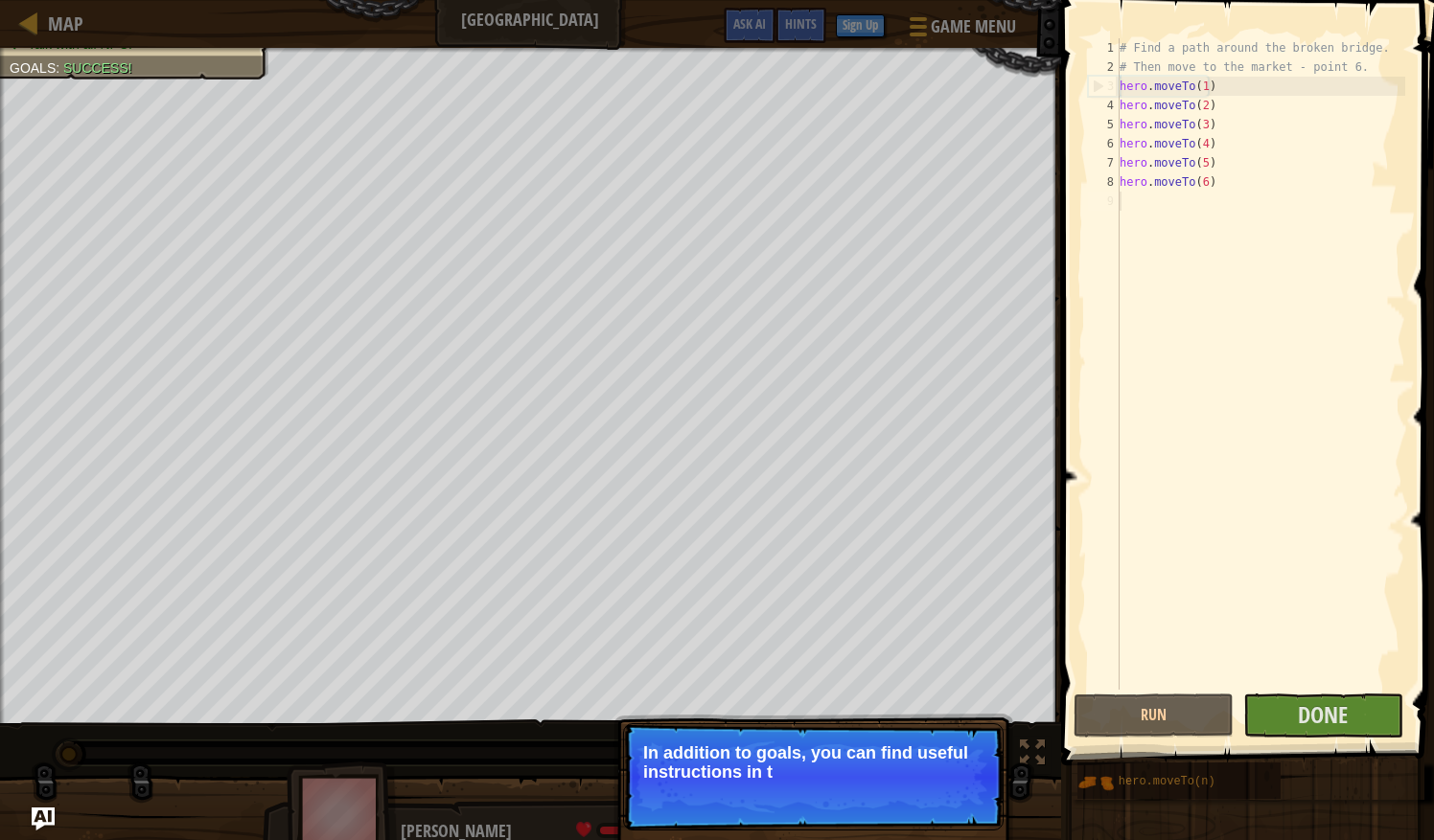
click at [861, 761] on p "In addition to goals, you can find useful instructions in t" at bounding box center [813, 762] width 340 height 38
click at [861, 761] on p "In addition to goals, you can find useful instructions in the comments." at bounding box center [813, 762] width 340 height 38
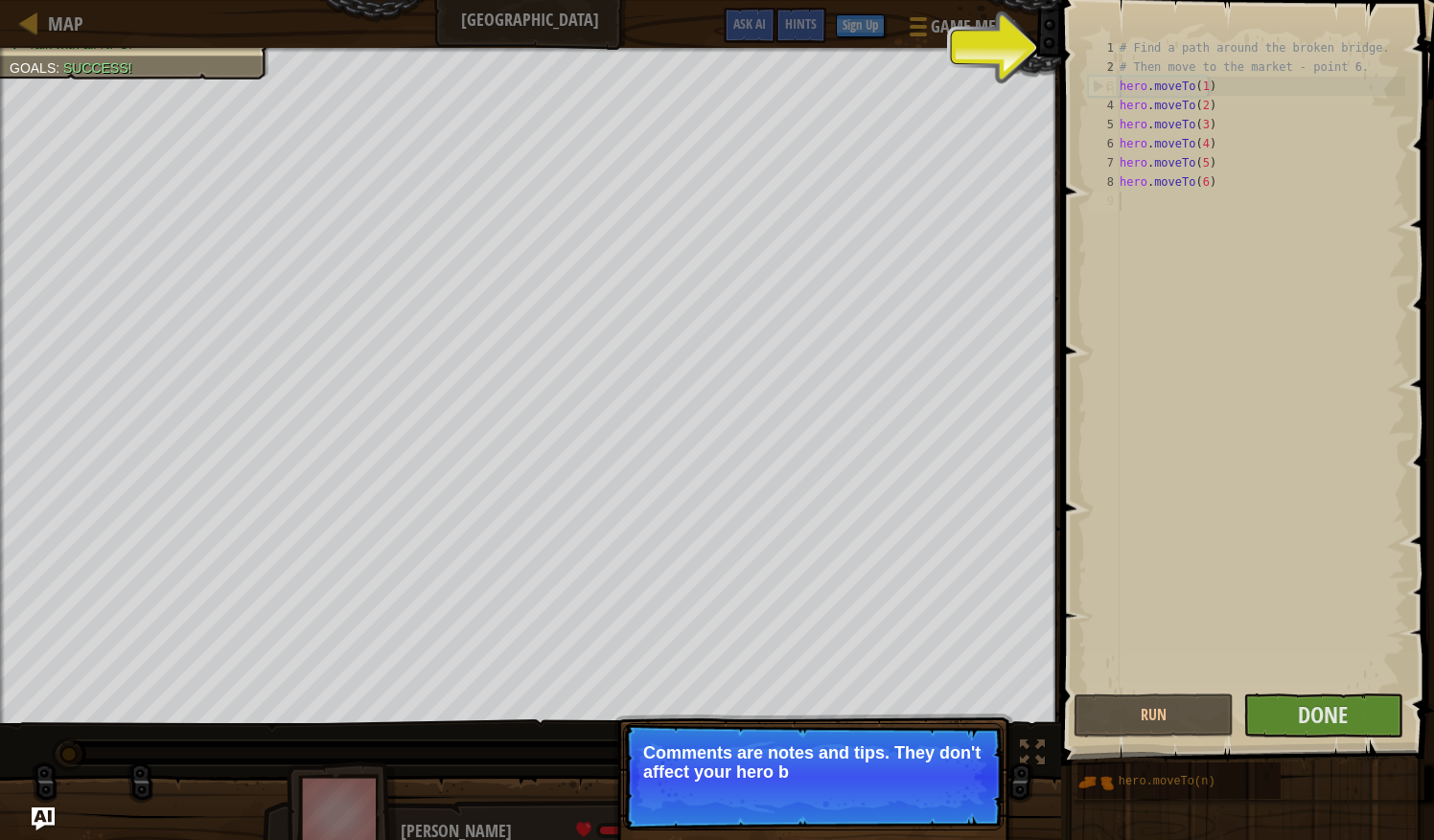
click at [1072, 68] on span at bounding box center [1249, 355] width 388 height 822
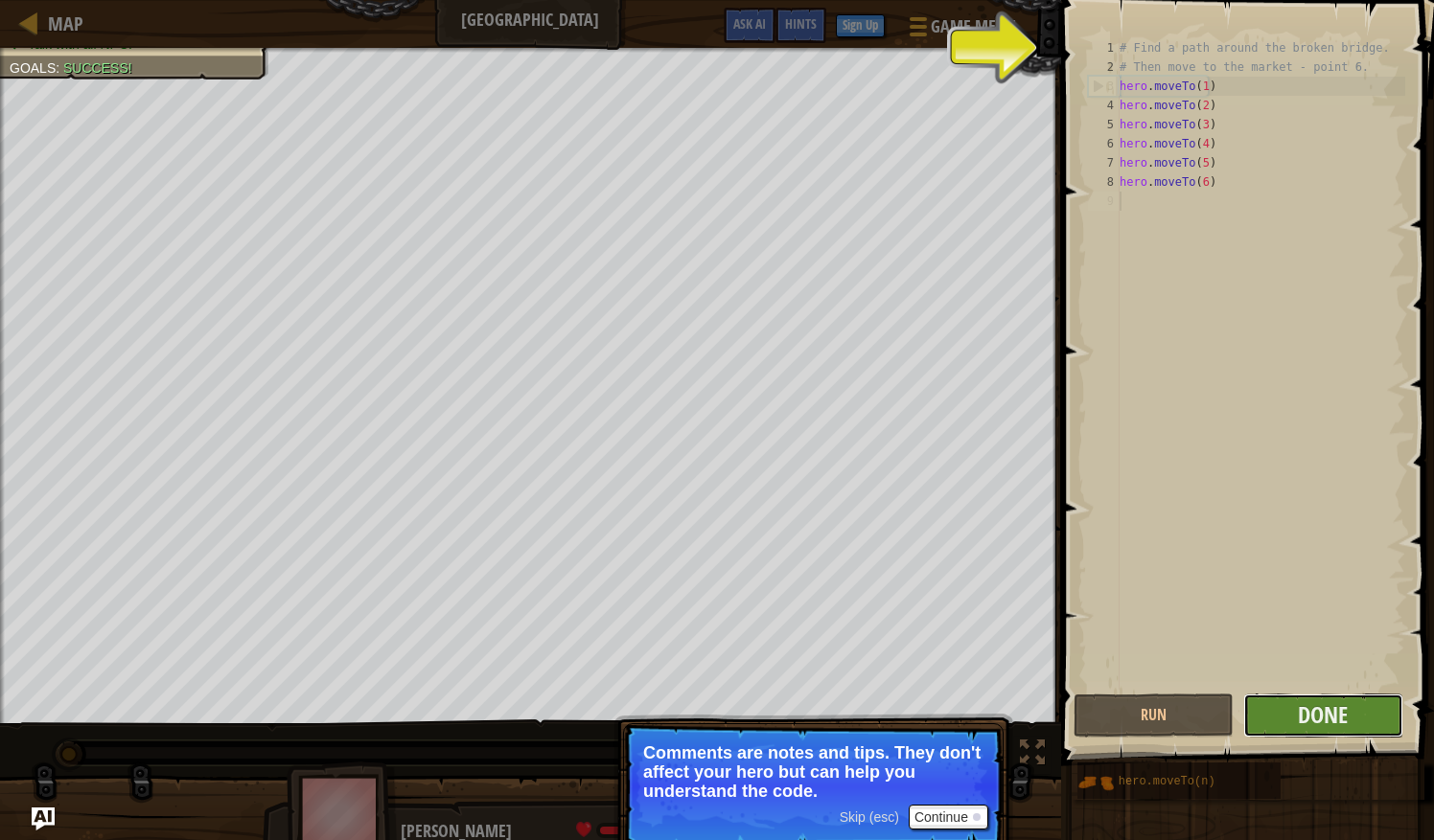
click at [1357, 737] on button "Done" at bounding box center [1323, 715] width 160 height 44
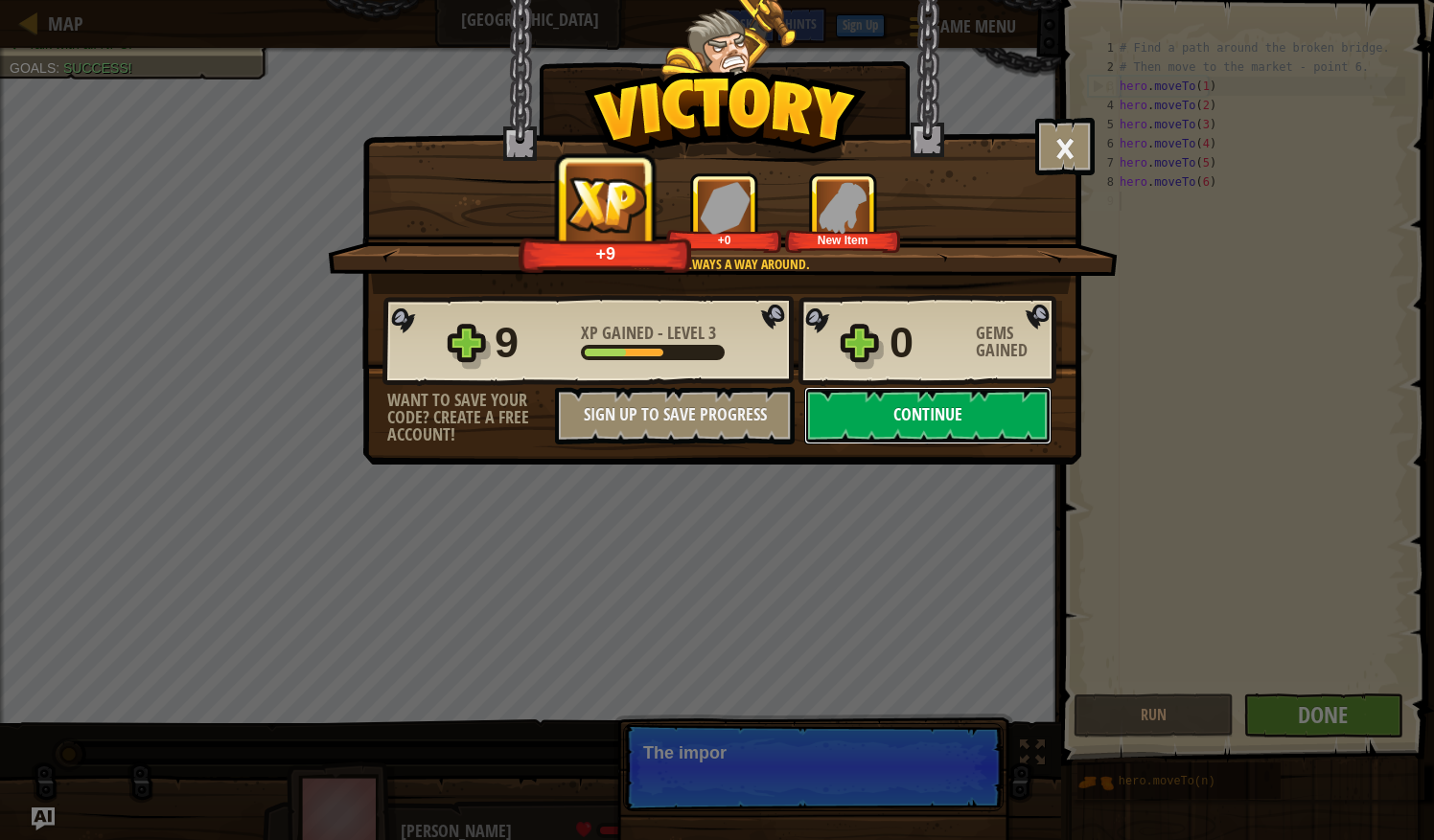
click at [964, 432] on button "Continue" at bounding box center [928, 416] width 247 height 57
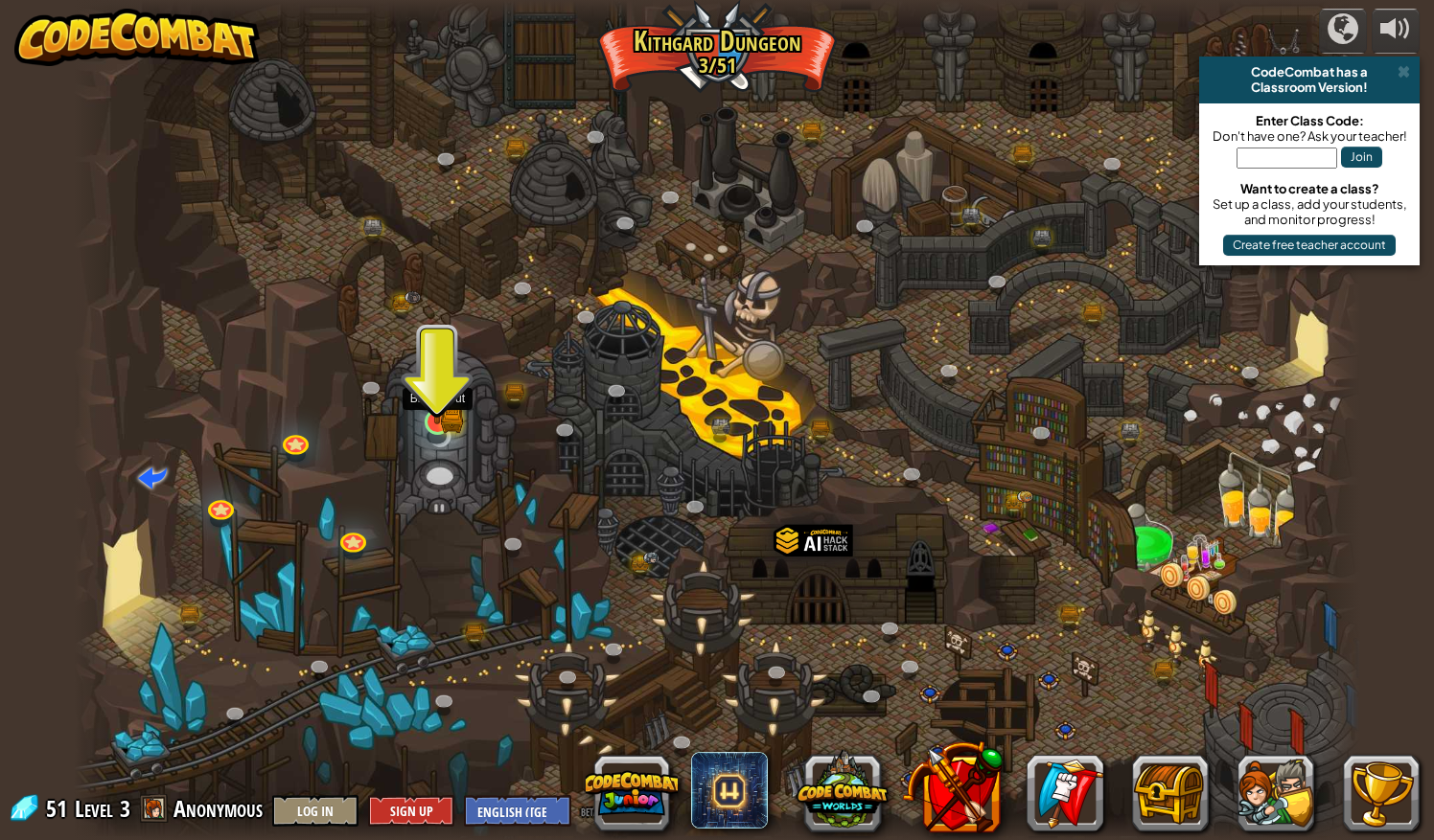
click at [441, 421] on img at bounding box center [436, 386] width 33 height 75
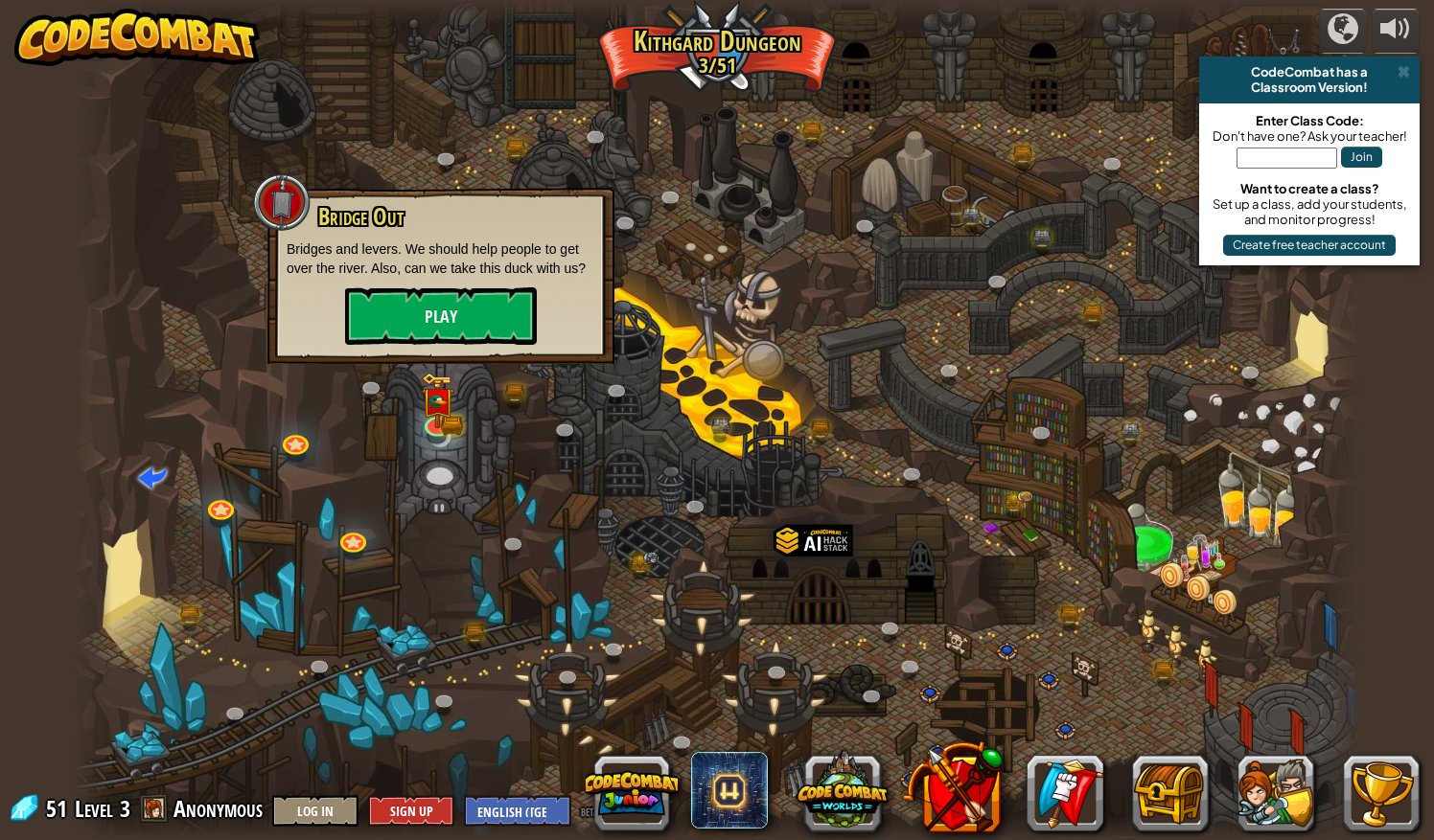
click at [724, 286] on div at bounding box center [717, 420] width 1286 height 840
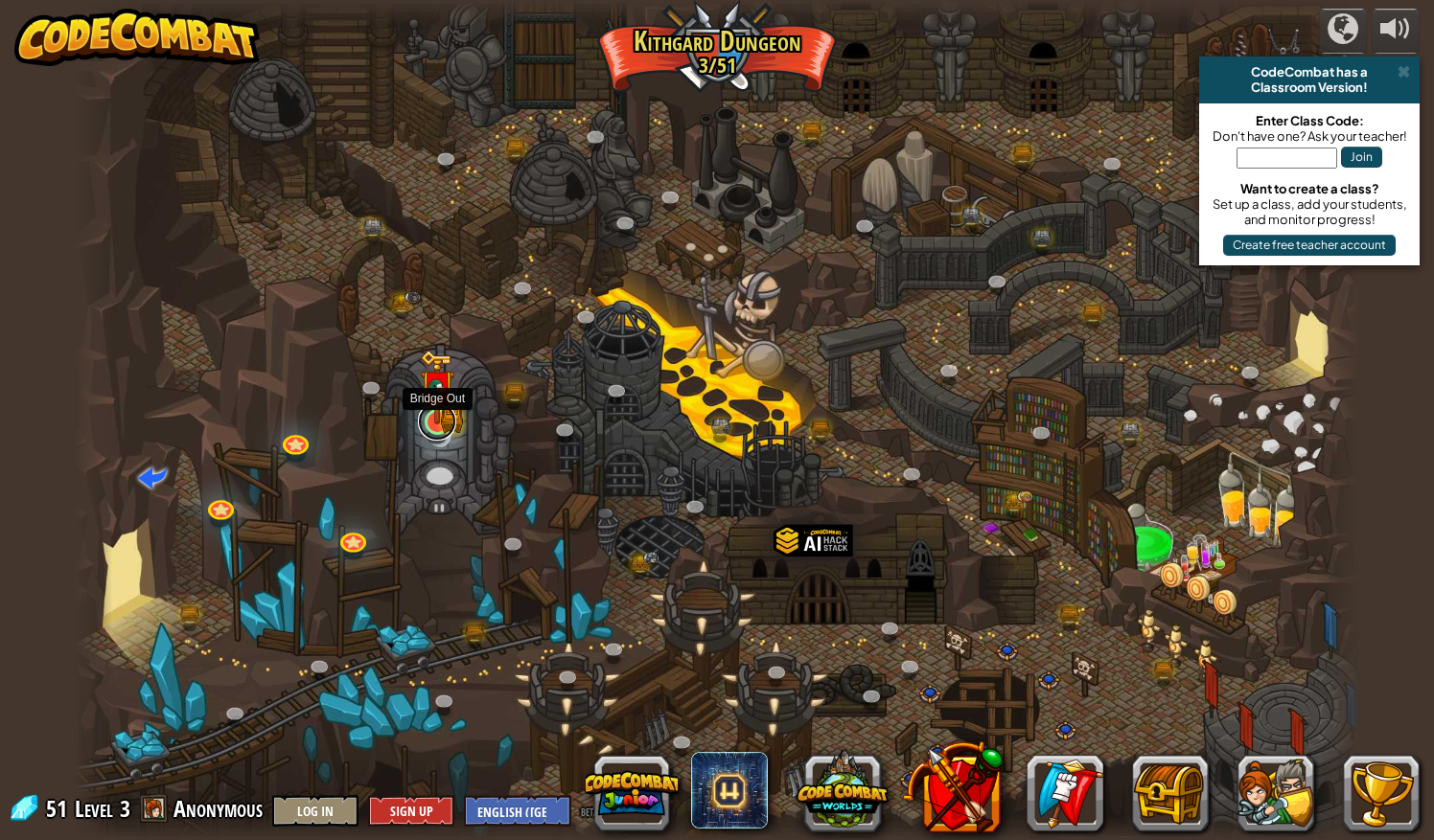
click at [440, 426] on link at bounding box center [436, 420] width 38 height 38
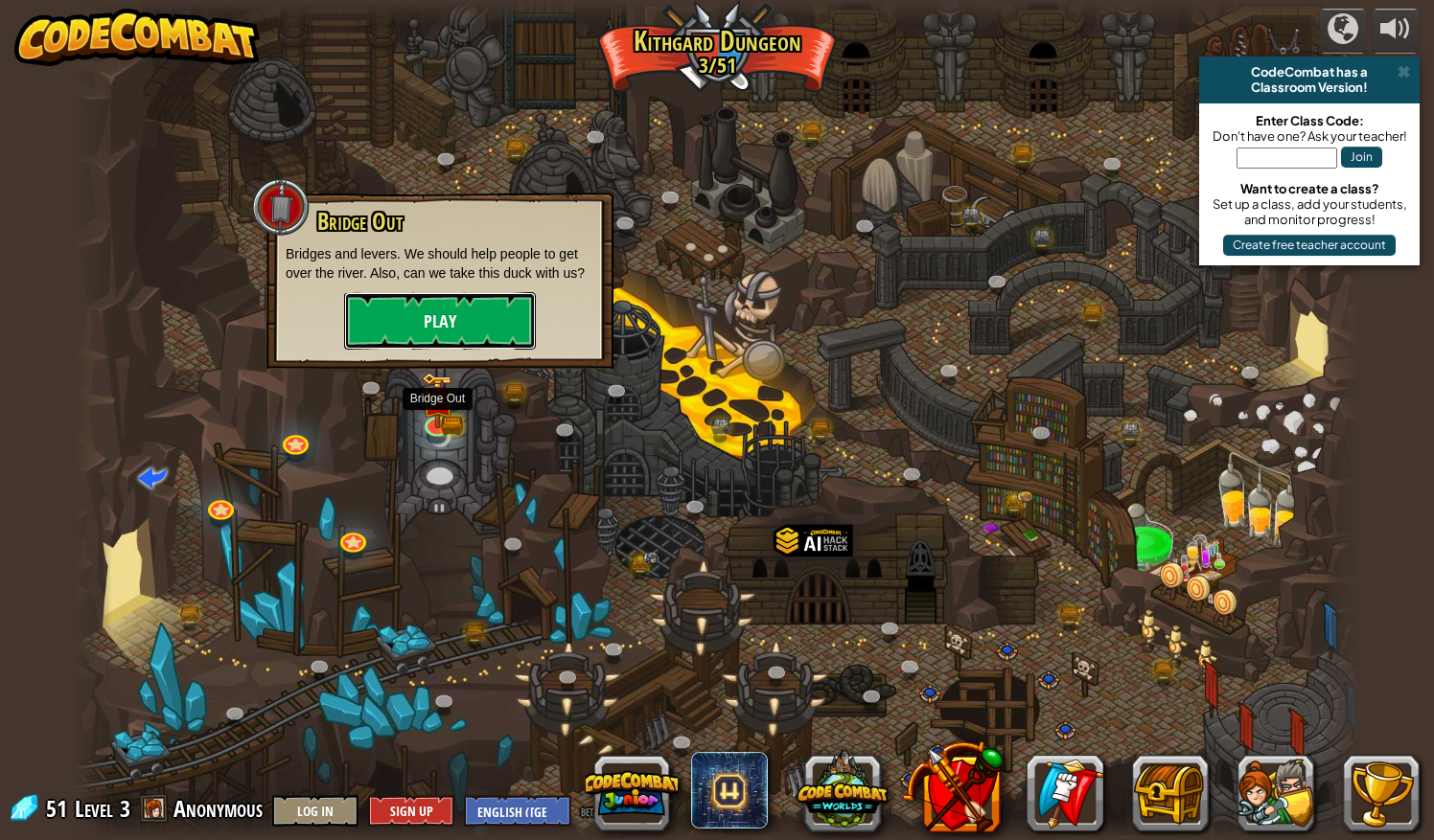
click at [437, 325] on button "Play" at bounding box center [439, 320] width 192 height 57
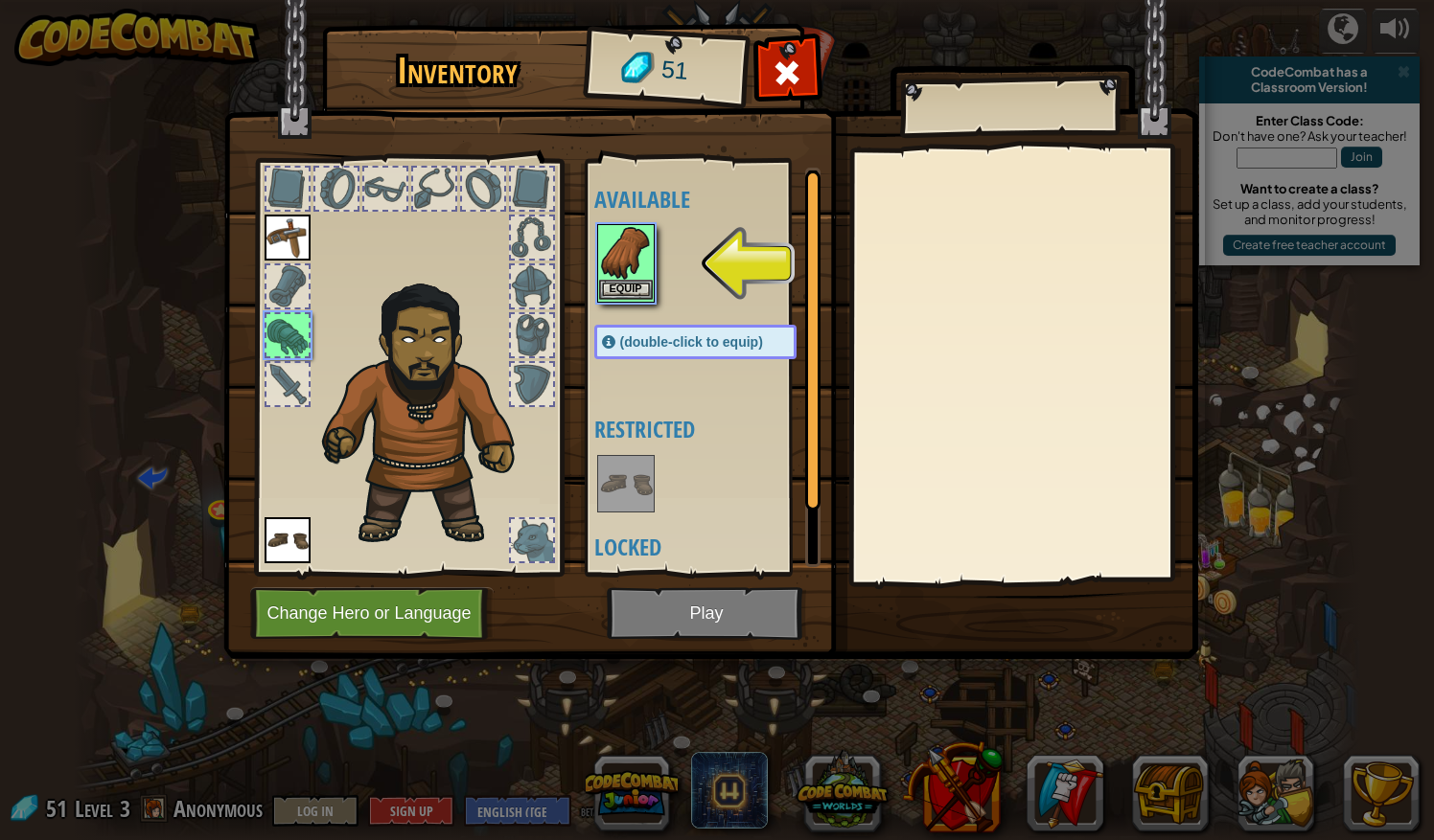
click at [635, 259] on img at bounding box center [625, 252] width 54 height 54
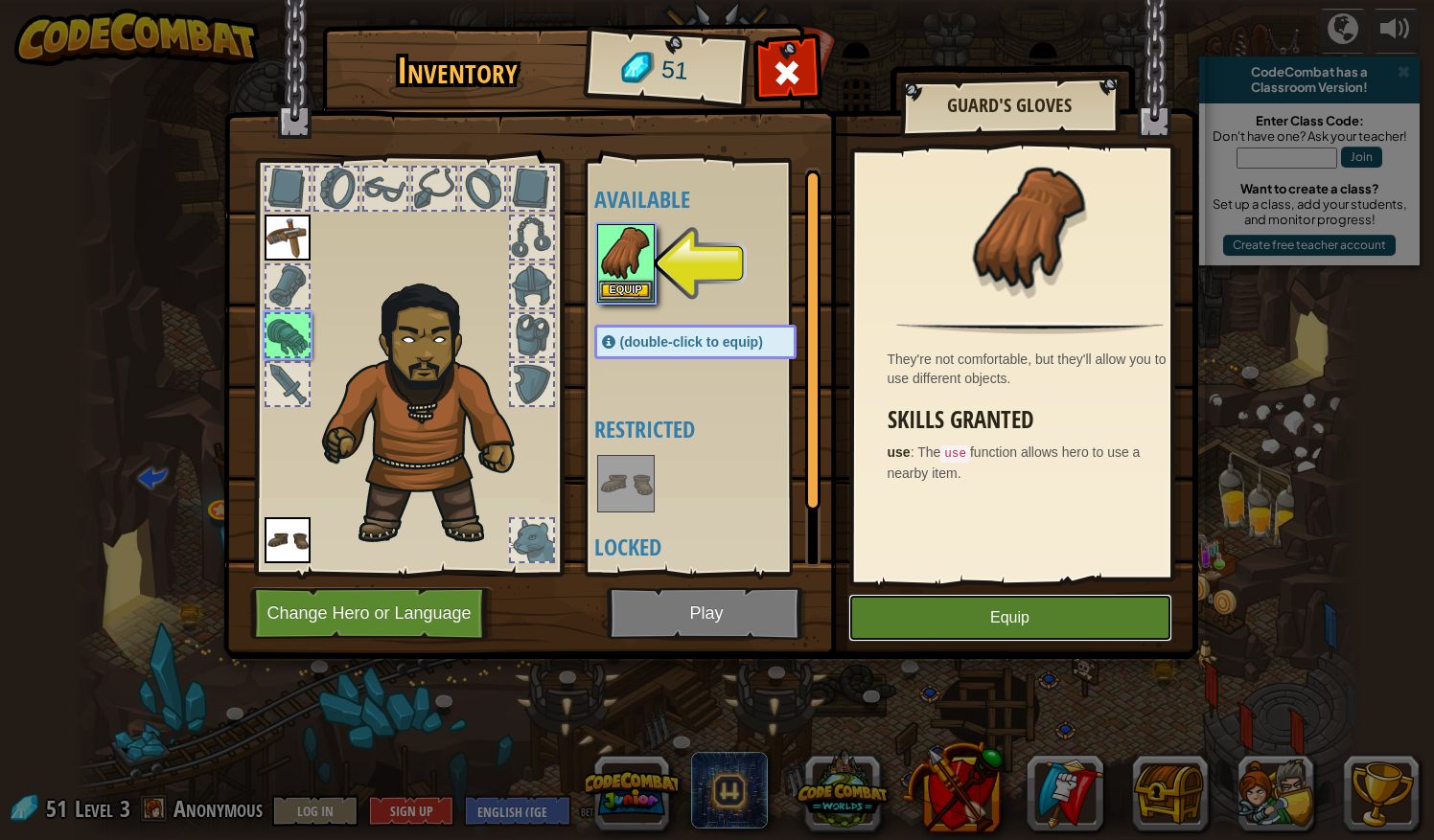
click at [1076, 639] on button "Equip" at bounding box center [1010, 617] width 324 height 48
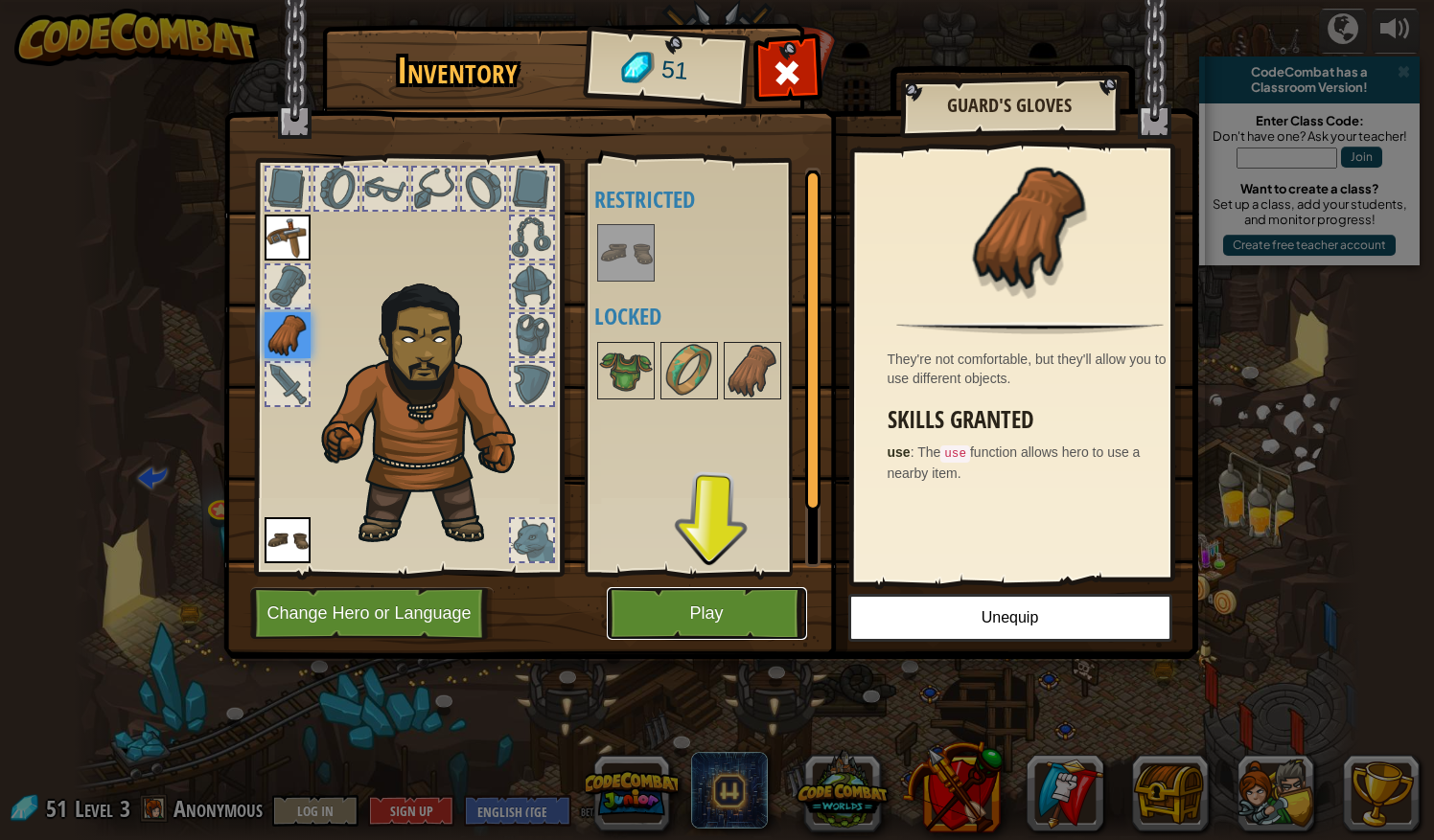
click at [717, 624] on button "Play" at bounding box center [707, 613] width 201 height 53
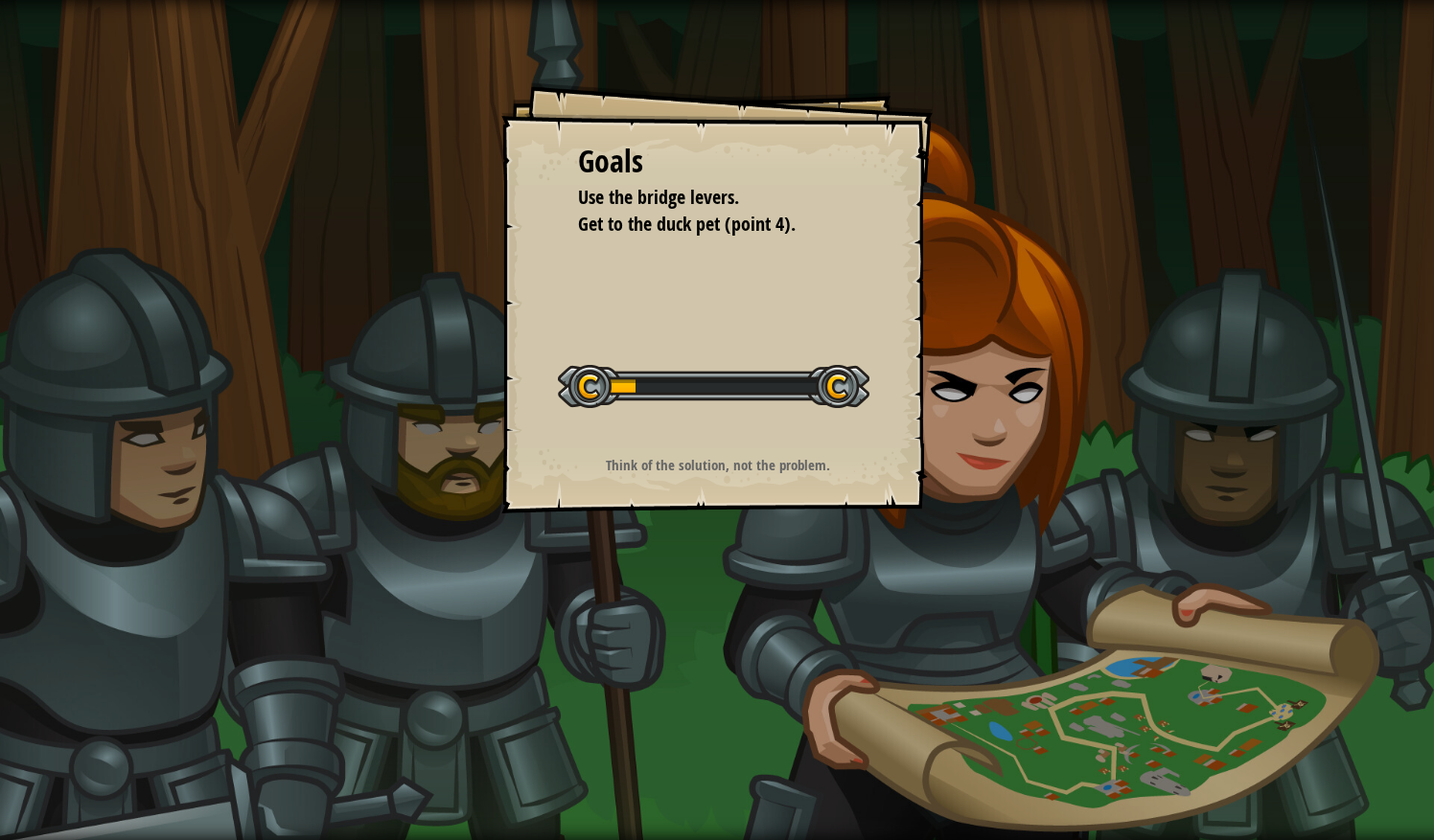
drag, startPoint x: 724, startPoint y: 628, endPoint x: 1289, endPoint y: 686, distance: 568.0
drag, startPoint x: 1289, startPoint y: 686, endPoint x: 970, endPoint y: 667, distance: 319.6
click at [970, 667] on div "Goals Use the bridge levers. Get to the duck pet (point 4). Start Level Error l…" at bounding box center [717, 420] width 1434 height 840
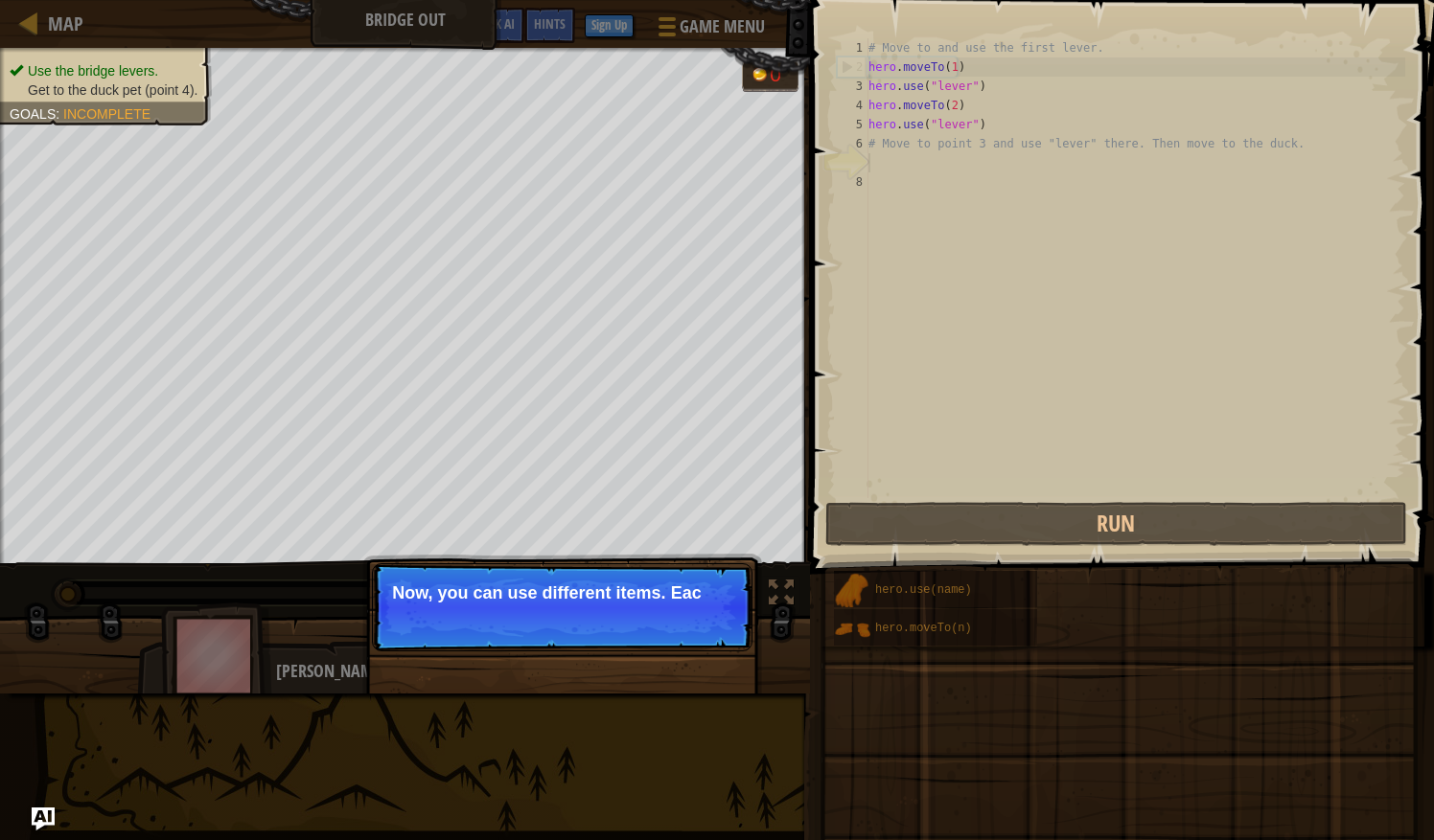
drag, startPoint x: 1121, startPoint y: 347, endPoint x: 844, endPoint y: 556, distance: 347.0
click at [844, 556] on span at bounding box center [1119, 834] width 610 height 567
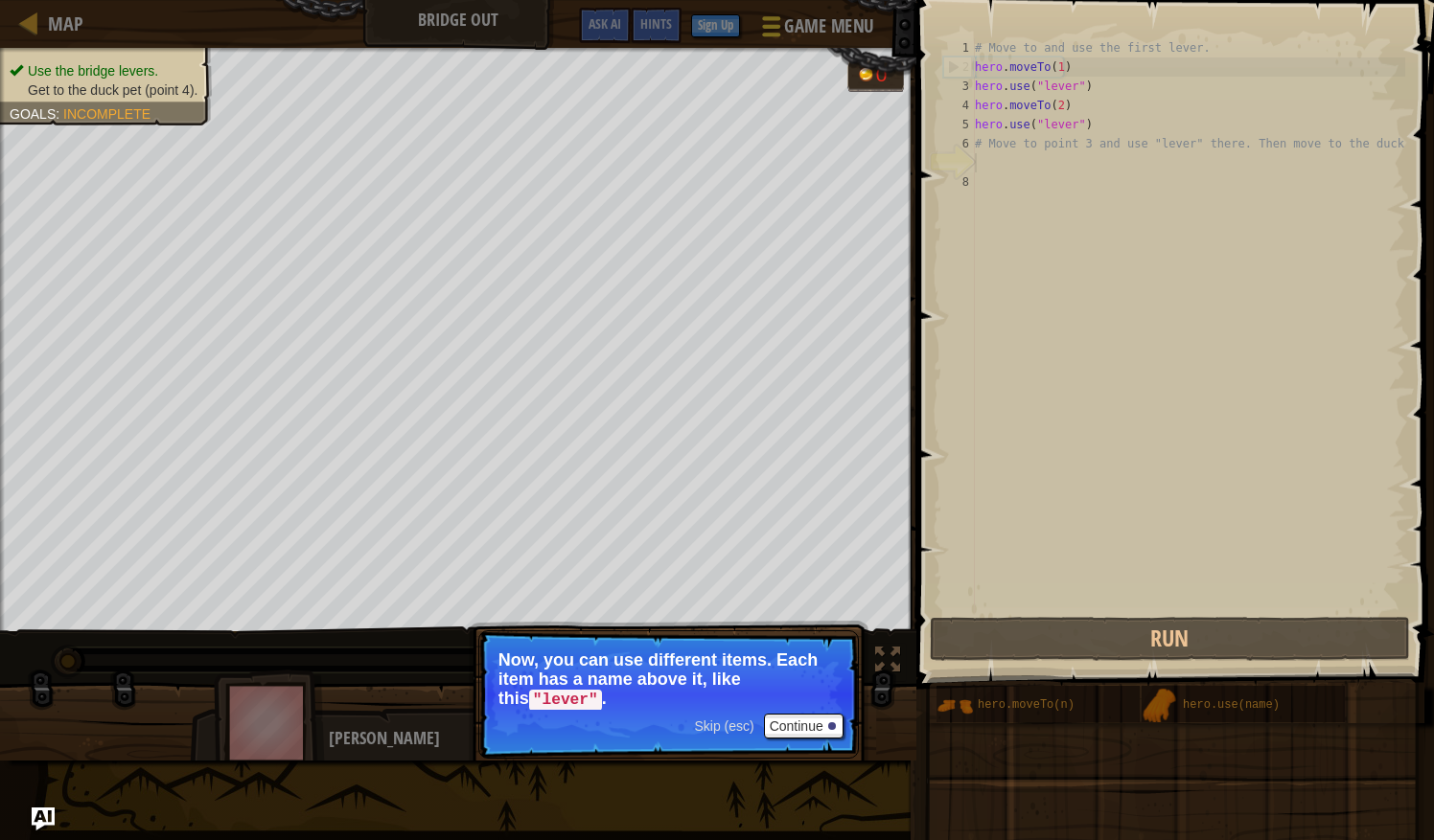
scroll to position [9, 0]
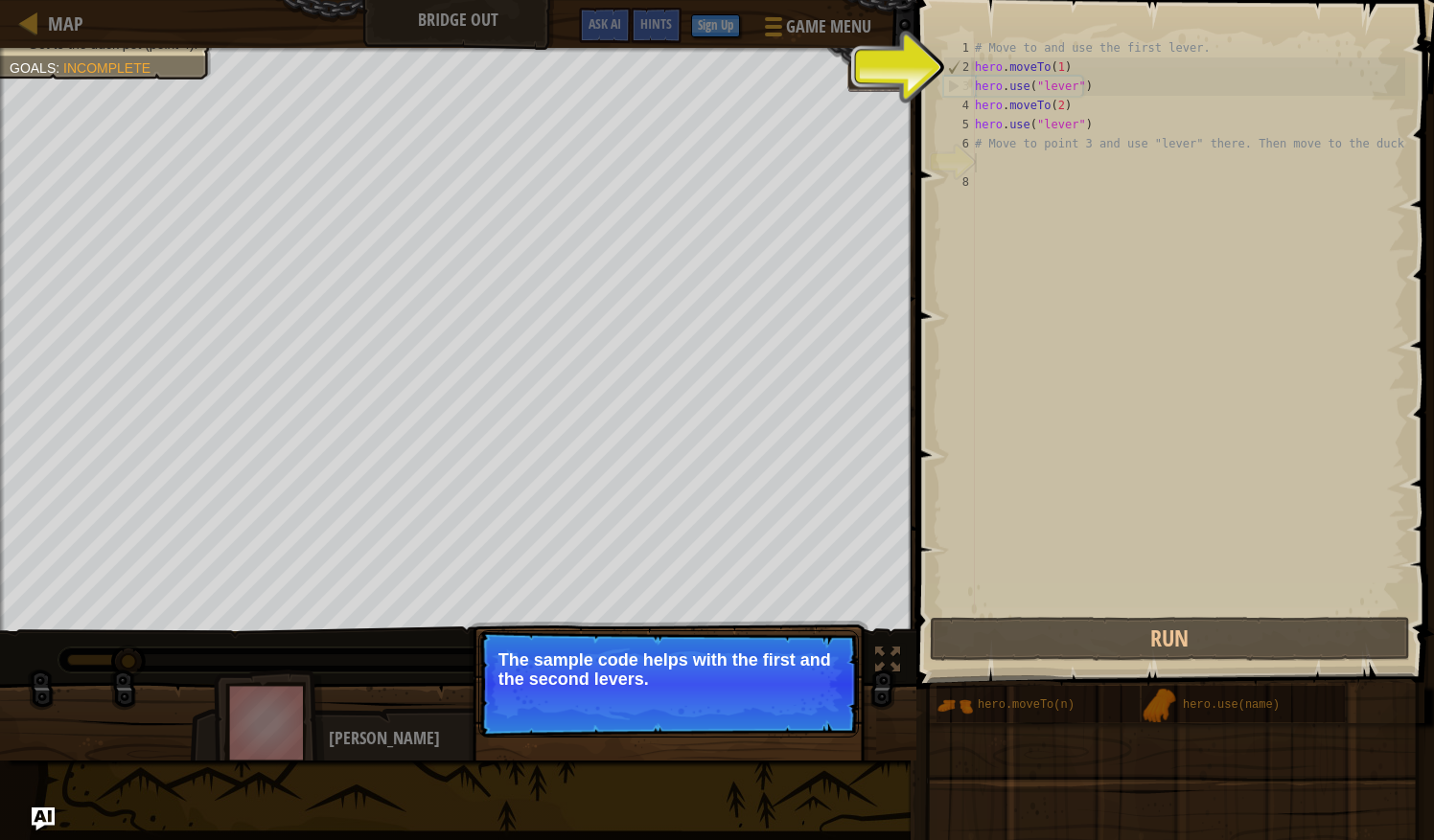
click at [673, 701] on p "Skip (esc) Continue The sample code helps with the first and the second levers." at bounding box center [668, 684] width 381 height 107
click at [774, 708] on button "Continue" at bounding box center [804, 706] width 80 height 25
click at [772, 708] on p "Skip (esc) Continue To use an item, you need to be near it. Move to the next av…" at bounding box center [668, 684] width 381 height 107
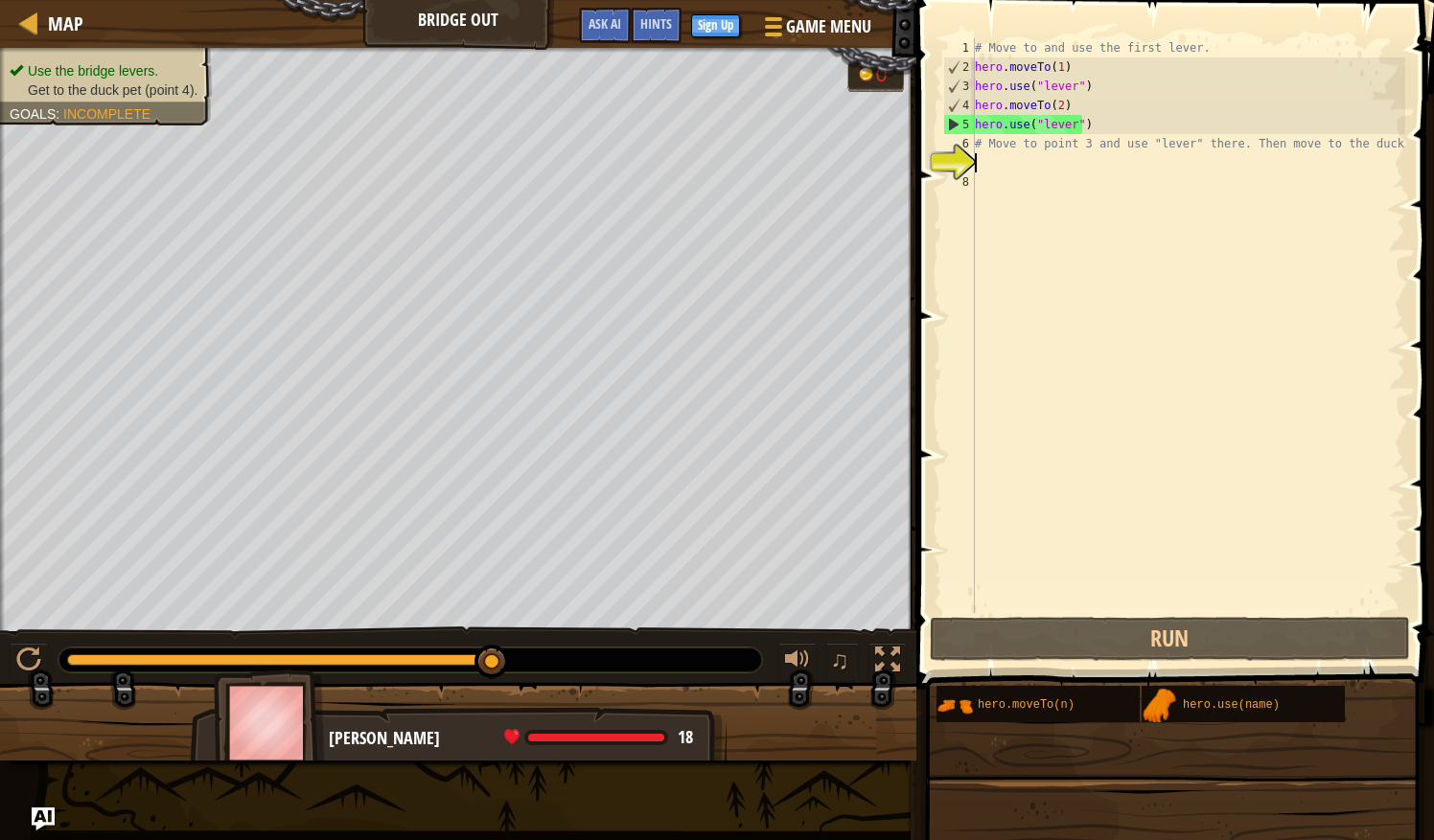
click at [1009, 162] on div "# Move to and use the first lever. hero . moveTo ( 1 ) hero . use ( "lever" ) h…" at bounding box center [1188, 345] width 434 height 613
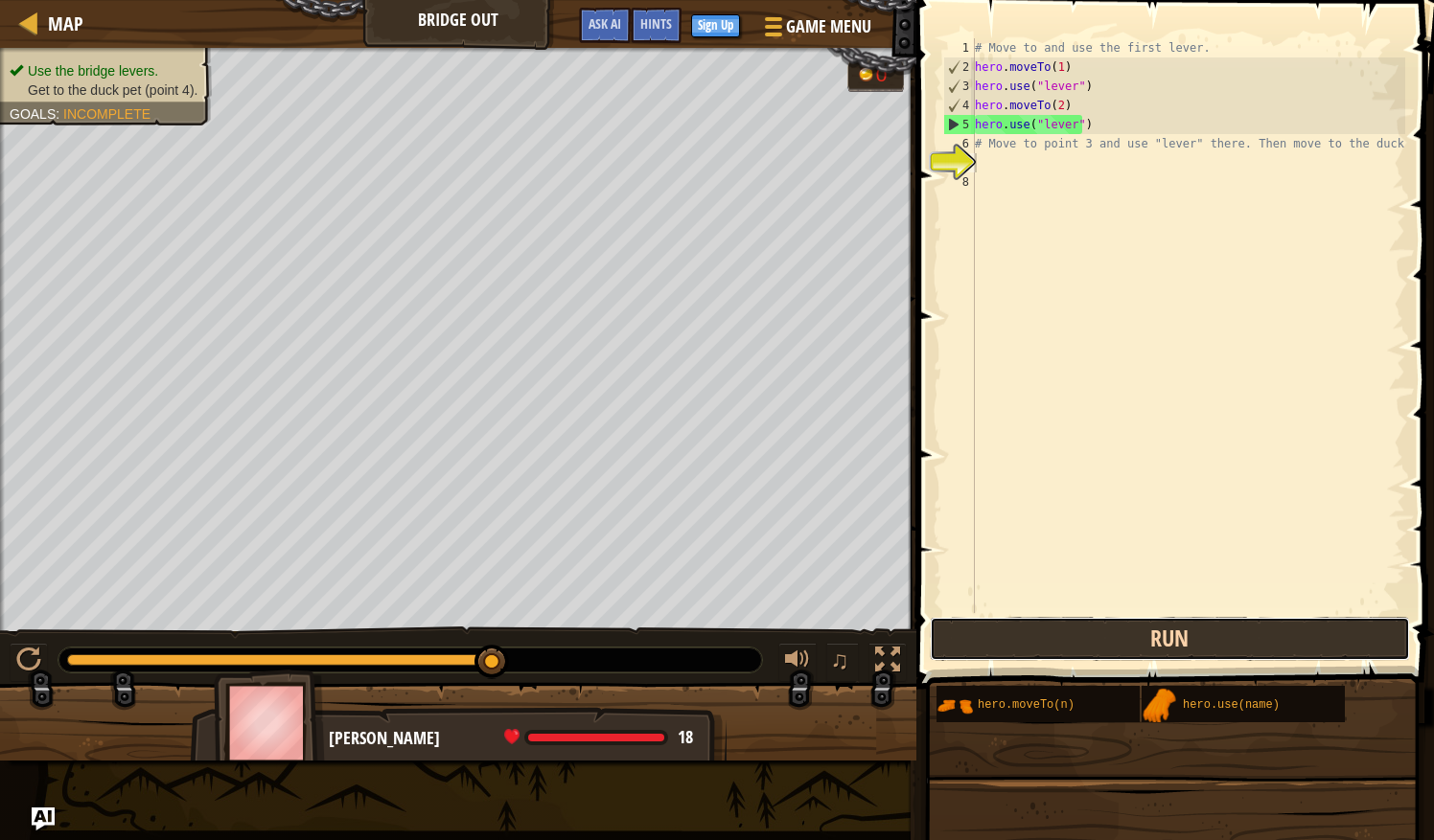
click at [1162, 636] on button "Run" at bounding box center [1169, 639] width 480 height 44
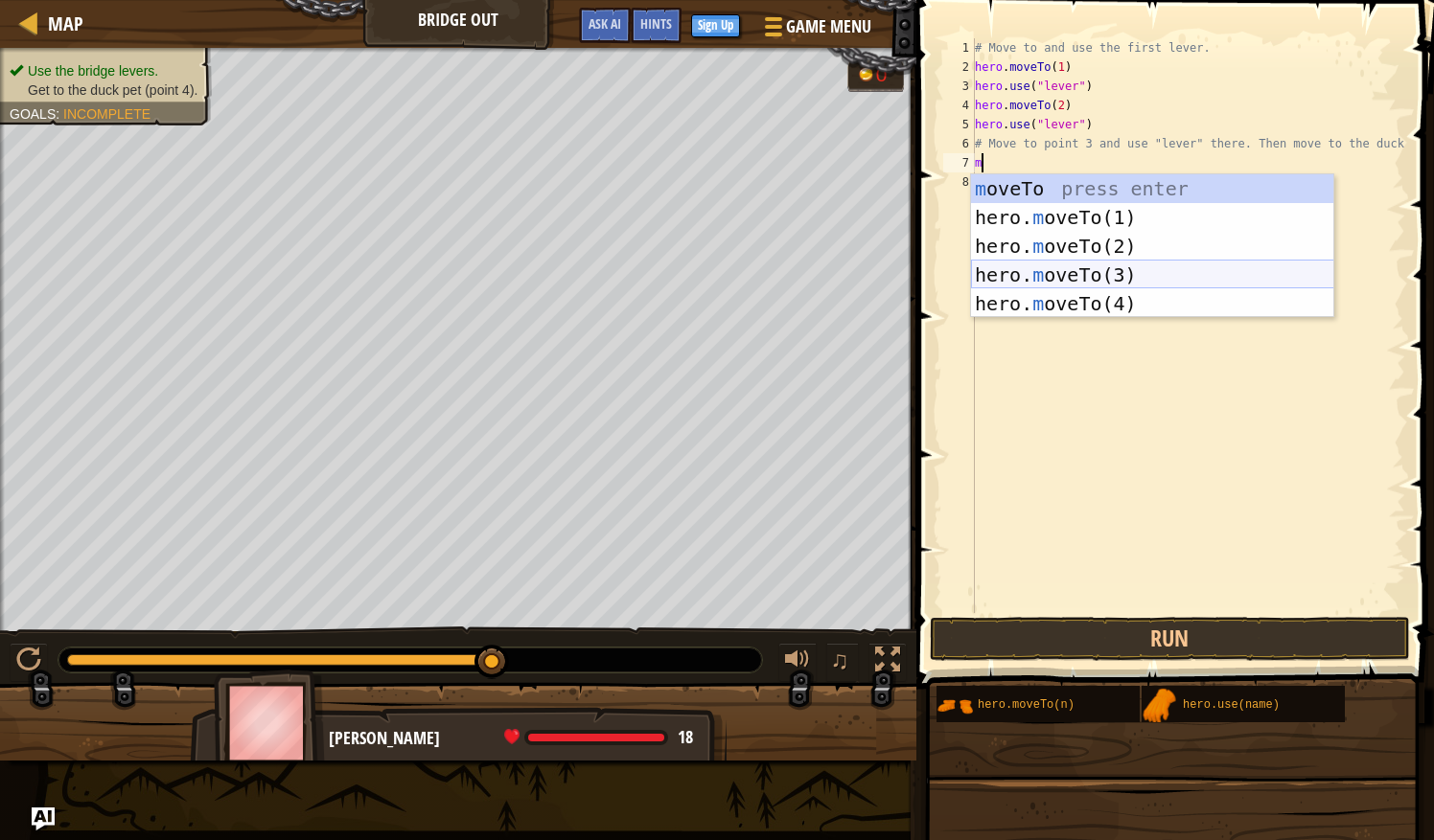
click at [1114, 274] on div "m oveTo press enter hero. m oveTo(1) press enter hero. m oveTo(2) press enter h…" at bounding box center [1152, 274] width 363 height 201
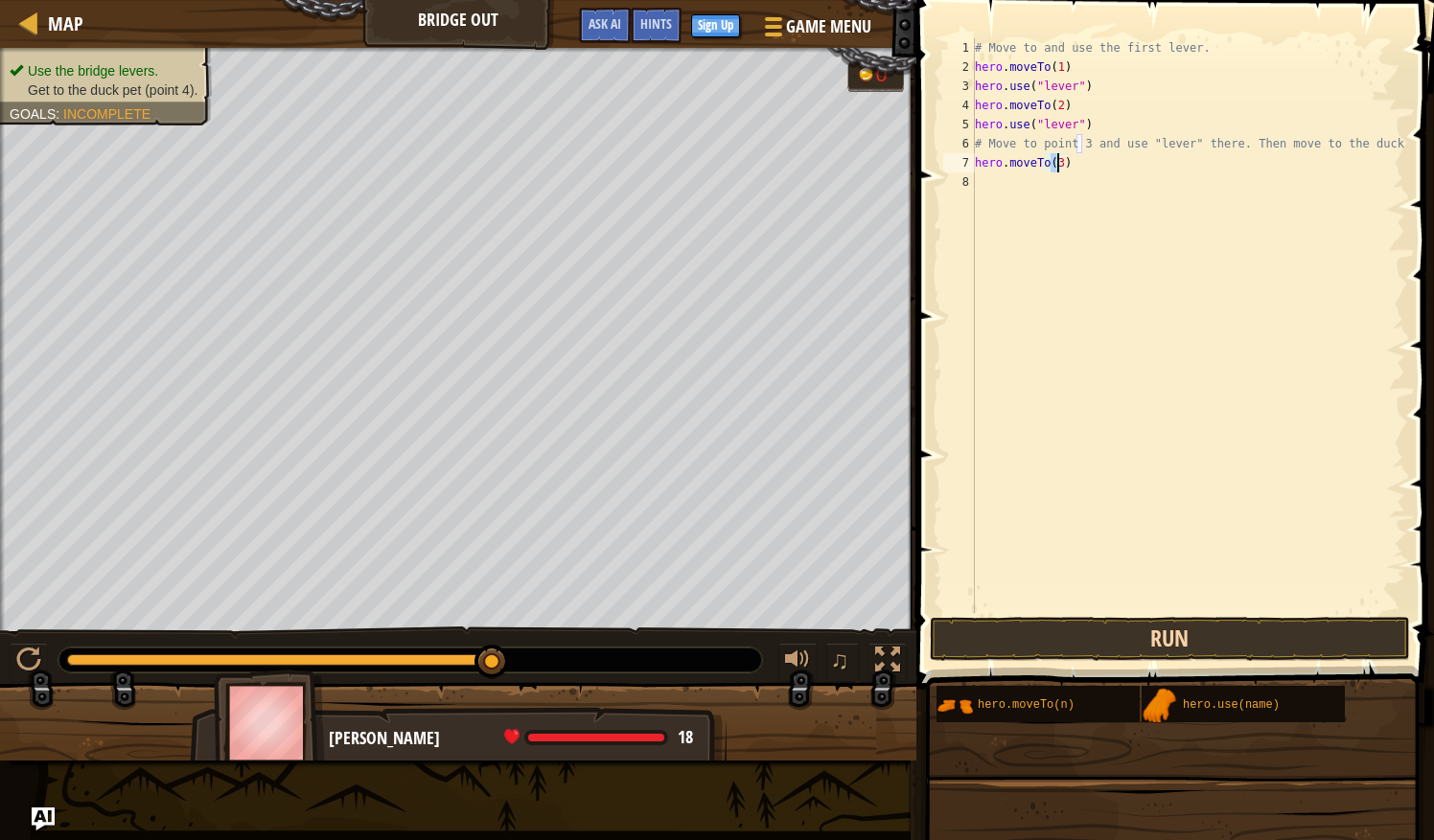
type textarea "hero.moveTo(3)"
click at [1159, 639] on button "Run" at bounding box center [1169, 639] width 480 height 44
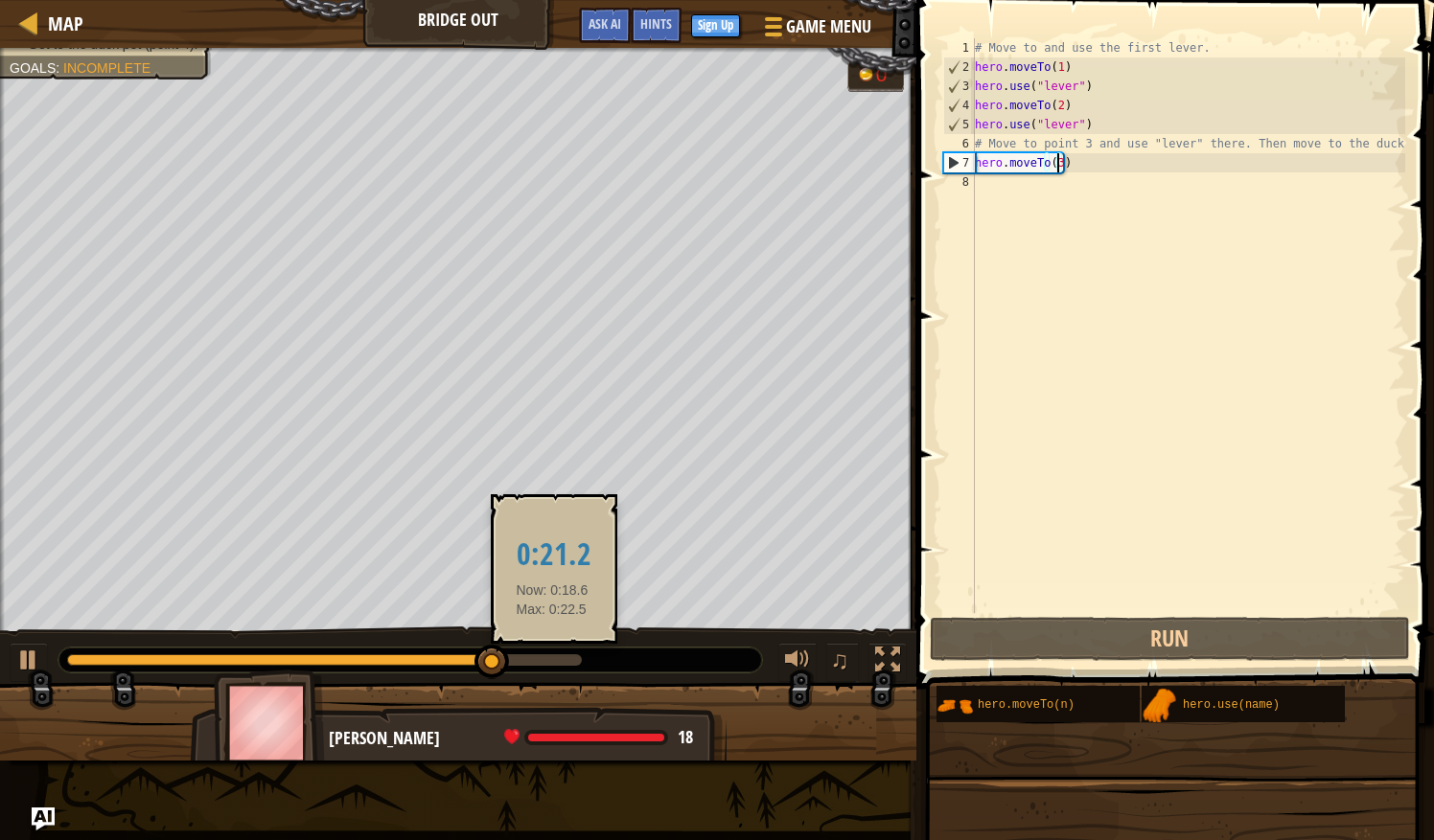
click at [554, 662] on div at bounding box center [324, 660] width 515 height 12
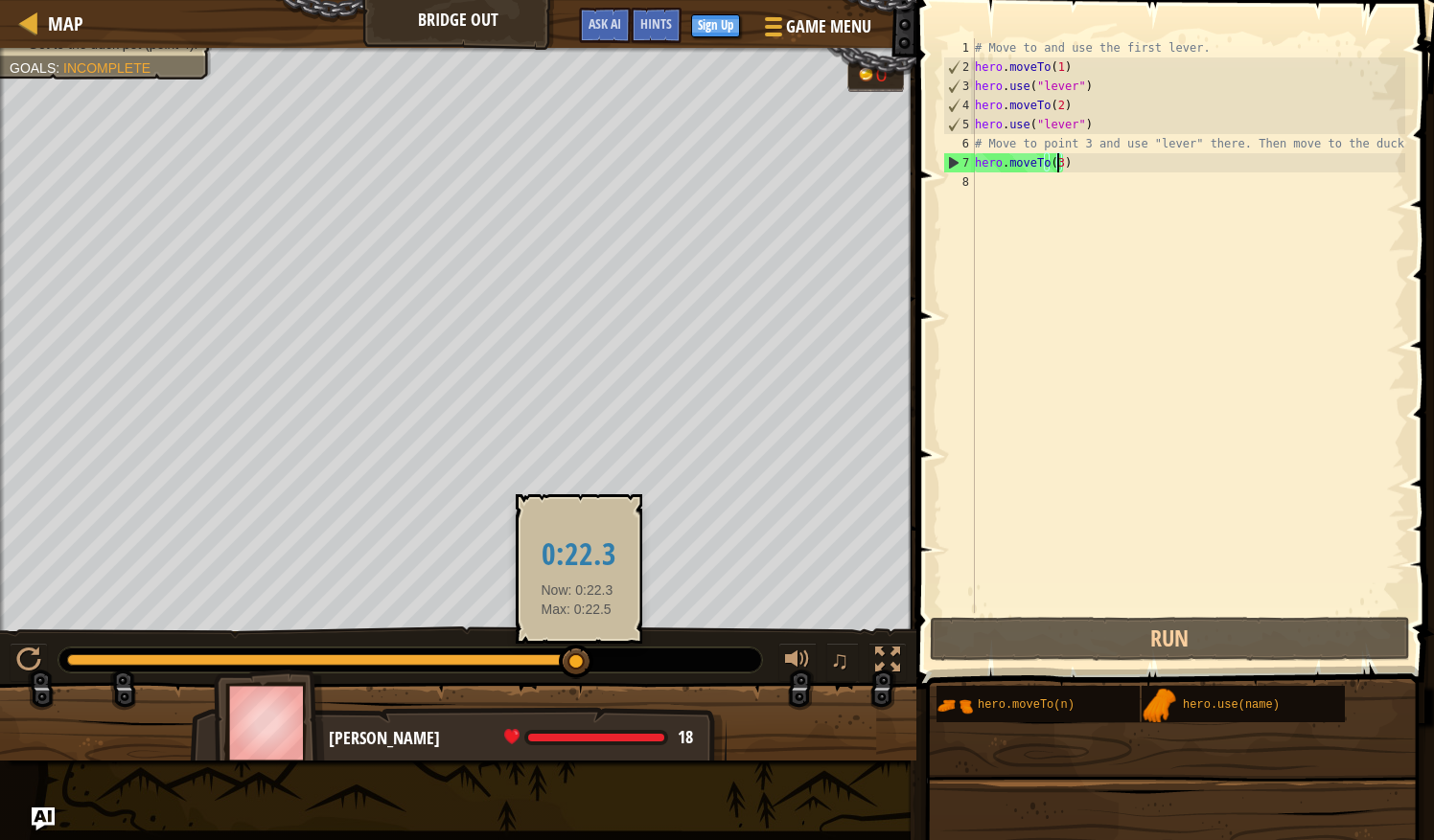
click at [577, 662] on div at bounding box center [324, 660] width 515 height 12
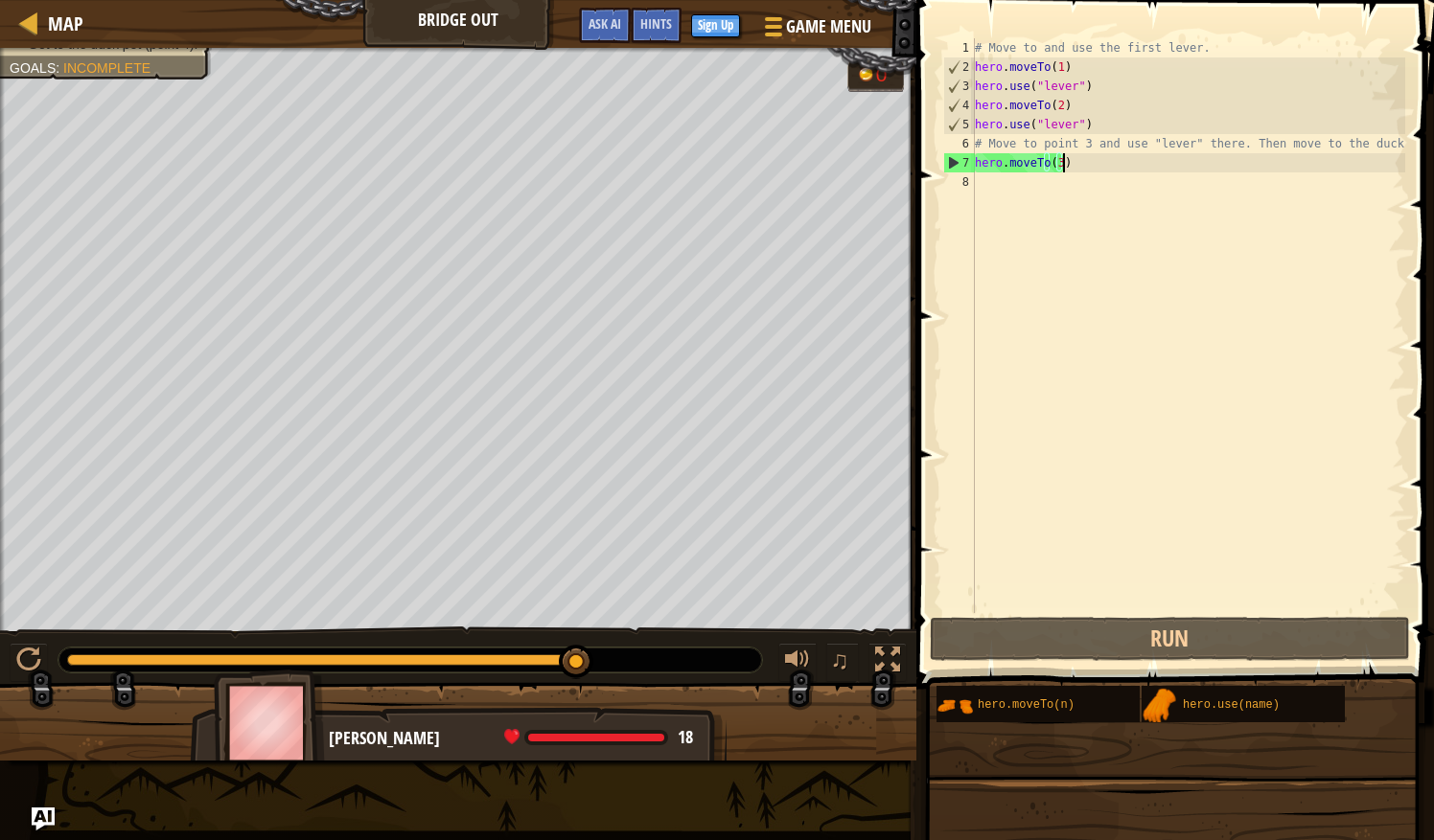
click at [1085, 164] on div "# Move to and use the first lever. hero . moveTo ( 1 ) hero . use ( "lever" ) h…" at bounding box center [1188, 345] width 434 height 613
click at [995, 182] on div "# Move to and use the first lever. hero . moveTo ( 1 ) hero . use ( "lever" ) h…" at bounding box center [1188, 345] width 434 height 613
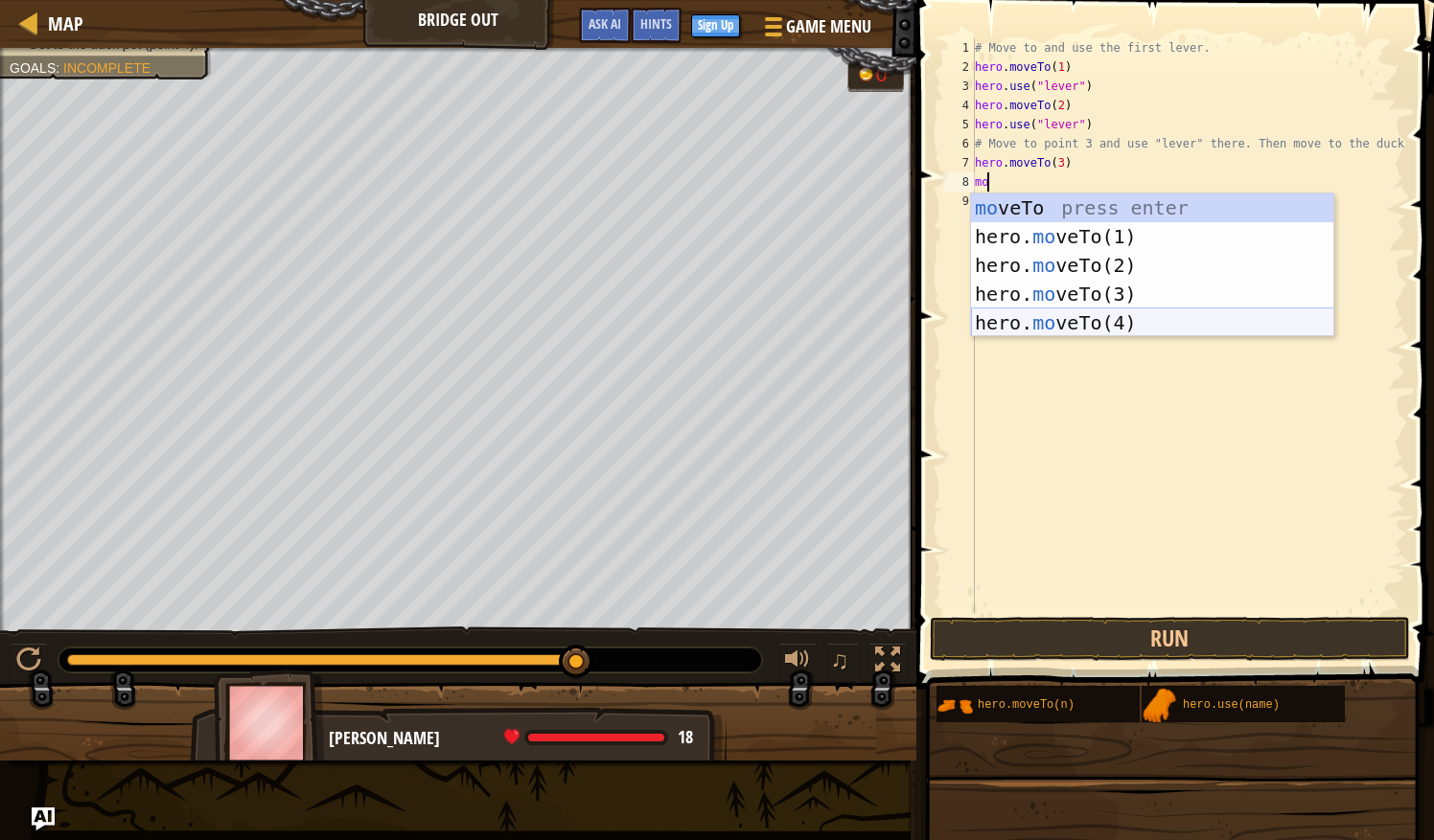
click at [1138, 329] on div "mo veTo press enter hero. mo veTo(1) press enter hero. mo veTo(2) press enter h…" at bounding box center [1152, 294] width 363 height 201
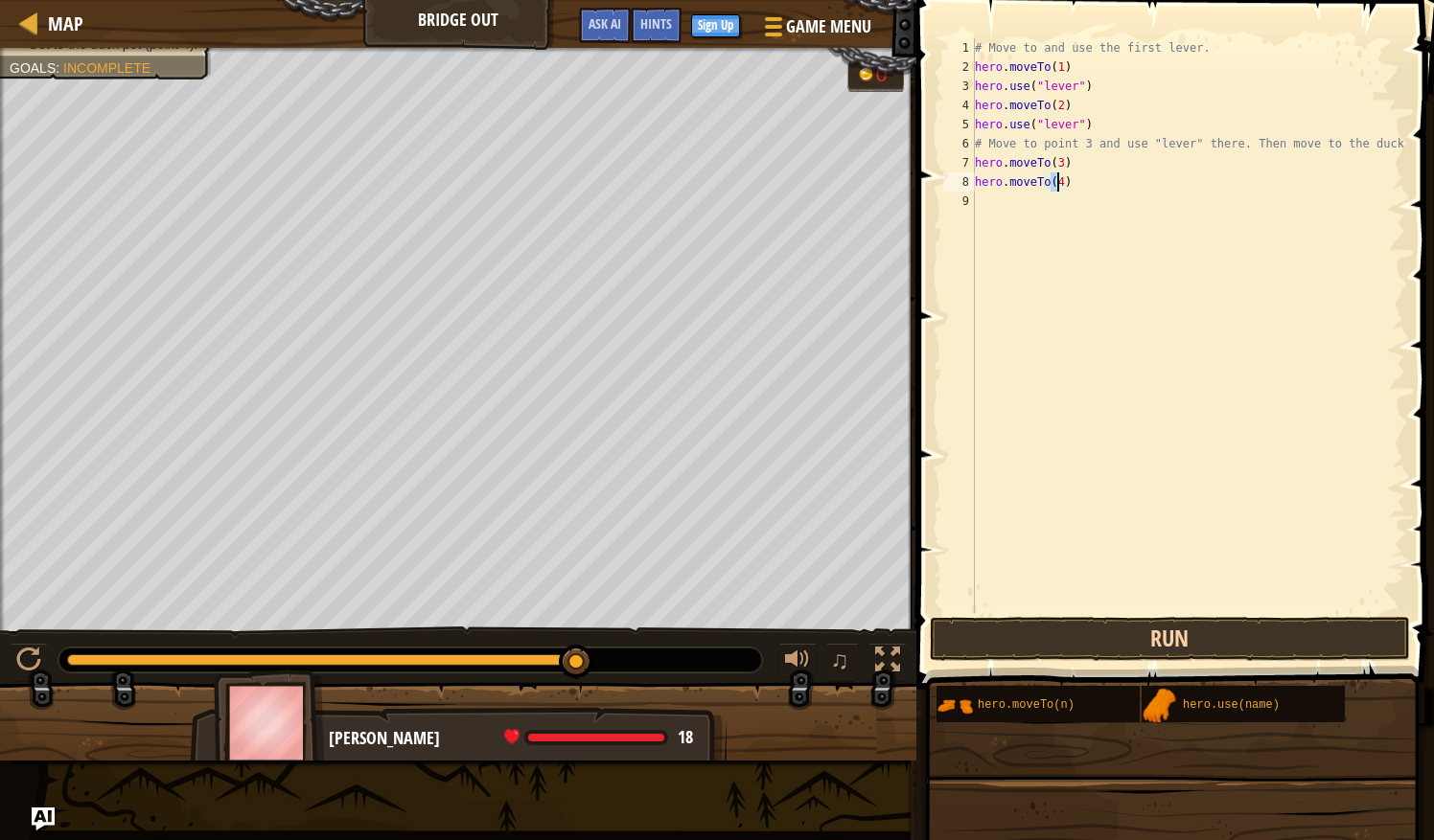
type textarea "hero.moveTo(4)"
click at [1164, 644] on button "Run" at bounding box center [1169, 639] width 480 height 44
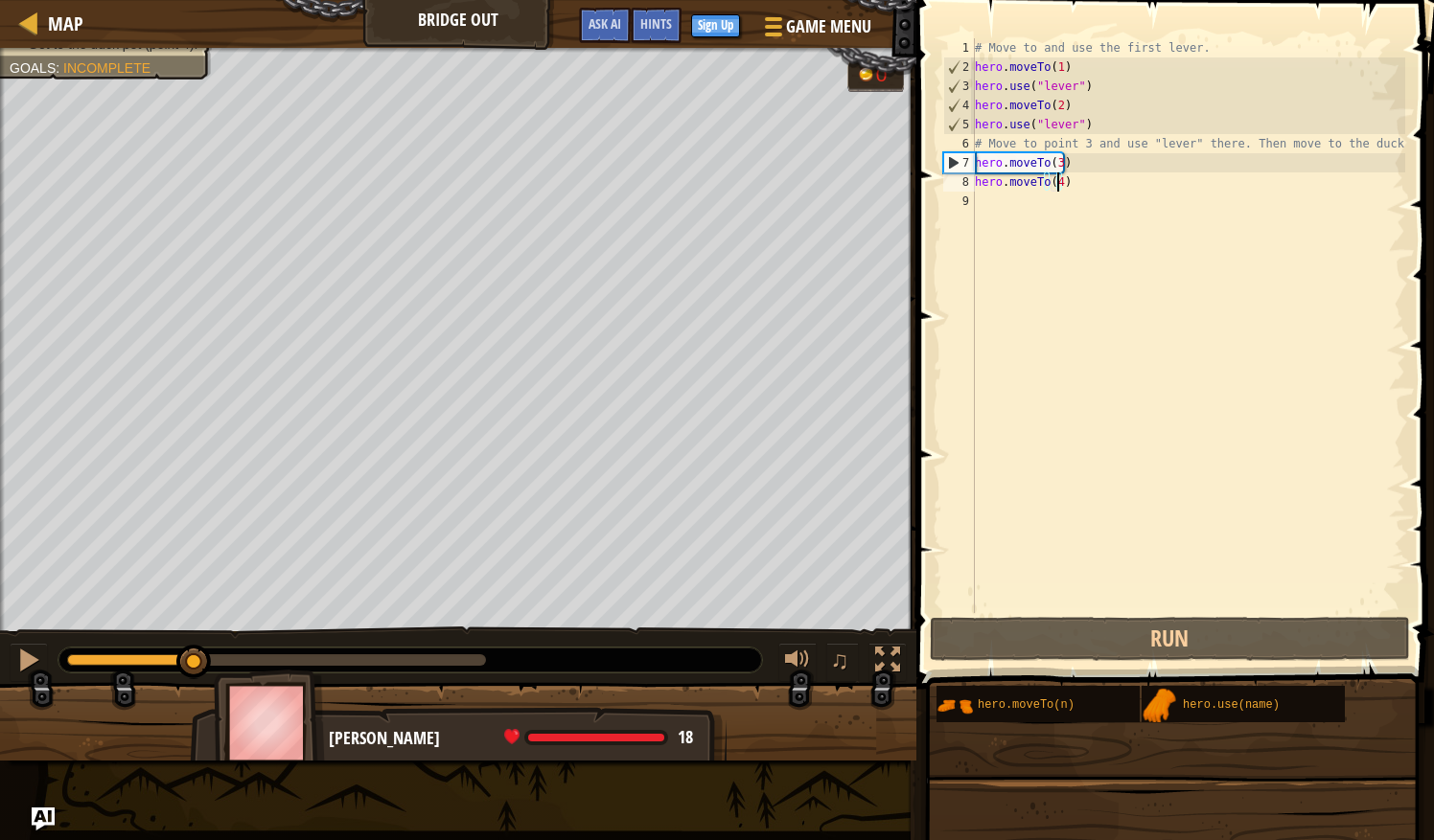
click at [193, 661] on div at bounding box center [130, 660] width 128 height 12
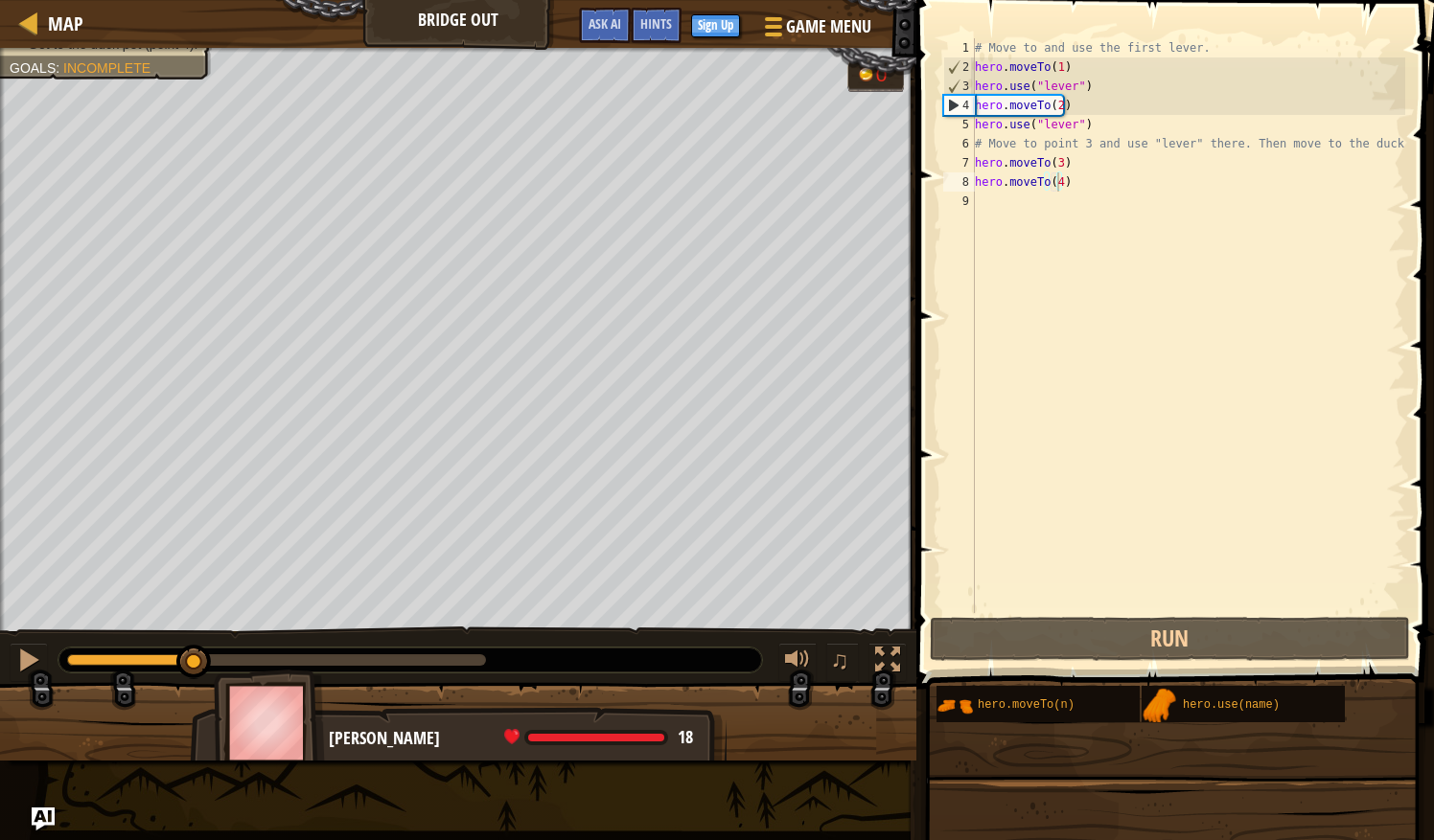
click at [163, 651] on div at bounding box center [410, 660] width 704 height 25
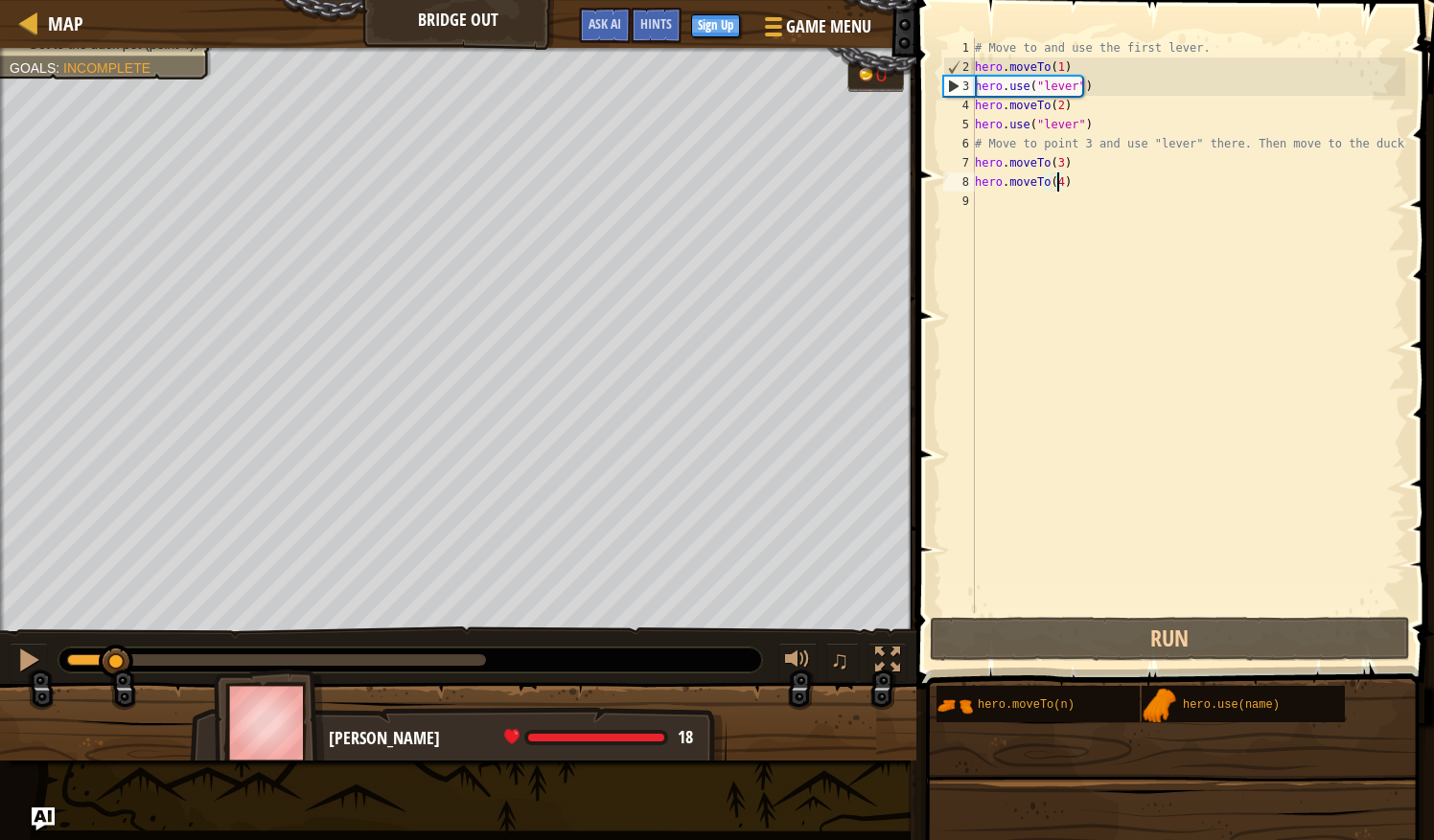
click at [117, 657] on div at bounding box center [92, 660] width 50 height 12
click at [32, 656] on div at bounding box center [29, 660] width 25 height 25
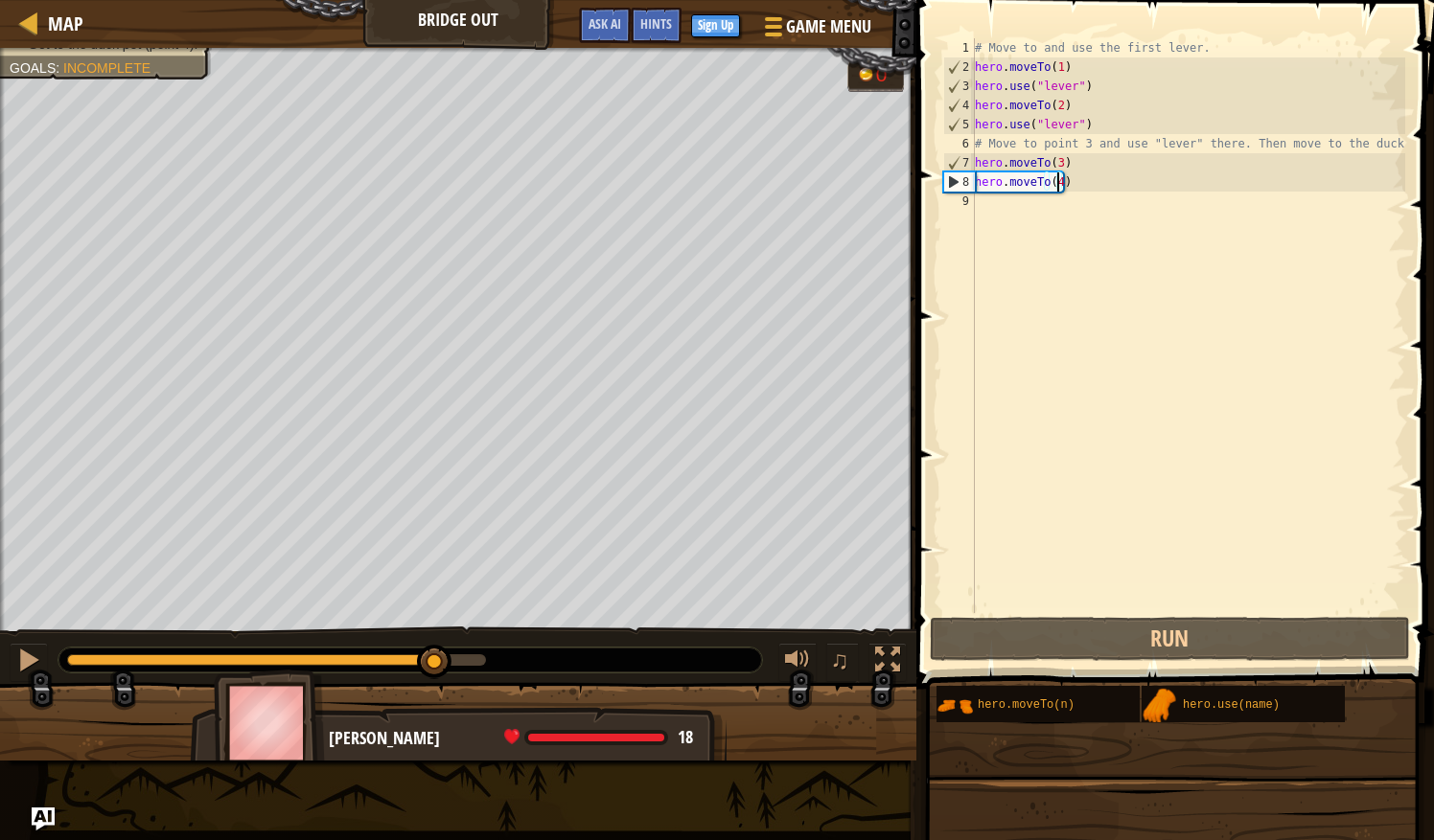
click at [434, 656] on div at bounding box center [276, 660] width 419 height 12
click at [1003, 203] on div "# Move to and use the first lever. hero . moveTo ( 1 ) hero . use ( "lever" ) h…" at bounding box center [1188, 345] width 434 height 613
click at [1054, 186] on div "# Move to and use the first lever. hero . moveTo ( 1 ) hero . use ( "lever" ) h…" at bounding box center [1188, 345] width 434 height 613
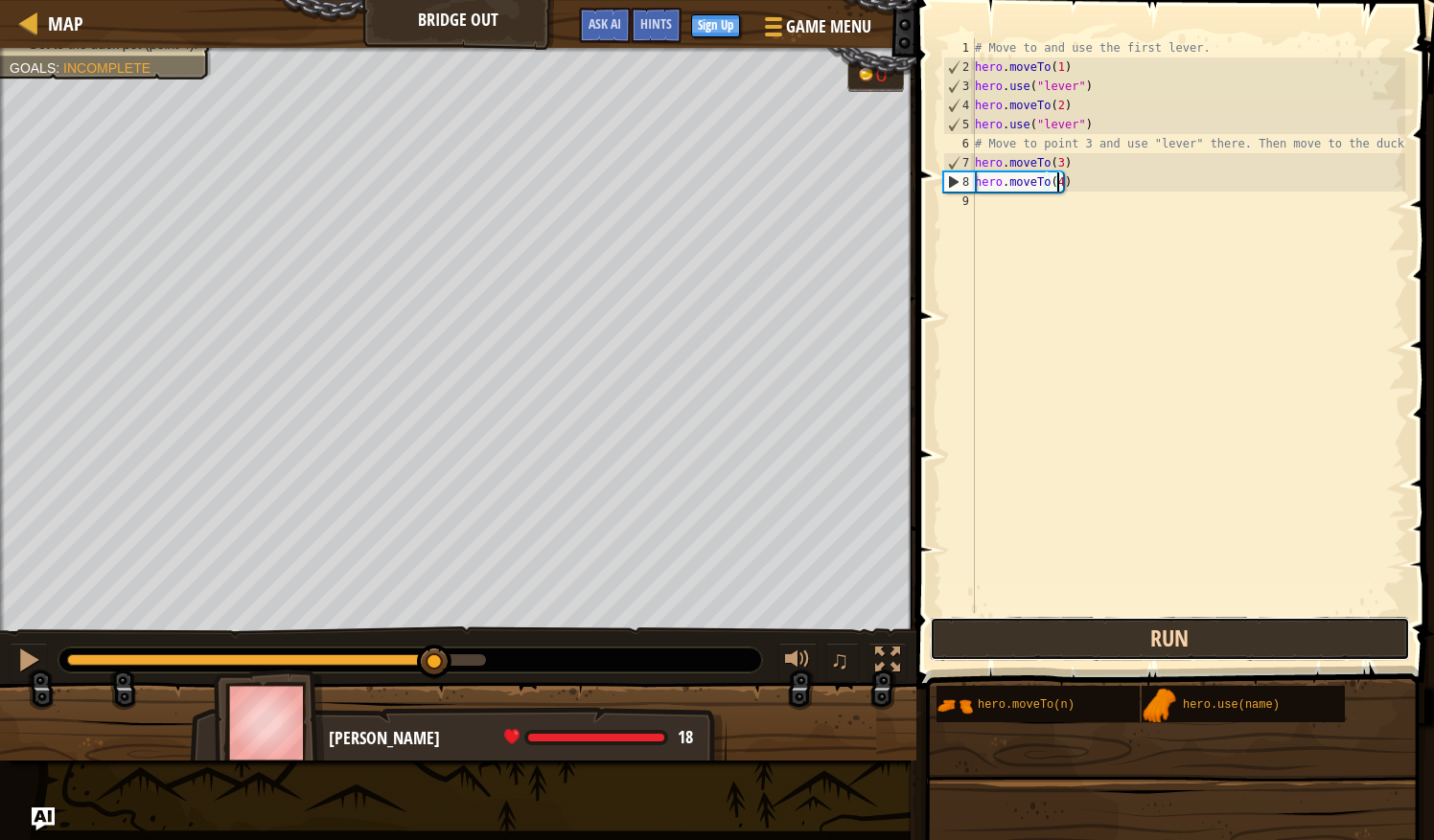
click at [1120, 644] on button "Run" at bounding box center [1169, 639] width 480 height 44
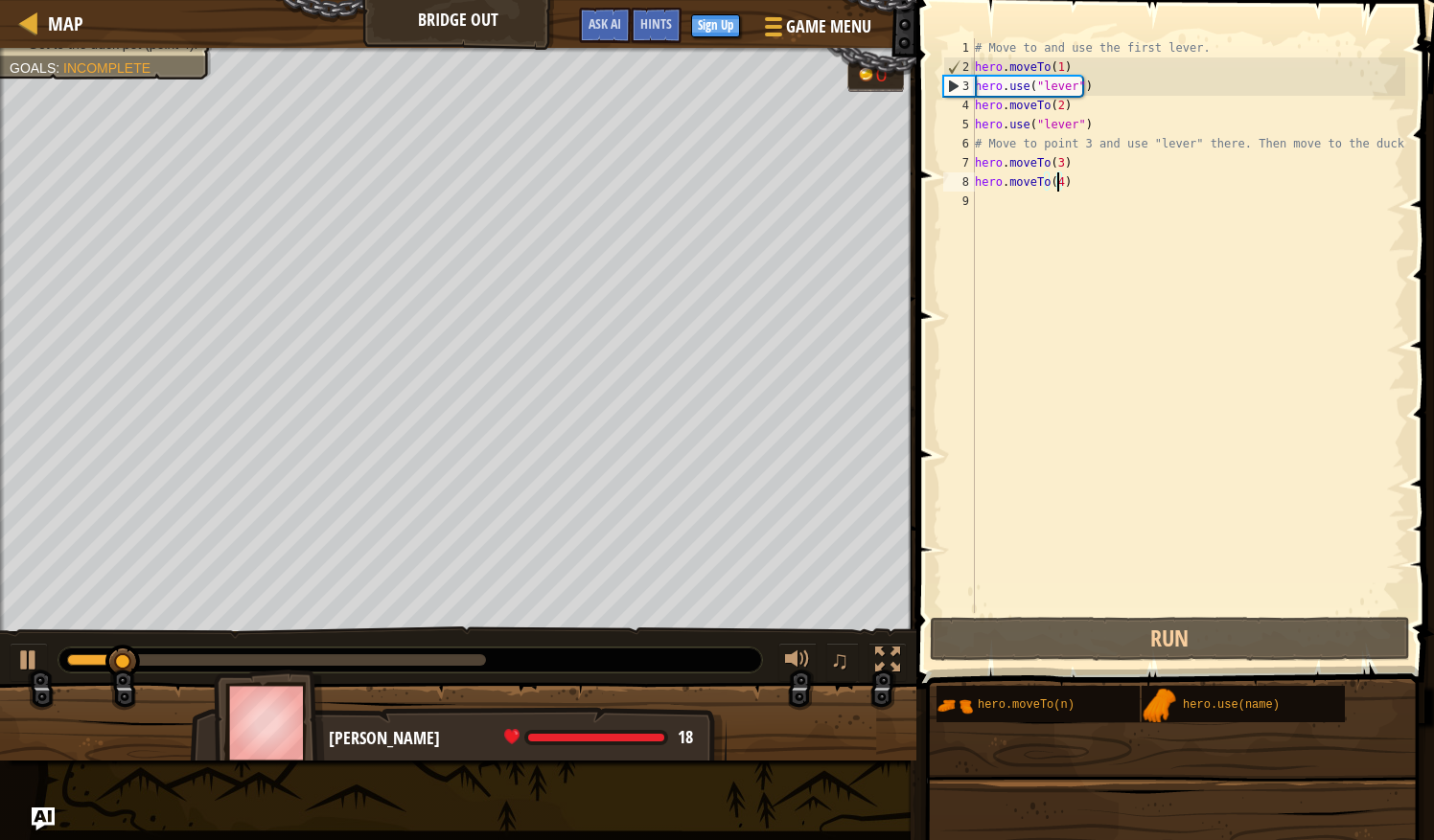
click at [463, 659] on div at bounding box center [276, 660] width 419 height 12
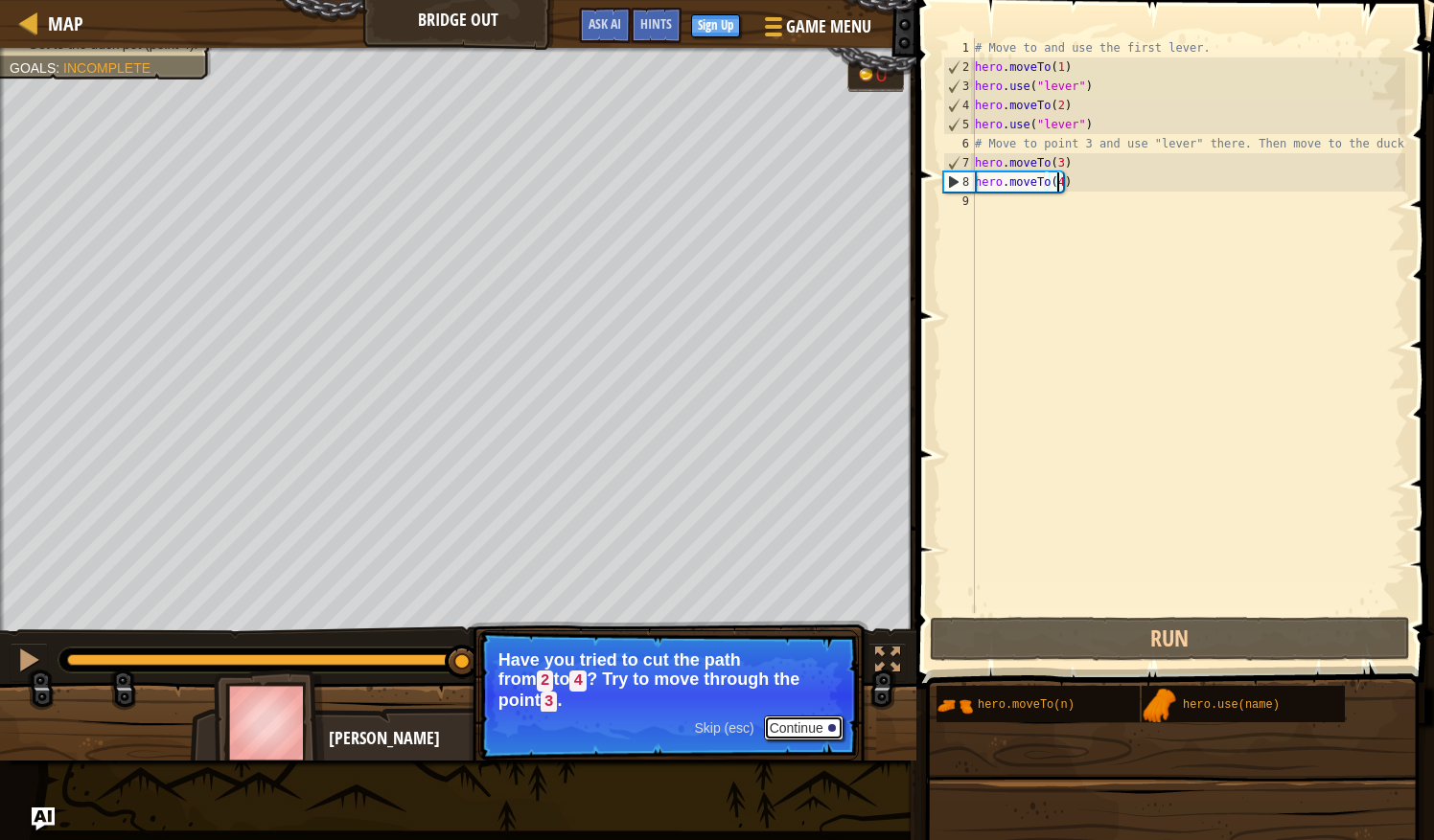
click at [803, 715] on button "Continue" at bounding box center [804, 728] width 80 height 25
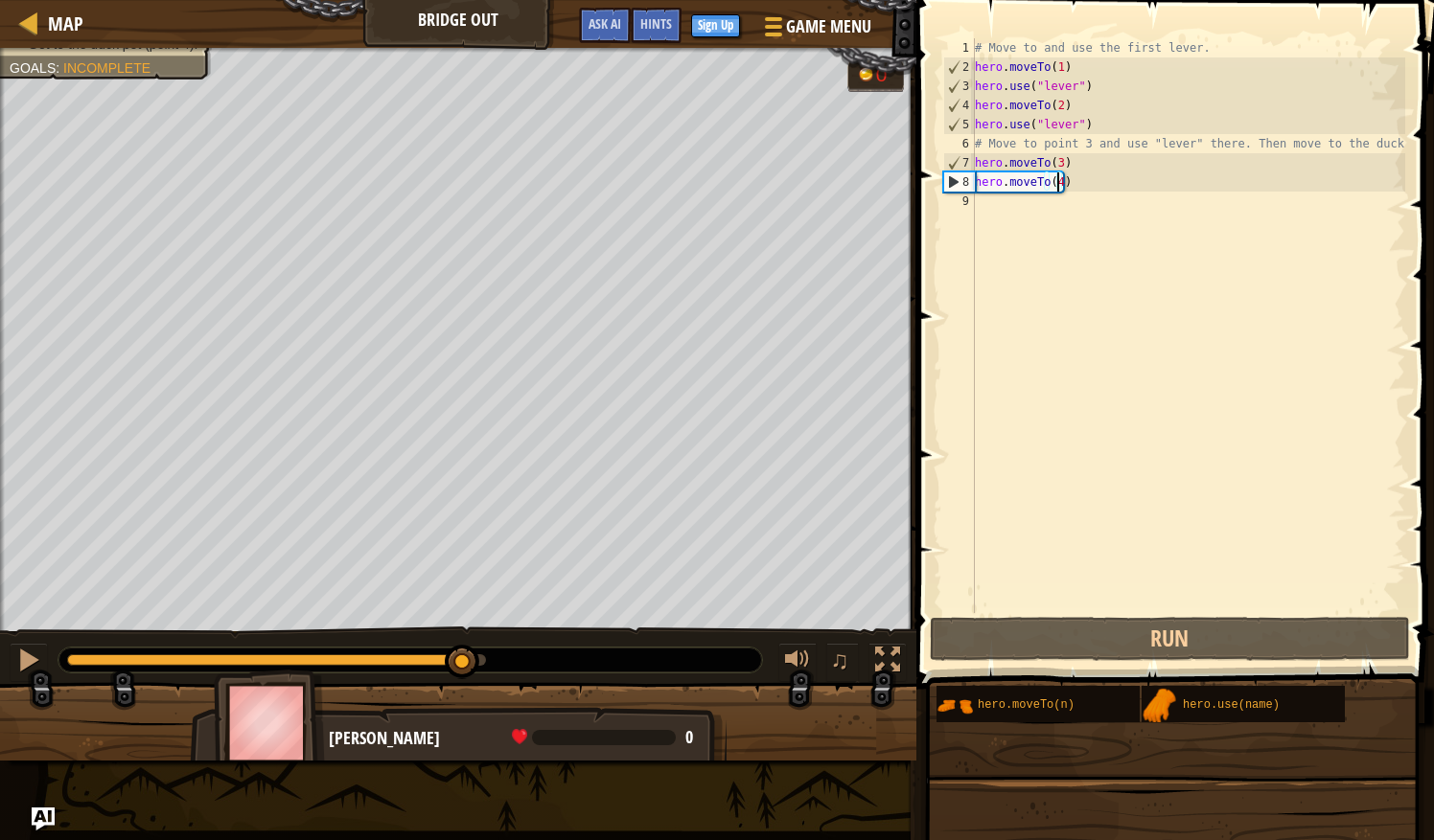
click at [1052, 164] on div "# Move to and use the first lever. hero . moveTo ( 1 ) hero . use ( "lever" ) h…" at bounding box center [1188, 345] width 434 height 613
click at [1062, 184] on div "# Move to and use the first lever. hero . moveTo ( 1 ) hero . use ( "lever" ) h…" at bounding box center [1188, 345] width 434 height 613
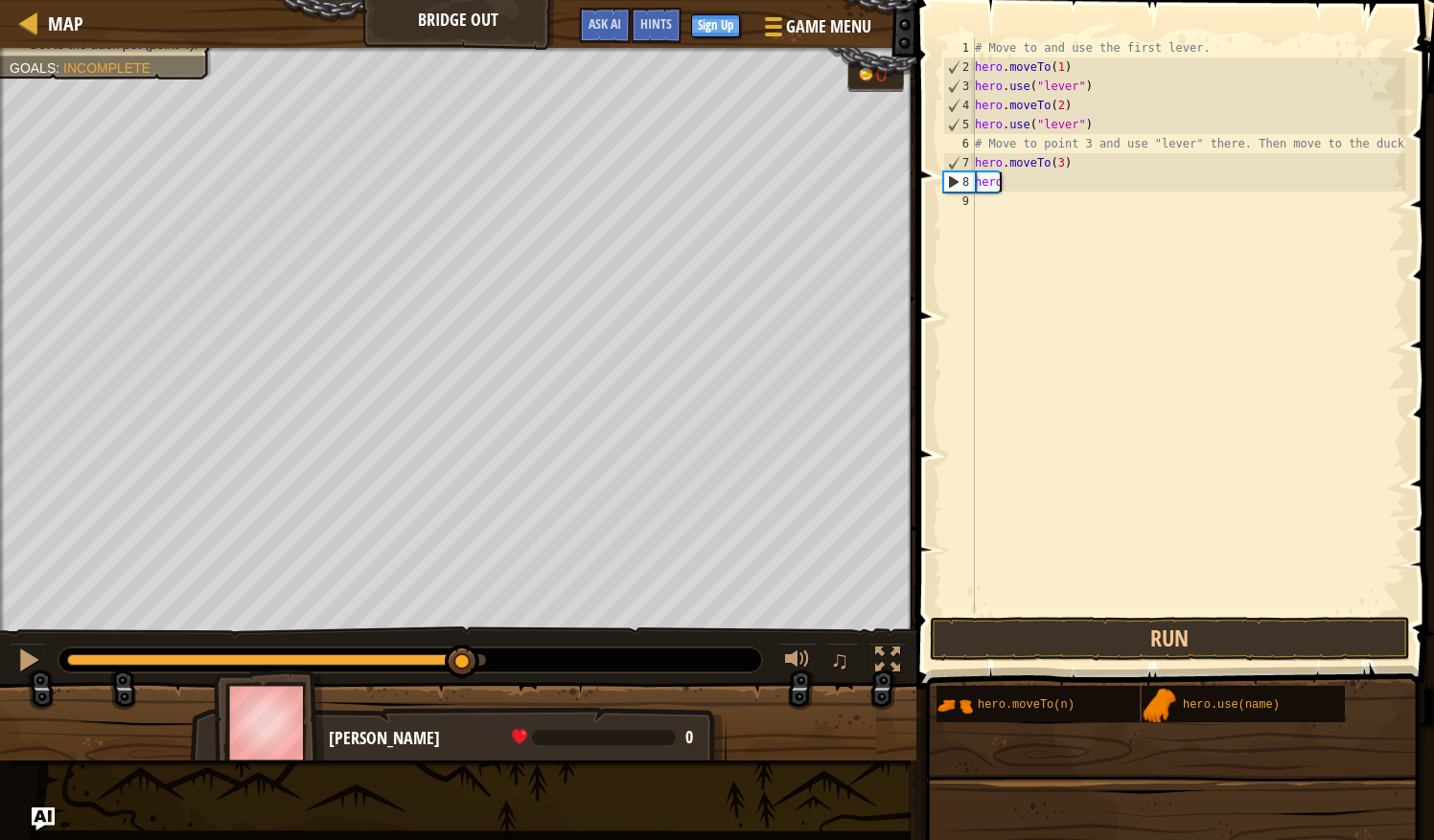
type textarea "h"
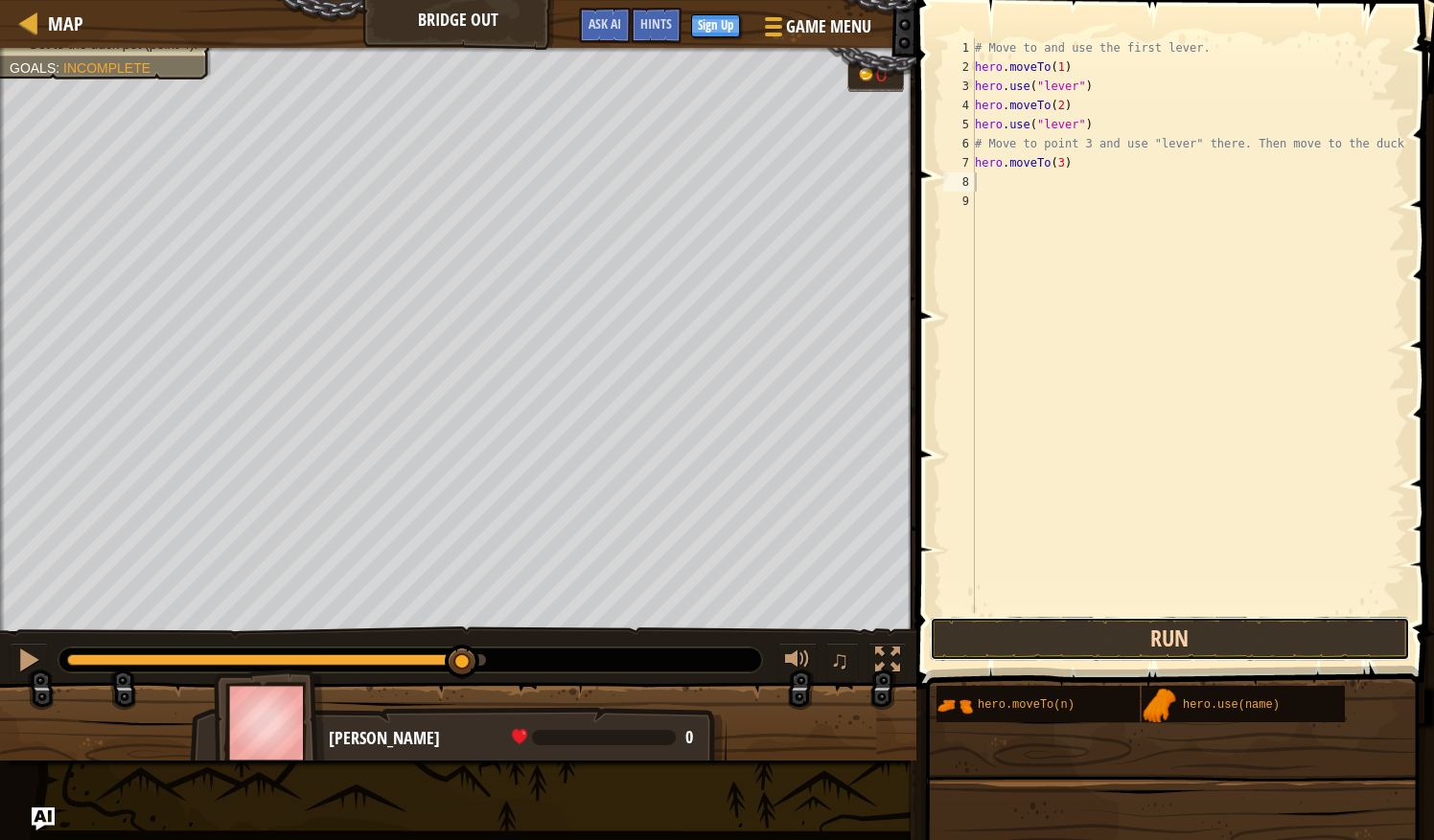
click at [1115, 631] on button "Run" at bounding box center [1169, 639] width 480 height 44
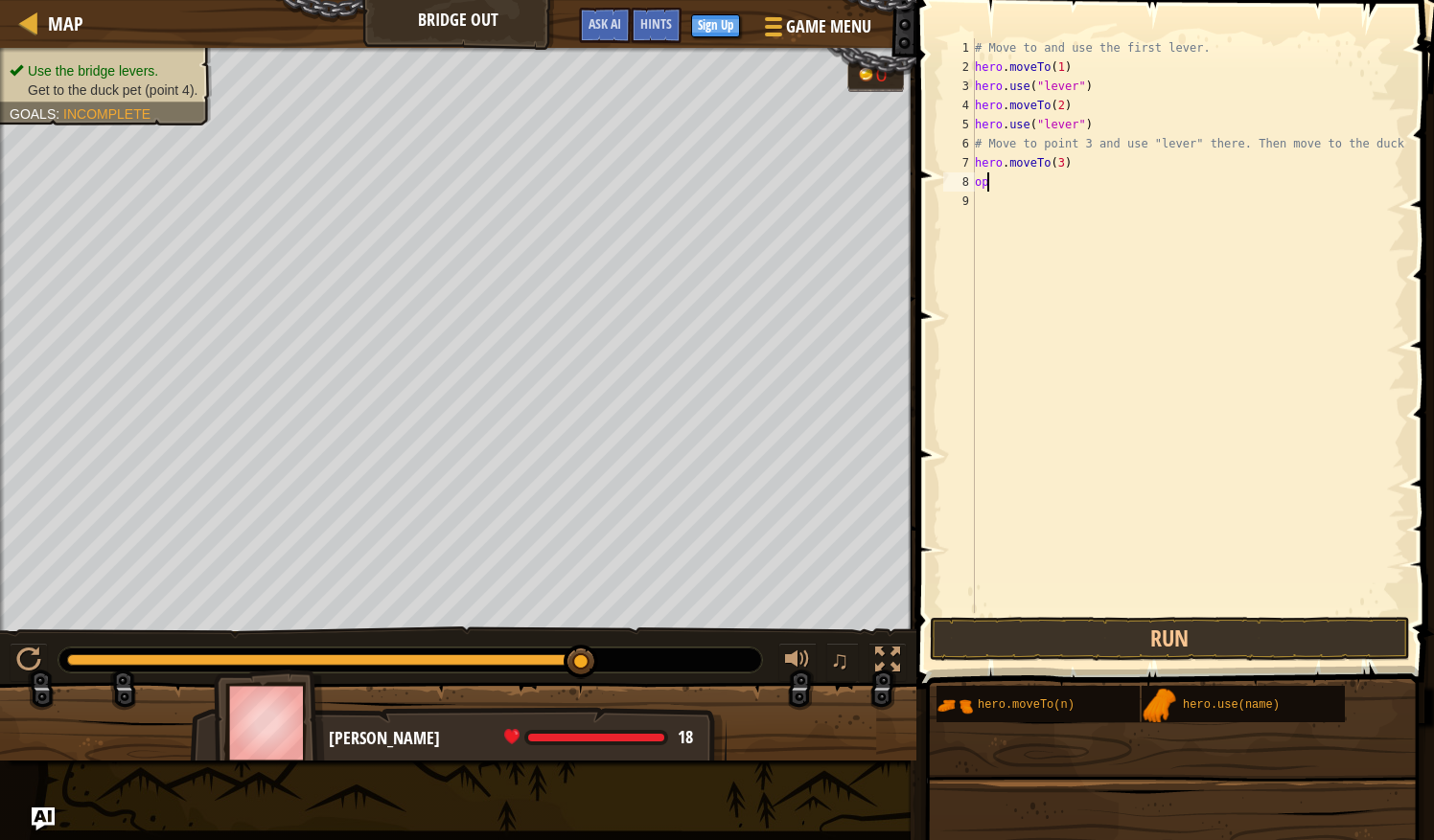
type textarea "o"
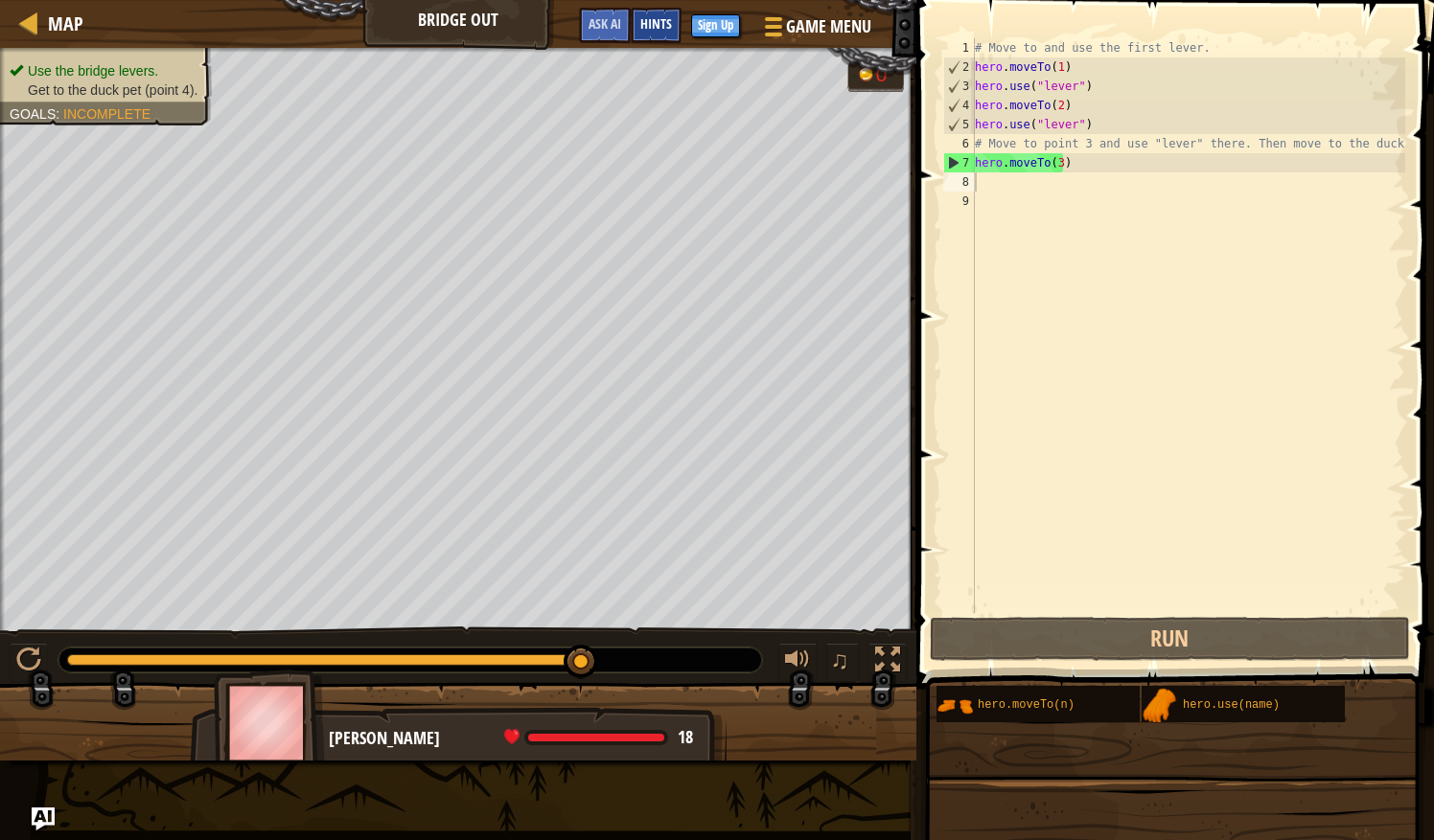
click at [653, 30] on span "Hints" at bounding box center [656, 23] width 31 height 18
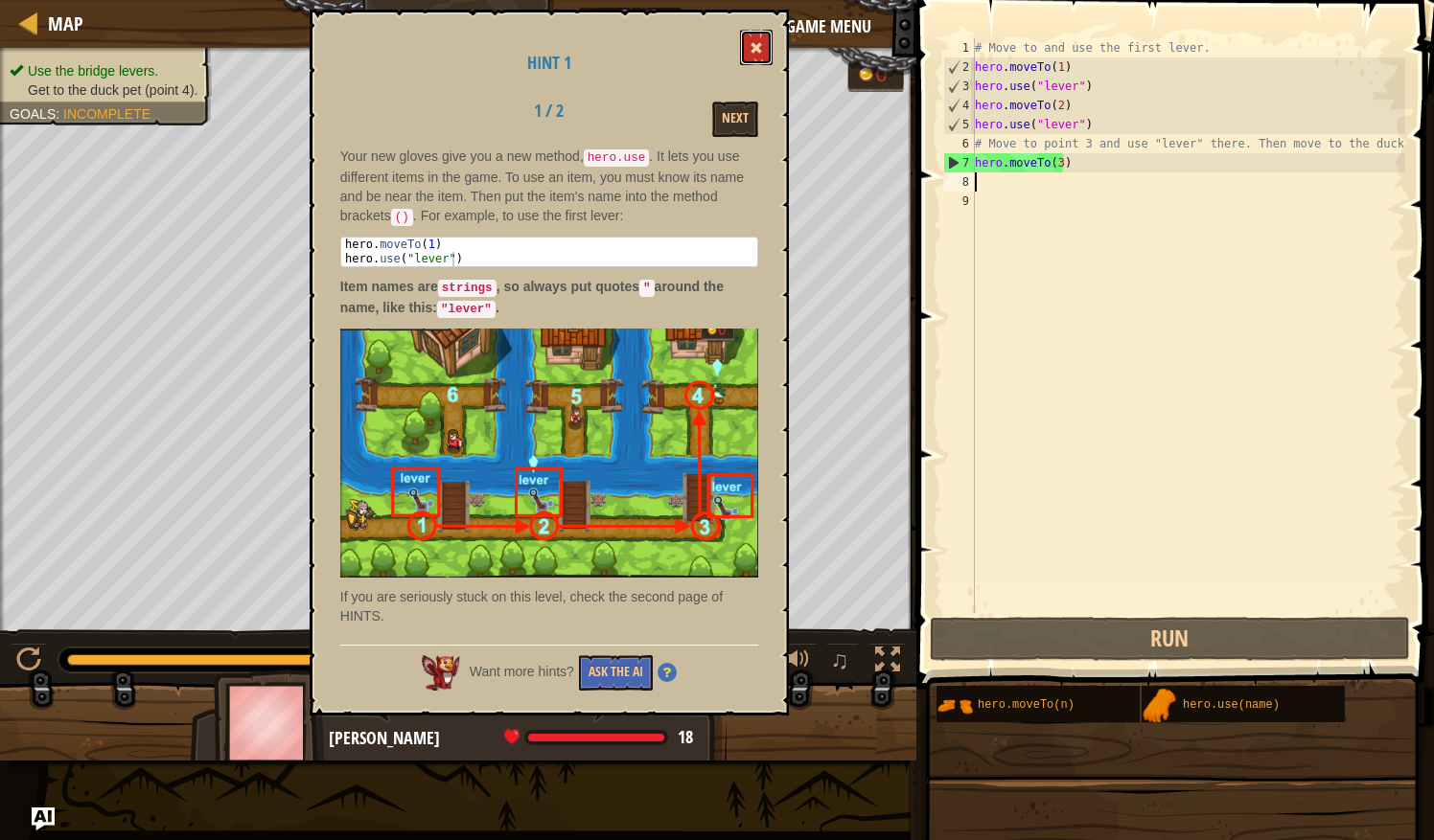
click at [744, 43] on button at bounding box center [755, 48] width 32 height 35
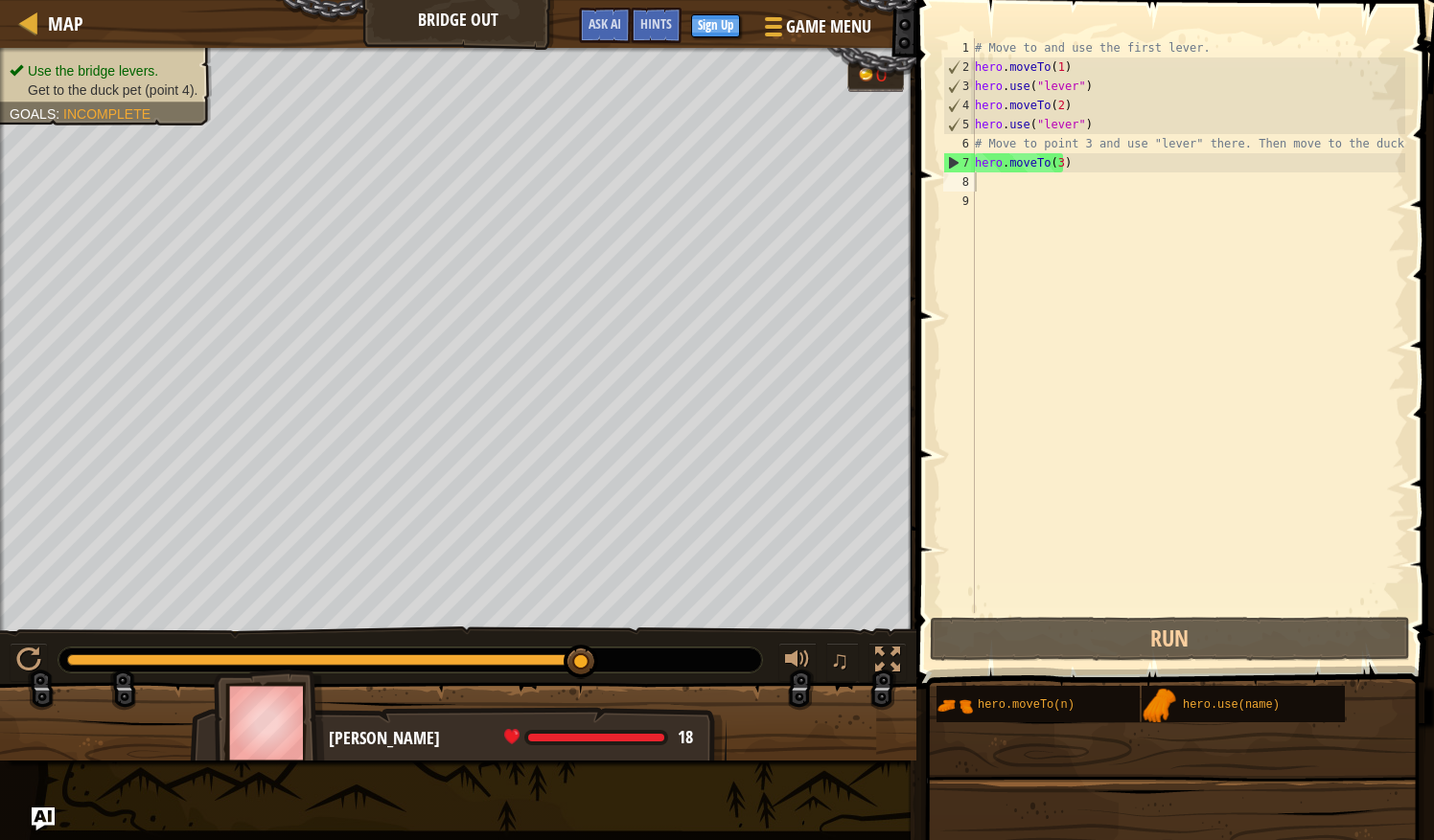
click at [996, 174] on div "# Move to and use the first lever. hero . moveTo ( 1 ) hero . use ( "lever" ) h…" at bounding box center [1188, 345] width 434 height 613
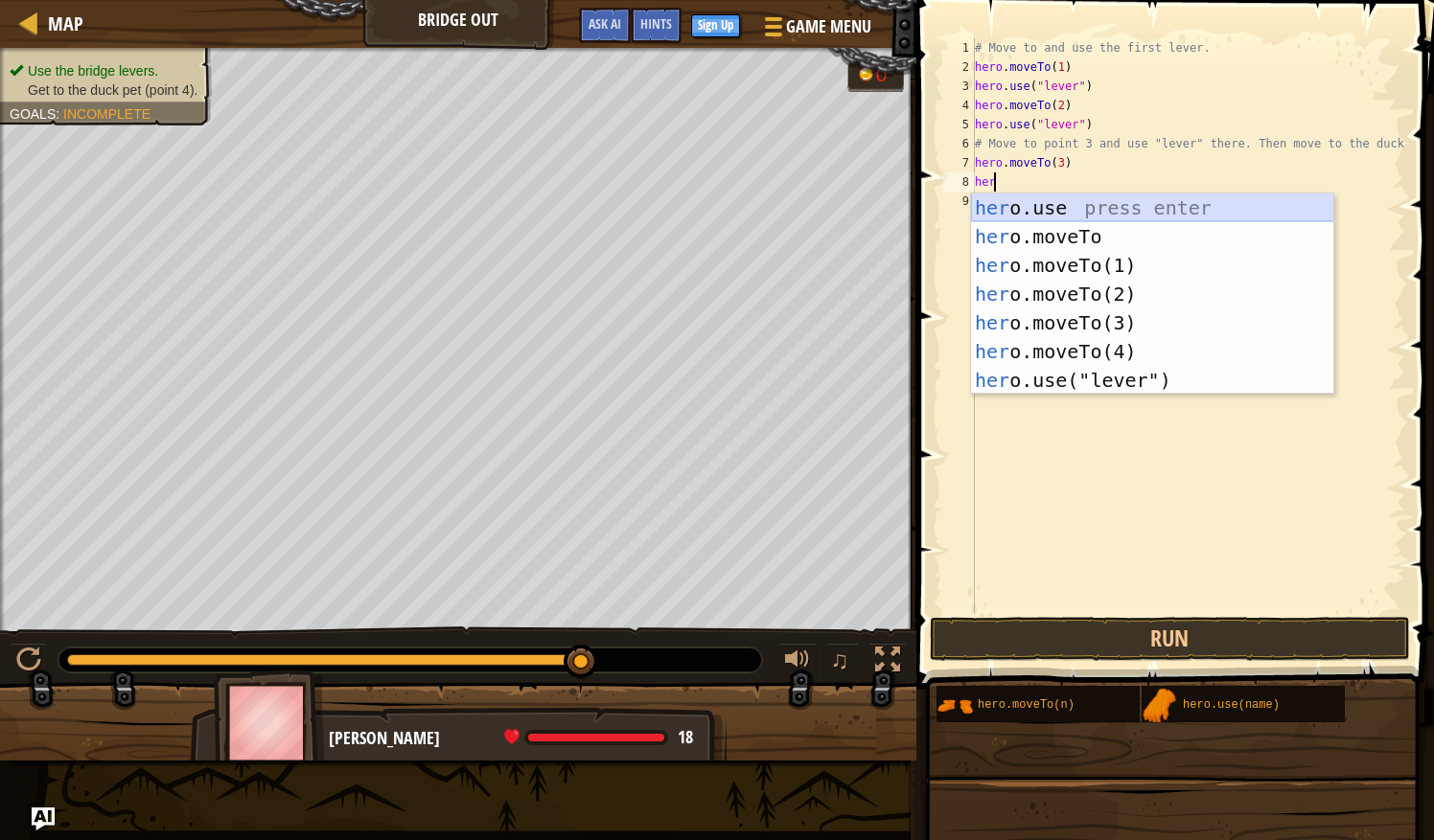
click at [1064, 208] on div "her o.use press enter her o.moveTo press enter her o.moveTo(1) press enter her …" at bounding box center [1152, 323] width 363 height 259
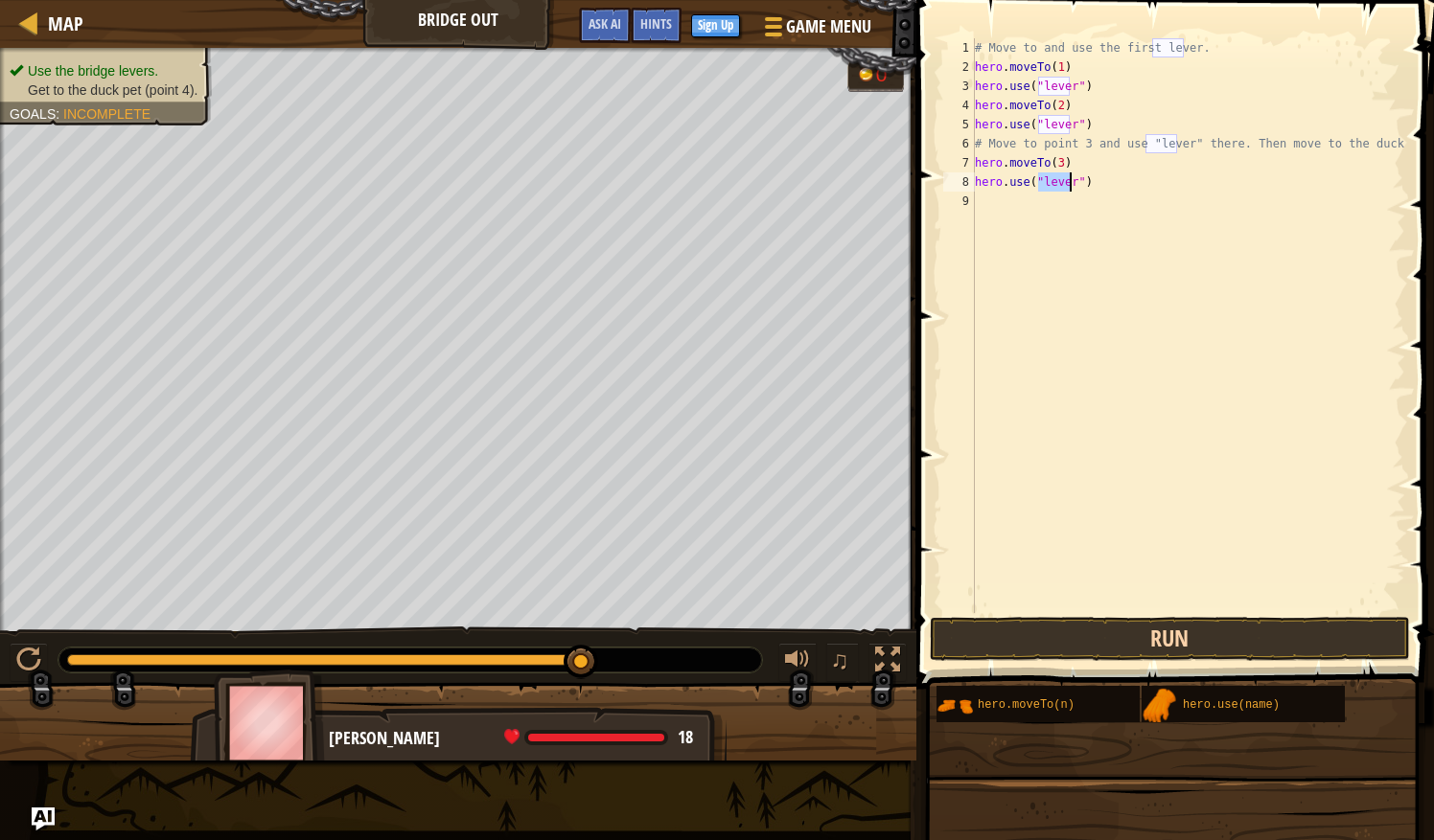
type textarea "hero.use("lever")"
click at [1121, 647] on button "Run" at bounding box center [1169, 639] width 480 height 44
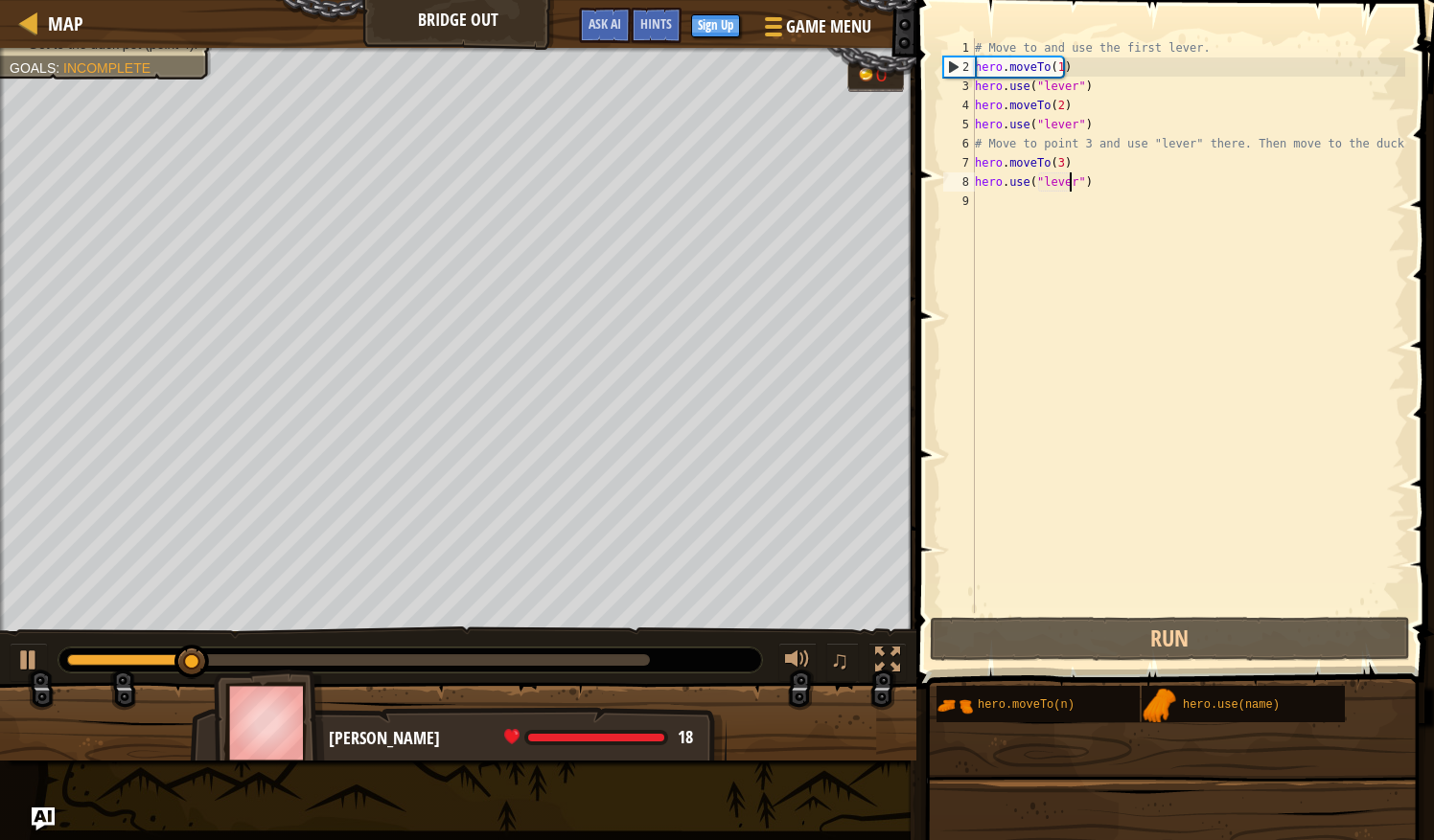
click at [591, 665] on div at bounding box center [410, 660] width 704 height 25
click at [591, 663] on div at bounding box center [358, 660] width 583 height 12
click at [1006, 210] on div "# Move to and use the first lever. hero . moveTo ( 1 ) hero . use ( "lever" ) h…" at bounding box center [1188, 345] width 434 height 613
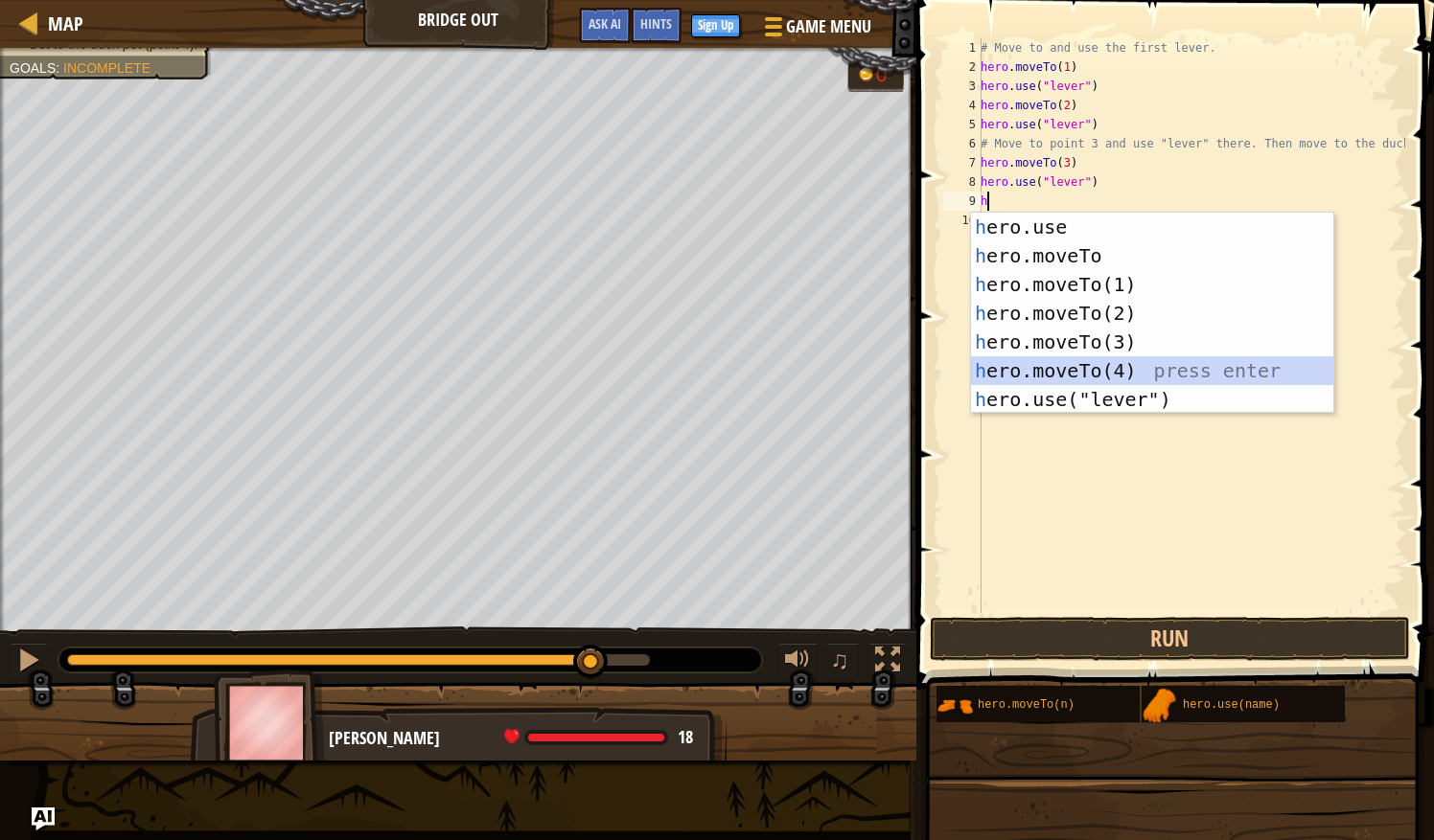
click at [1074, 378] on div "h ero.use press enter h ero.moveTo press enter h ero.moveTo(1) press enter h er…" at bounding box center [1152, 343] width 363 height 259
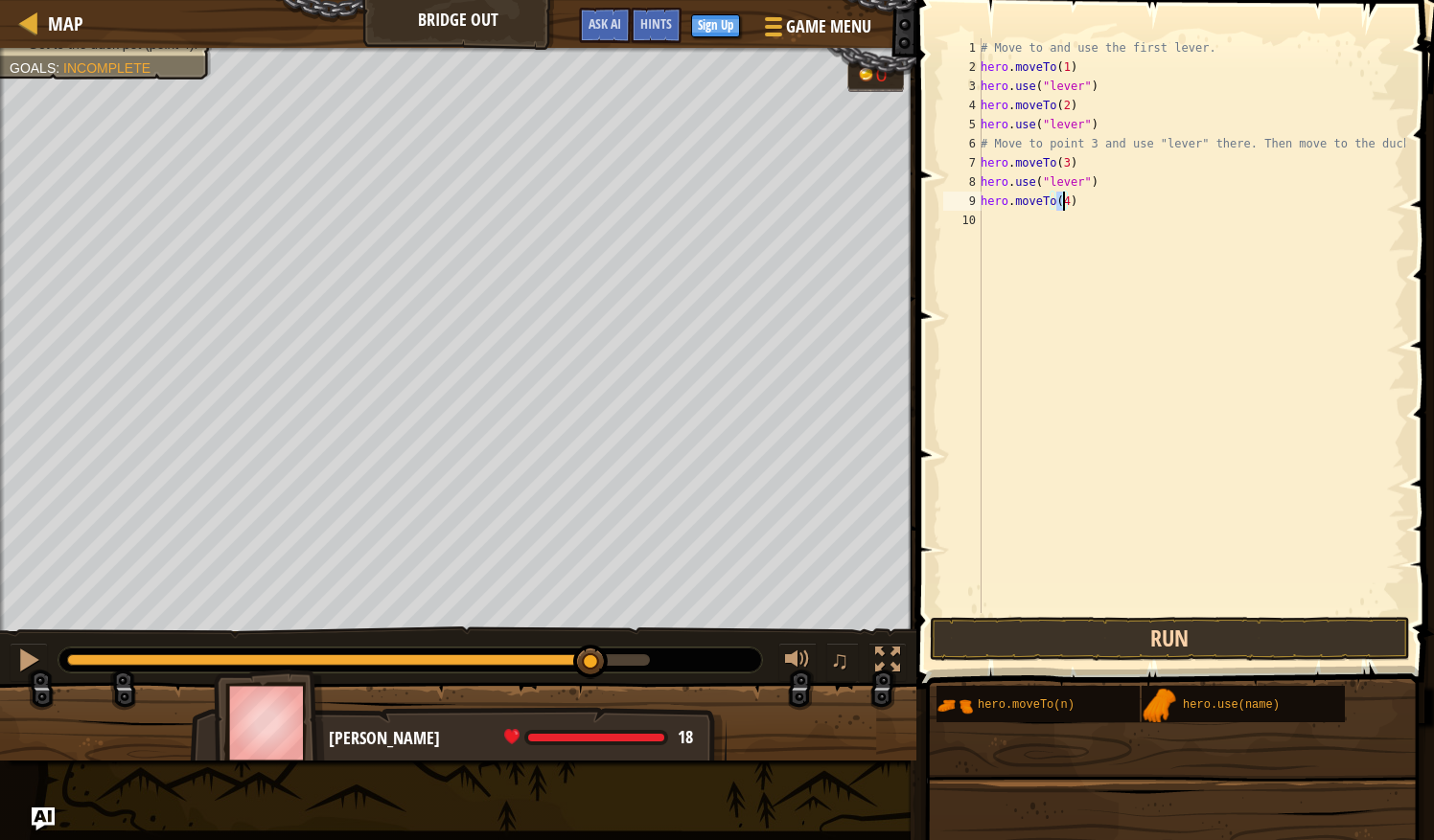
type textarea "hero.moveTo(4)"
click at [1152, 639] on button "Run" at bounding box center [1169, 639] width 480 height 44
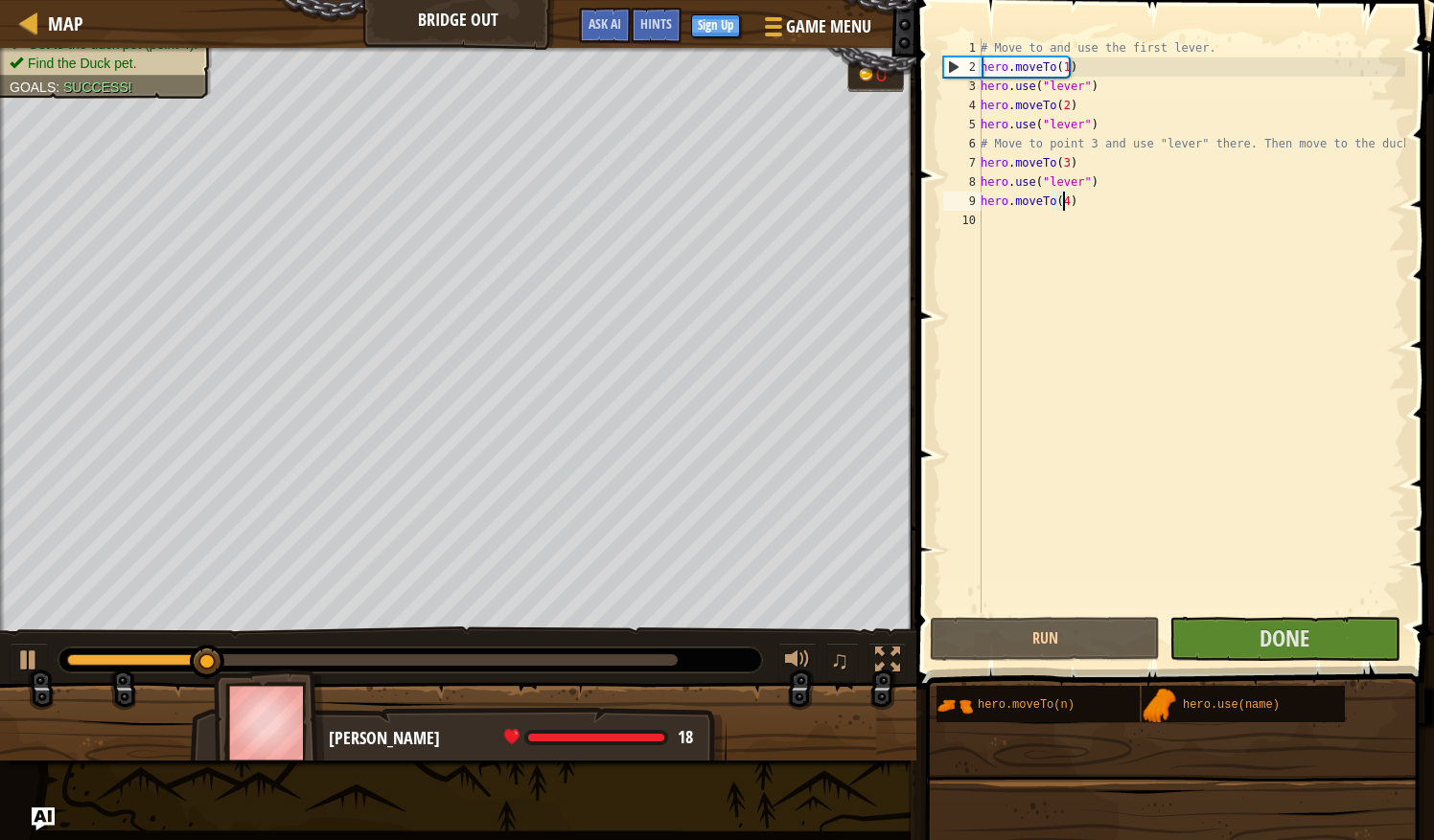
click at [549, 661] on div at bounding box center [372, 660] width 610 height 12
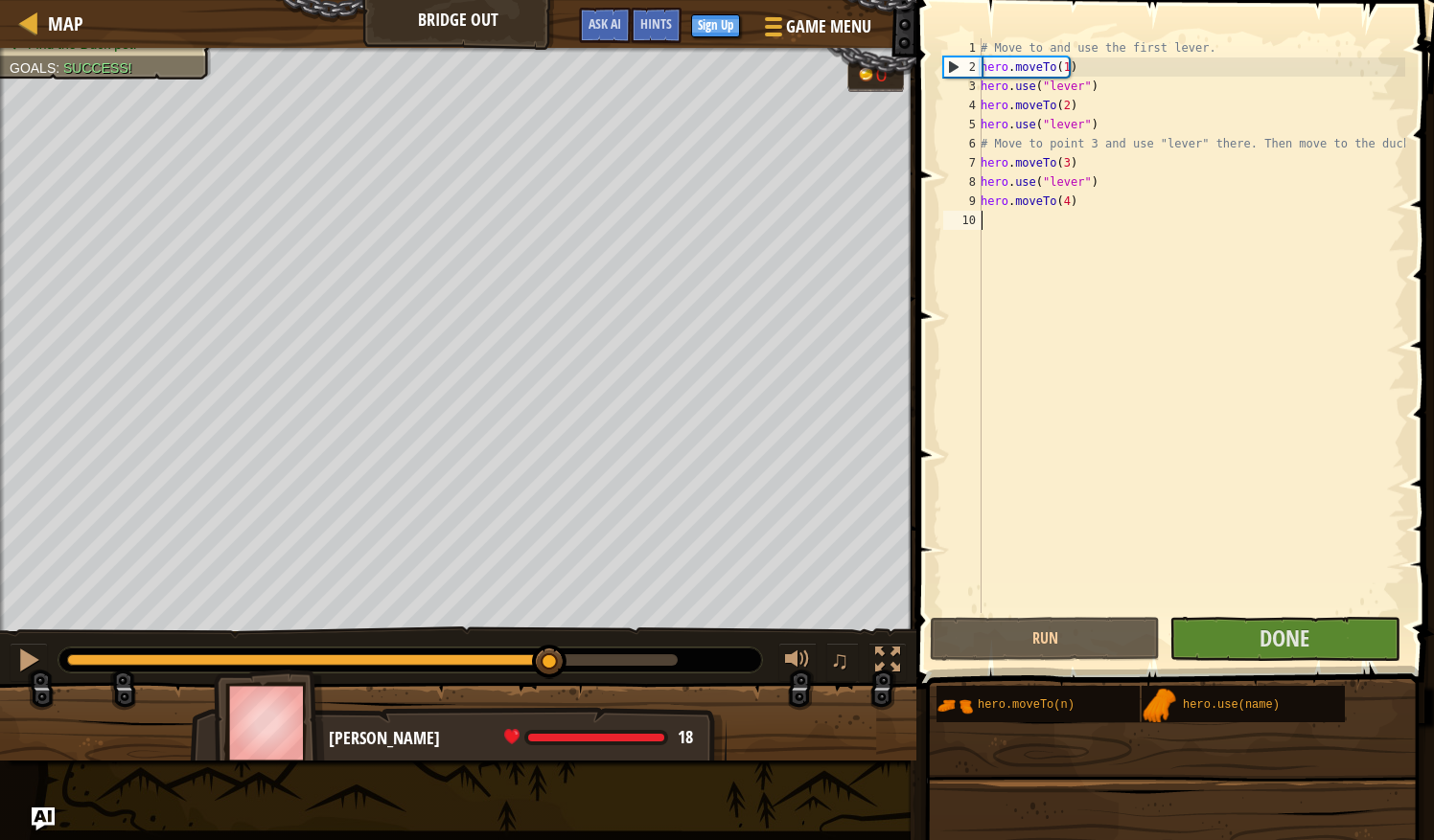
click at [1004, 241] on div "# Move to and use the first lever. hero . moveTo ( 1 ) hero . use ( "lever" ) h…" at bounding box center [1191, 345] width 428 height 613
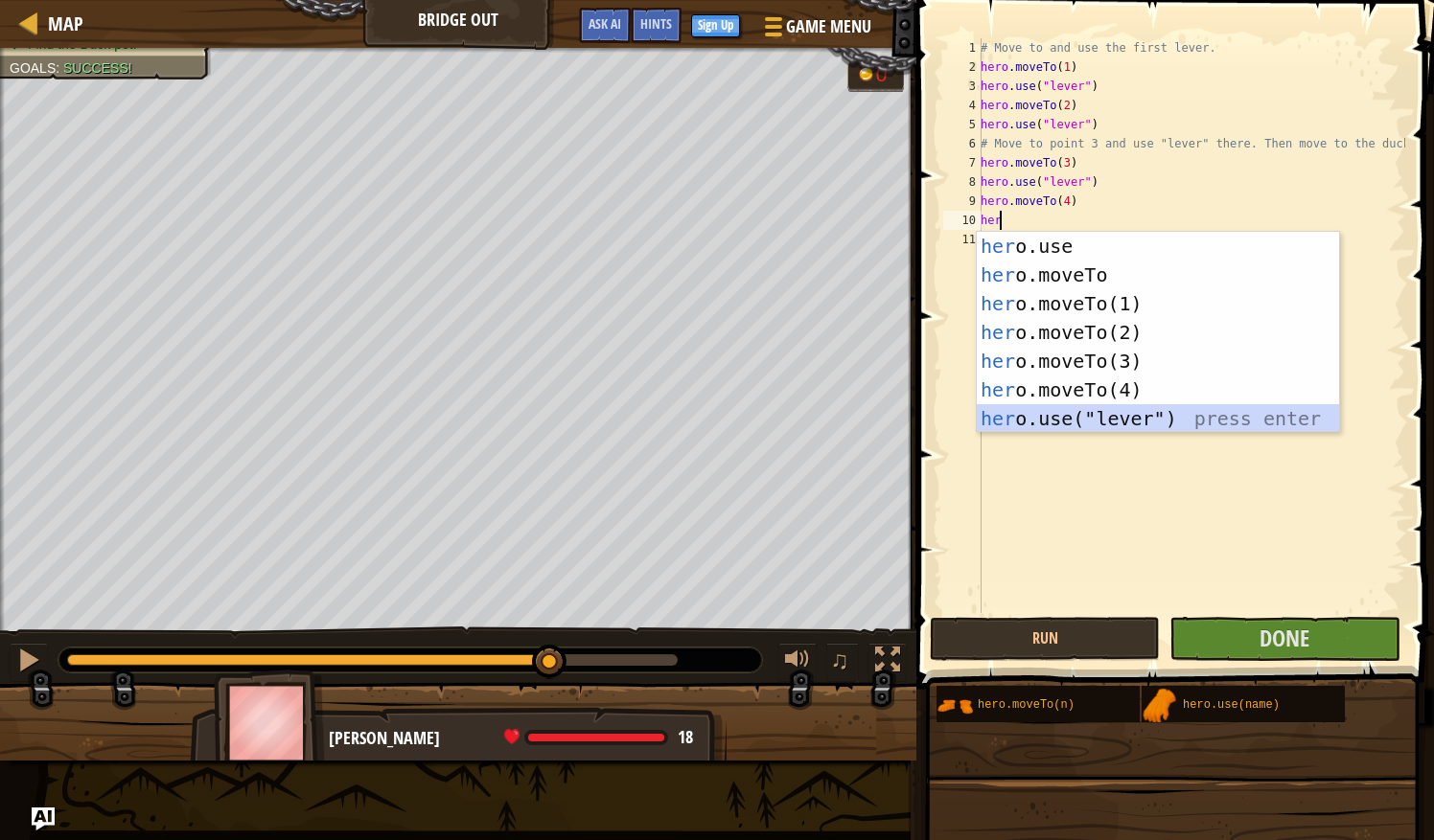
click at [1116, 412] on div "her o.use press enter her o.moveTo press enter her o.moveTo(1) press enter her …" at bounding box center [1158, 361] width 363 height 259
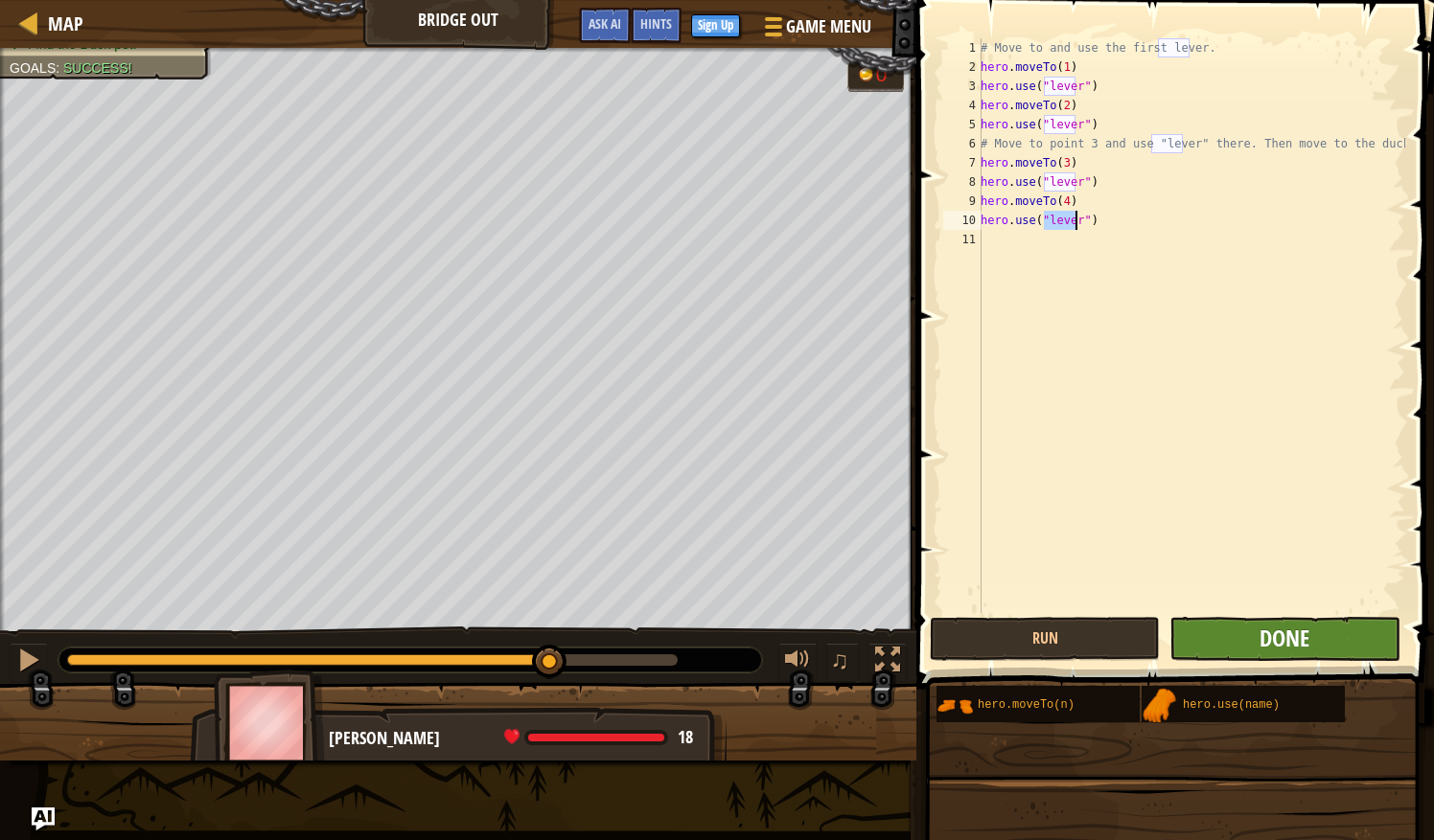
type textarea "hero.use("lever")"
click at [1270, 647] on span "Done" at bounding box center [1284, 639] width 50 height 31
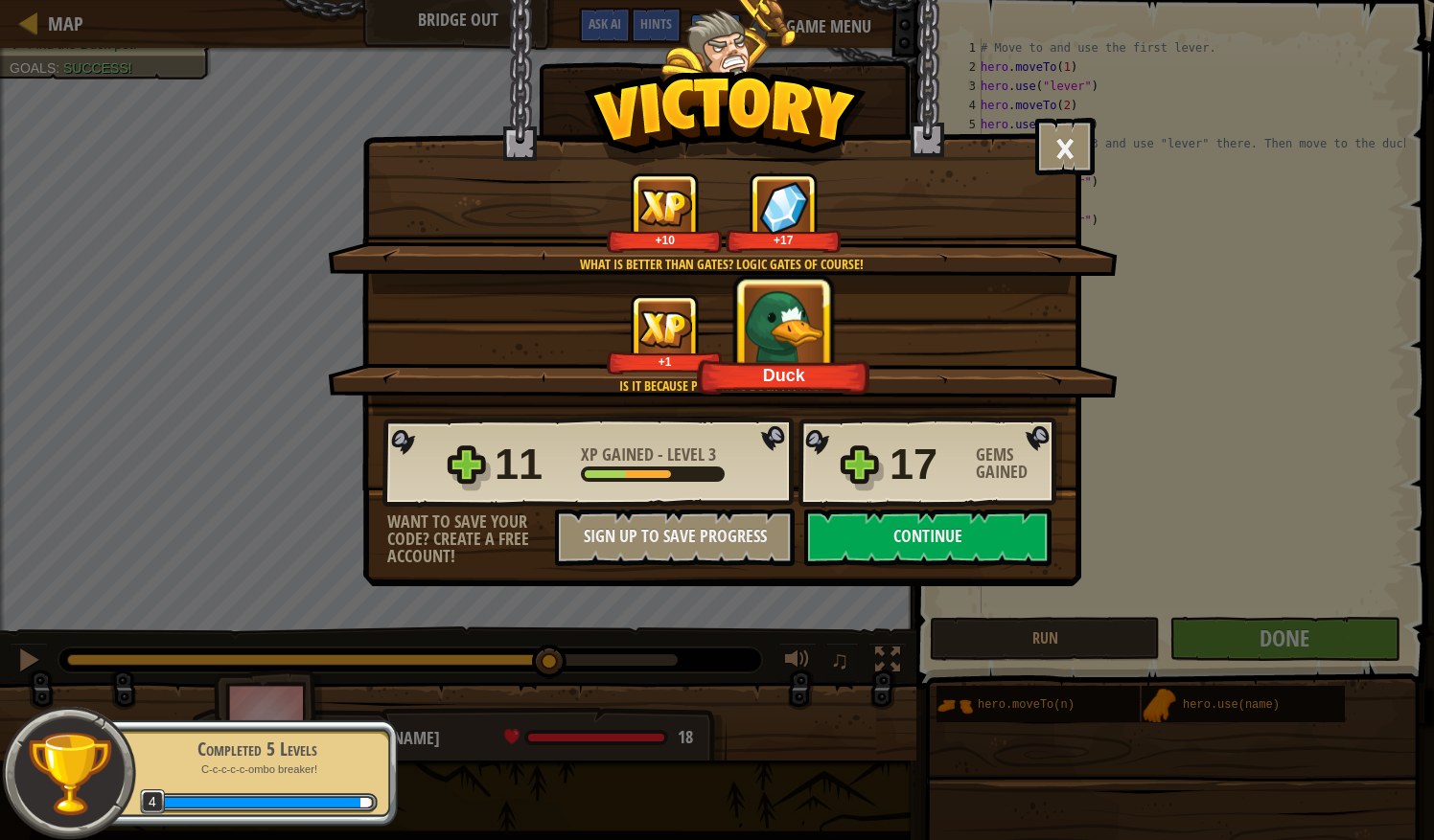
click at [678, 338] on img at bounding box center [665, 329] width 54 height 37
click at [802, 355] on div "Duck" at bounding box center [783, 361] width 108 height 15
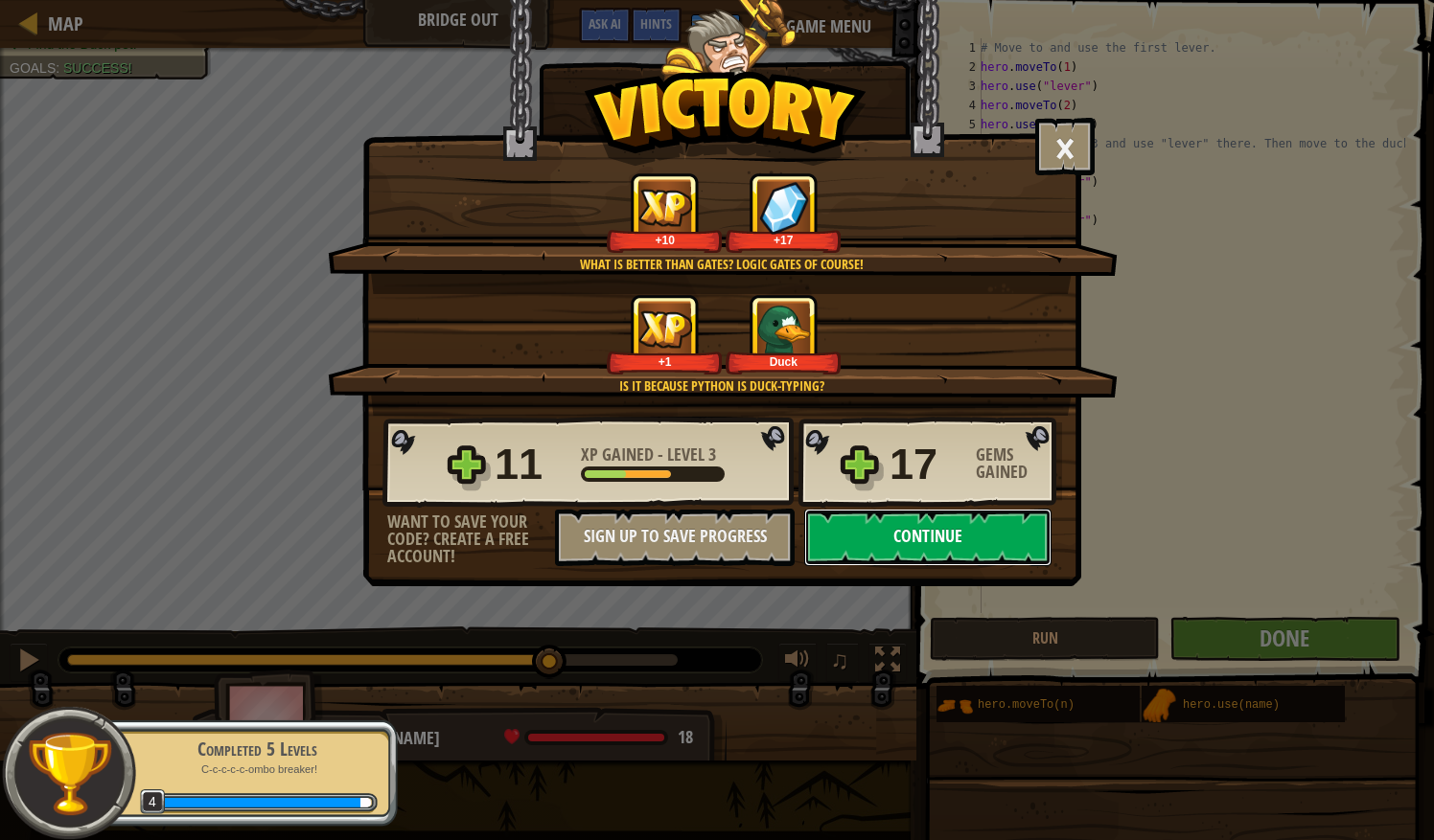
click at [906, 546] on button "Continue" at bounding box center [928, 537] width 247 height 57
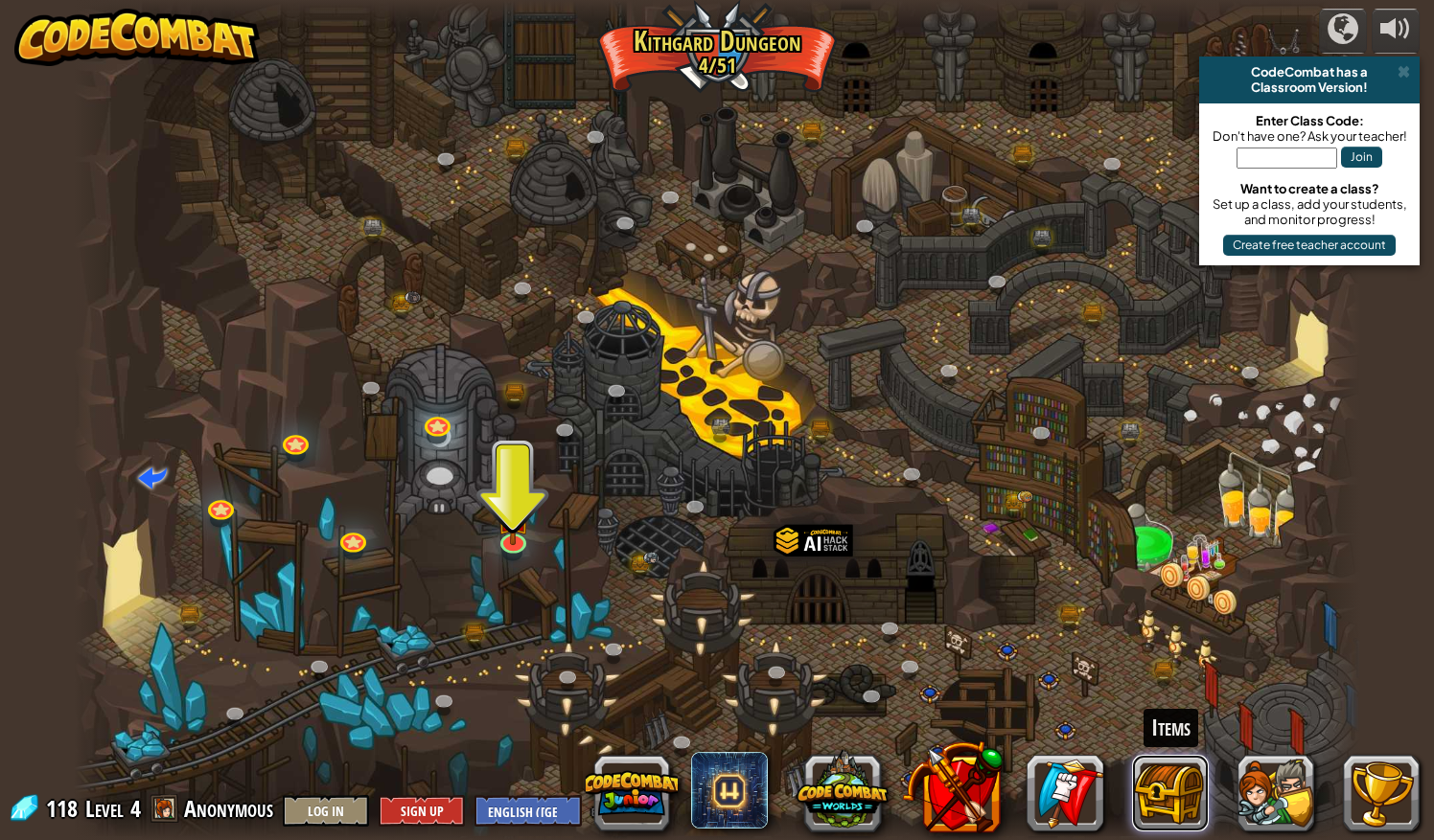
click at [1197, 789] on button at bounding box center [1170, 793] width 77 height 77
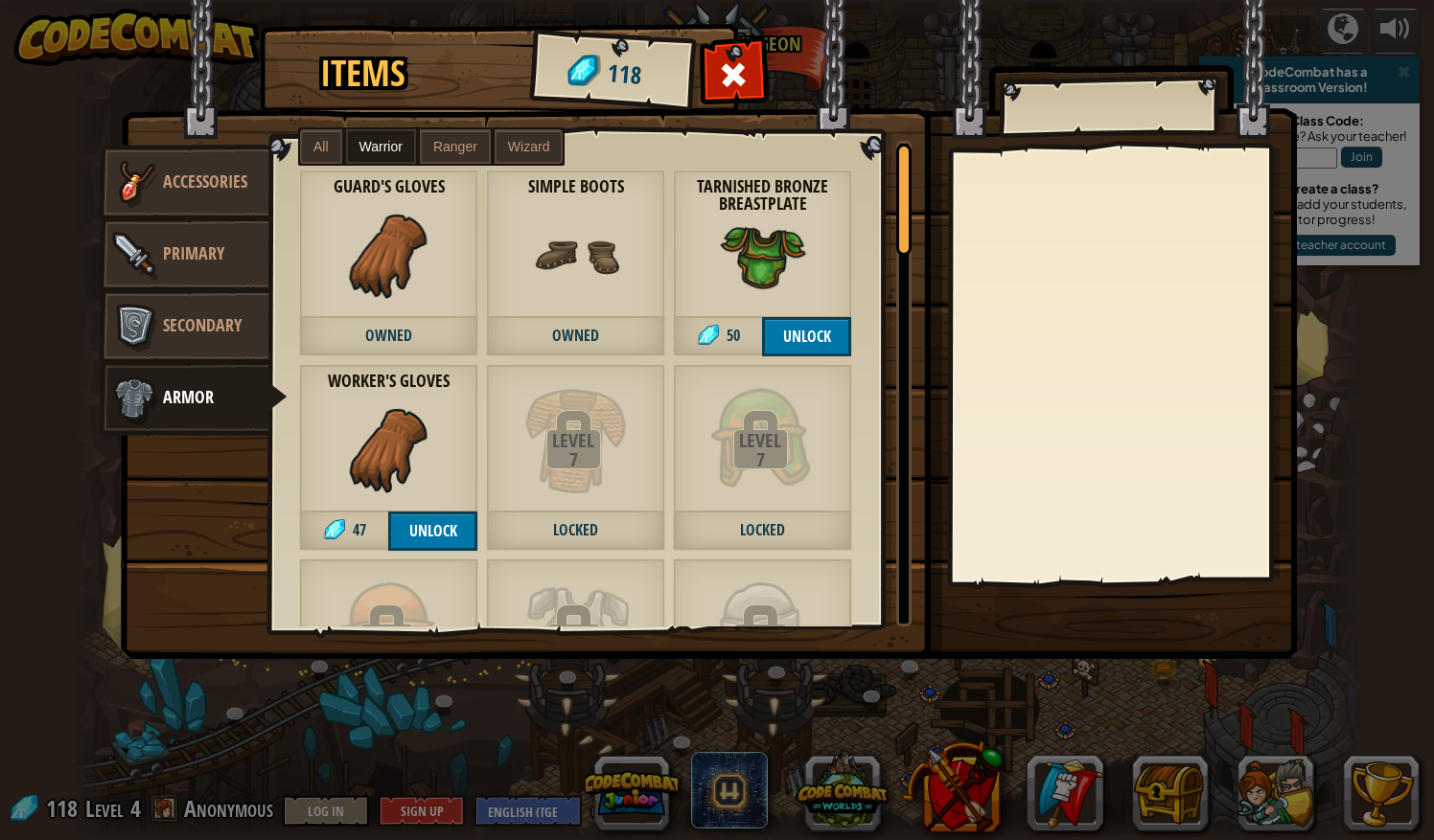
click at [730, 290] on img at bounding box center [762, 256] width 87 height 87
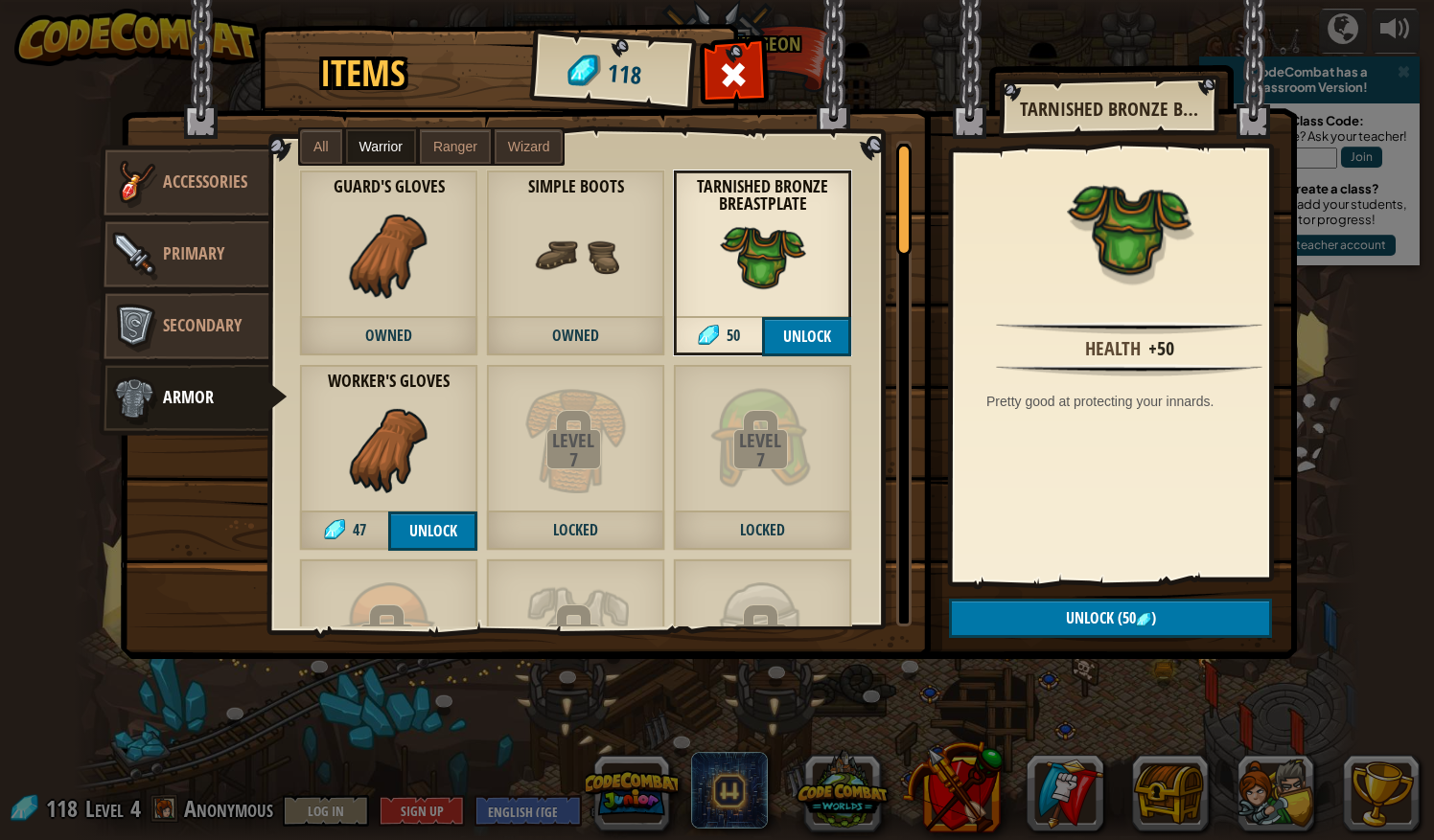
click at [376, 419] on img at bounding box center [388, 450] width 87 height 87
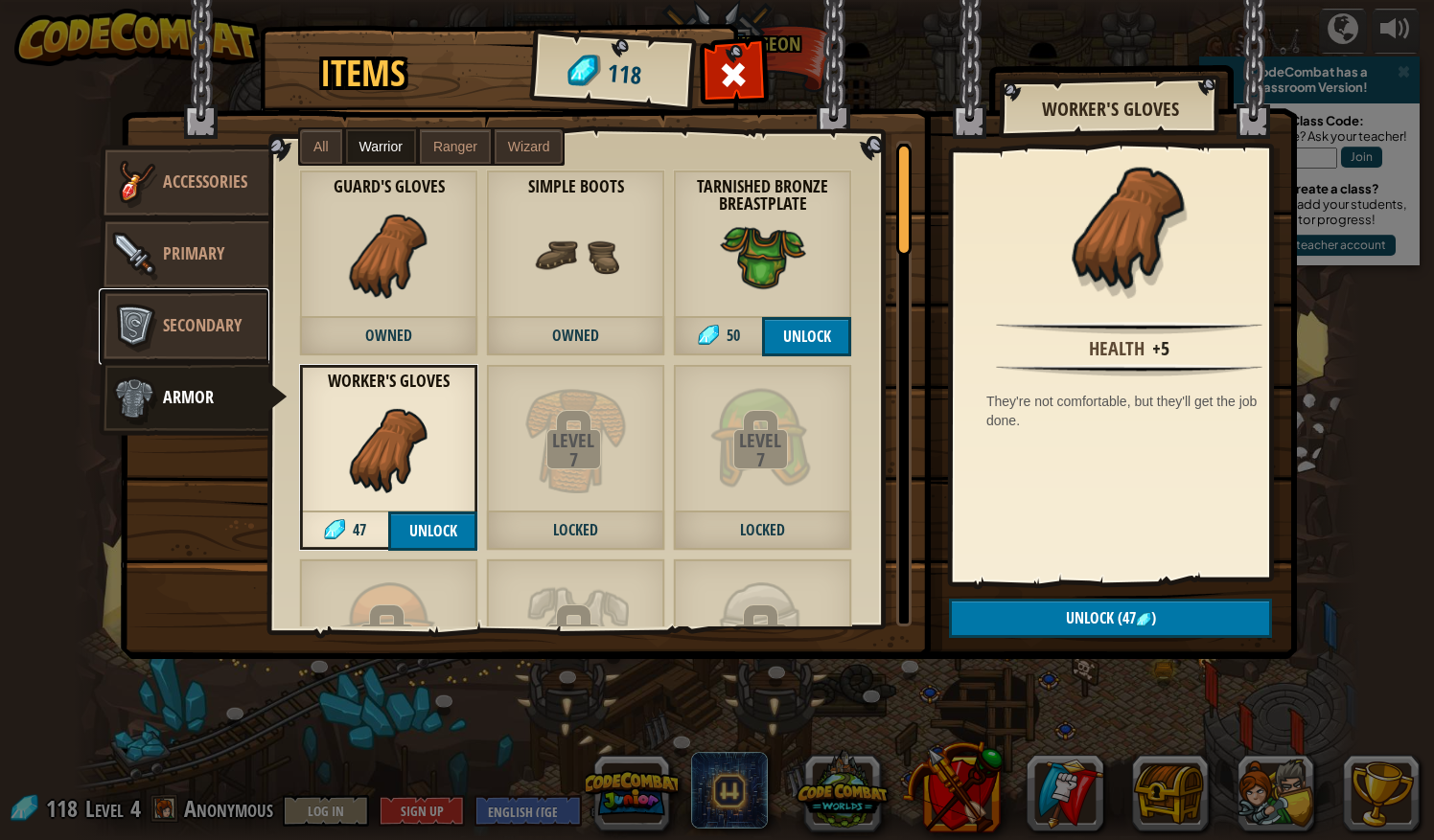
click at [180, 313] on span "Secondary" at bounding box center [202, 325] width 79 height 24
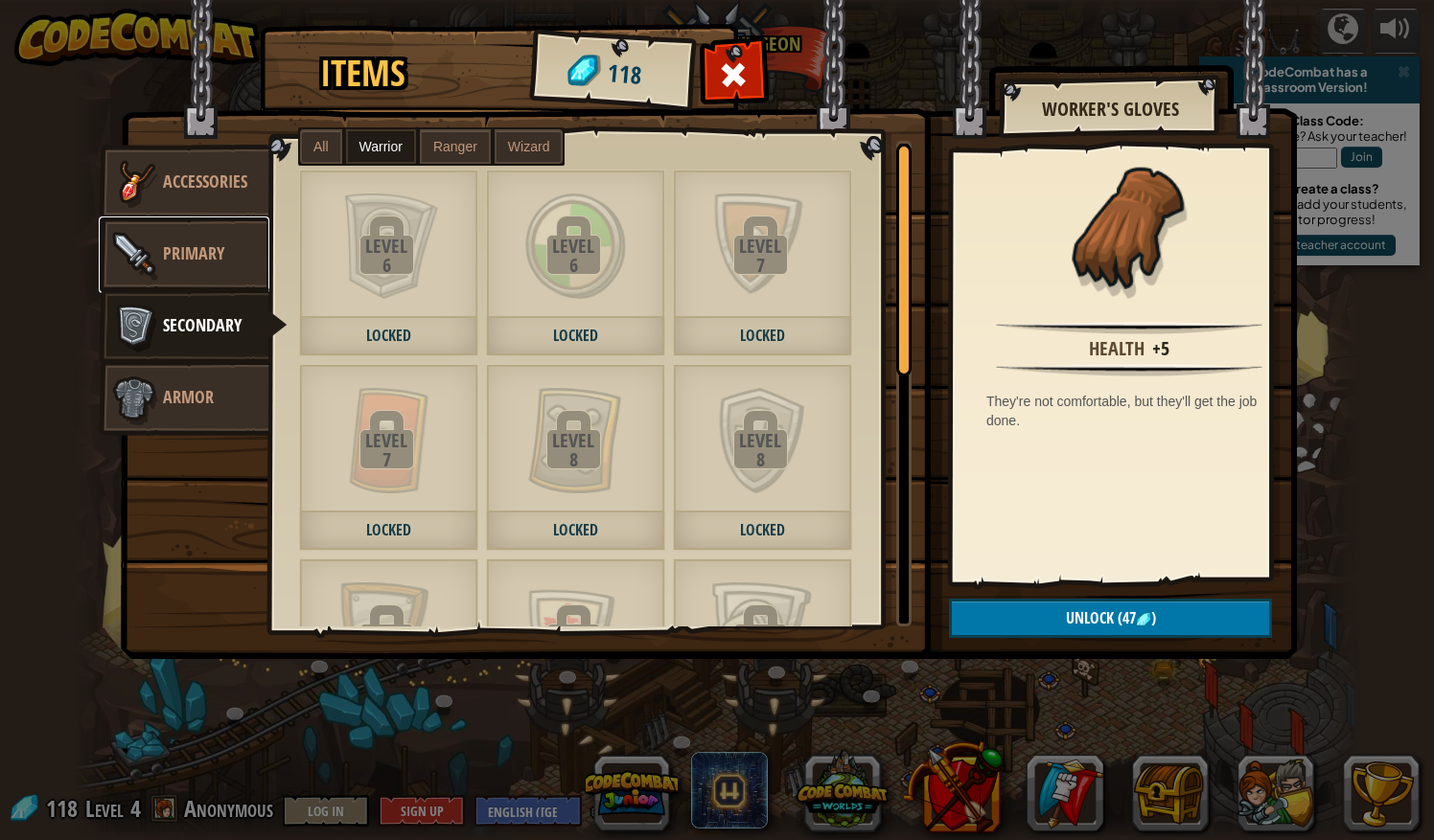
click at [200, 276] on link "Primary" at bounding box center [183, 254] width 170 height 77
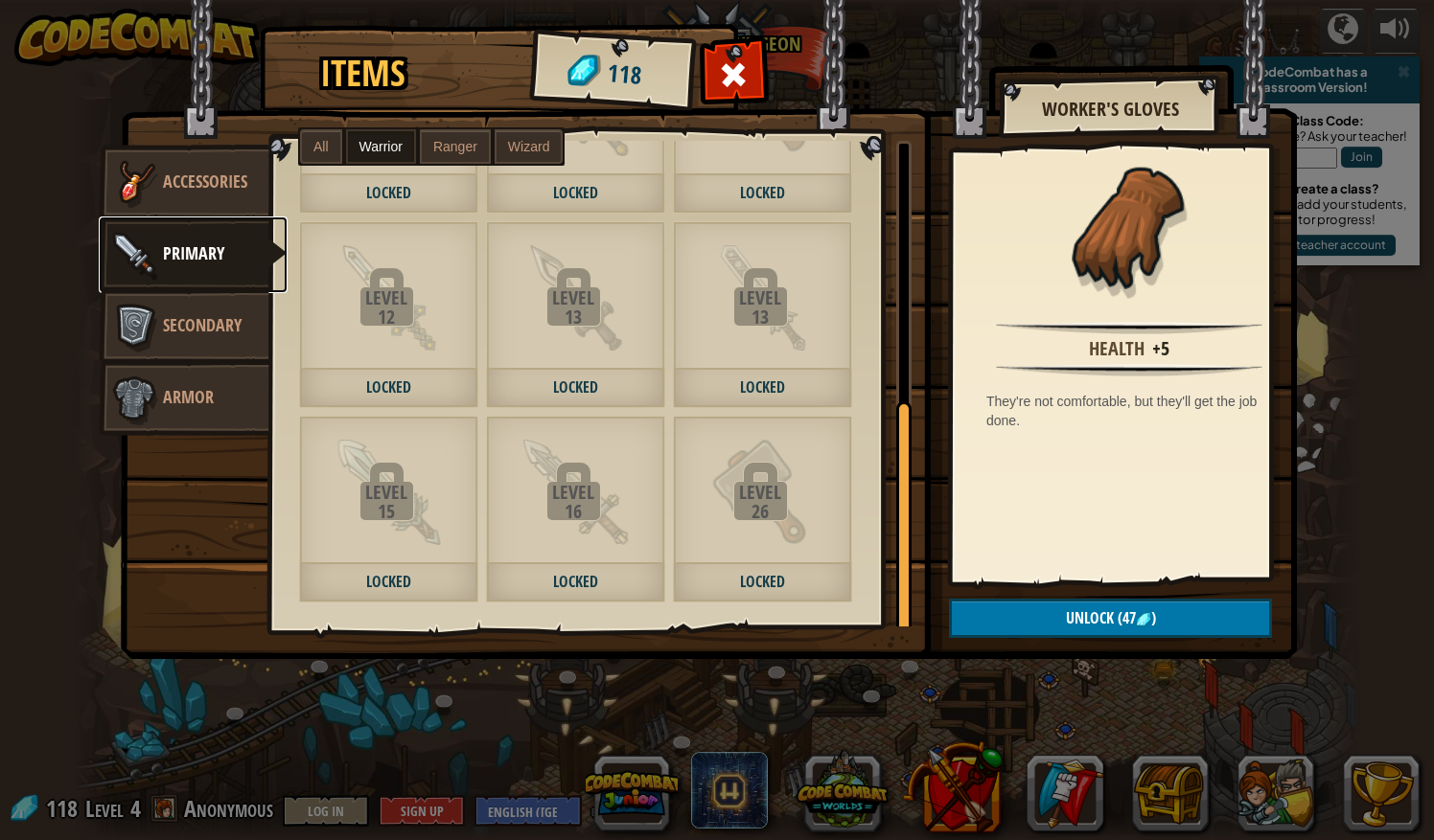
scroll to position [536, 0]
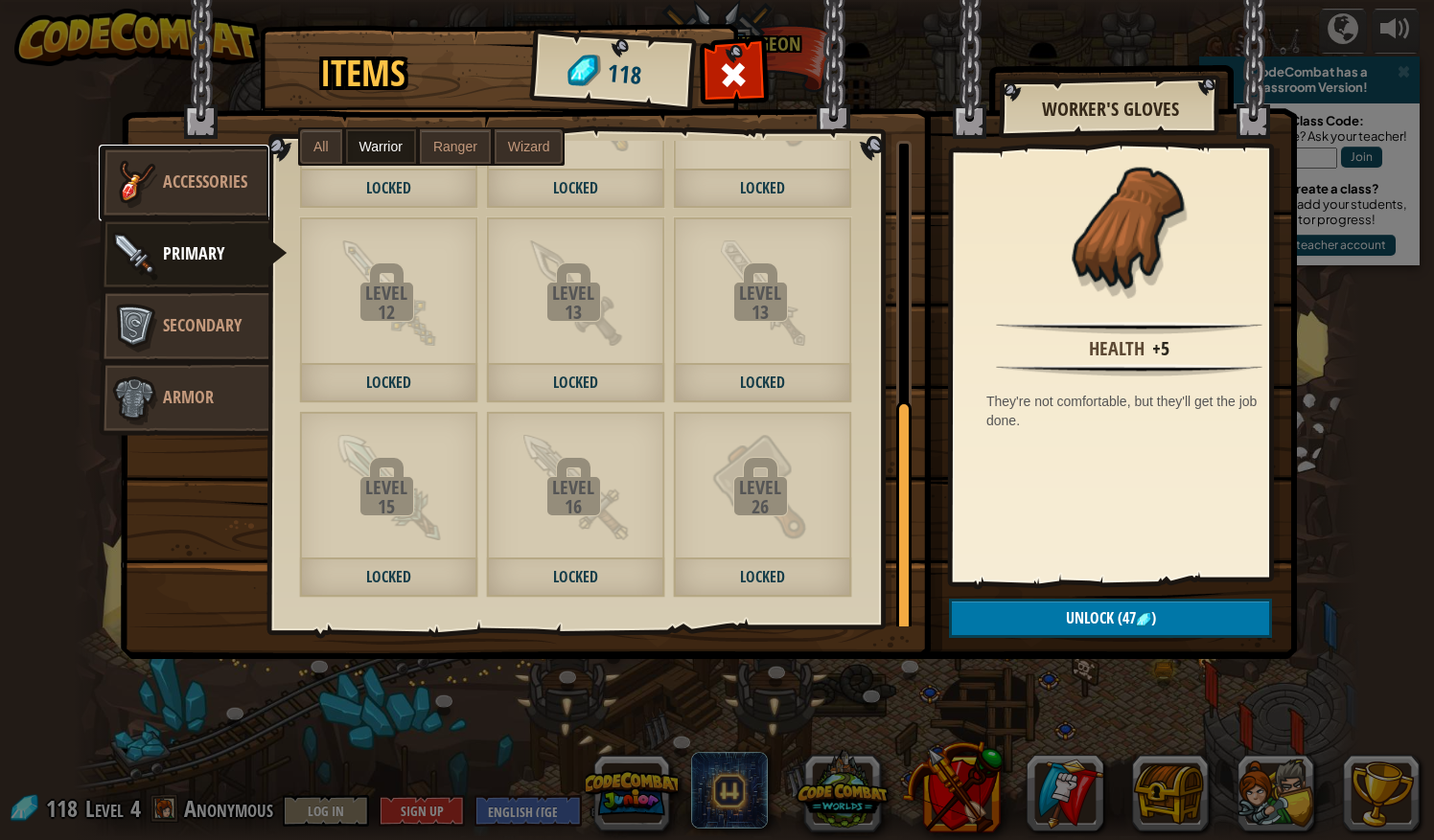
click at [183, 199] on link "Accessories" at bounding box center [183, 183] width 170 height 77
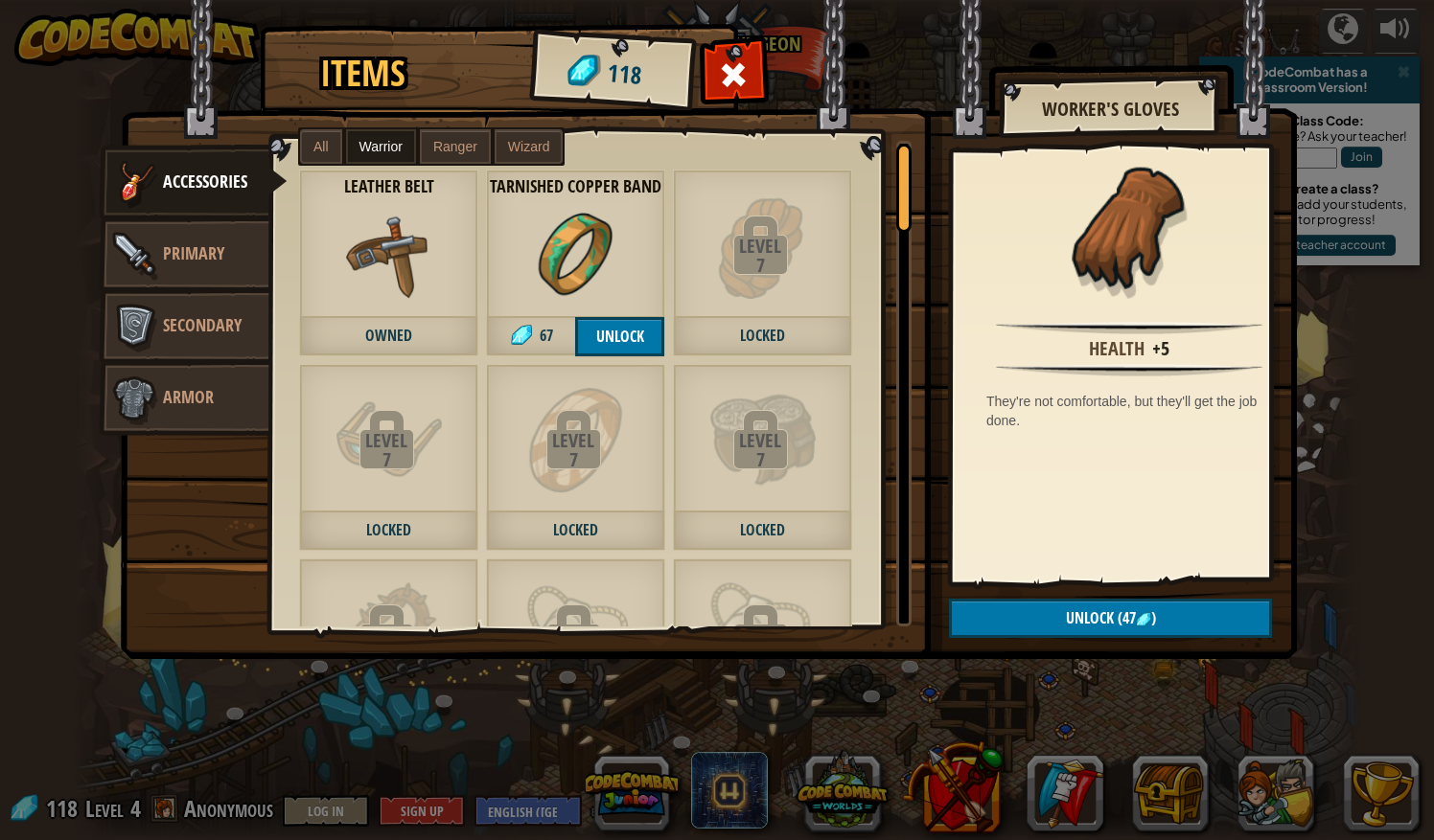
click at [538, 228] on img at bounding box center [575, 256] width 87 height 87
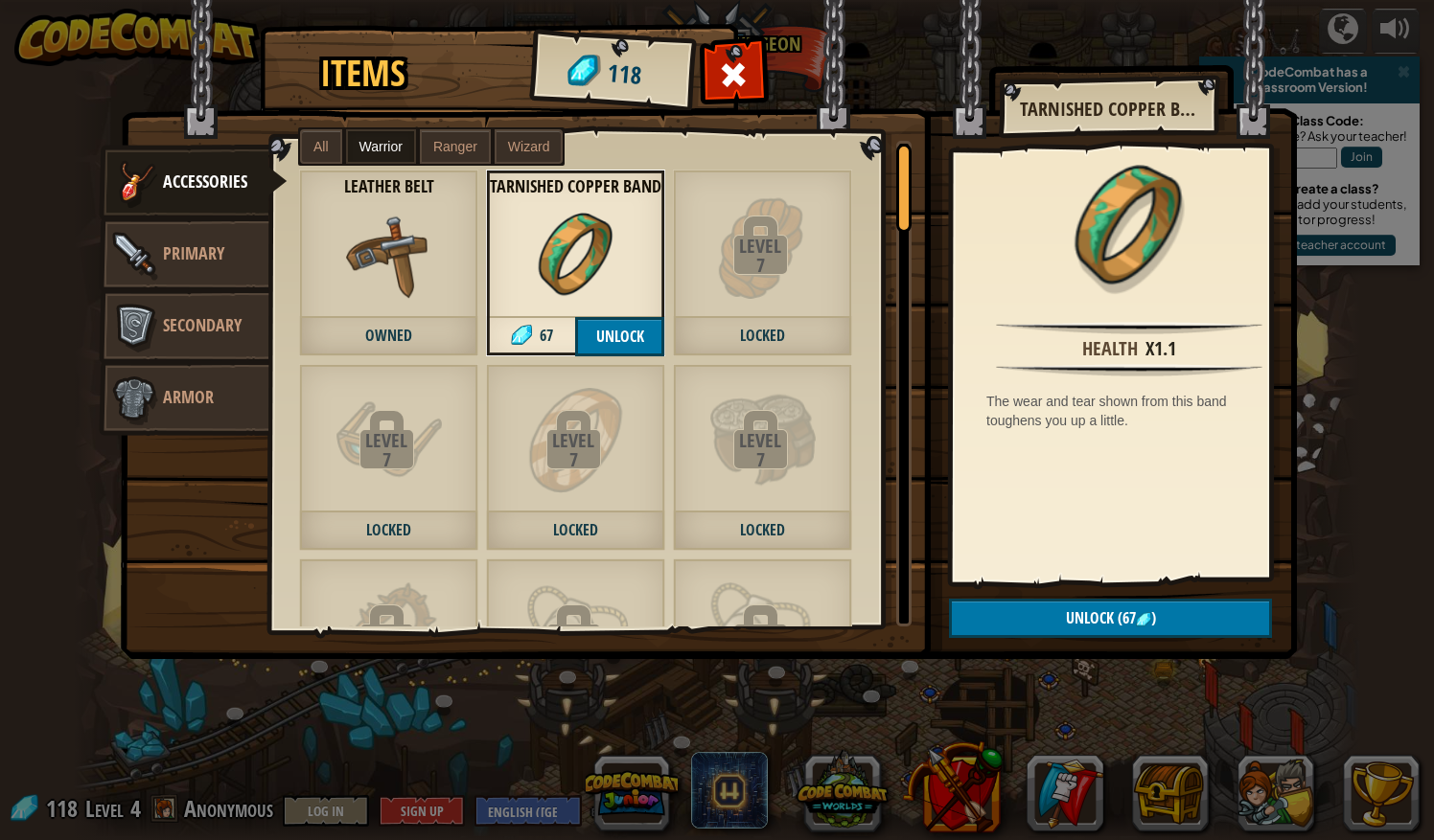
click at [436, 236] on div "Leather Belt Owned" at bounding box center [388, 263] width 179 height 187
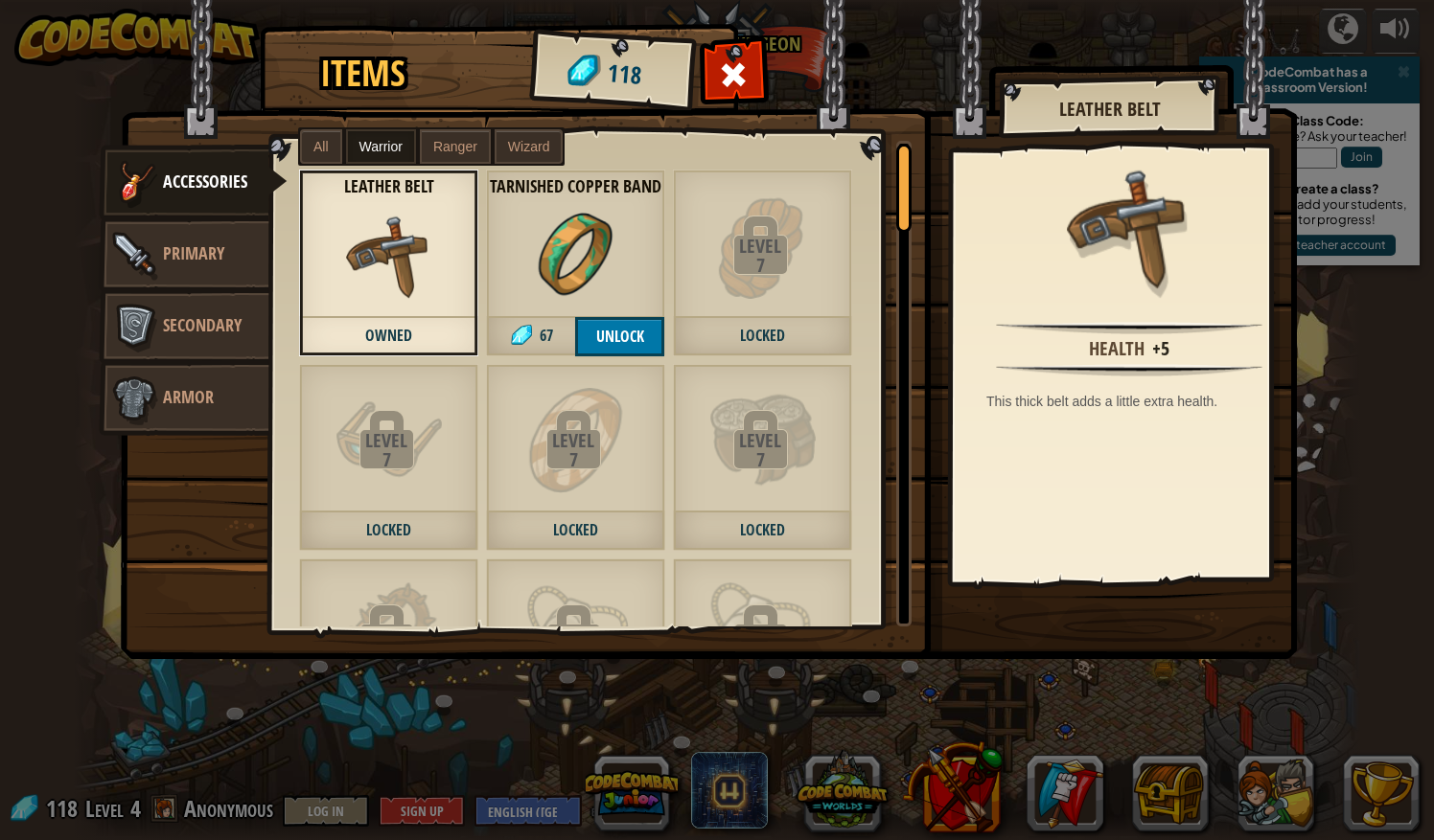
click at [457, 134] on label "Ranger" at bounding box center [455, 146] width 71 height 34
click at [514, 149] on span "Wizard" at bounding box center [529, 147] width 42 height 16
click at [531, 149] on span "Wizard" at bounding box center [529, 147] width 42 height 16
click at [724, 80] on span at bounding box center [734, 75] width 31 height 31
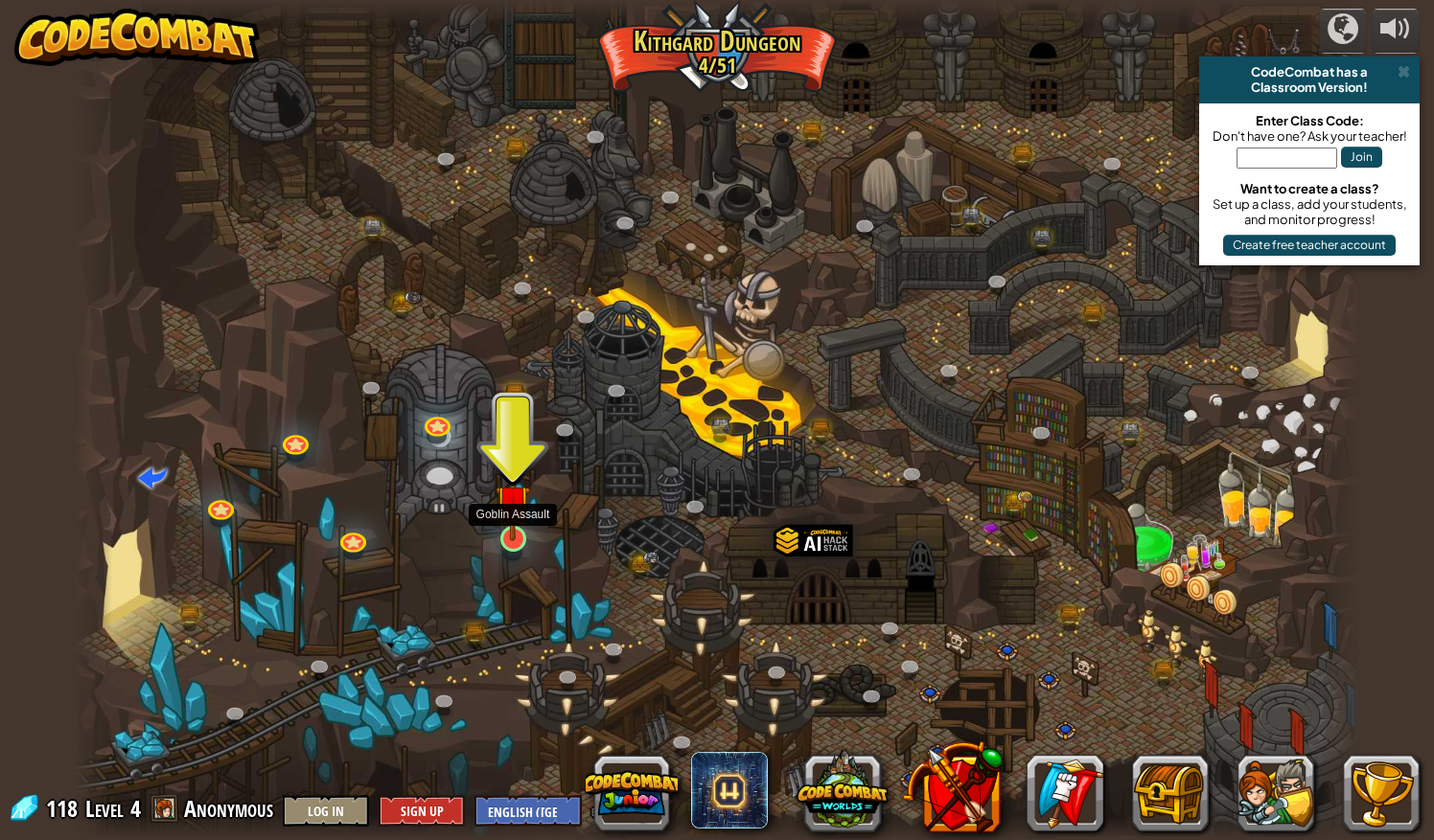
click at [502, 514] on img at bounding box center [512, 501] width 33 height 78
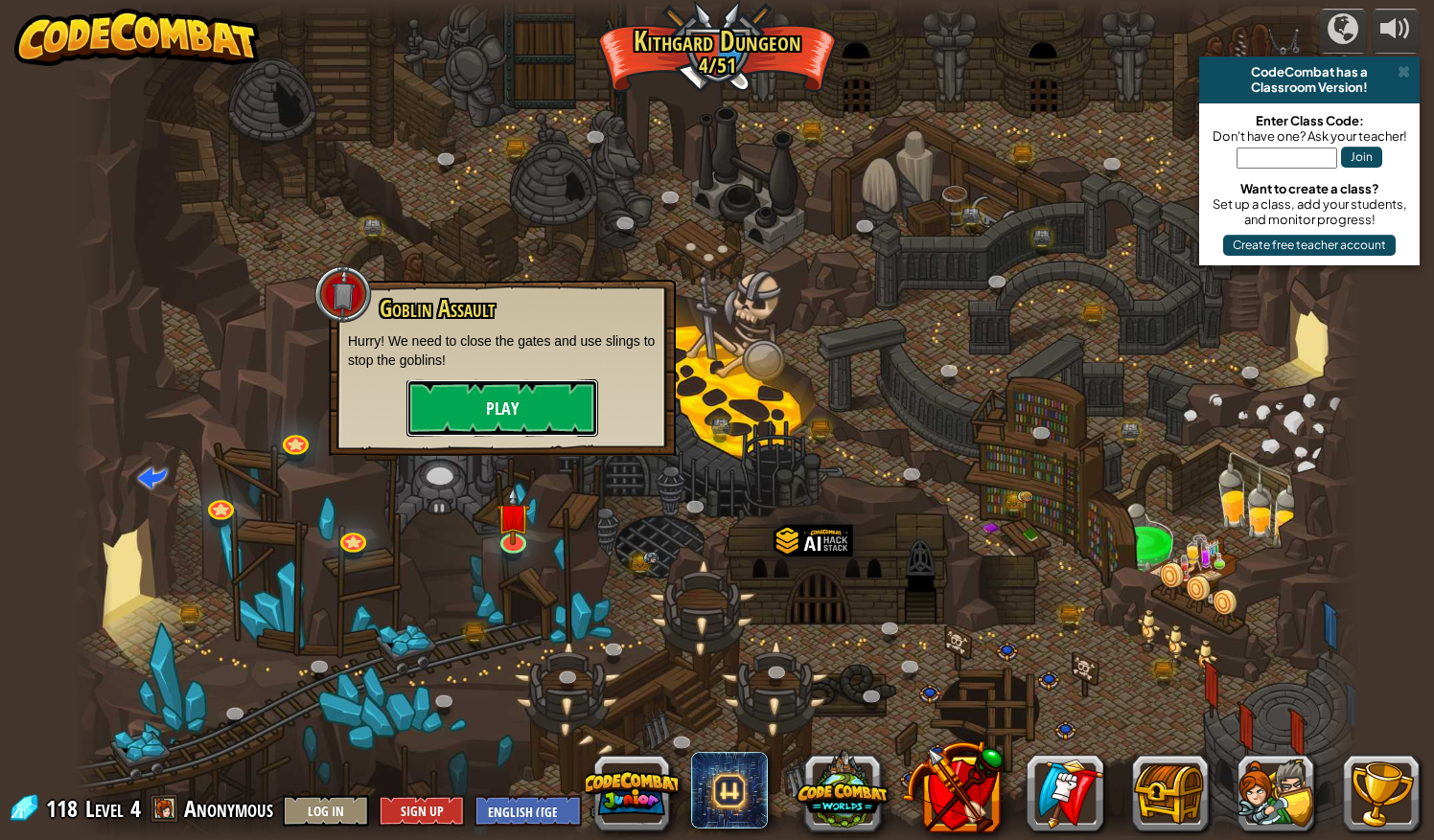
click at [487, 419] on button "Play" at bounding box center [501, 408] width 192 height 57
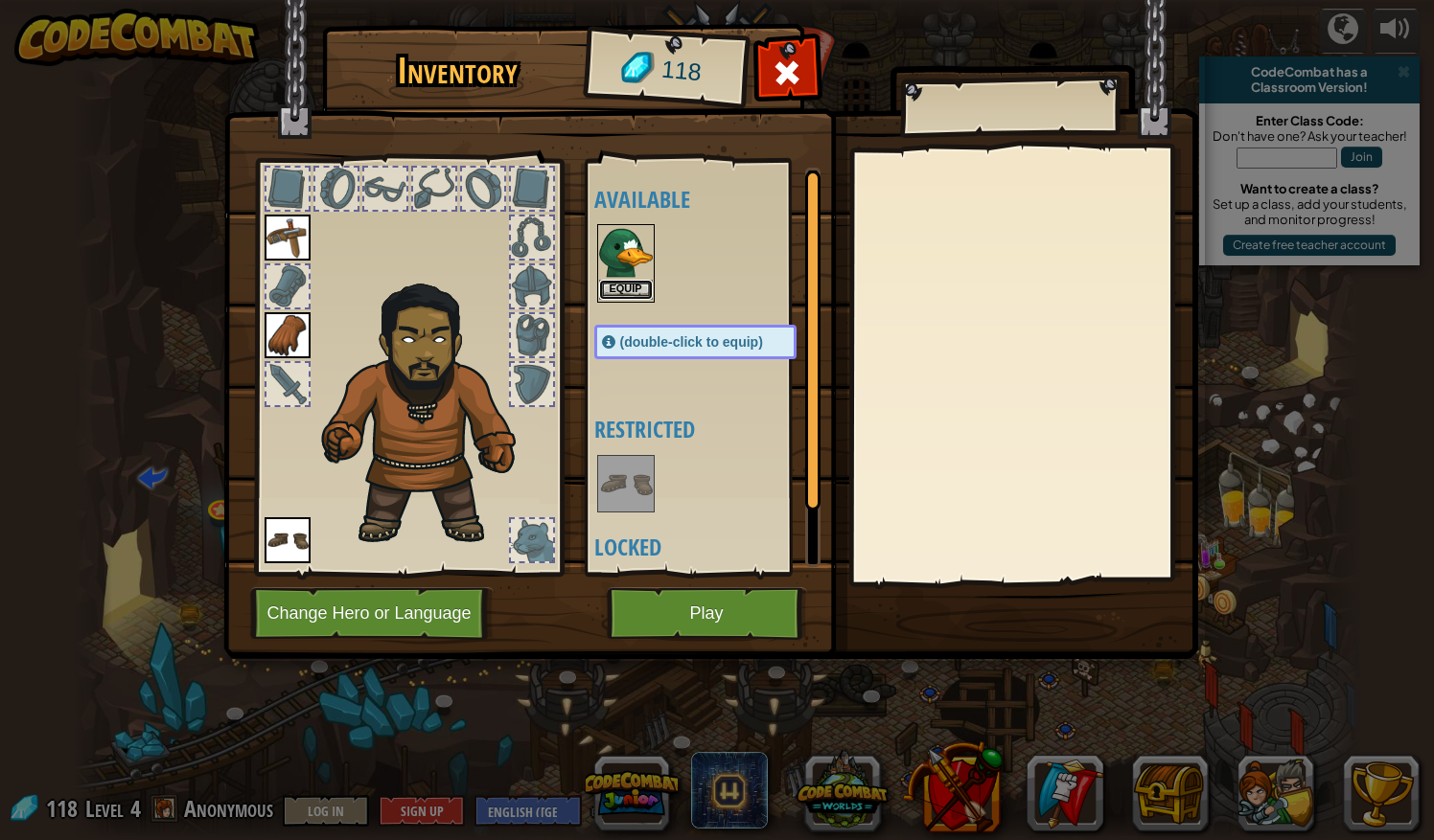
click at [623, 289] on button "Equip" at bounding box center [625, 289] width 54 height 20
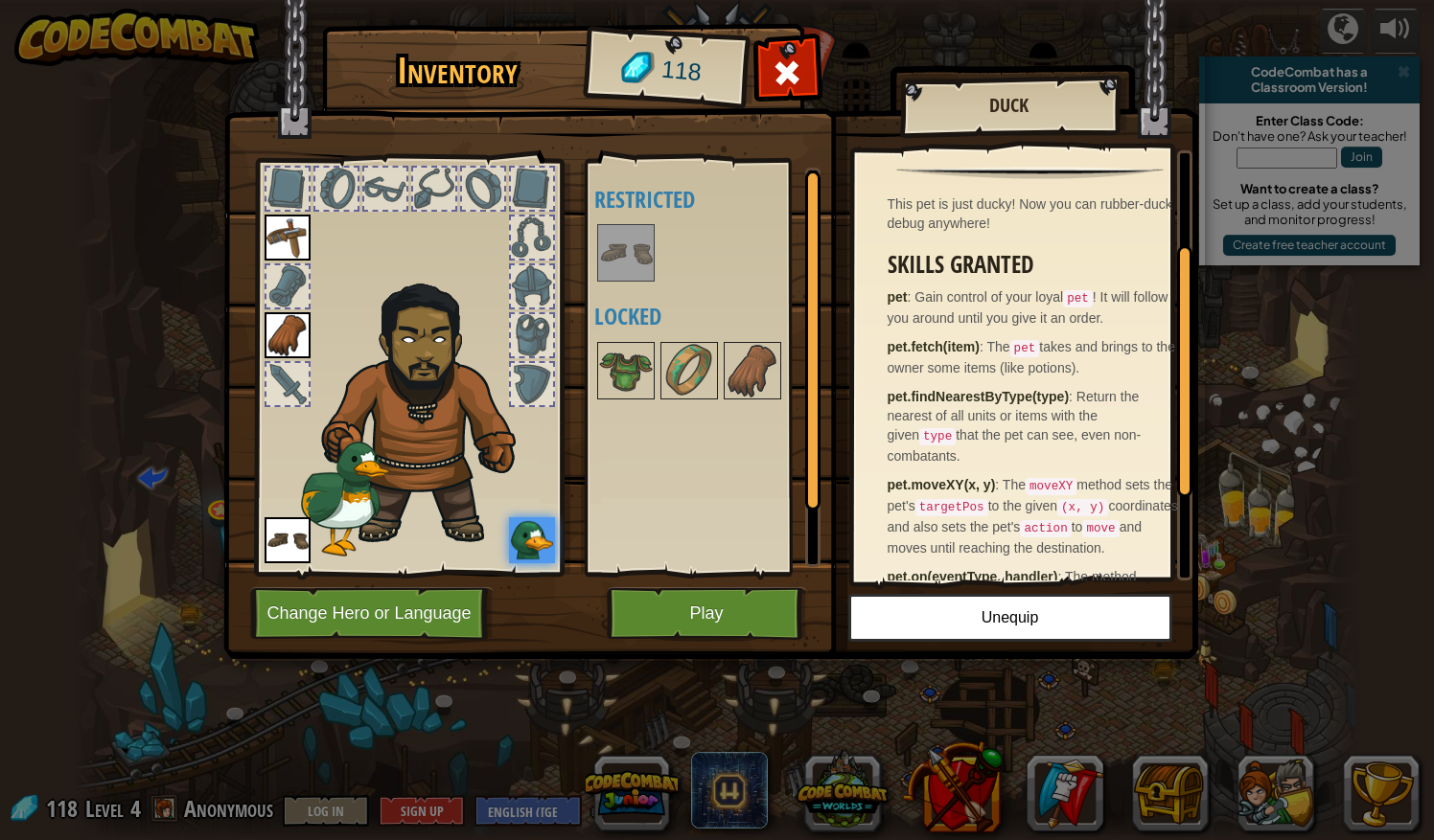
scroll to position [159, 0]
click at [713, 609] on button "Play" at bounding box center [707, 613] width 201 height 53
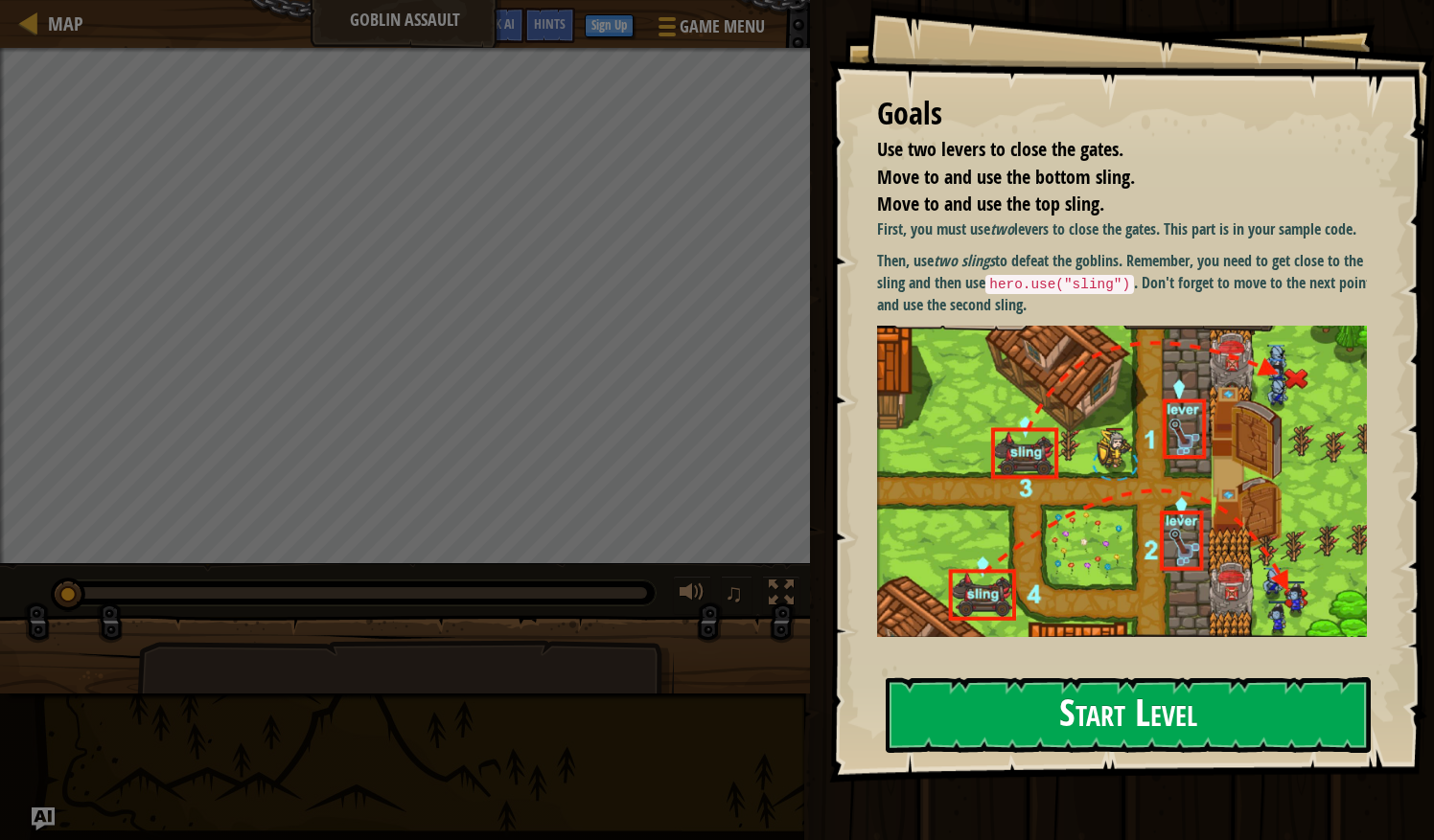
click at [1038, 391] on div "Goals Use two levers to close the gates. Move to and use the bottom sling. Move…" at bounding box center [1131, 391] width 605 height 783
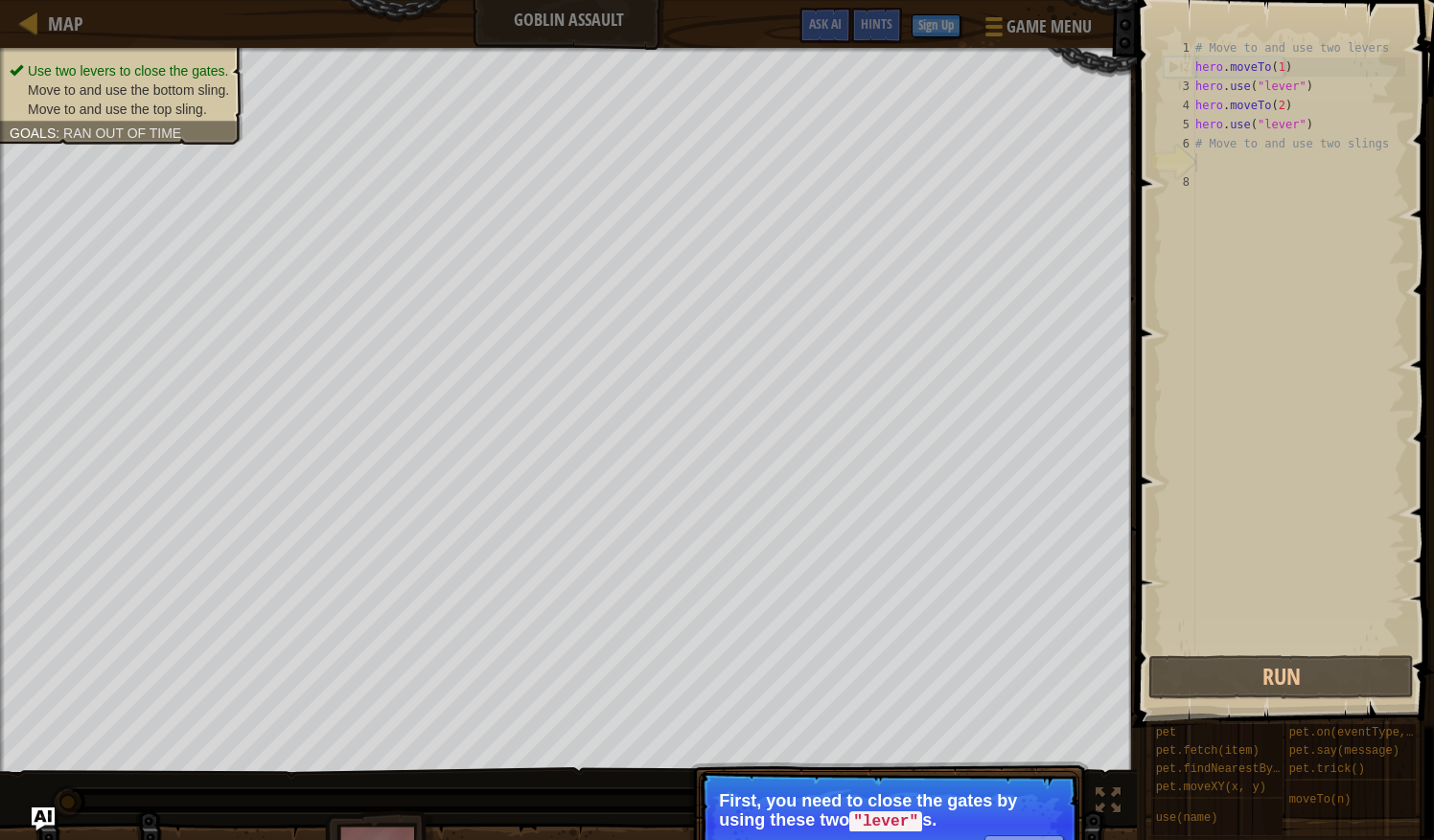
drag, startPoint x: 1027, startPoint y: 714, endPoint x: 954, endPoint y: 827, distance: 134.5
click at [954, 827] on p "First, you need to close the gates by using these two "lever" s." at bounding box center [888, 811] width 340 height 40
